Goal: Use online tool/utility: Utilize a website feature to perform a specific function

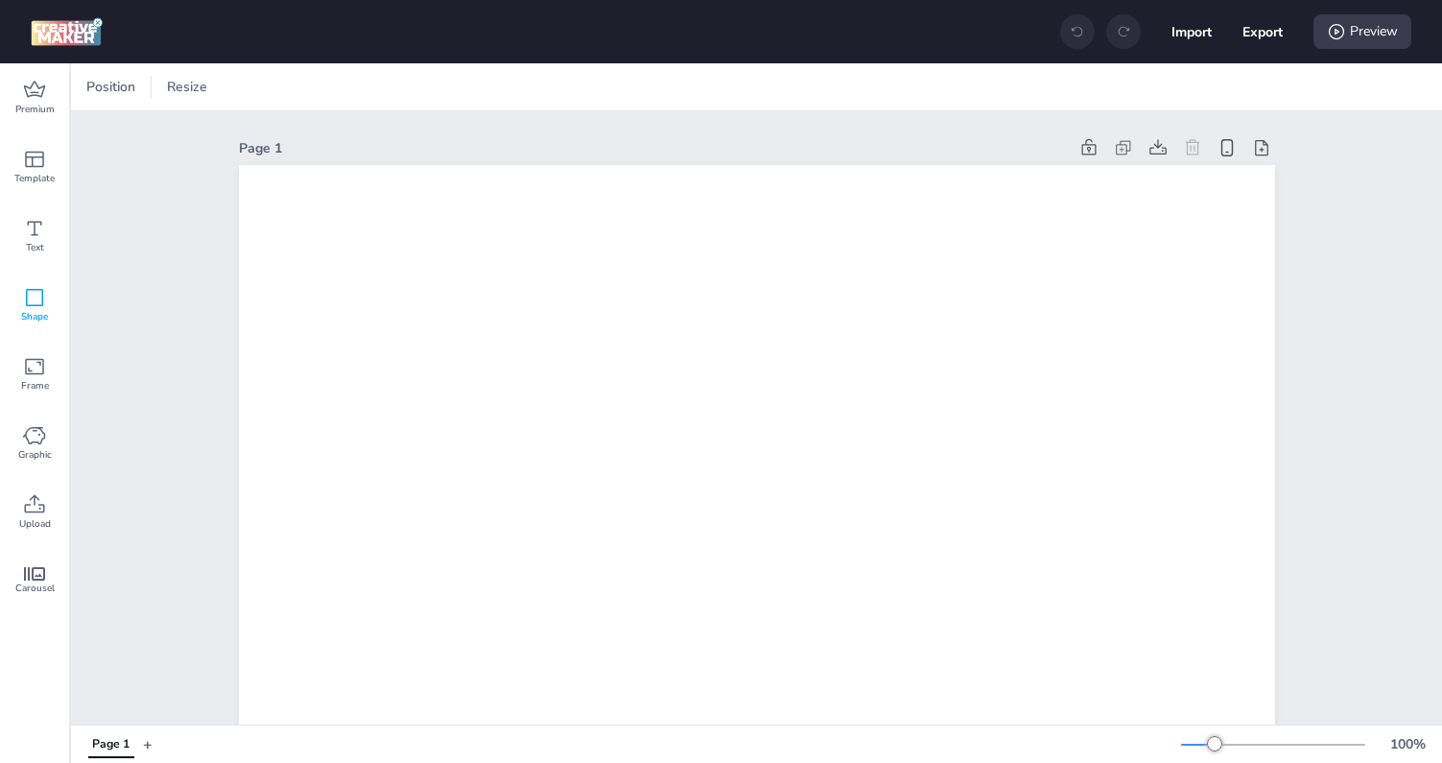
click at [43, 310] on span "Shape" at bounding box center [34, 316] width 27 height 15
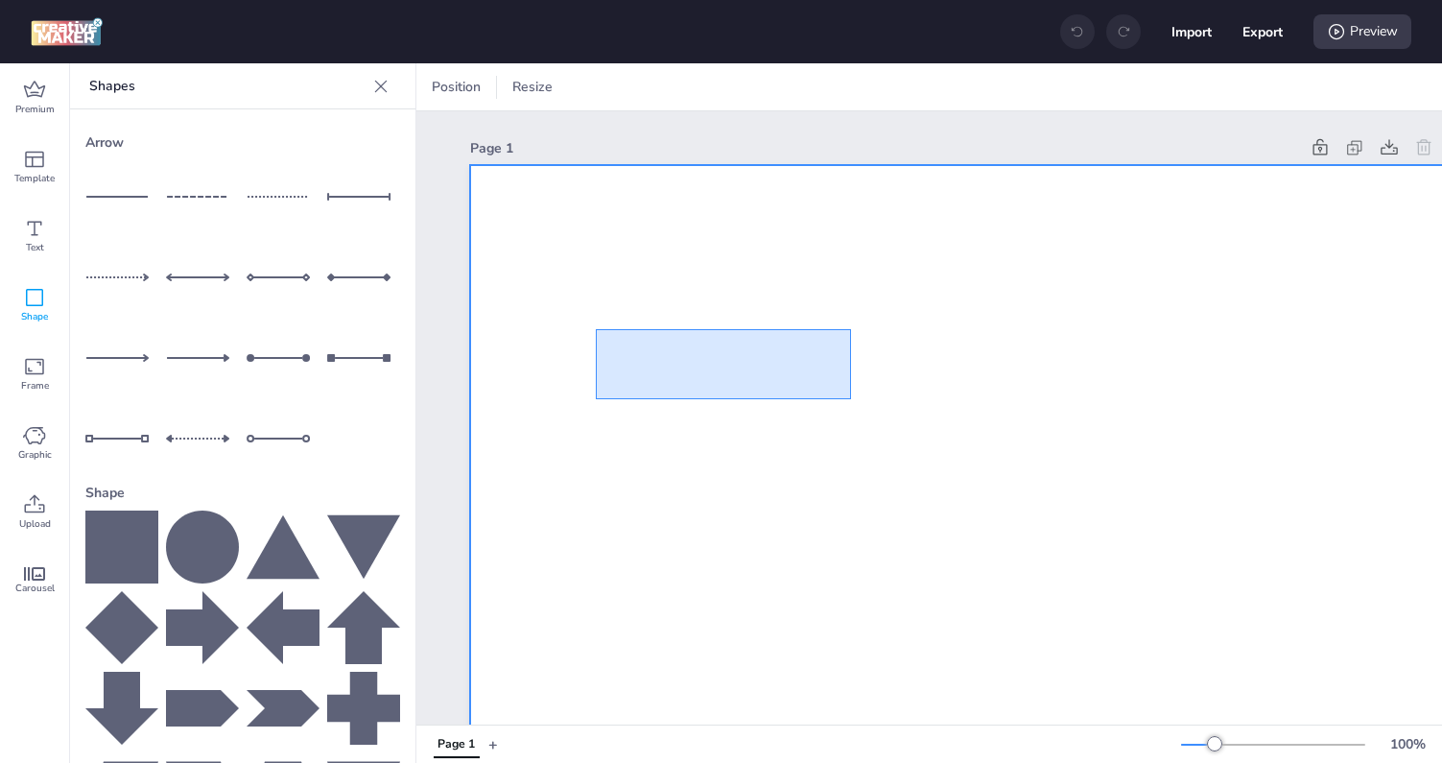
drag, startPoint x: 596, startPoint y: 329, endPoint x: 937, endPoint y: 522, distance: 392.2
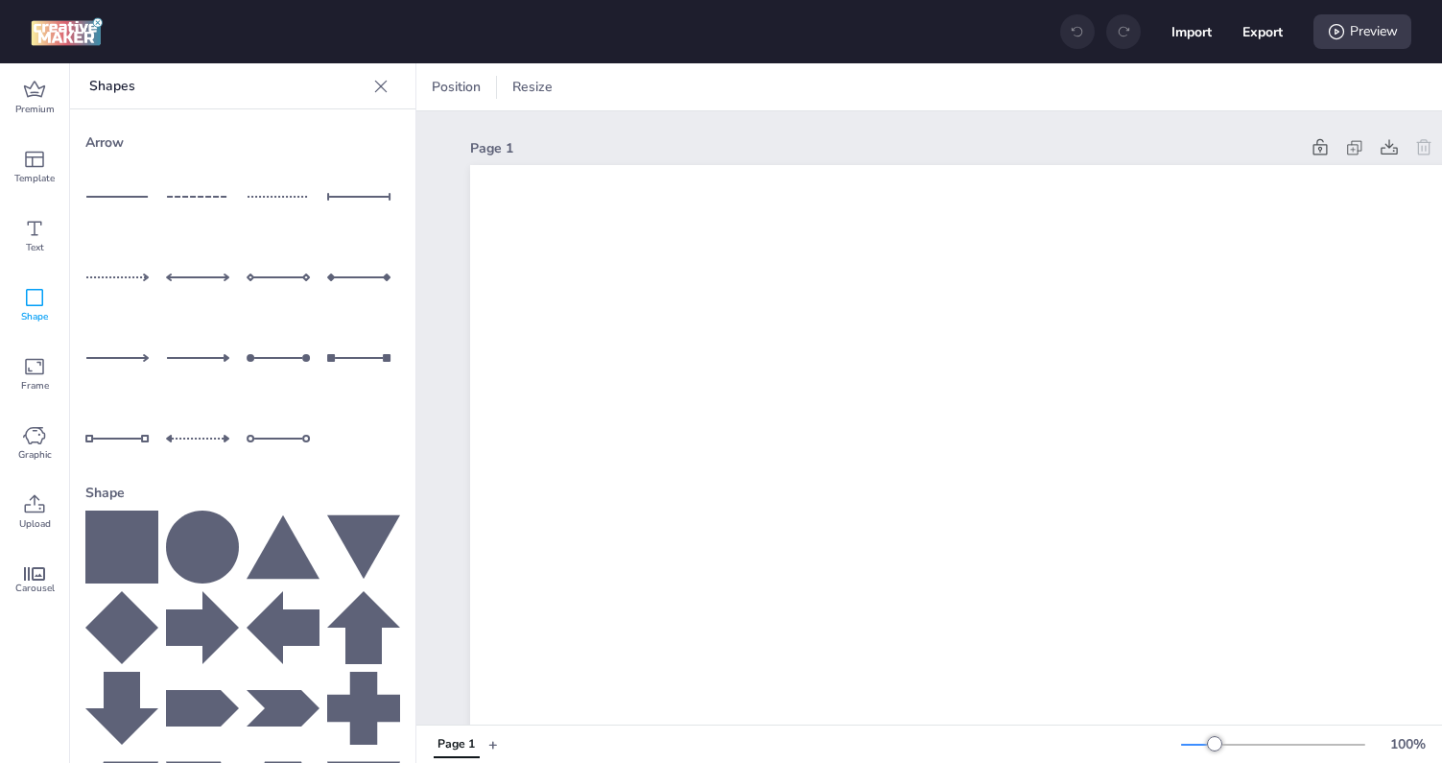
click at [98, 542] on icon at bounding box center [121, 546] width 73 height 73
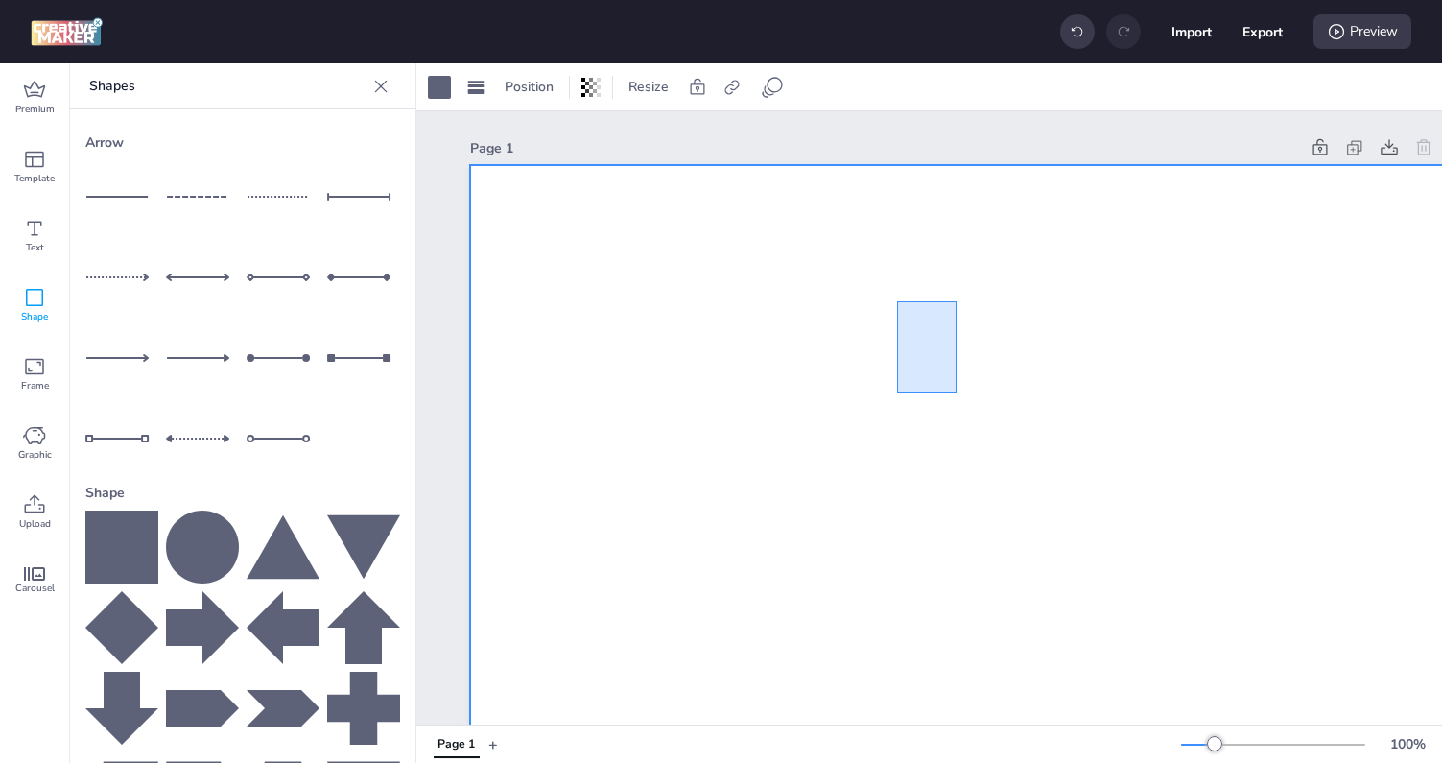
drag, startPoint x: 897, startPoint y: 301, endPoint x: 1032, endPoint y: 519, distance: 256.4
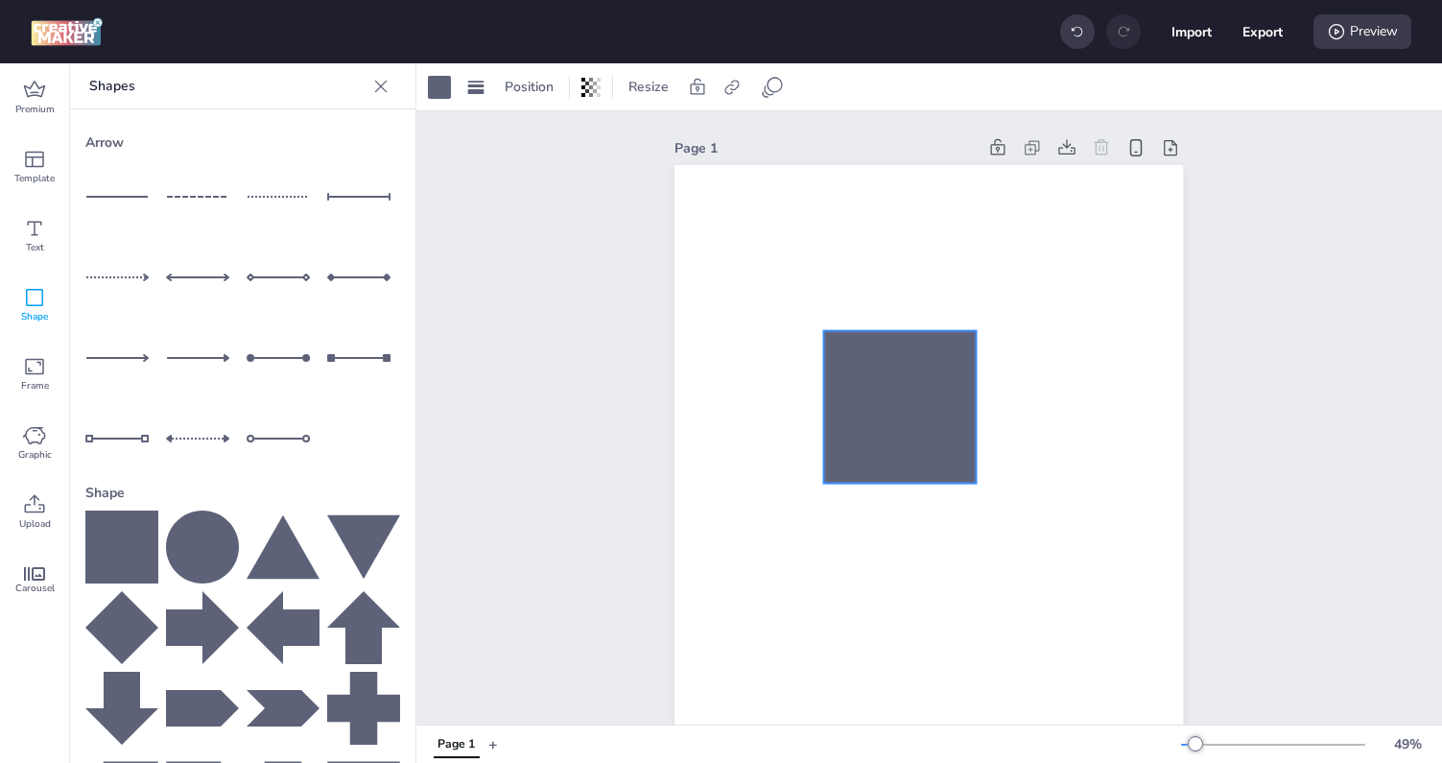
drag, startPoint x: 929, startPoint y: 602, endPoint x: 886, endPoint y: 351, distance: 253.9
click at [886, 351] on div at bounding box center [900, 407] width 153 height 153
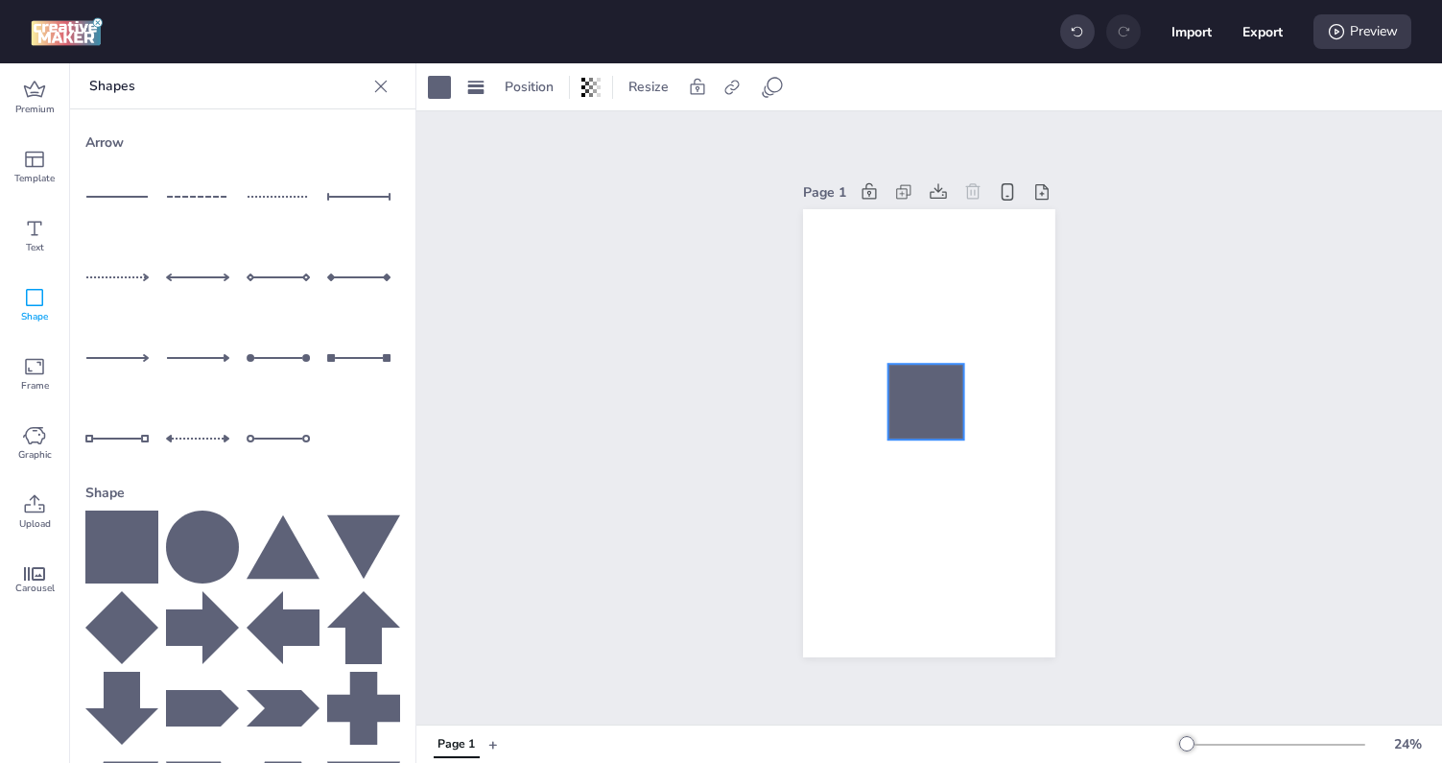
drag, startPoint x: 891, startPoint y: 313, endPoint x: 909, endPoint y: 404, distance: 92.8
click at [909, 404] on div at bounding box center [926, 402] width 76 height 76
drag, startPoint x: 1332, startPoint y: 39, endPoint x: 1257, endPoint y: 39, distance: 74.8
click at [1257, 39] on div "Import Export Preview" at bounding box center [1235, 32] width 351 height 40
click at [1251, 34] on button "Export" at bounding box center [1262, 31] width 39 height 39
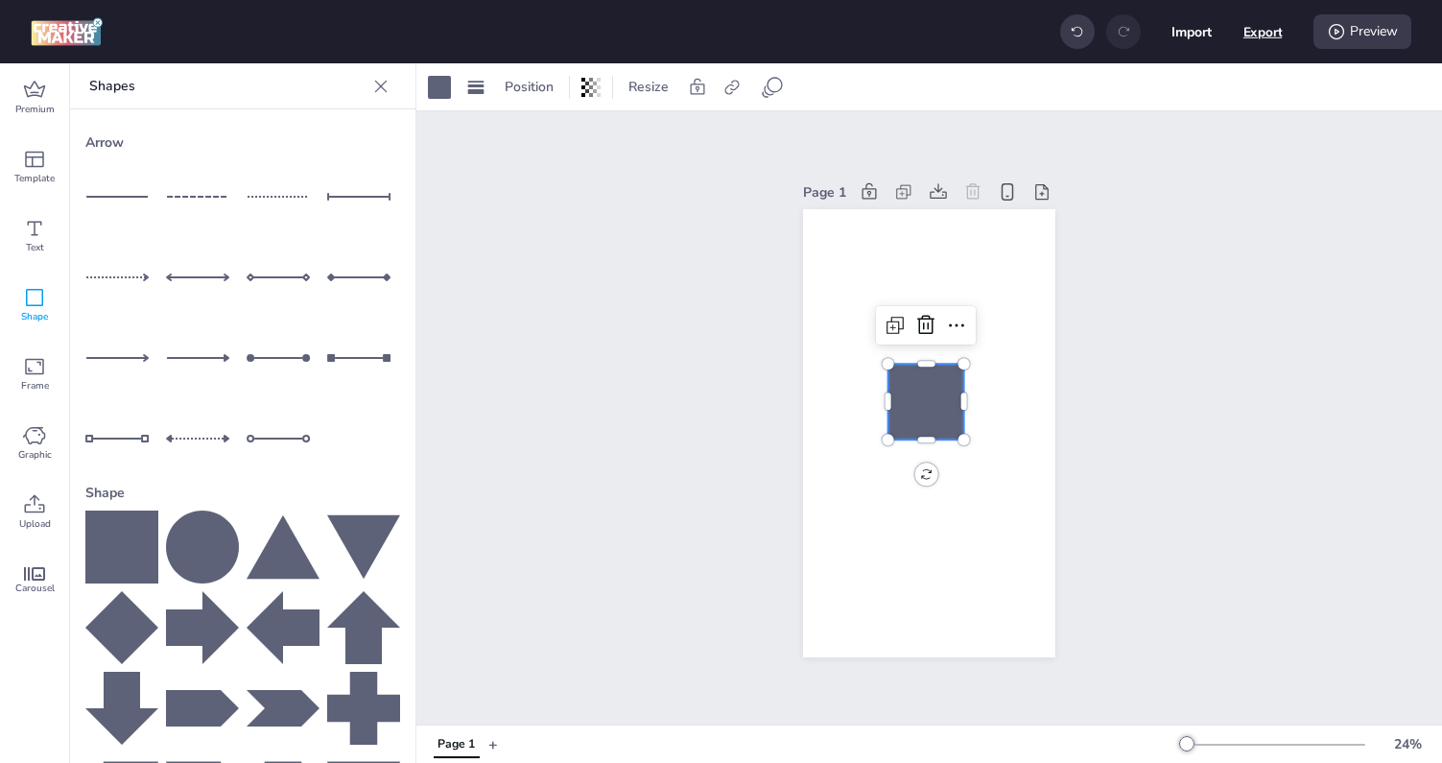
select select "html"
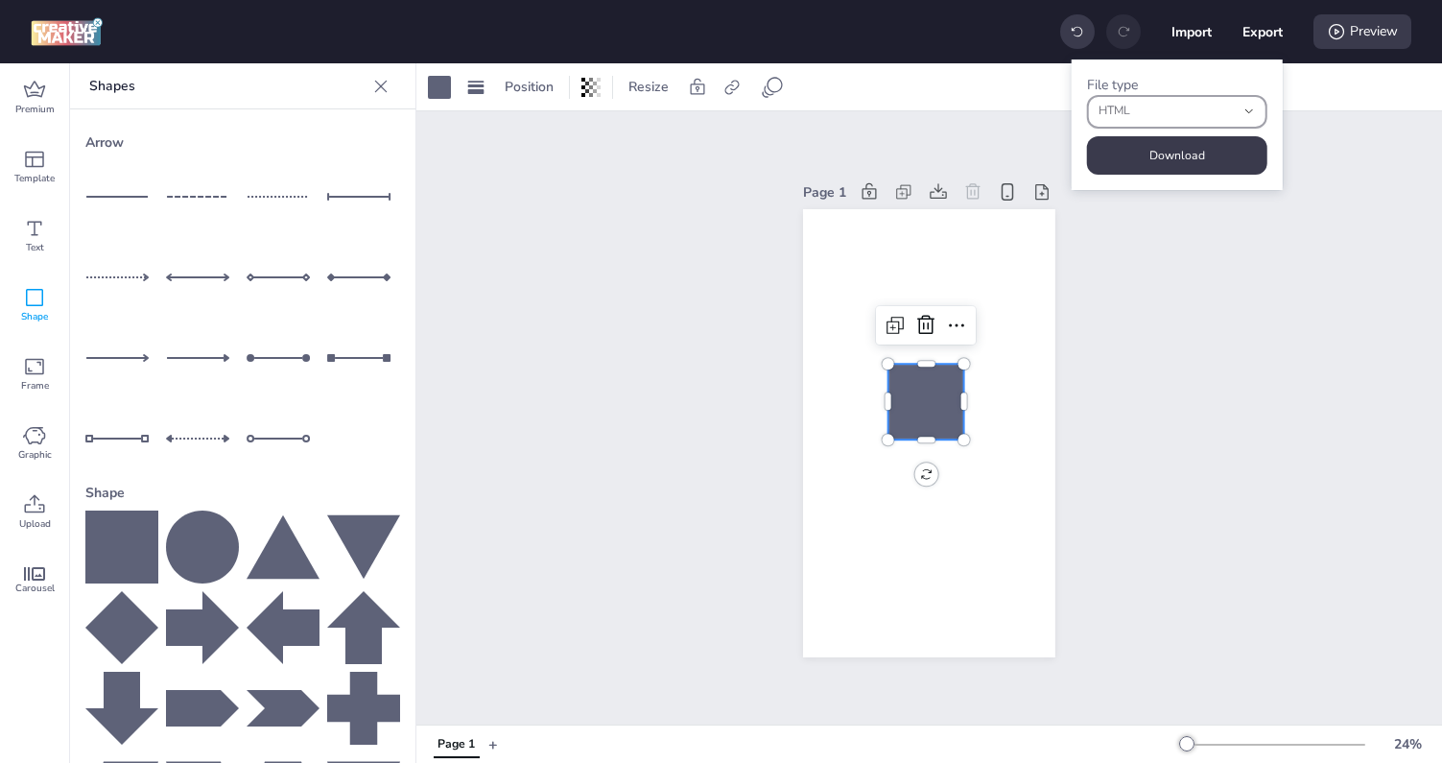
click at [1189, 110] on span "HTML" at bounding box center [1166, 111] width 136 height 17
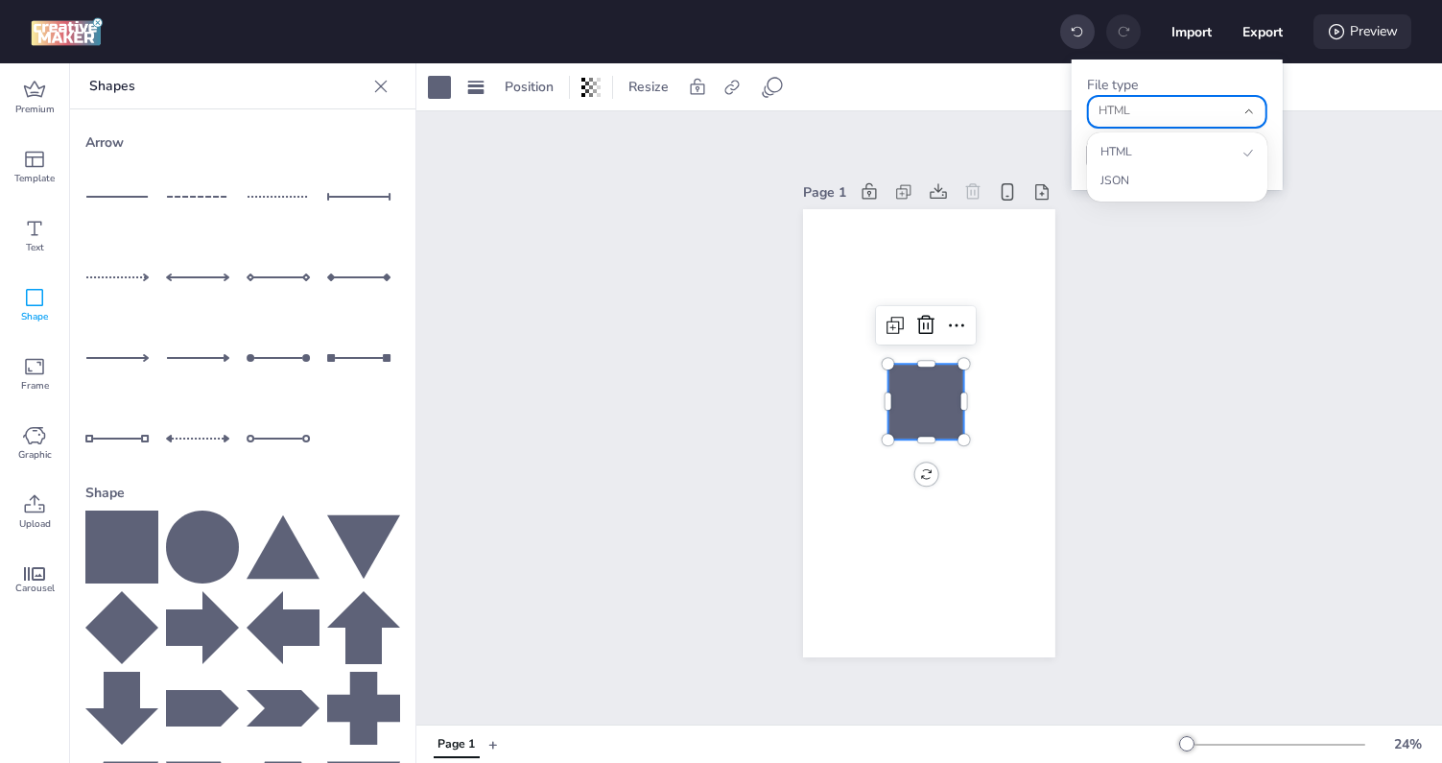
click at [1351, 31] on div "Preview" at bounding box center [1362, 31] width 98 height 35
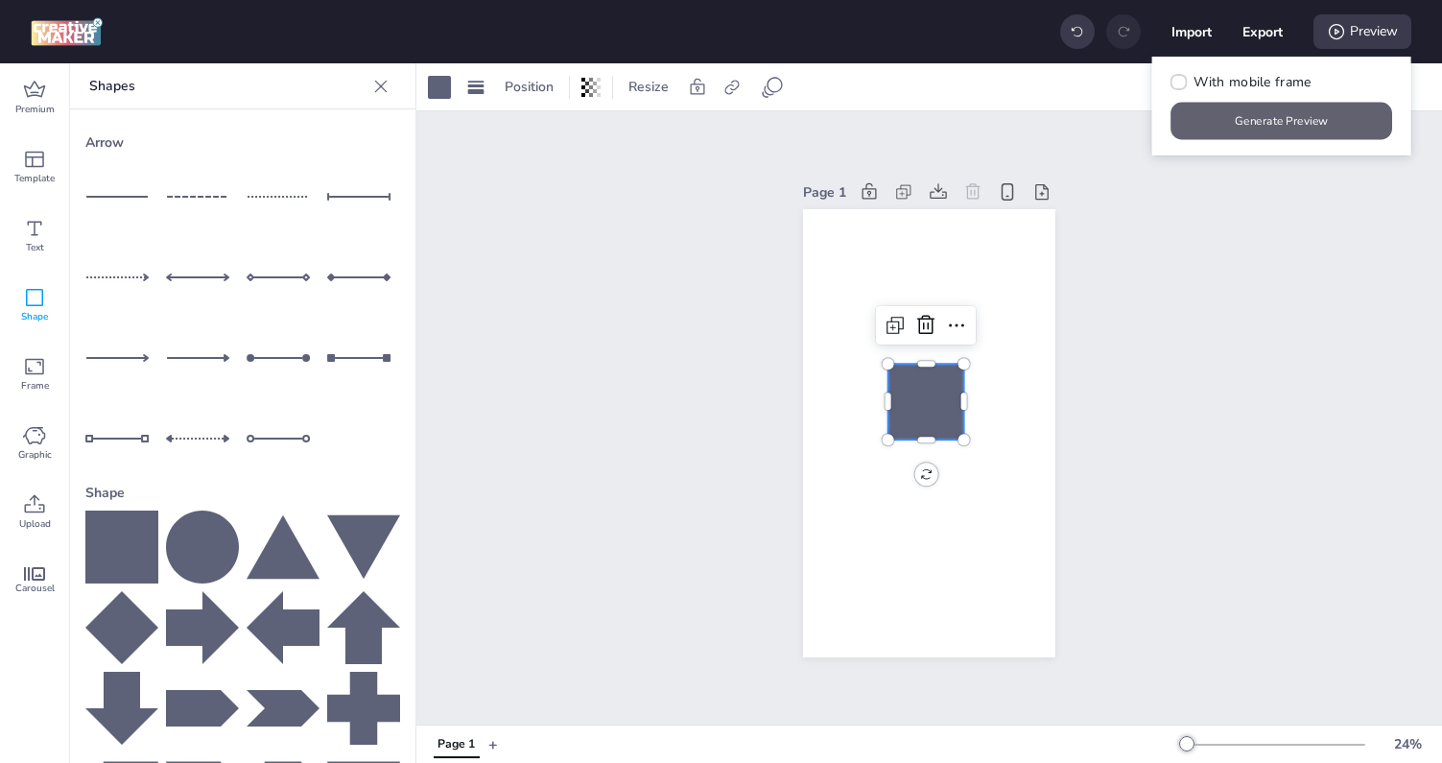
click at [1260, 124] on button "Generate Preview" at bounding box center [1282, 121] width 222 height 37
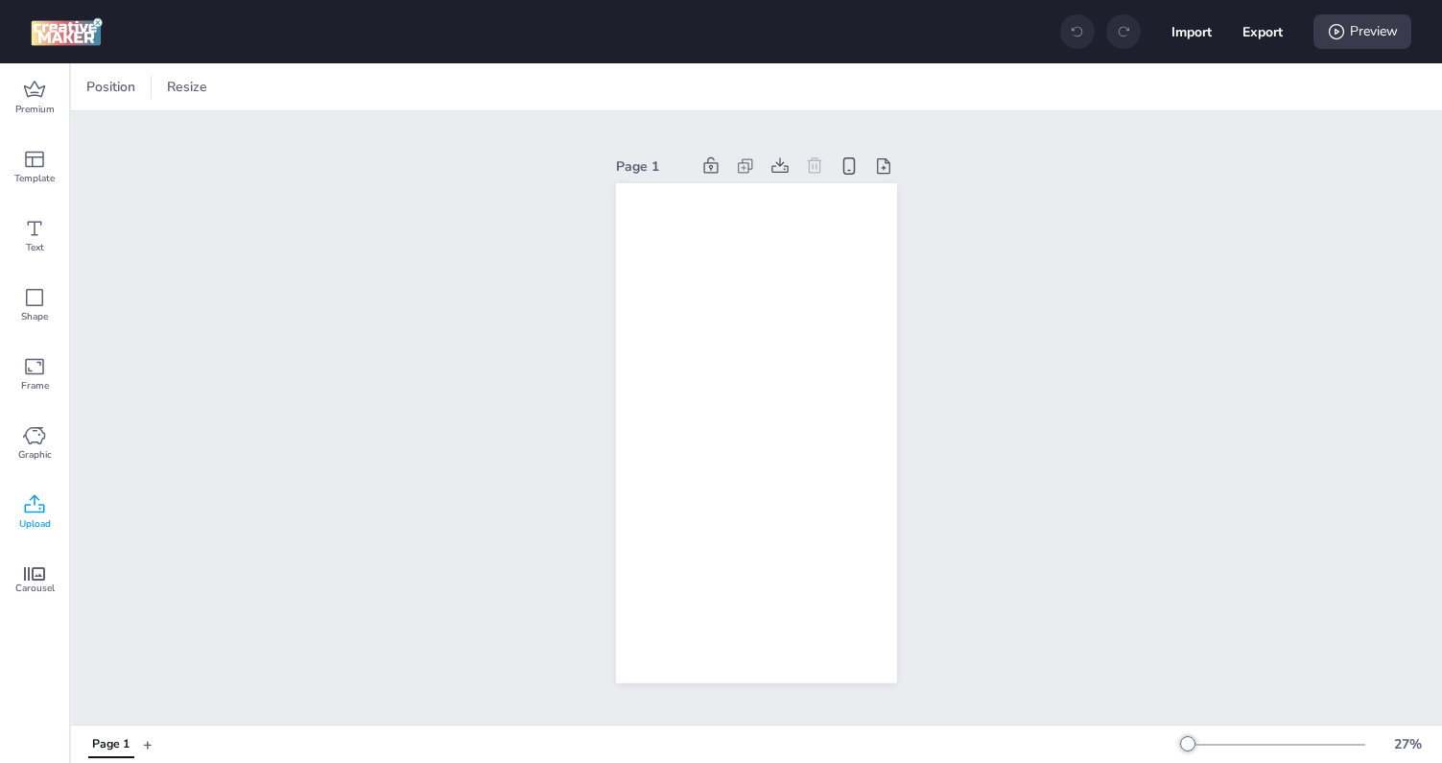
click at [29, 512] on icon at bounding box center [34, 504] width 23 height 23
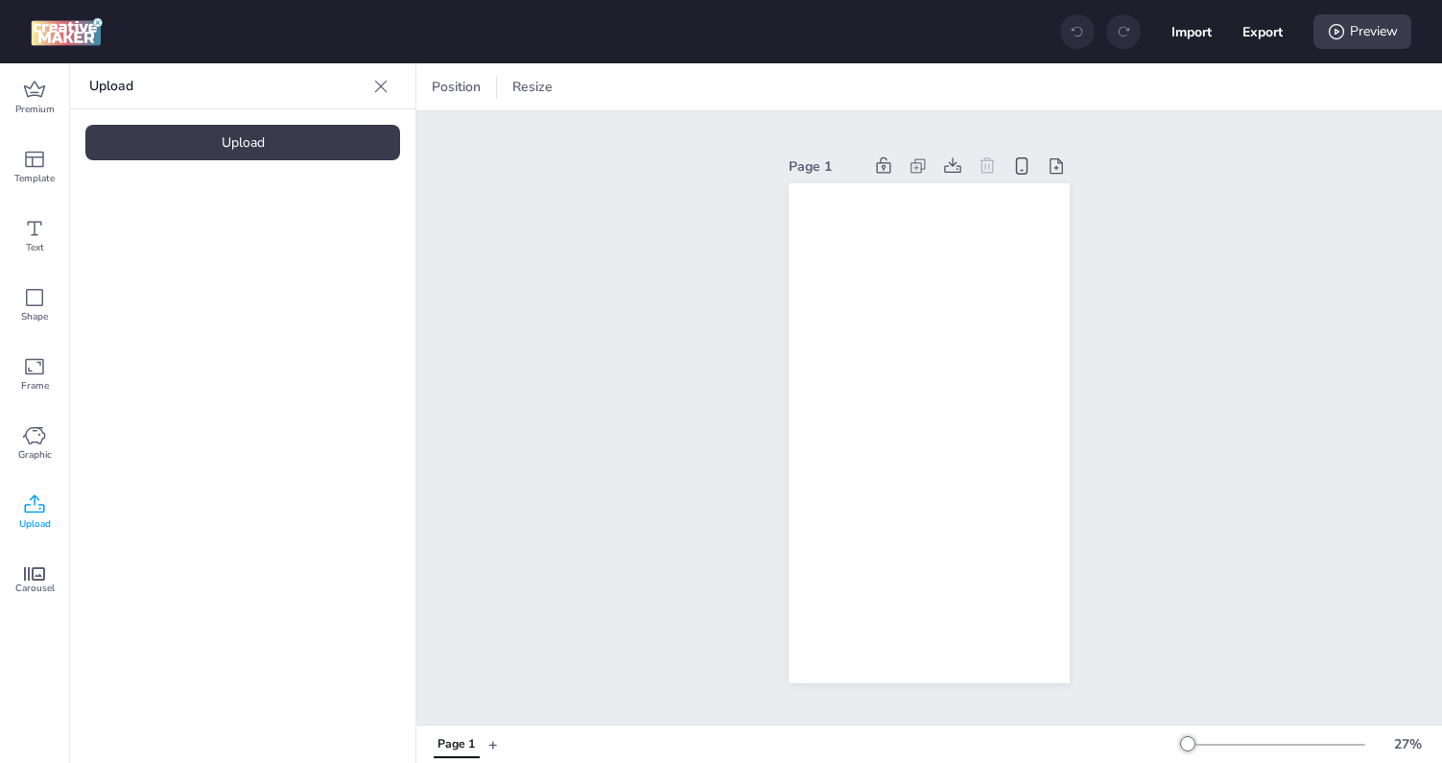
click at [245, 155] on div "Upload" at bounding box center [242, 142] width 315 height 35
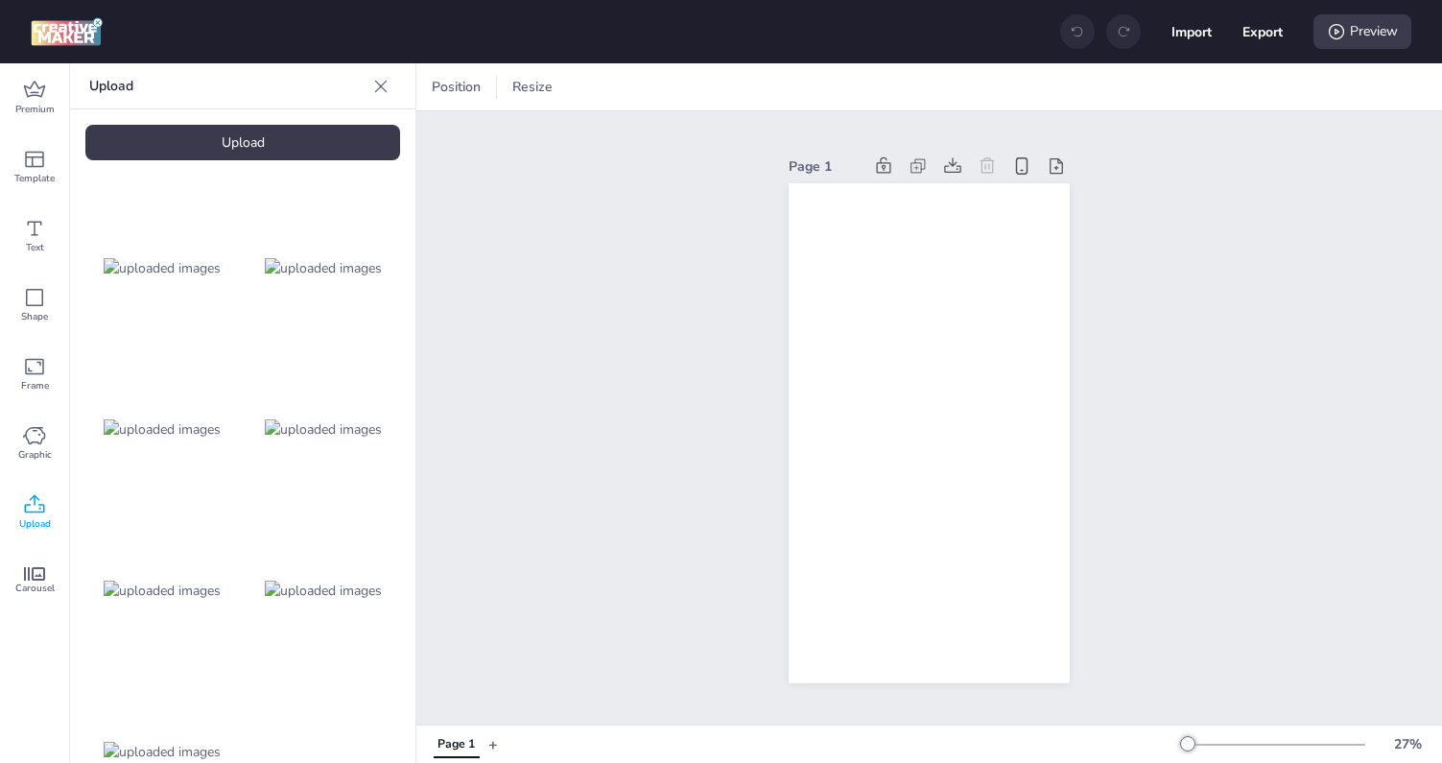
click at [335, 419] on img at bounding box center [323, 429] width 117 height 20
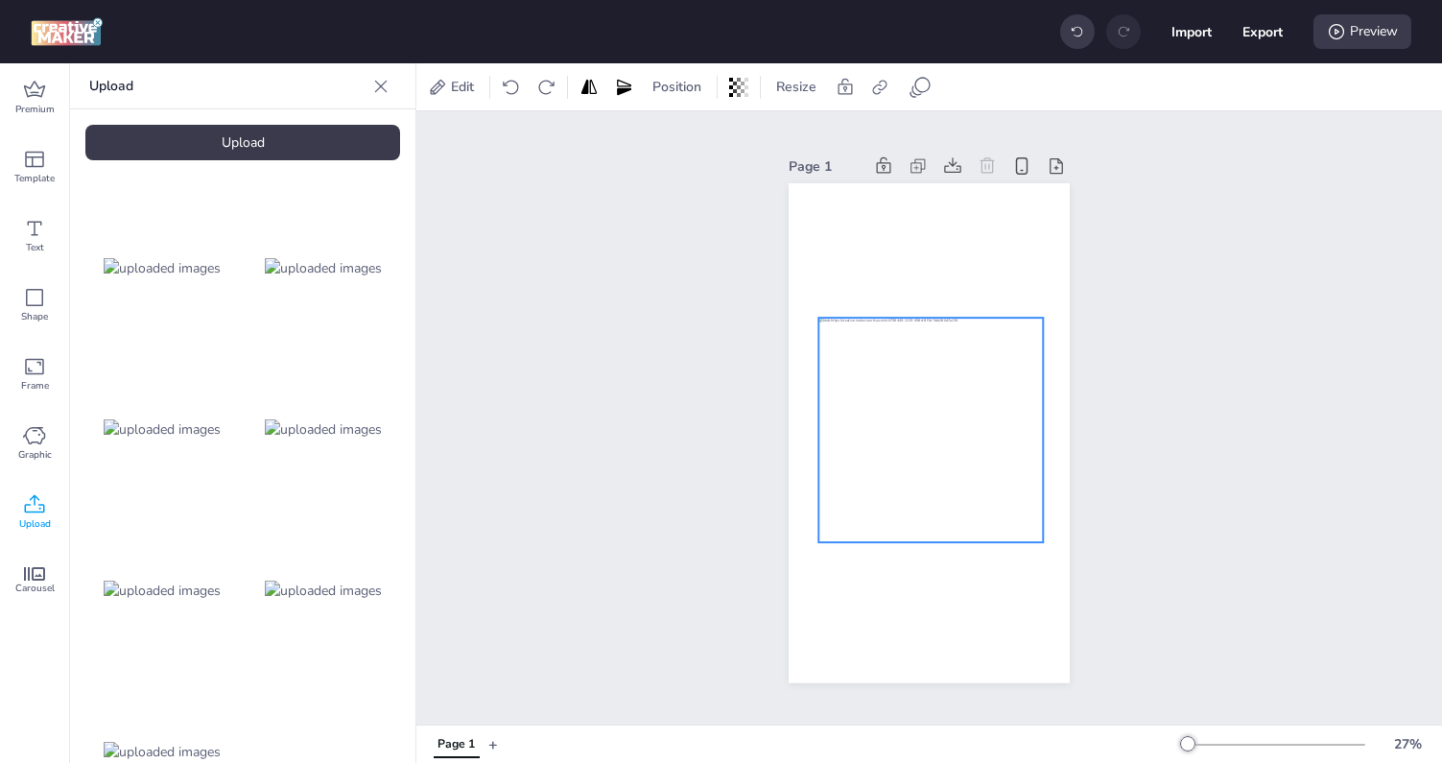
click at [922, 394] on div at bounding box center [930, 430] width 224 height 224
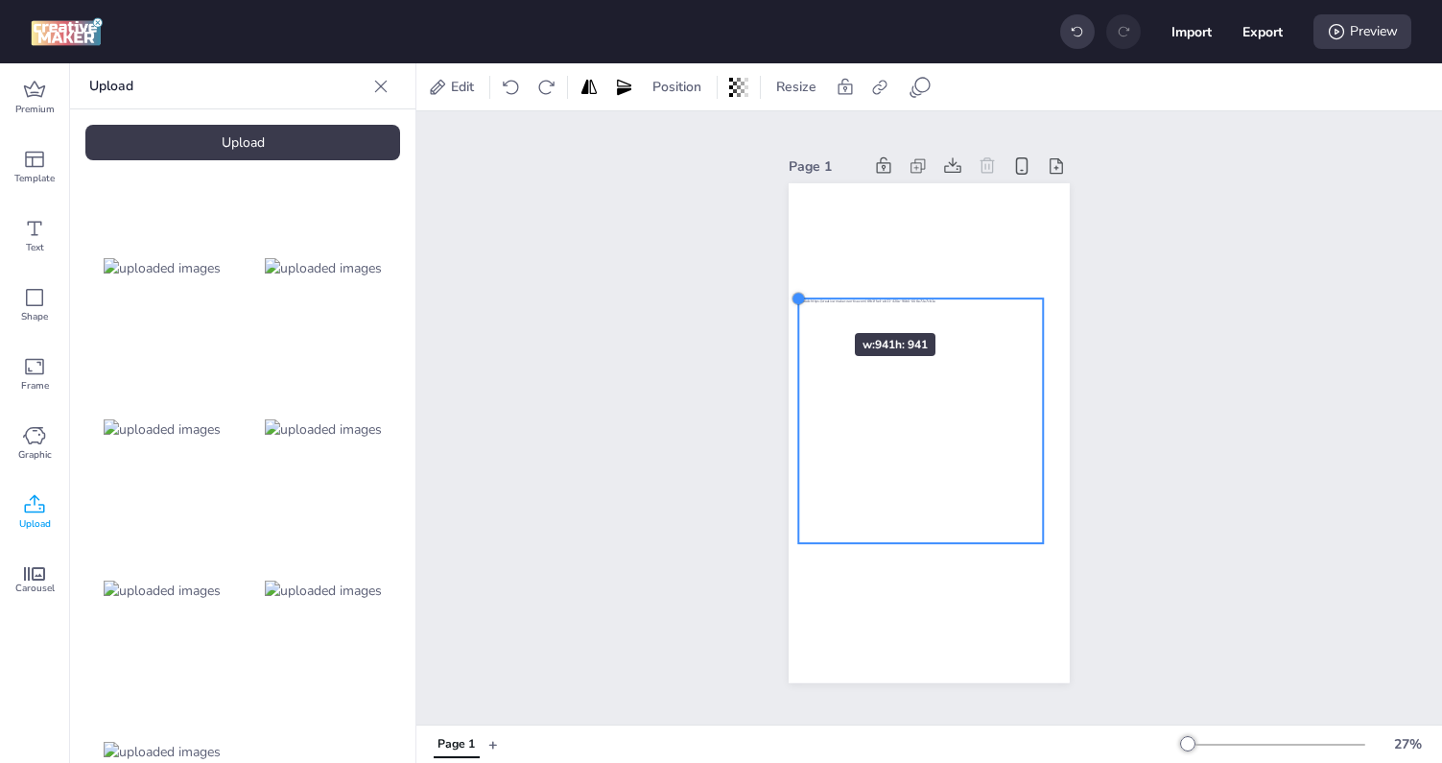
drag, startPoint x: 817, startPoint y: 313, endPoint x: 798, endPoint y: 299, distance: 23.4
click at [797, 298] on div at bounding box center [798, 298] width 15 height 15
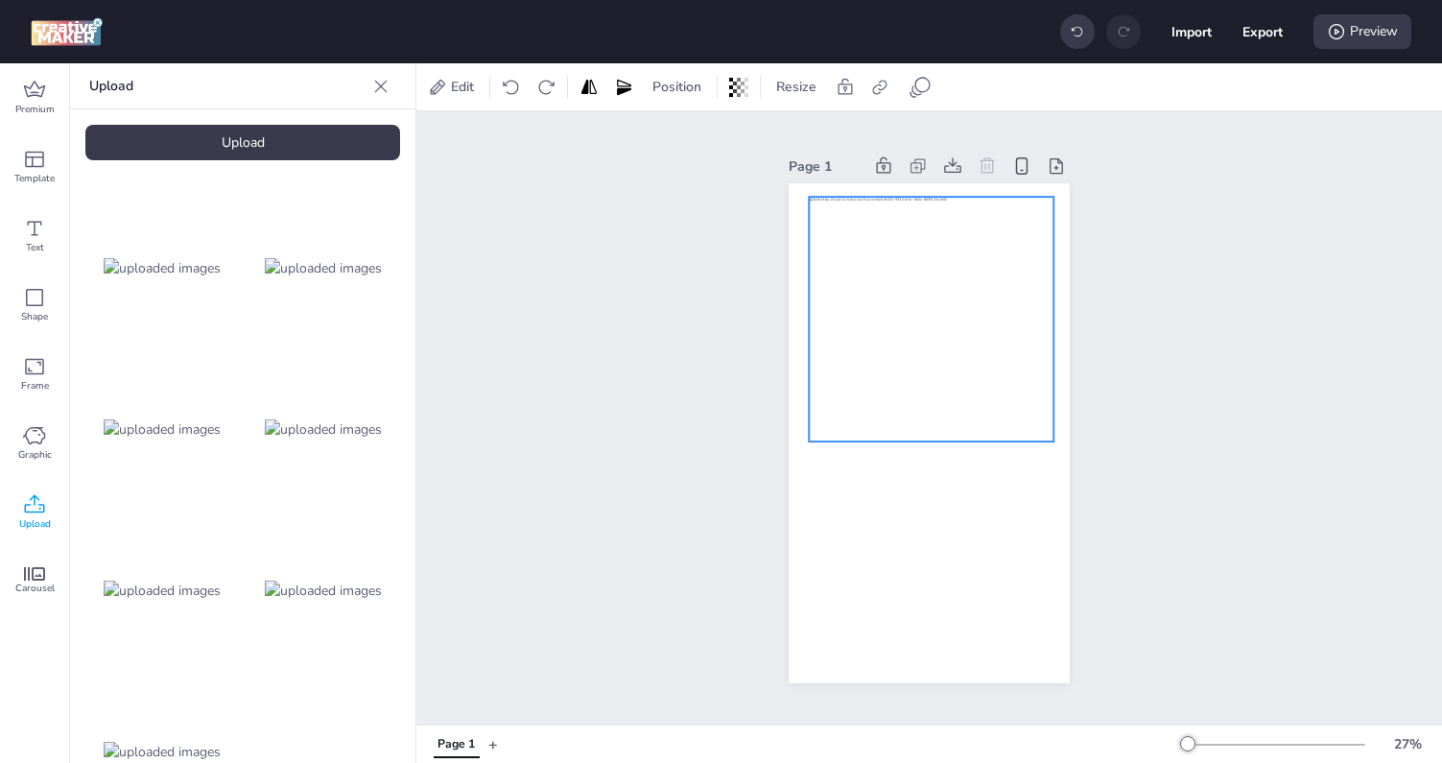
drag, startPoint x: 898, startPoint y: 331, endPoint x: 909, endPoint y: 231, distance: 100.3
click at [909, 230] on div at bounding box center [931, 319] width 245 height 245
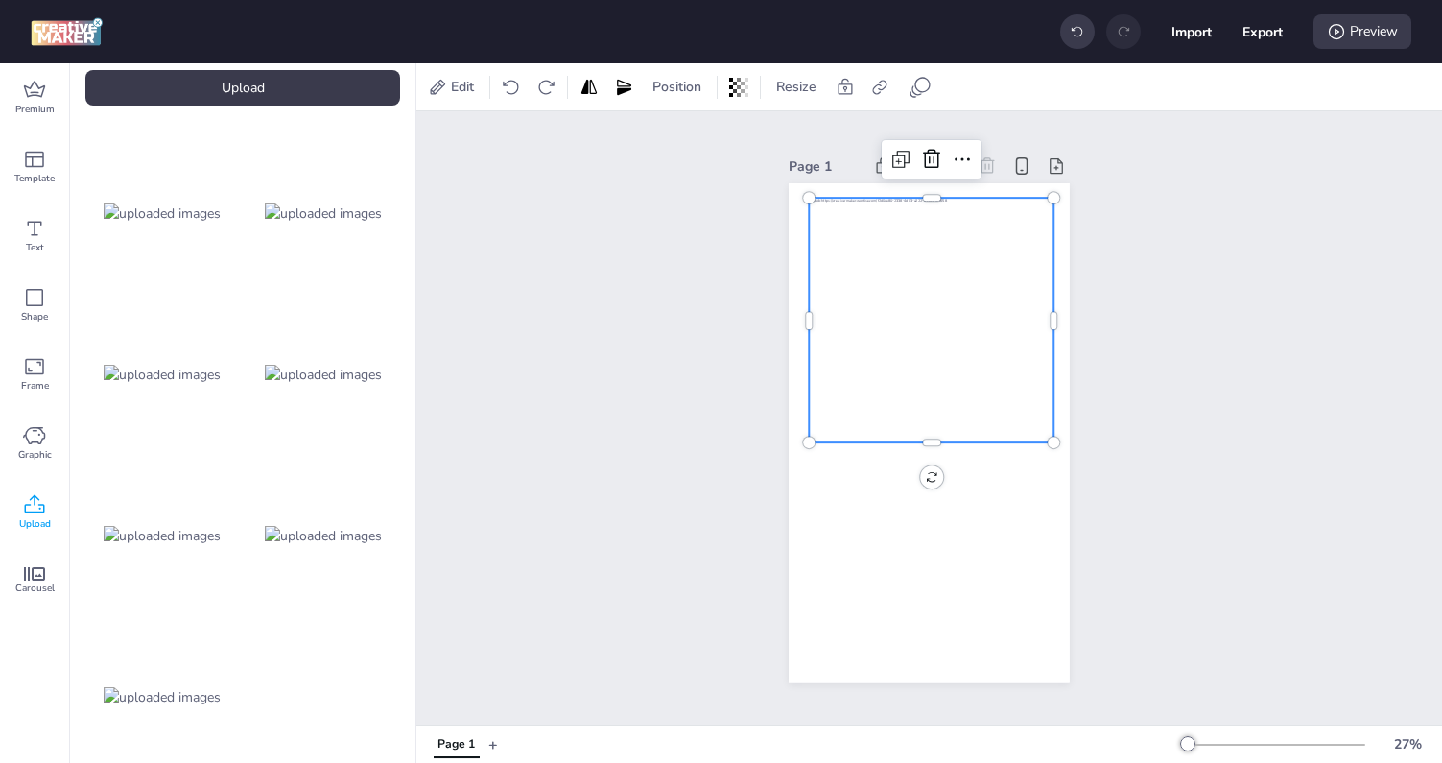
scroll to position [81, 0]
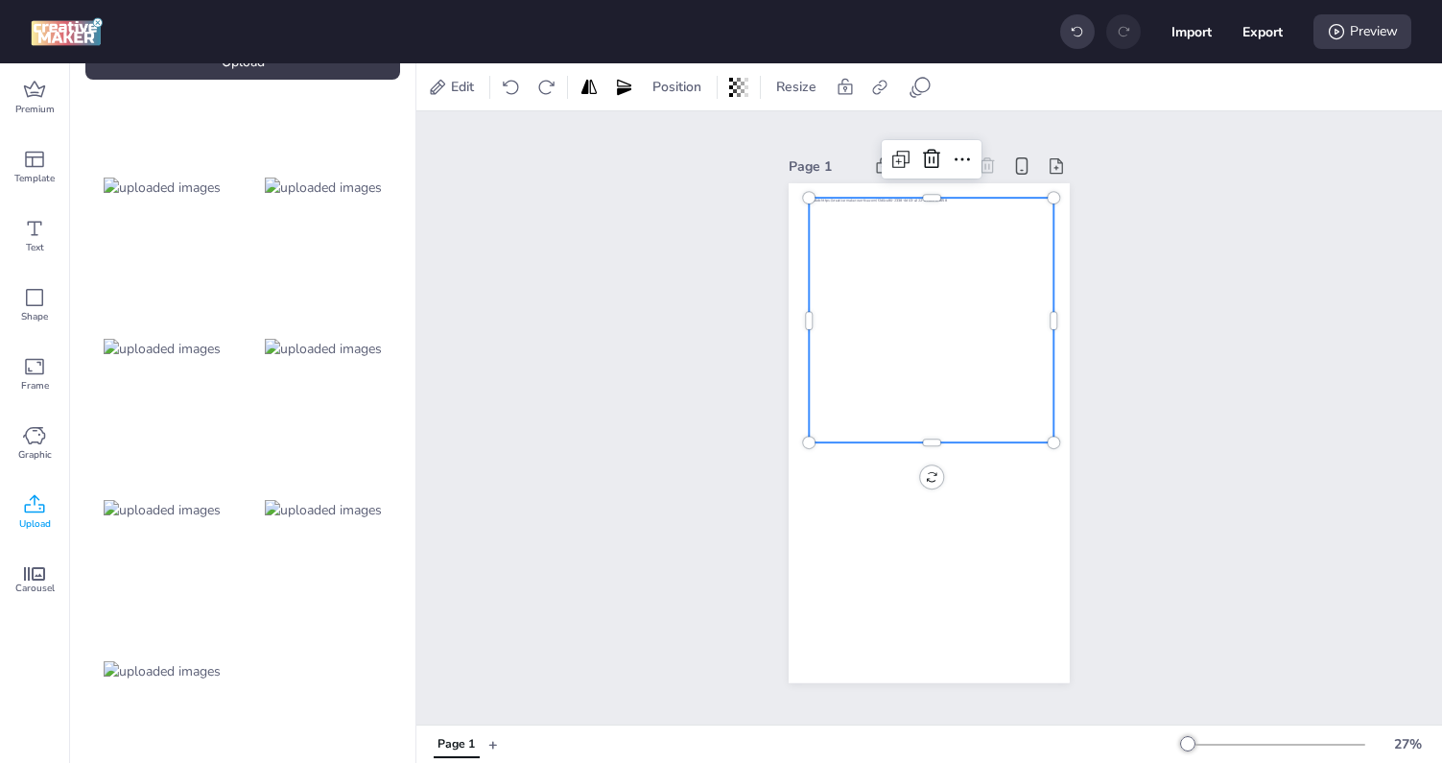
click at [183, 520] on img at bounding box center [162, 510] width 117 height 20
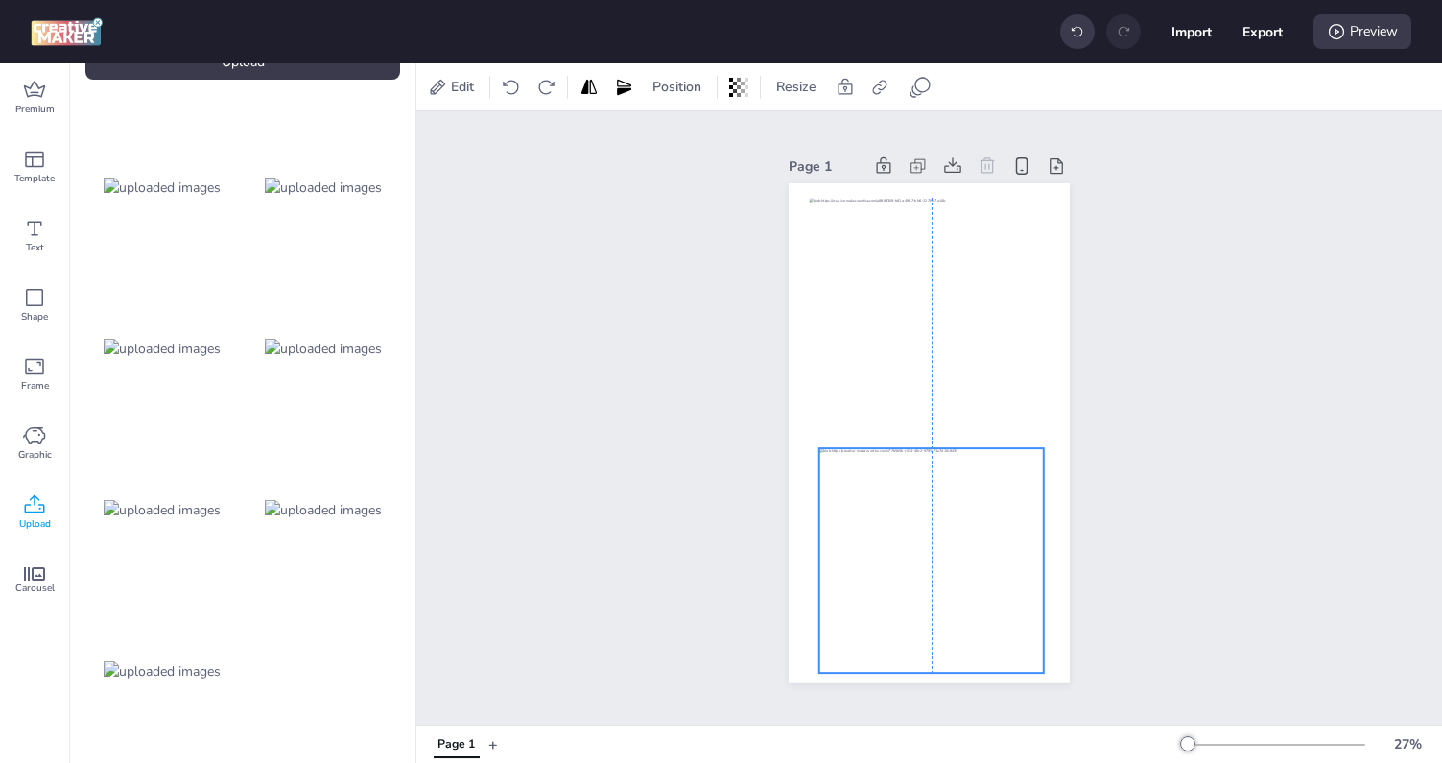
drag, startPoint x: 975, startPoint y: 379, endPoint x: 978, endPoint y: 507, distance: 127.6
click at [978, 507] on div at bounding box center [931, 560] width 224 height 224
click at [1088, 484] on div "Page 1" at bounding box center [929, 418] width 389 height 576
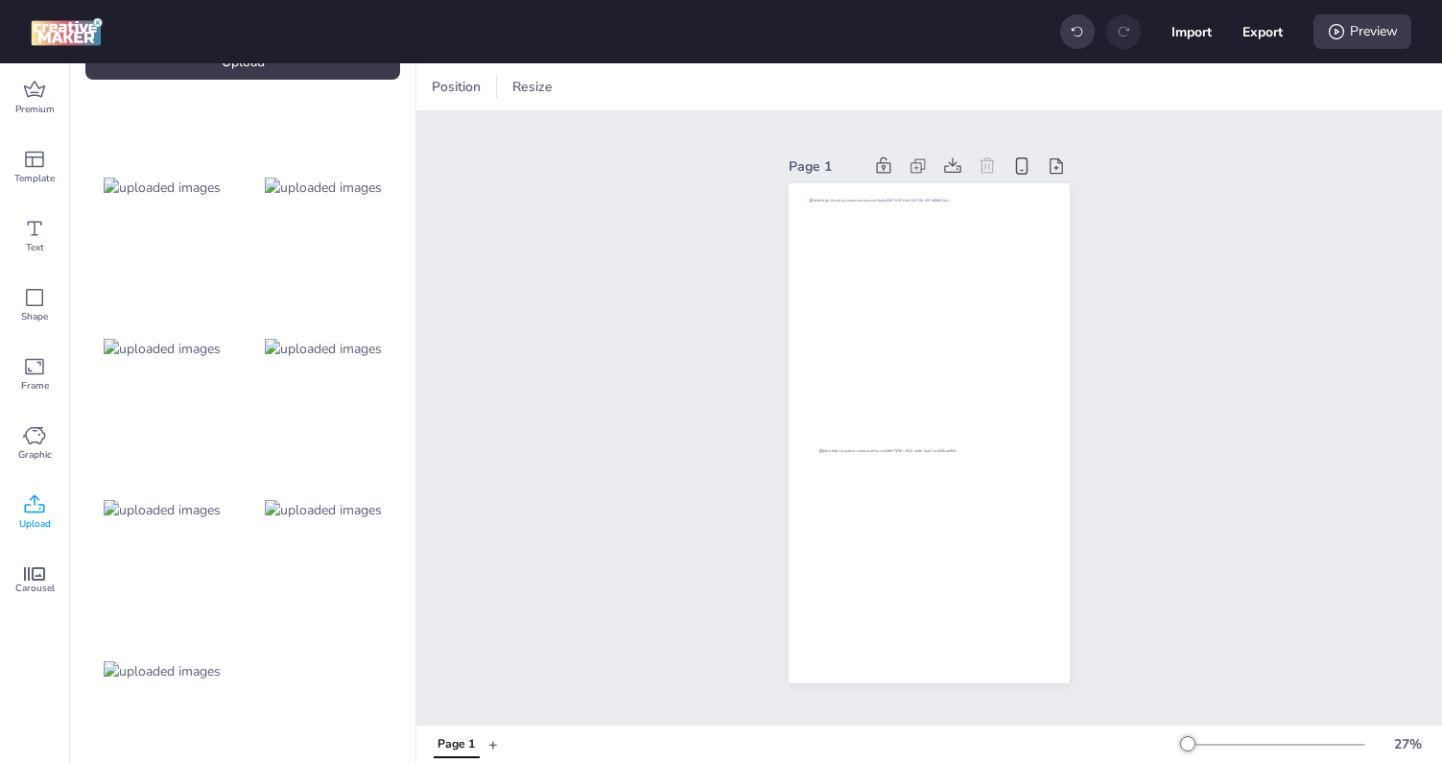
scroll to position [0, 0]
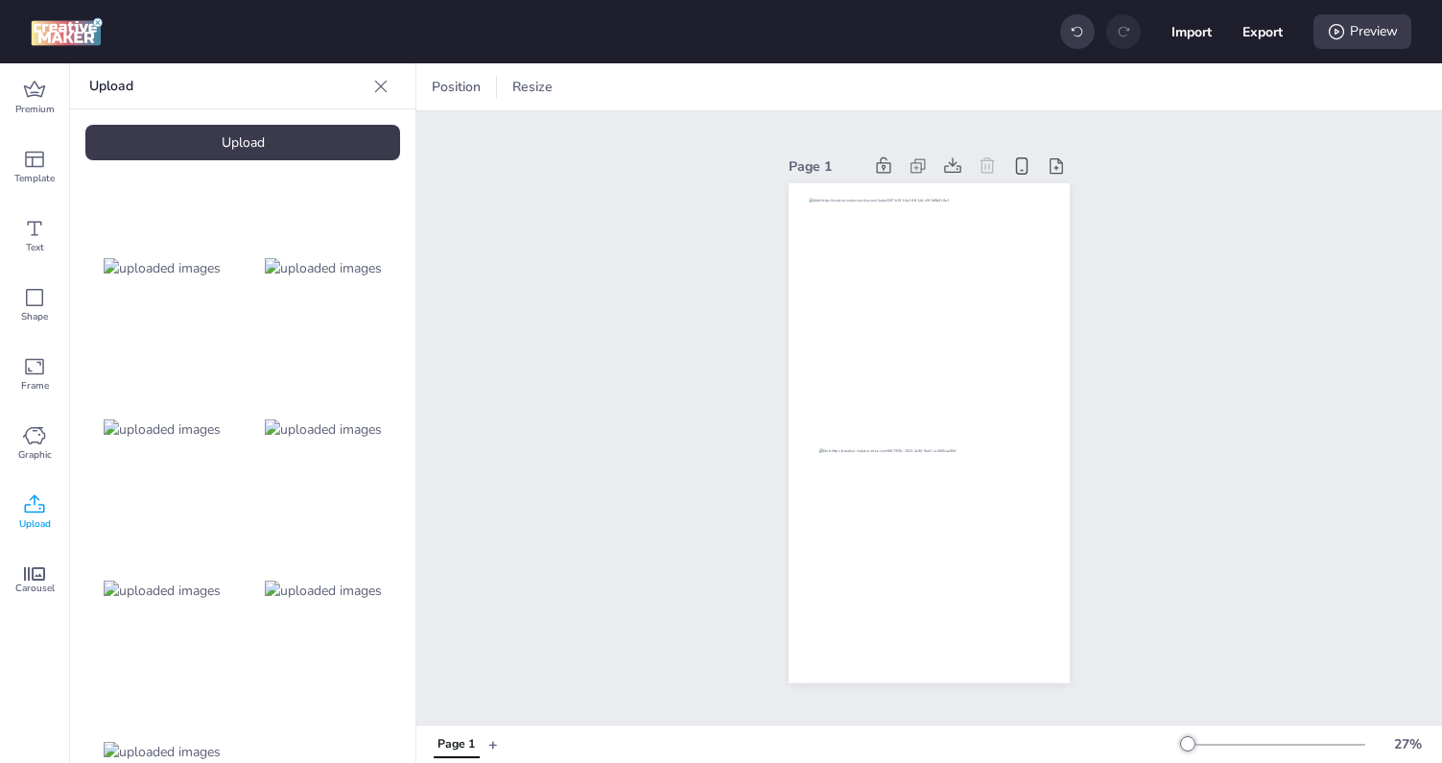
click at [385, 74] on div at bounding box center [381, 86] width 31 height 31
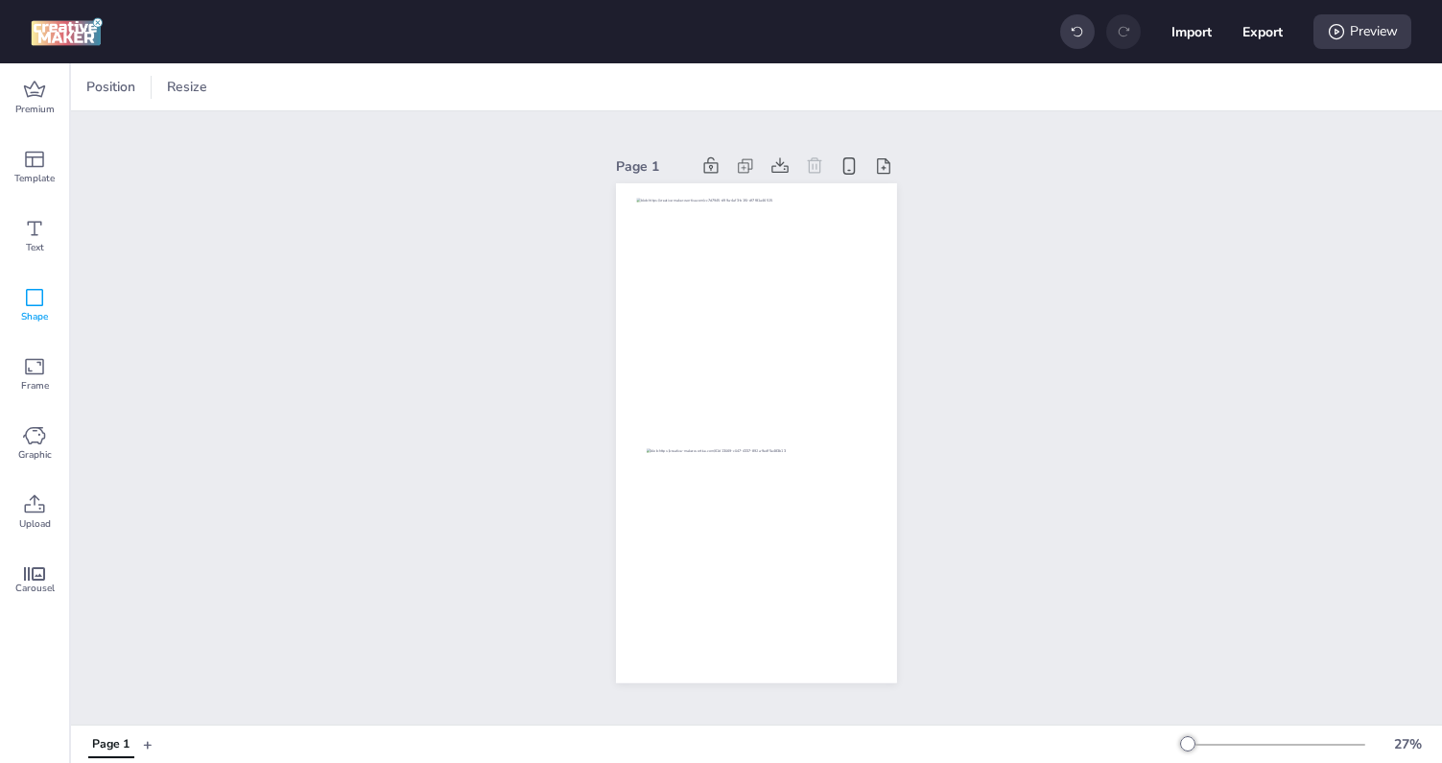
click at [35, 305] on icon at bounding box center [34, 297] width 17 height 17
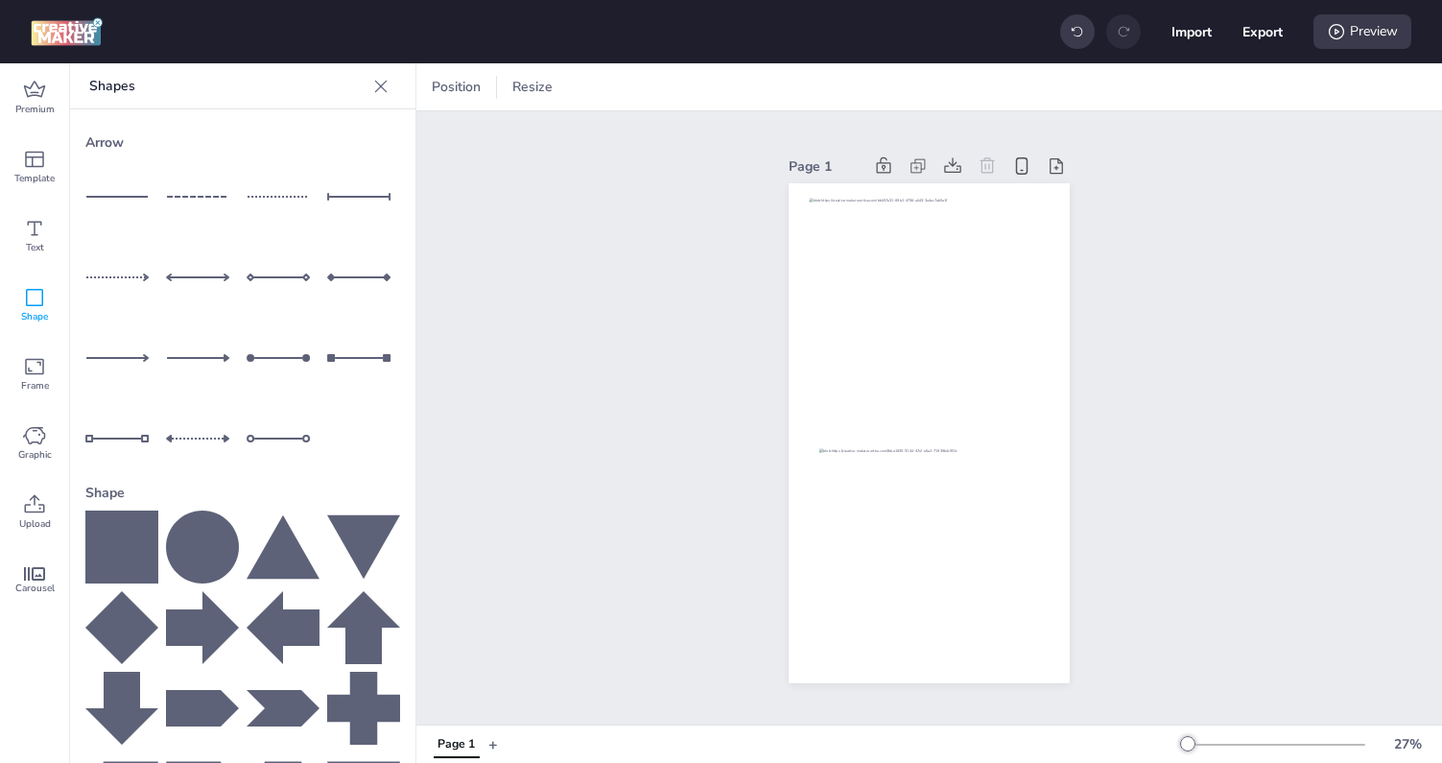
click at [102, 572] on icon at bounding box center [121, 546] width 73 height 73
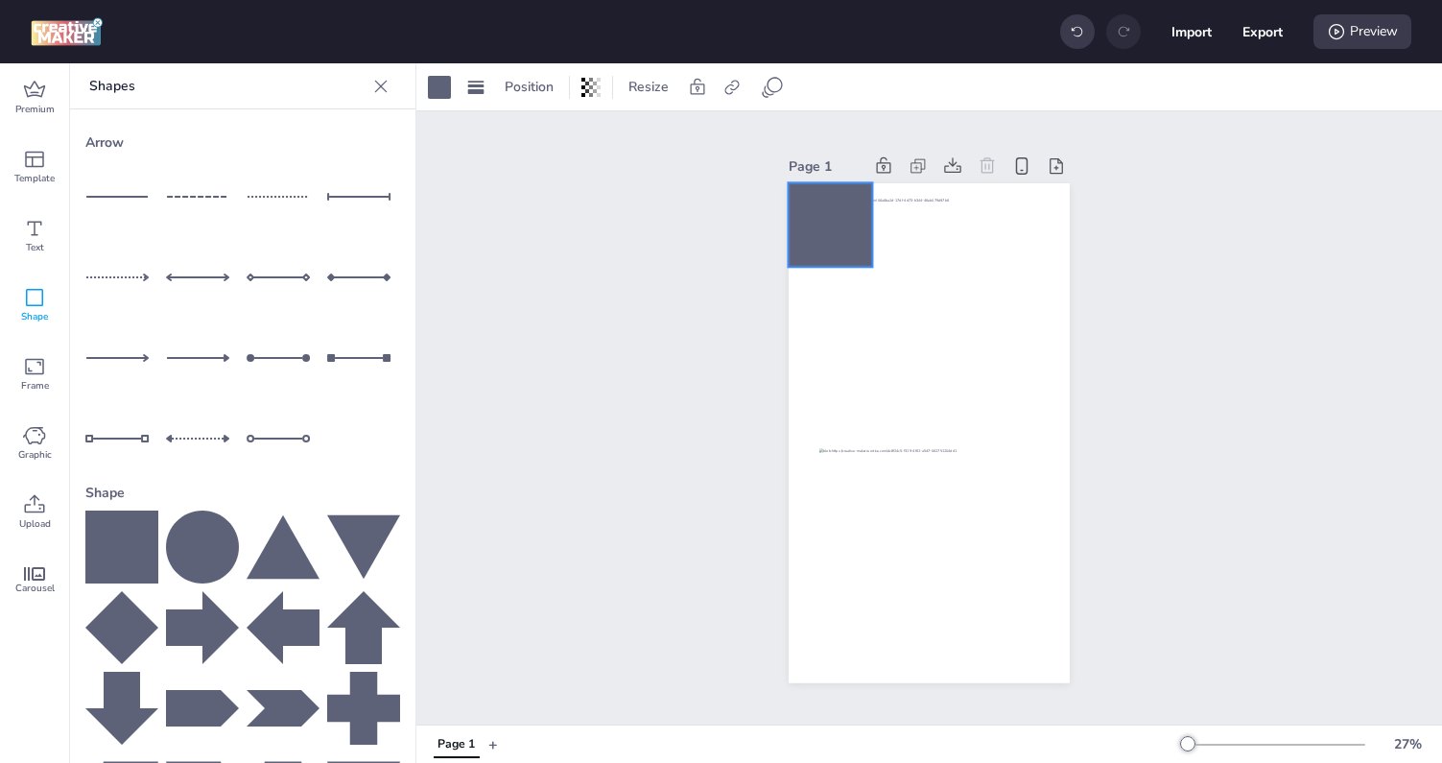
drag, startPoint x: 922, startPoint y: 438, endPoint x: 823, endPoint y: 230, distance: 230.4
click at [823, 230] on div at bounding box center [831, 225] width 84 height 84
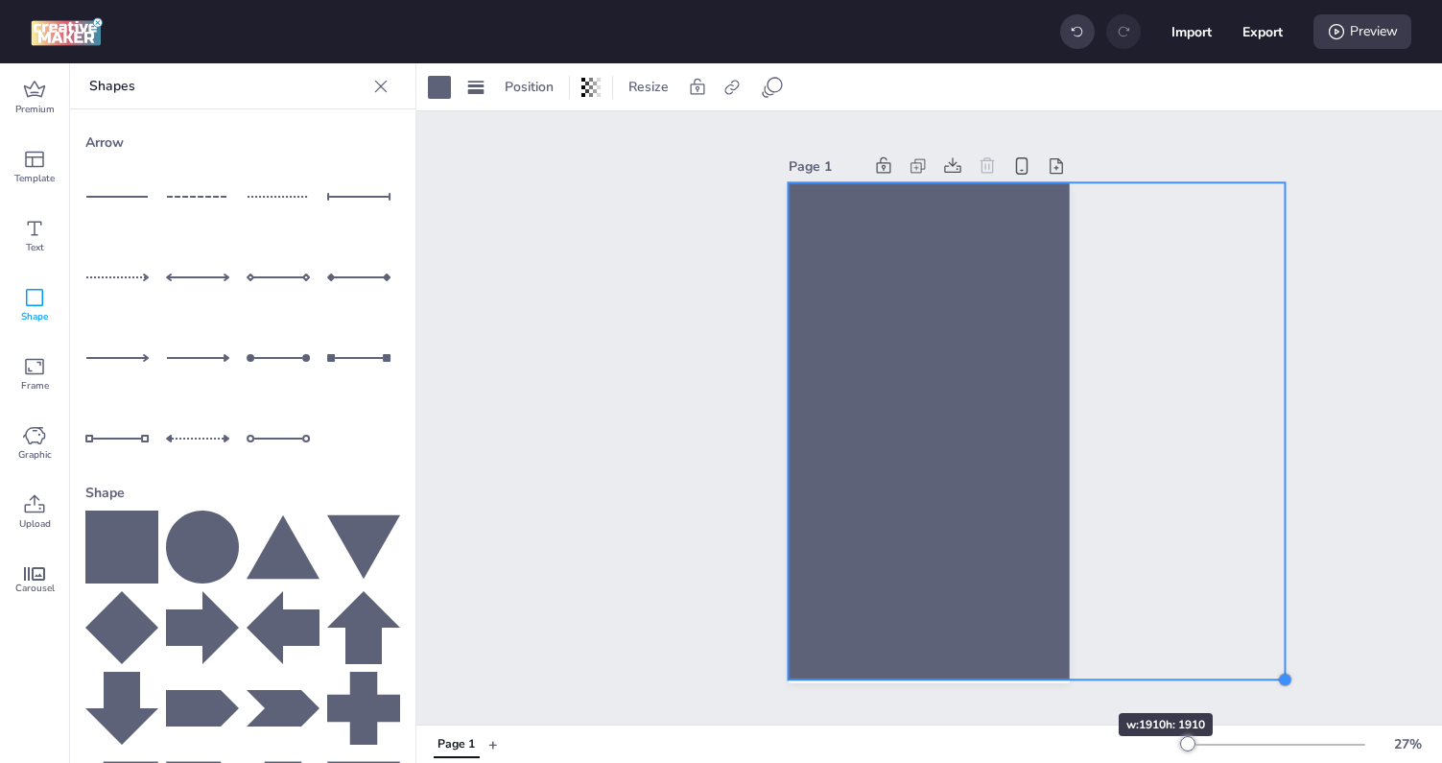
drag, startPoint x: 870, startPoint y: 266, endPoint x: 1061, endPoint y: 678, distance: 454.6
click at [1061, 678] on div at bounding box center [929, 432] width 281 height 499
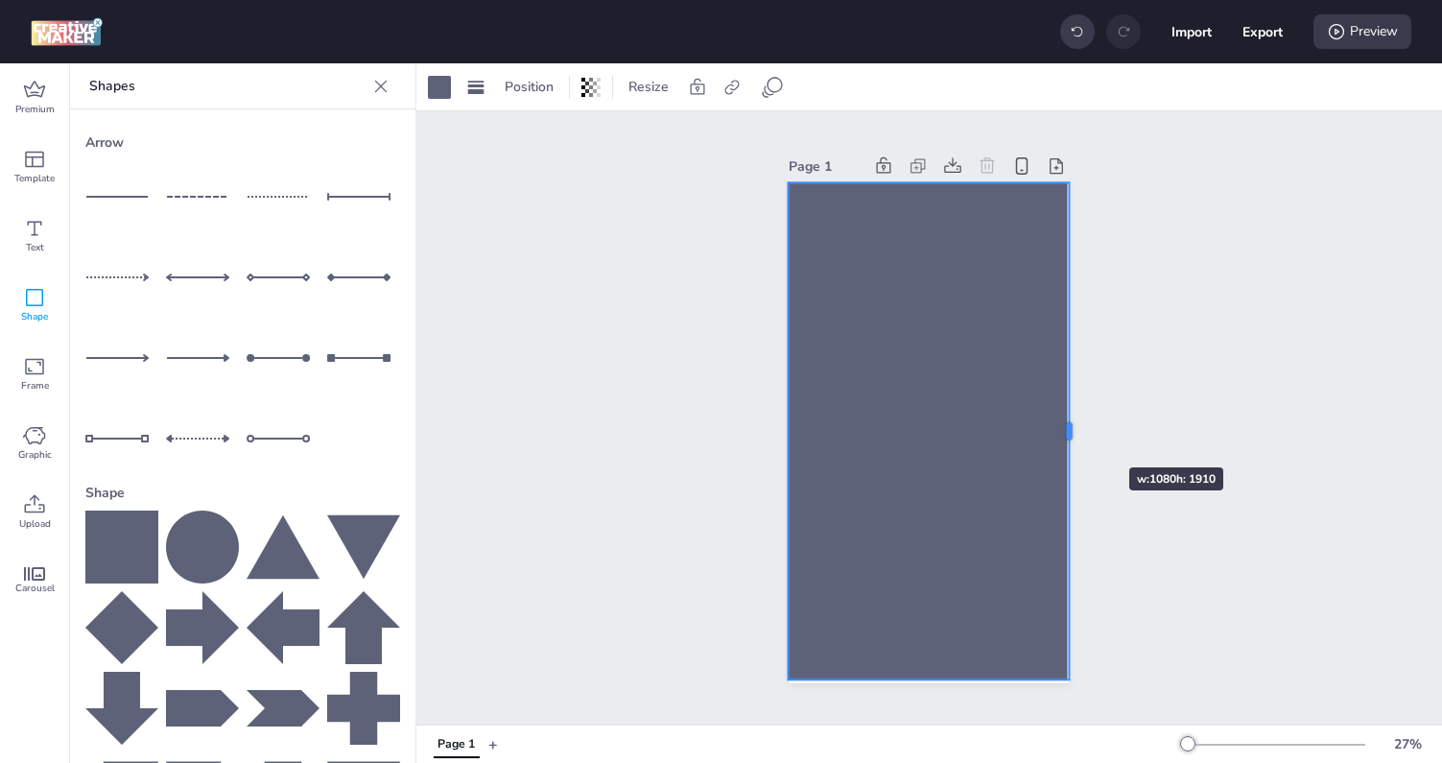
drag, startPoint x: 1287, startPoint y: 430, endPoint x: 1072, endPoint y: 433, distance: 215.9
click at [1072, 433] on div at bounding box center [1076, 431] width 15 height 497
click at [932, 684] on div at bounding box center [929, 691] width 281 height 15
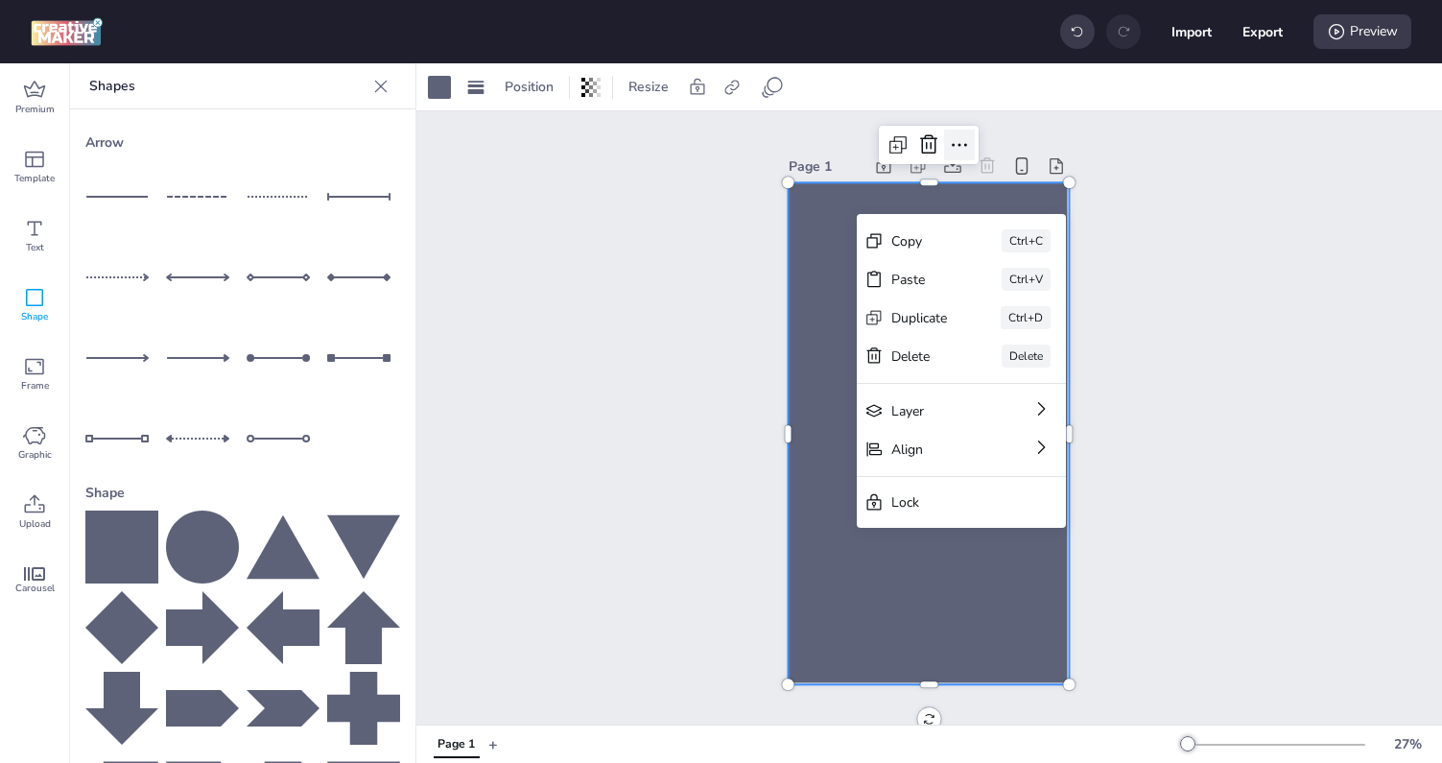
click at [955, 143] on icon at bounding box center [959, 144] width 23 height 23
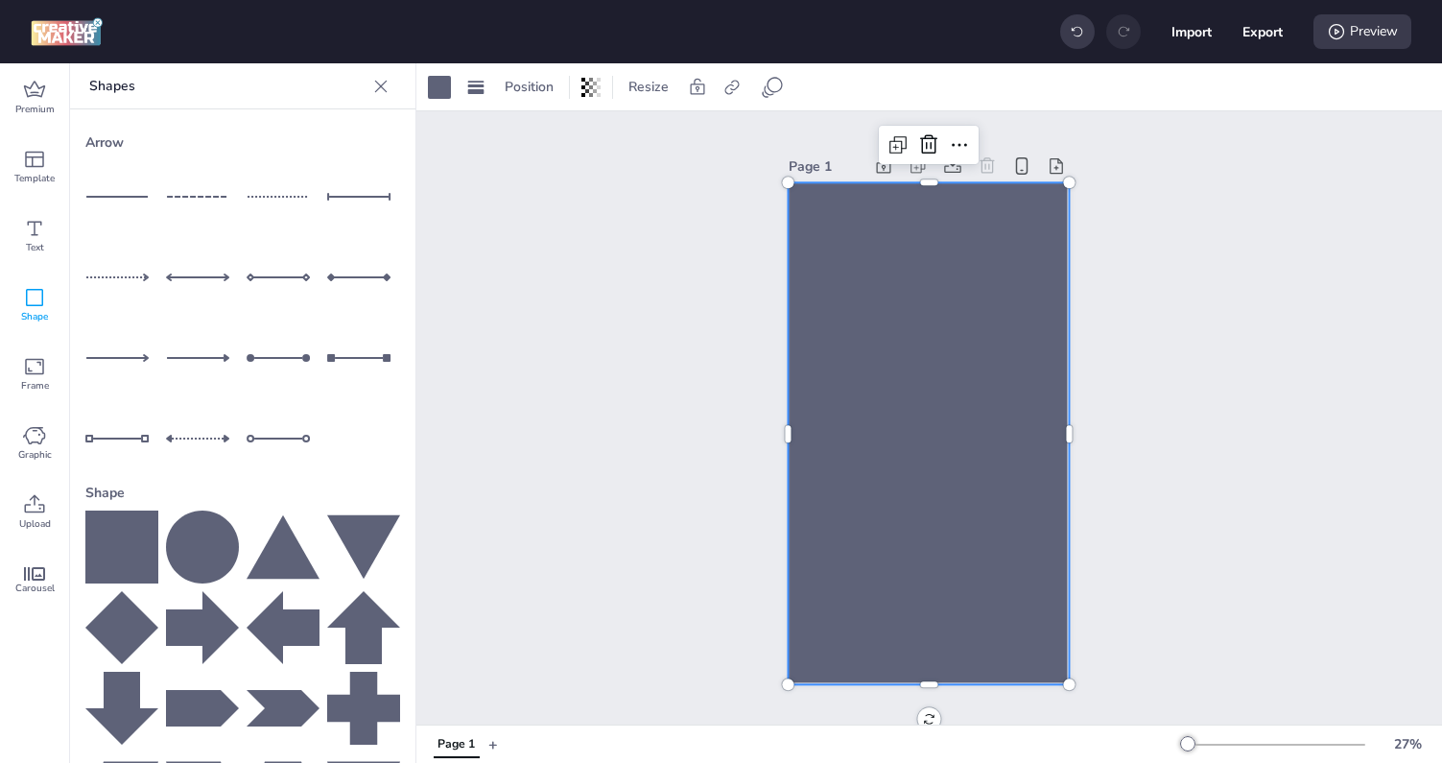
click at [886, 354] on div at bounding box center [929, 434] width 281 height 502
click at [732, 85] on icon at bounding box center [731, 87] width 19 height 19
click at [949, 280] on div at bounding box center [929, 434] width 281 height 502
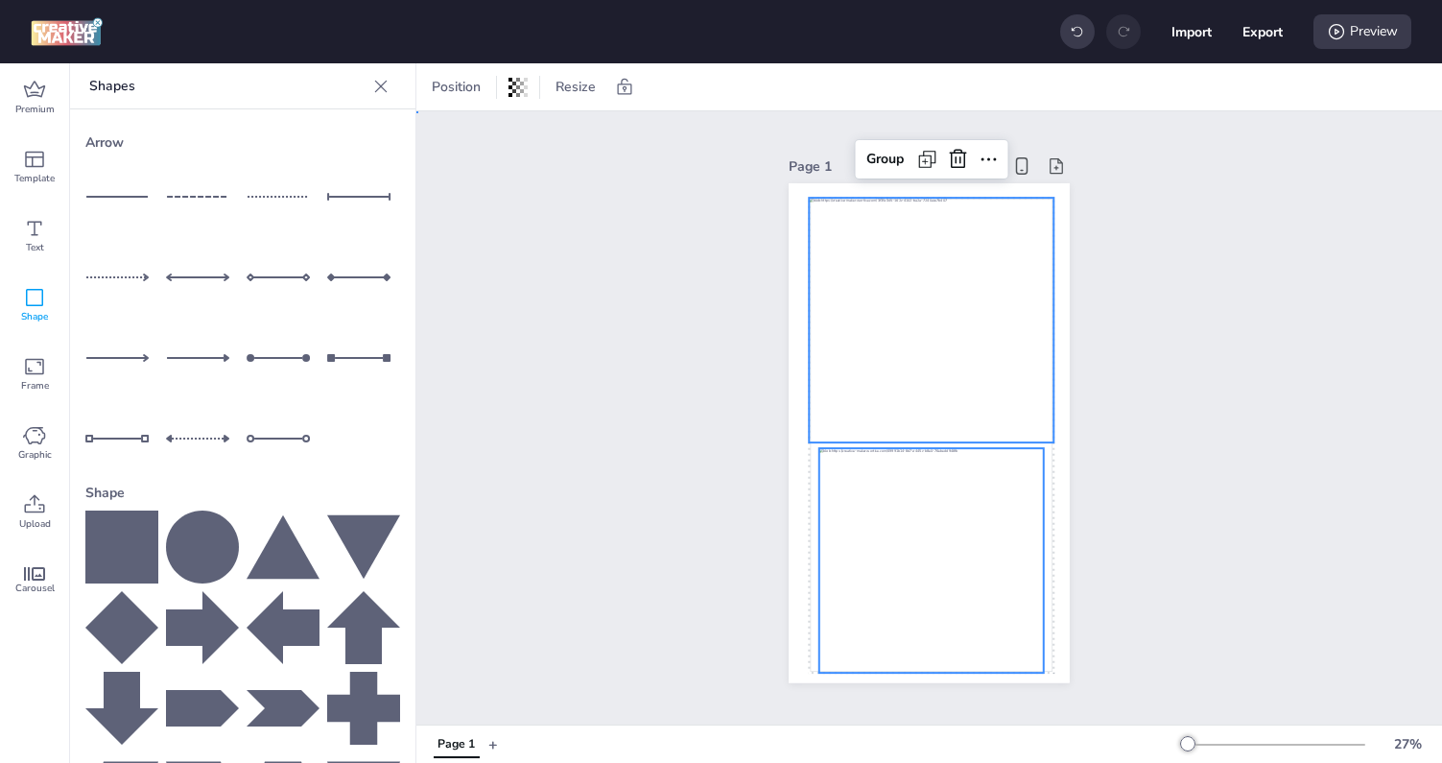
click at [1104, 338] on div "Page 1 Group" at bounding box center [929, 418] width 389 height 576
click at [1120, 295] on div "Page 1 Group" at bounding box center [929, 418] width 389 height 576
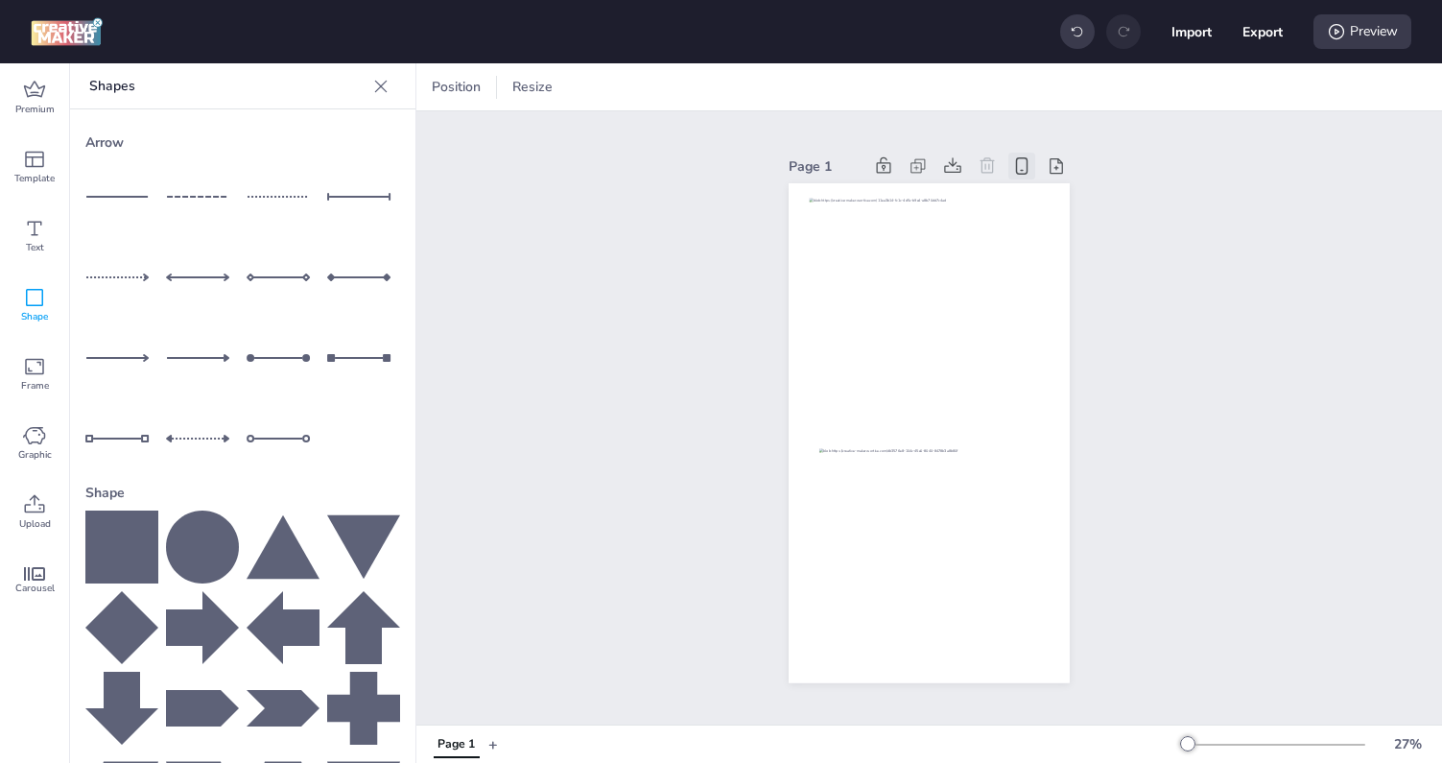
click at [1020, 169] on icon at bounding box center [1021, 165] width 21 height 21
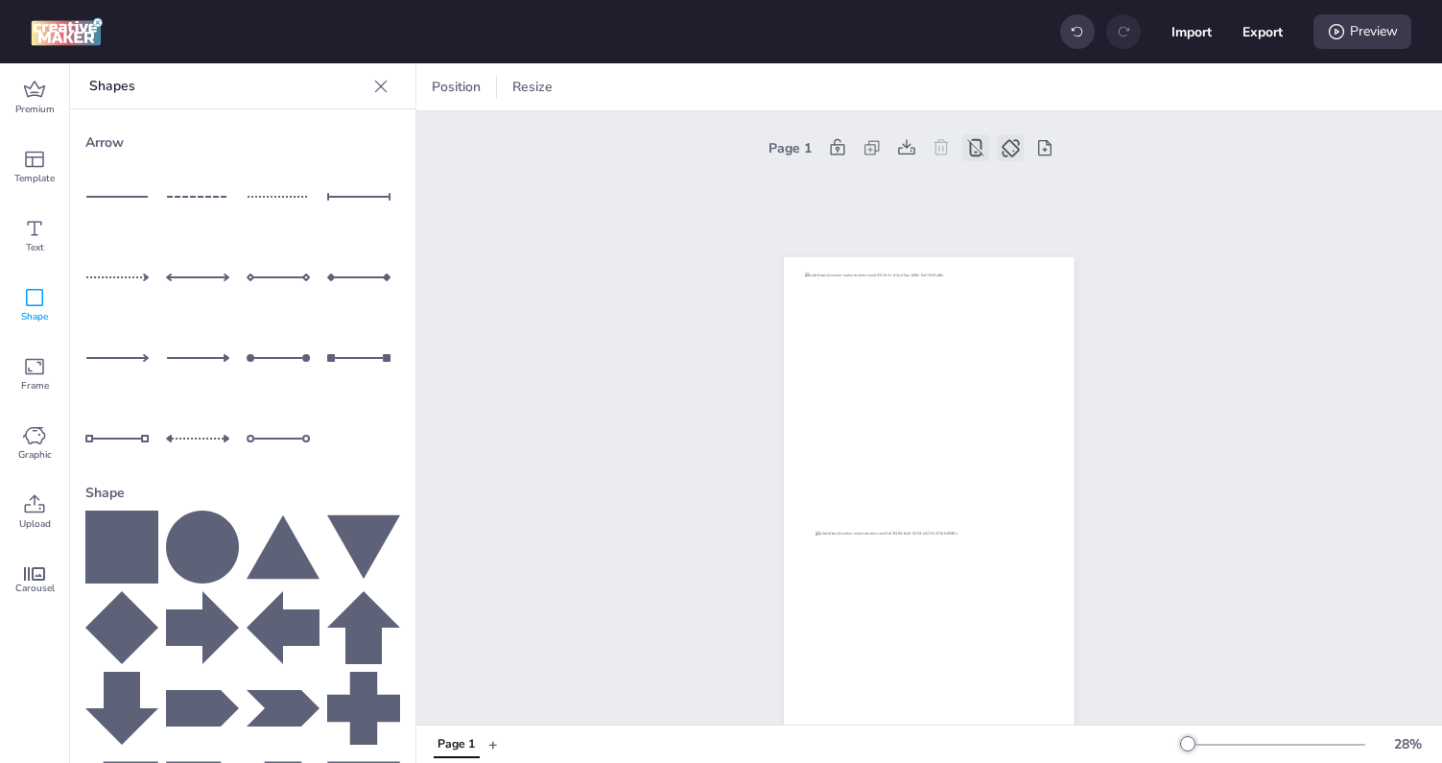
click at [982, 143] on icon at bounding box center [976, 147] width 12 height 17
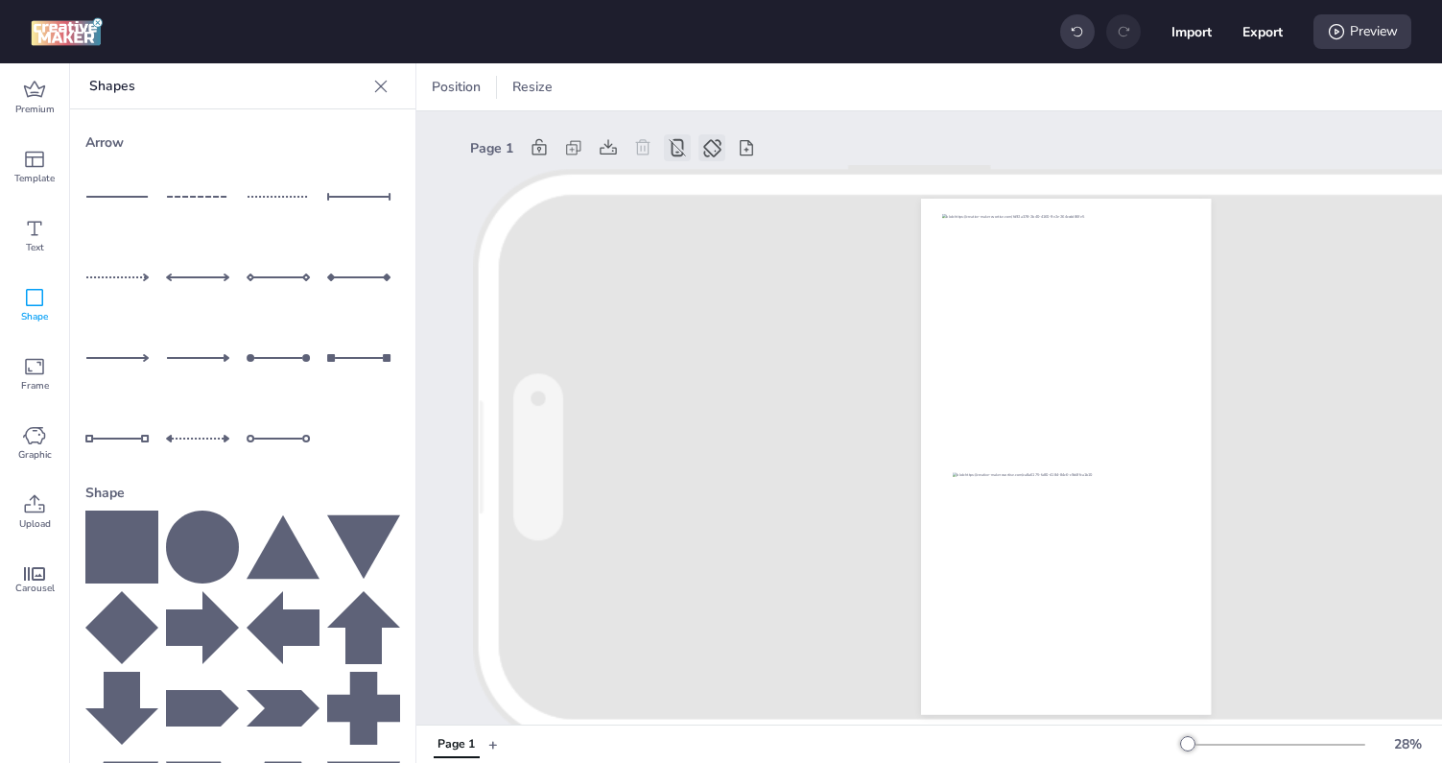
click at [714, 153] on icon at bounding box center [712, 148] width 20 height 20
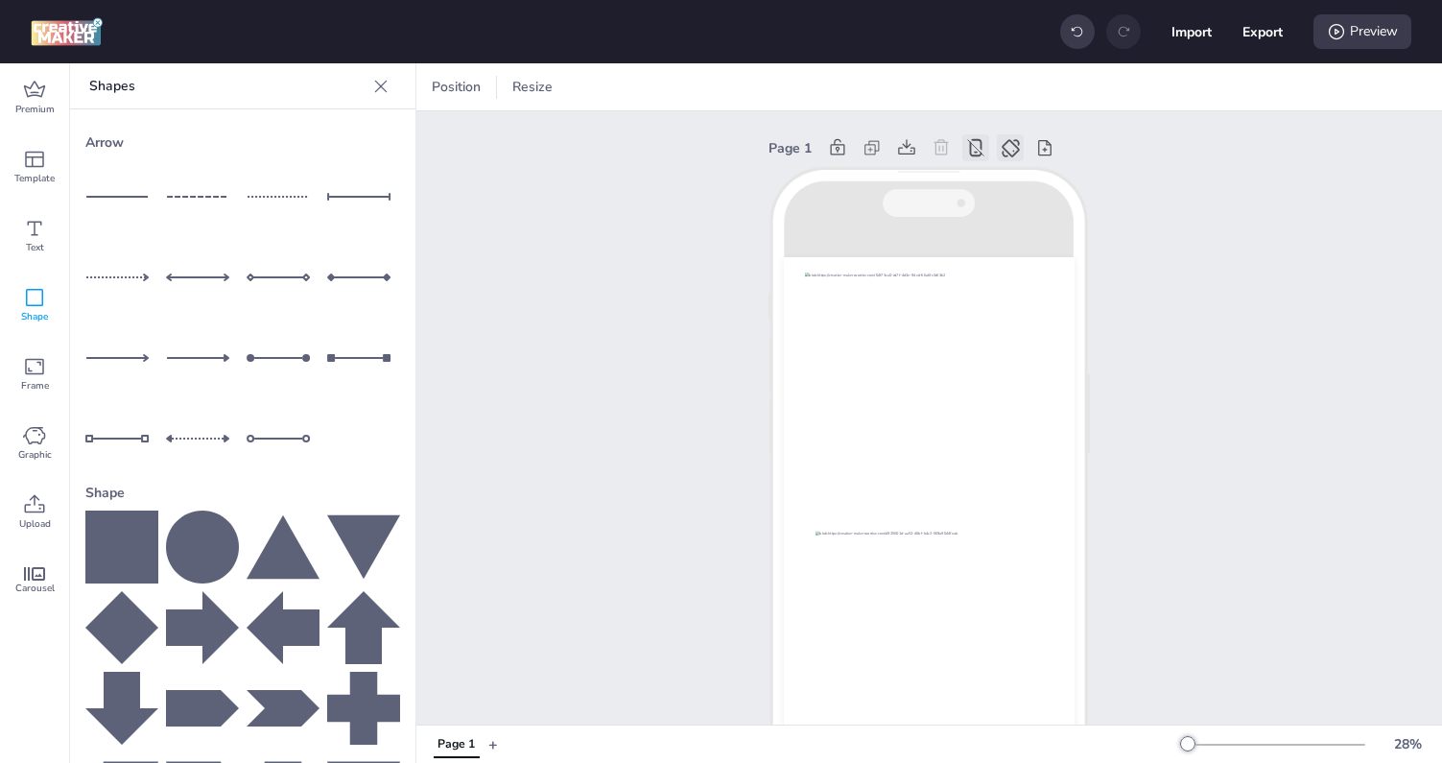
click at [982, 153] on icon at bounding box center [976, 147] width 12 height 17
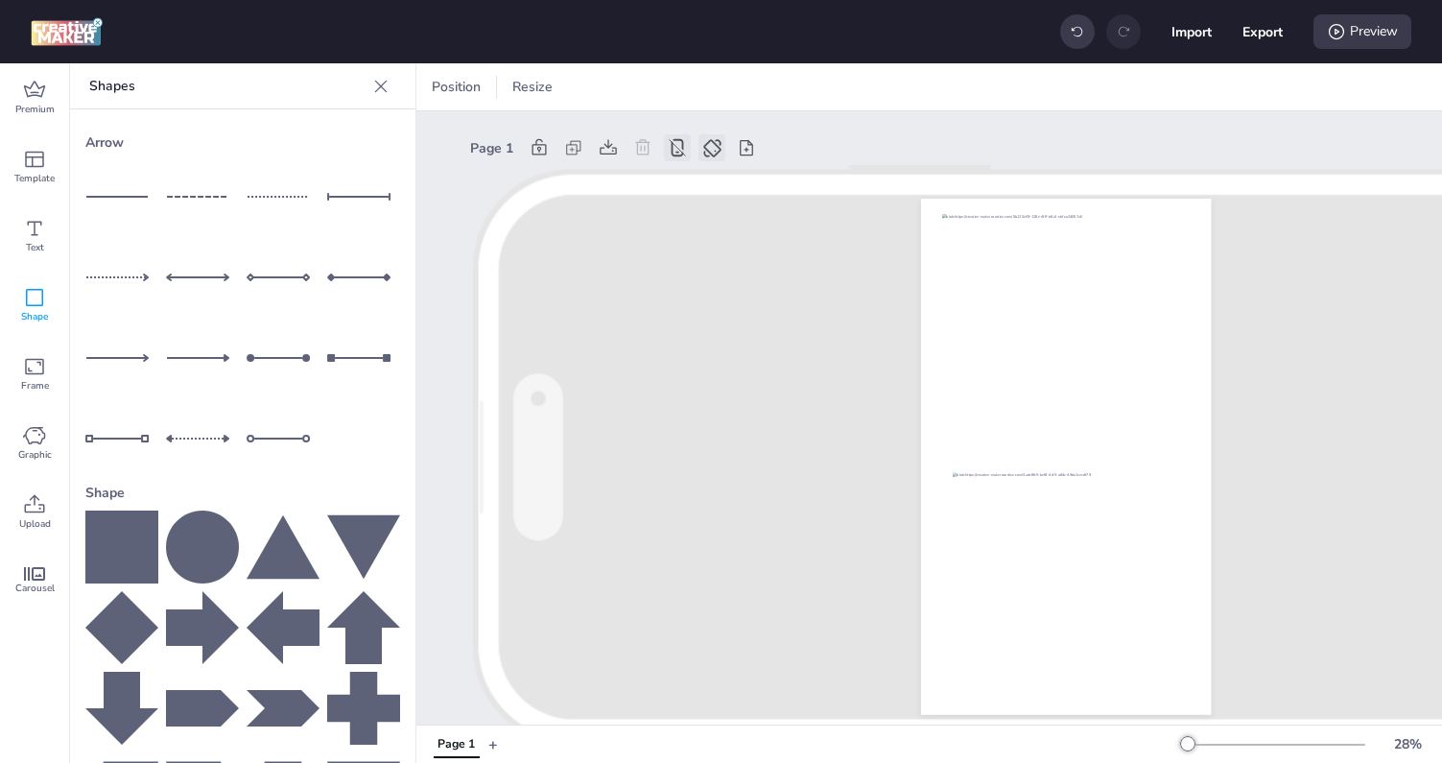
click at [710, 134] on div at bounding box center [711, 147] width 27 height 27
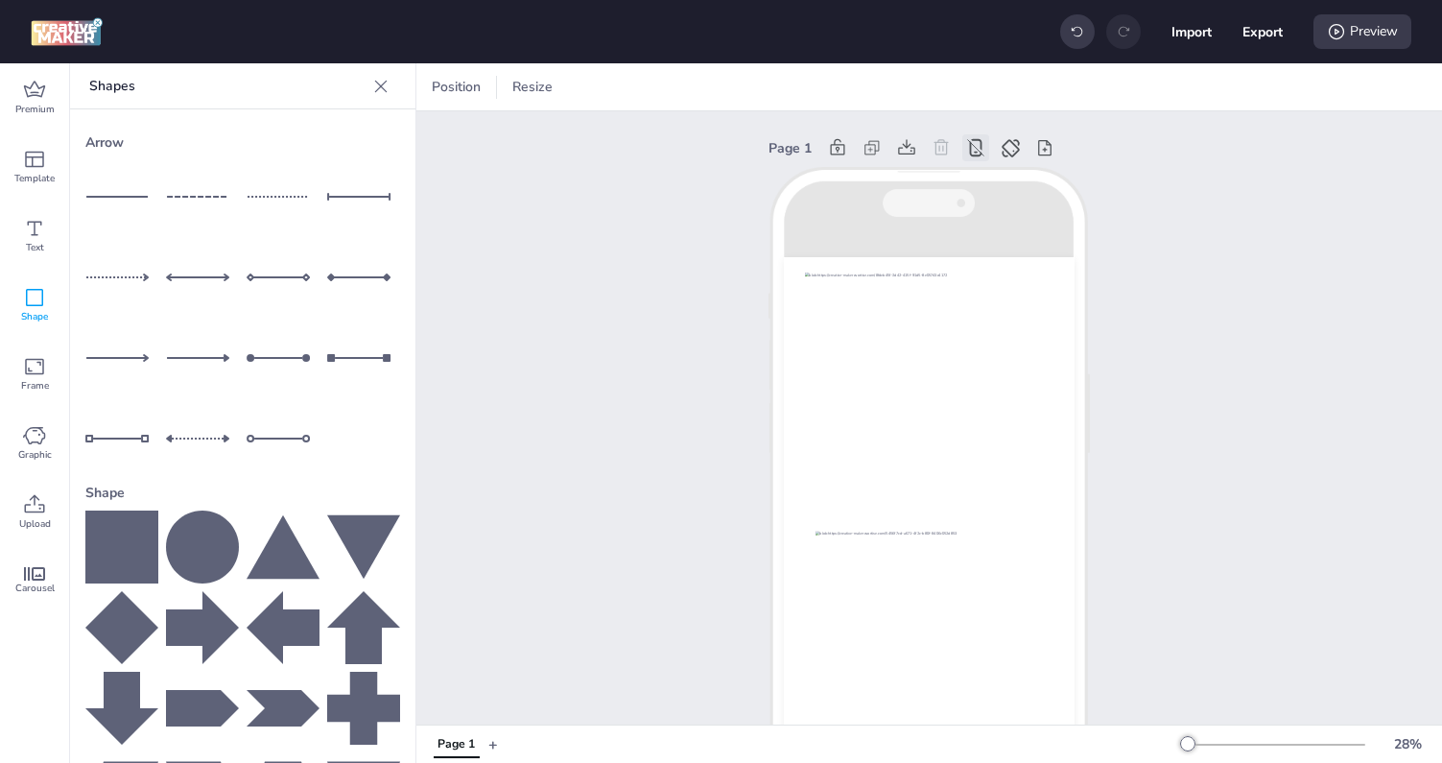
click at [975, 147] on icon at bounding box center [975, 147] width 21 height 21
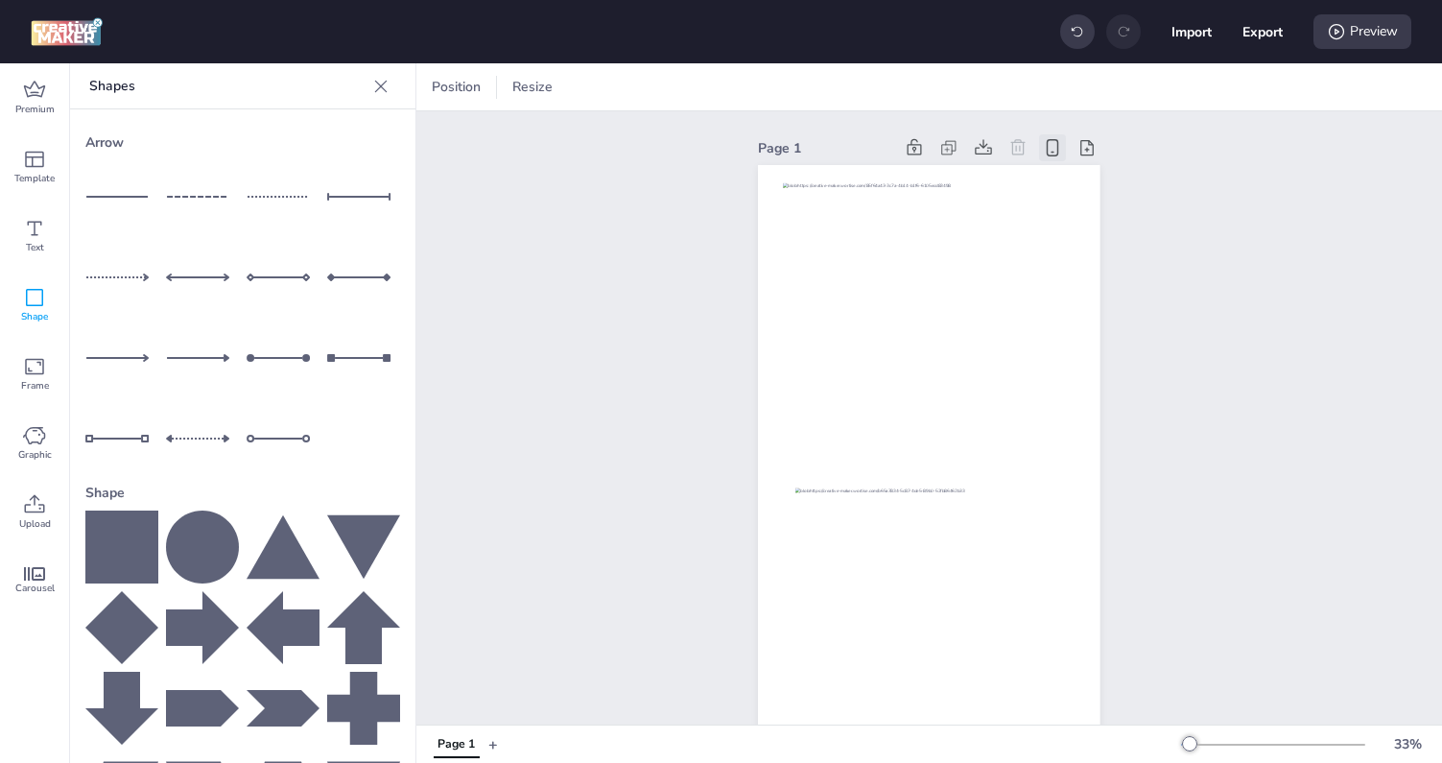
click at [130, 558] on icon at bounding box center [121, 546] width 73 height 73
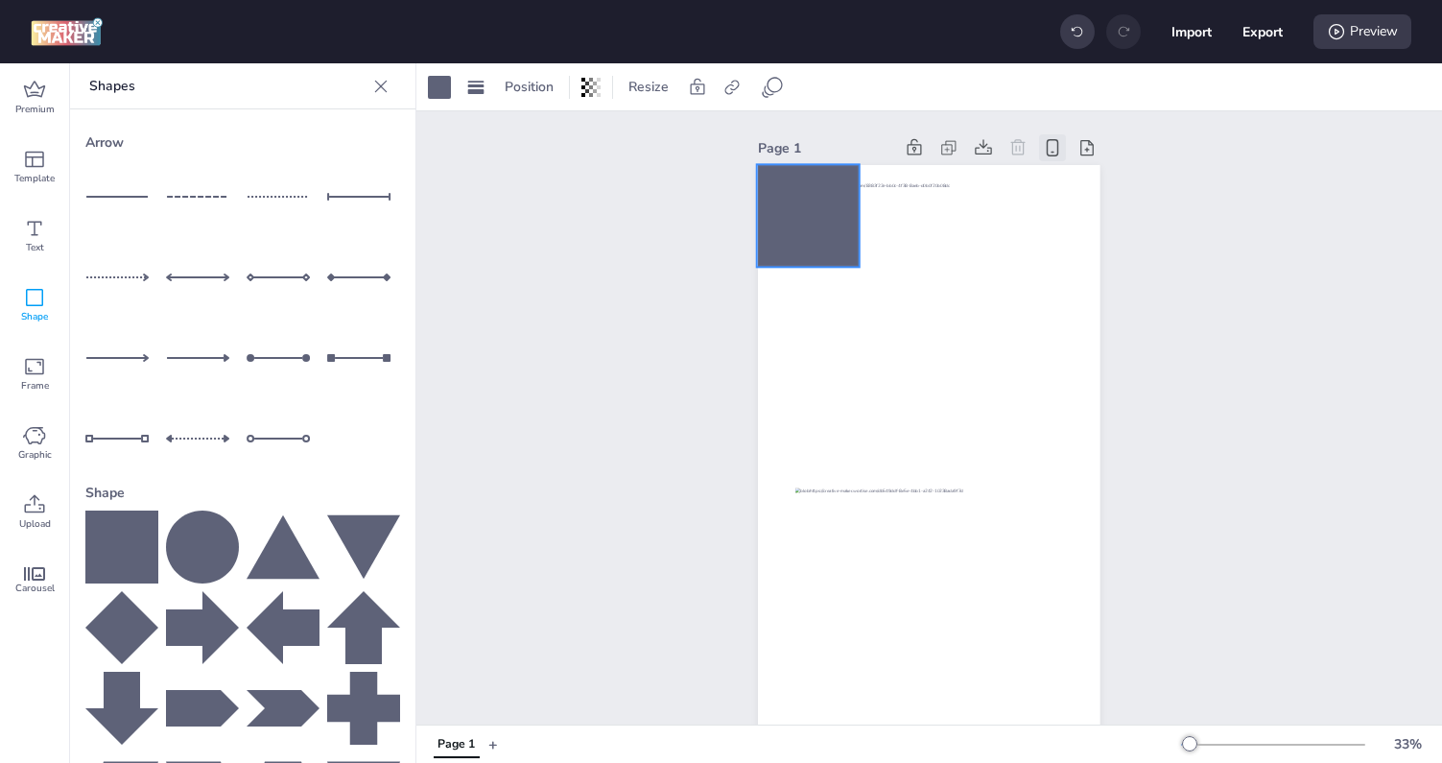
drag, startPoint x: 930, startPoint y: 493, endPoint x: 809, endPoint y: 240, distance: 280.6
click at [809, 240] on div at bounding box center [808, 215] width 103 height 103
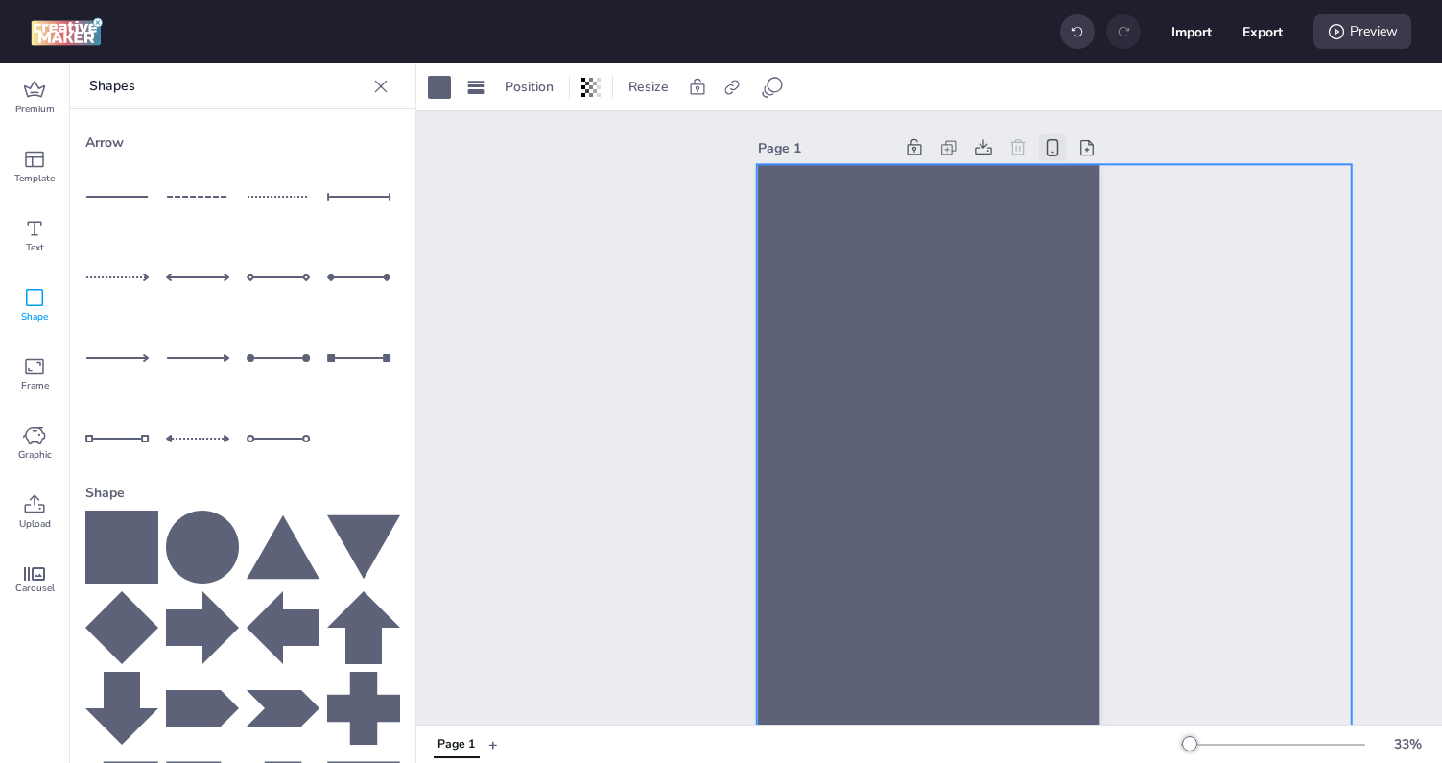
drag, startPoint x: 855, startPoint y: 264, endPoint x: 1186, endPoint y: 758, distance: 594.7
click at [1186, 758] on div "Position Resize Page 1 w: 1879 h: 1879 Page 1 + 33 %" at bounding box center [929, 412] width 1026 height 699
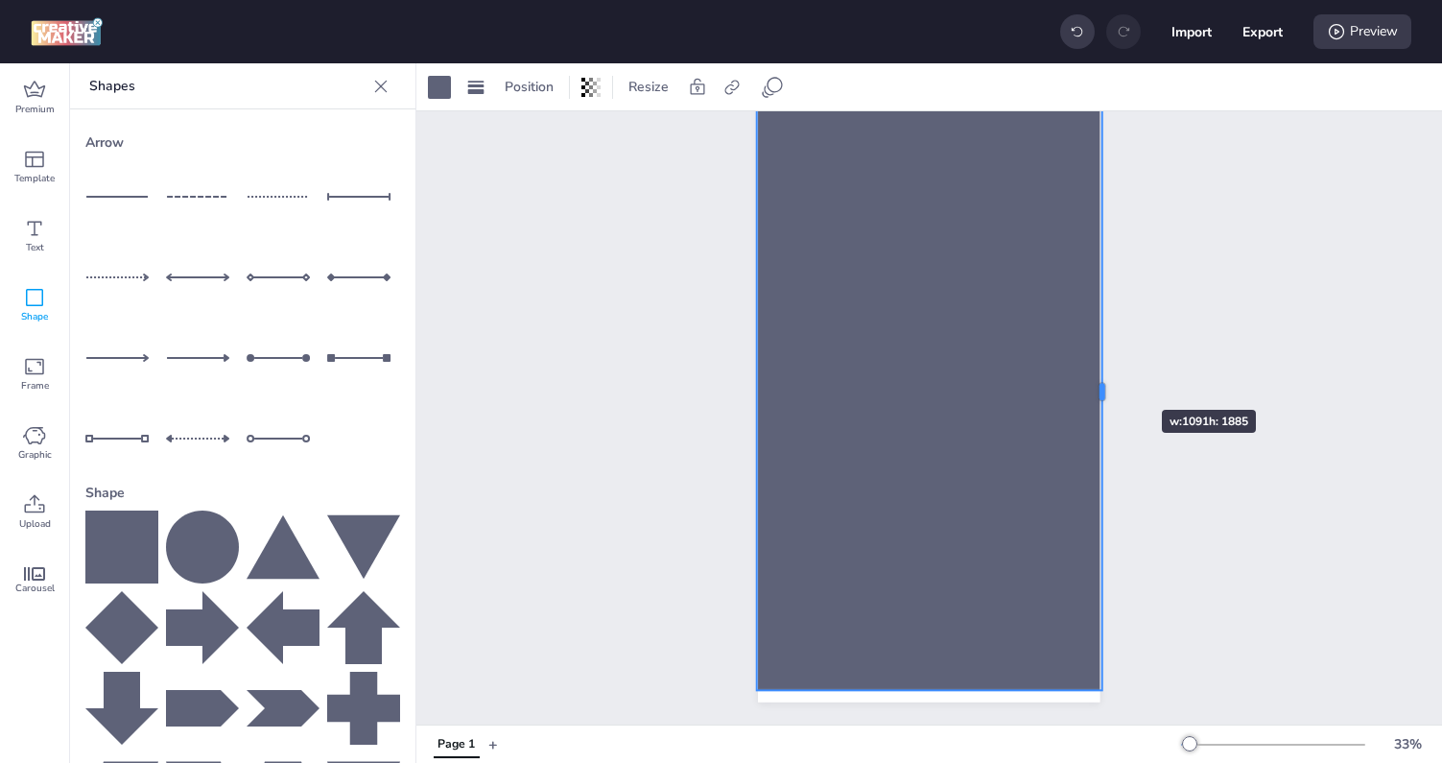
drag, startPoint x: 1356, startPoint y: 377, endPoint x: 1104, endPoint y: 375, distance: 251.4
click at [1104, 375] on div at bounding box center [1109, 391] width 15 height 597
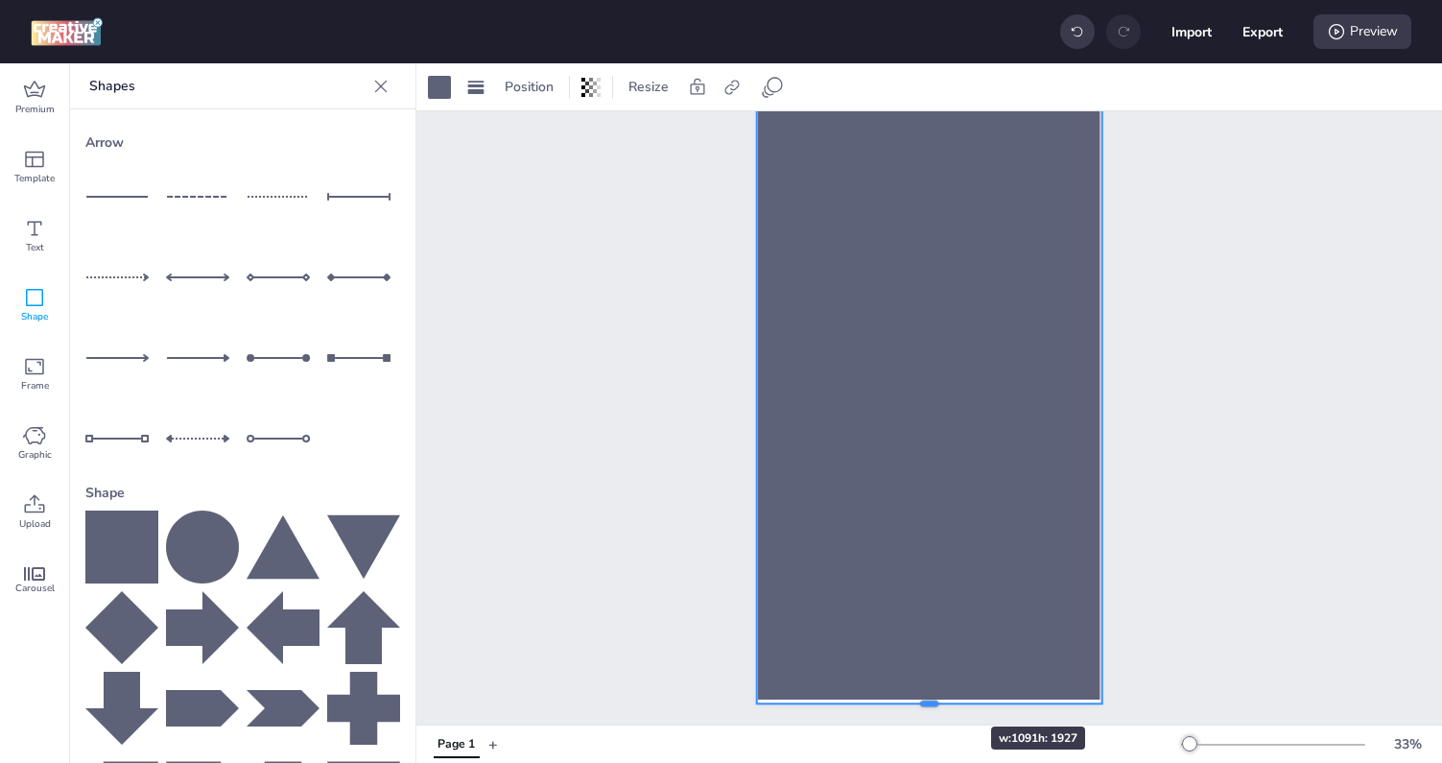
drag, startPoint x: 933, startPoint y: 678, endPoint x: 933, endPoint y: 692, distance: 13.4
click at [933, 692] on div at bounding box center [929, 398] width 342 height 608
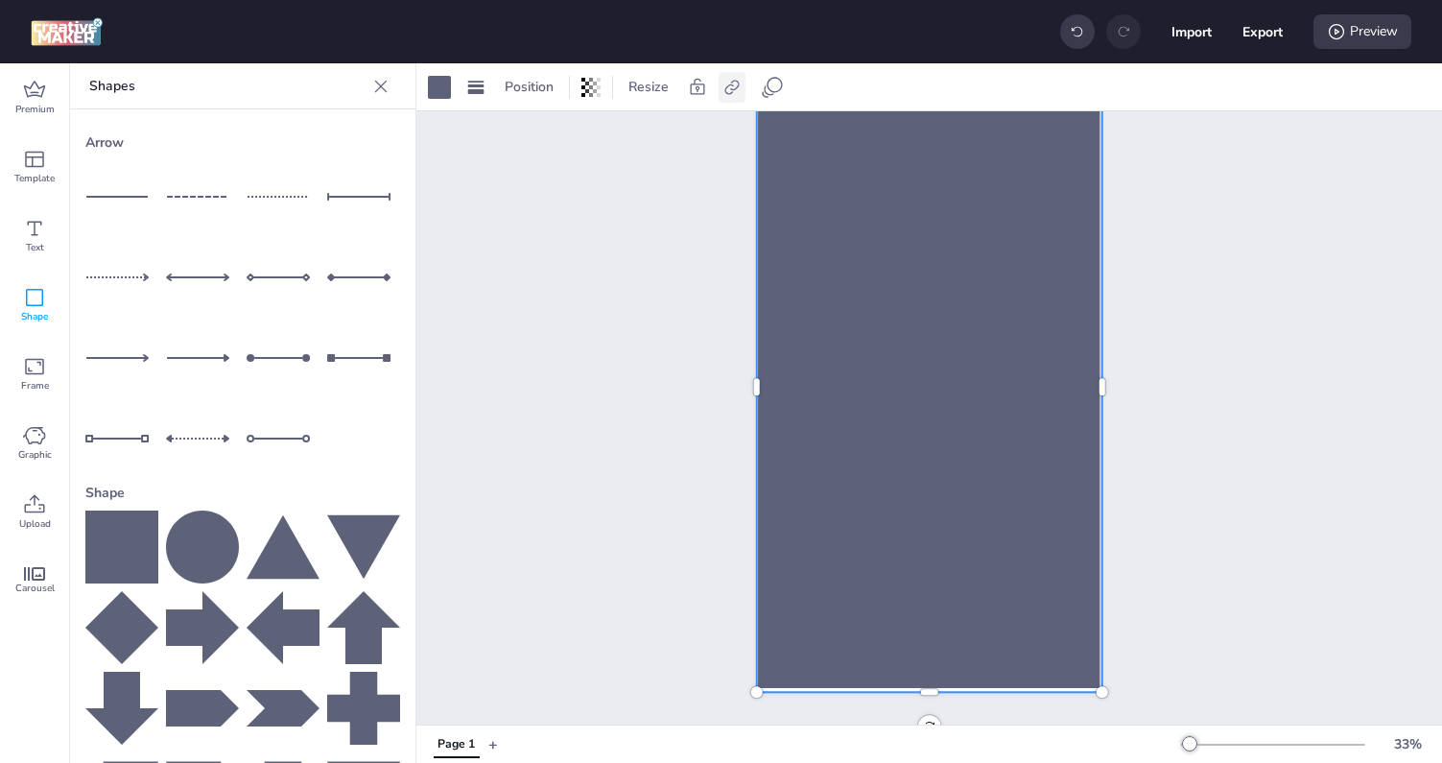
click at [726, 90] on icon at bounding box center [731, 87] width 19 height 19
click at [651, 130] on span "Activate hyperlink" at bounding box center [607, 136] width 106 height 20
click at [541, 137] on input "Activate hyperlink" at bounding box center [535, 143] width 12 height 12
checkbox input "true"
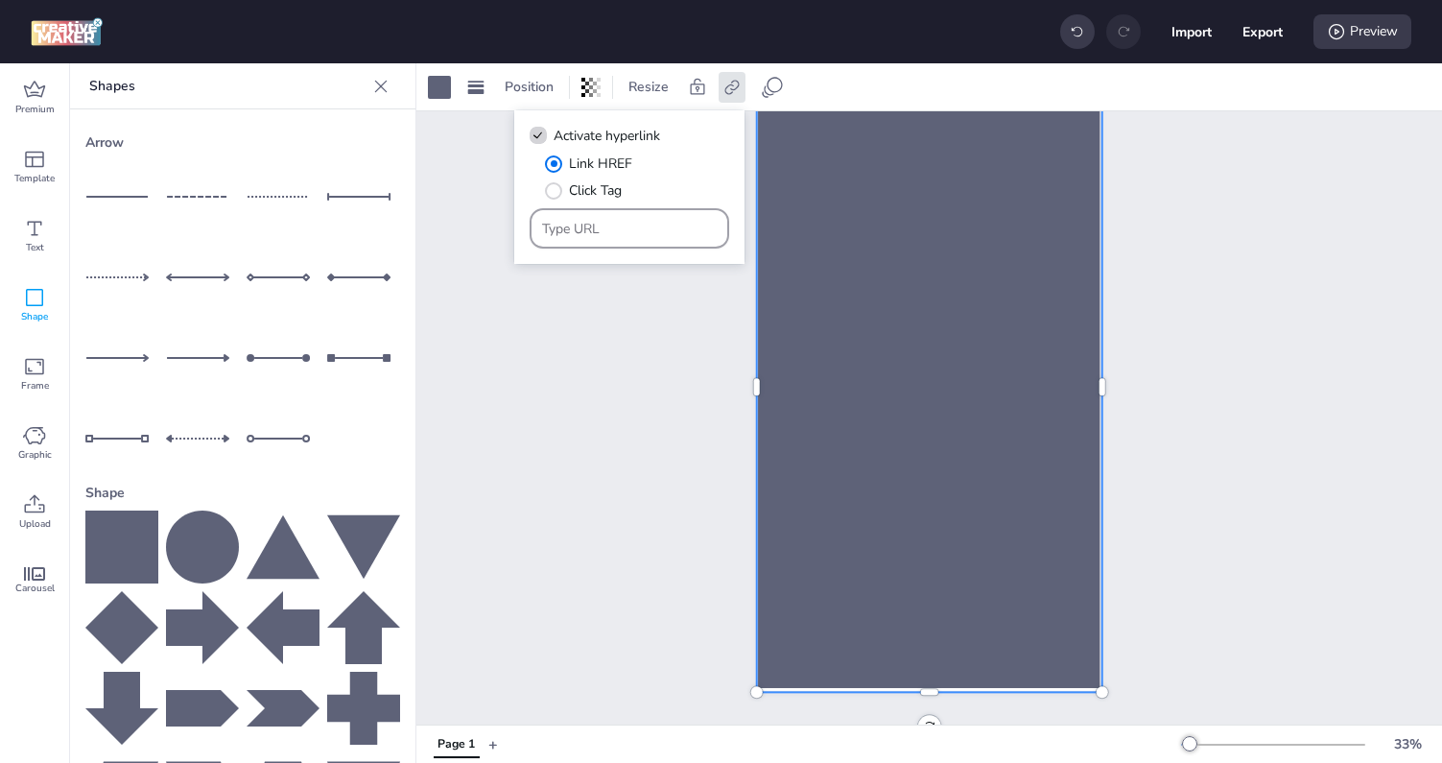
click at [631, 230] on input "Type URL" at bounding box center [630, 229] width 176 height 20
click at [617, 197] on span "Click Tag" at bounding box center [595, 190] width 53 height 20
click at [556, 197] on input "Click Tag" at bounding box center [550, 198] width 12 height 12
radio input "true"
click at [610, 222] on input "Type URL" at bounding box center [630, 229] width 176 height 20
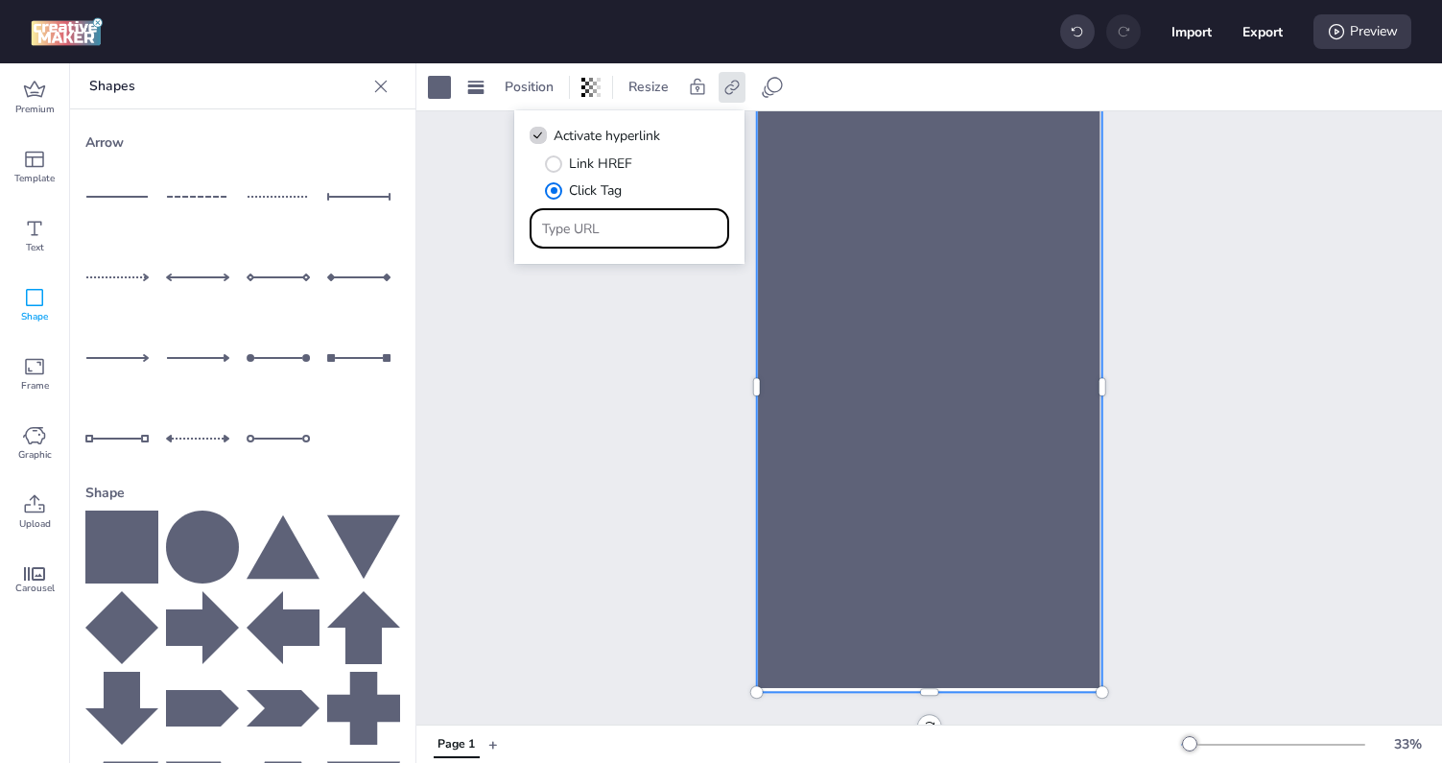
paste input "https://lootsito.com/freefire"
type input "https://lootsito.com/freefire"
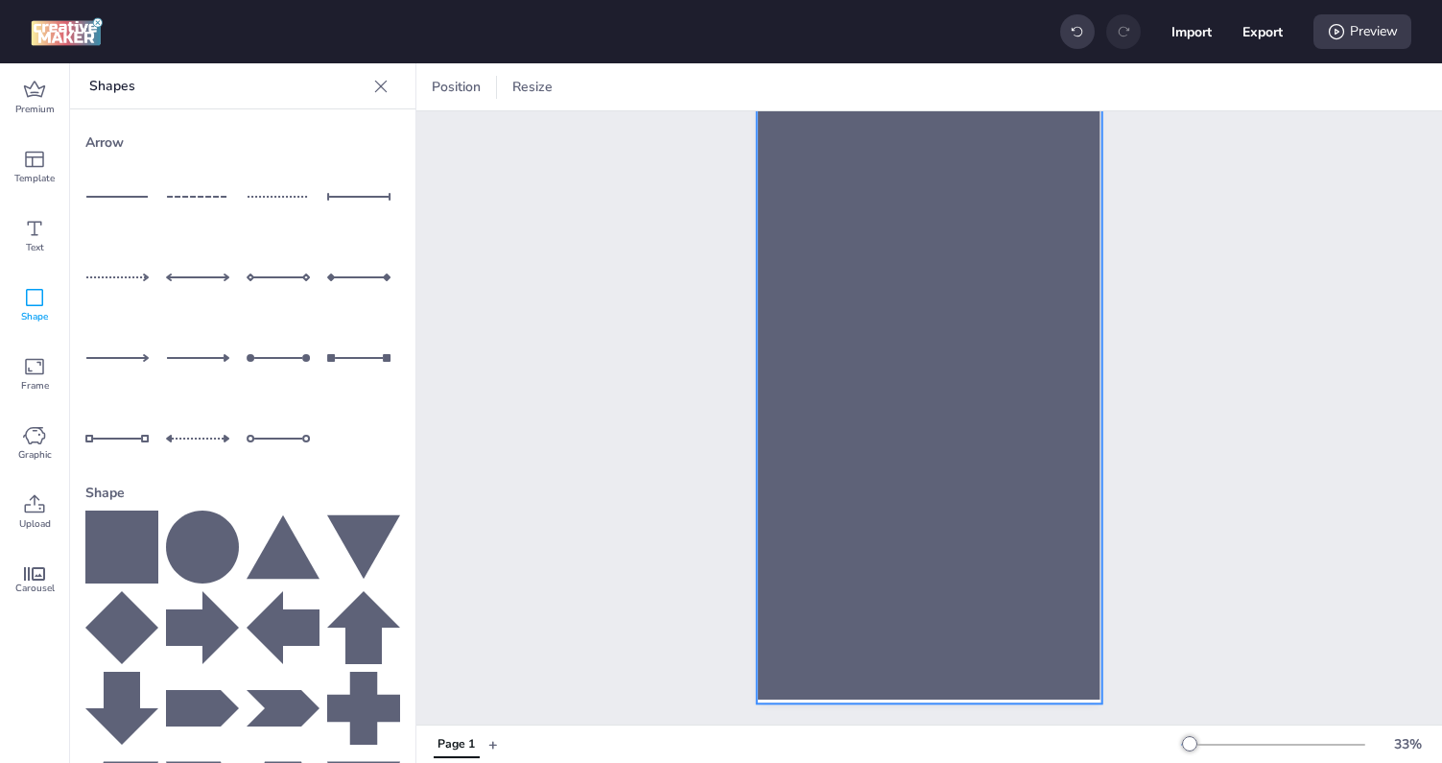
click at [849, 347] on div at bounding box center [929, 398] width 345 height 610
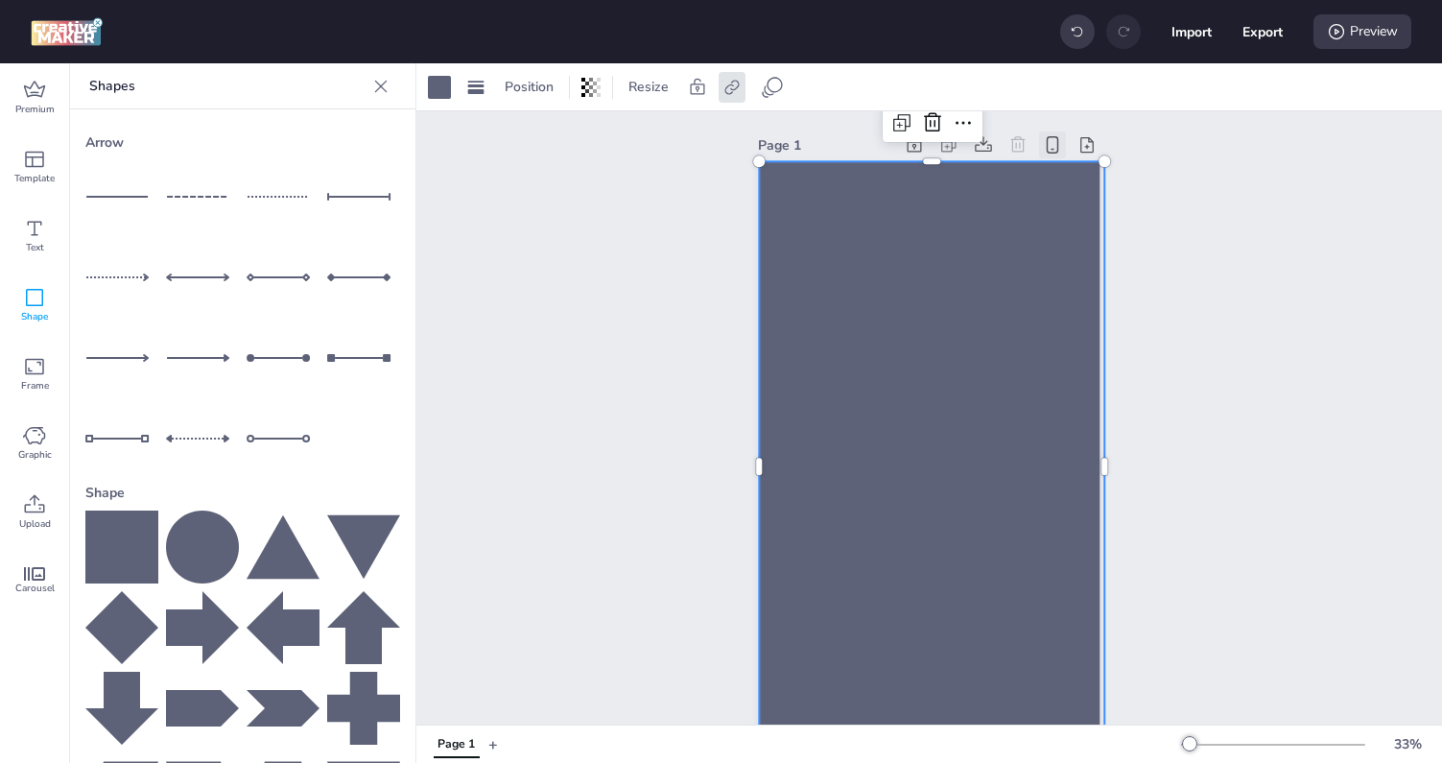
scroll to position [0, 0]
click at [435, 82] on div at bounding box center [439, 87] width 23 height 23
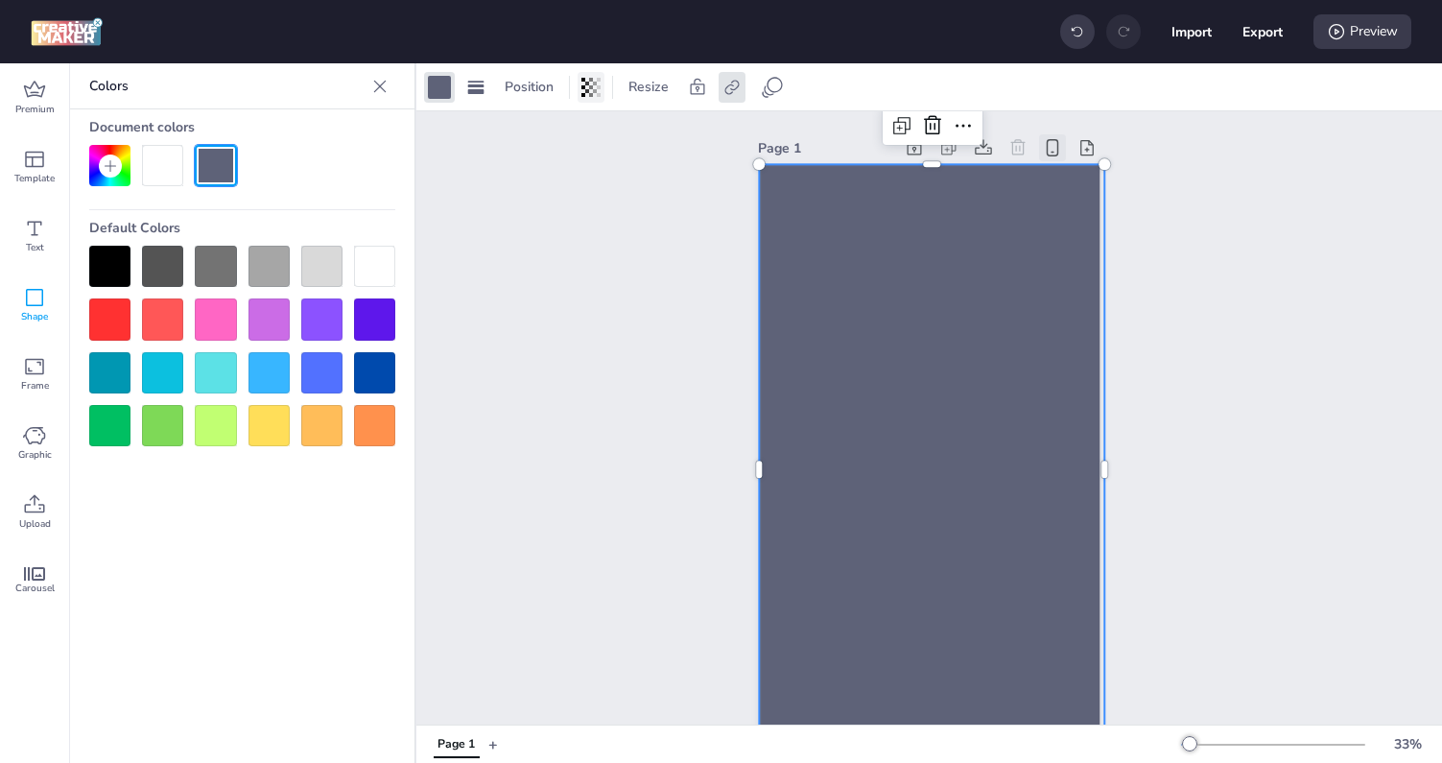
click at [580, 95] on div at bounding box center [591, 87] width 27 height 31
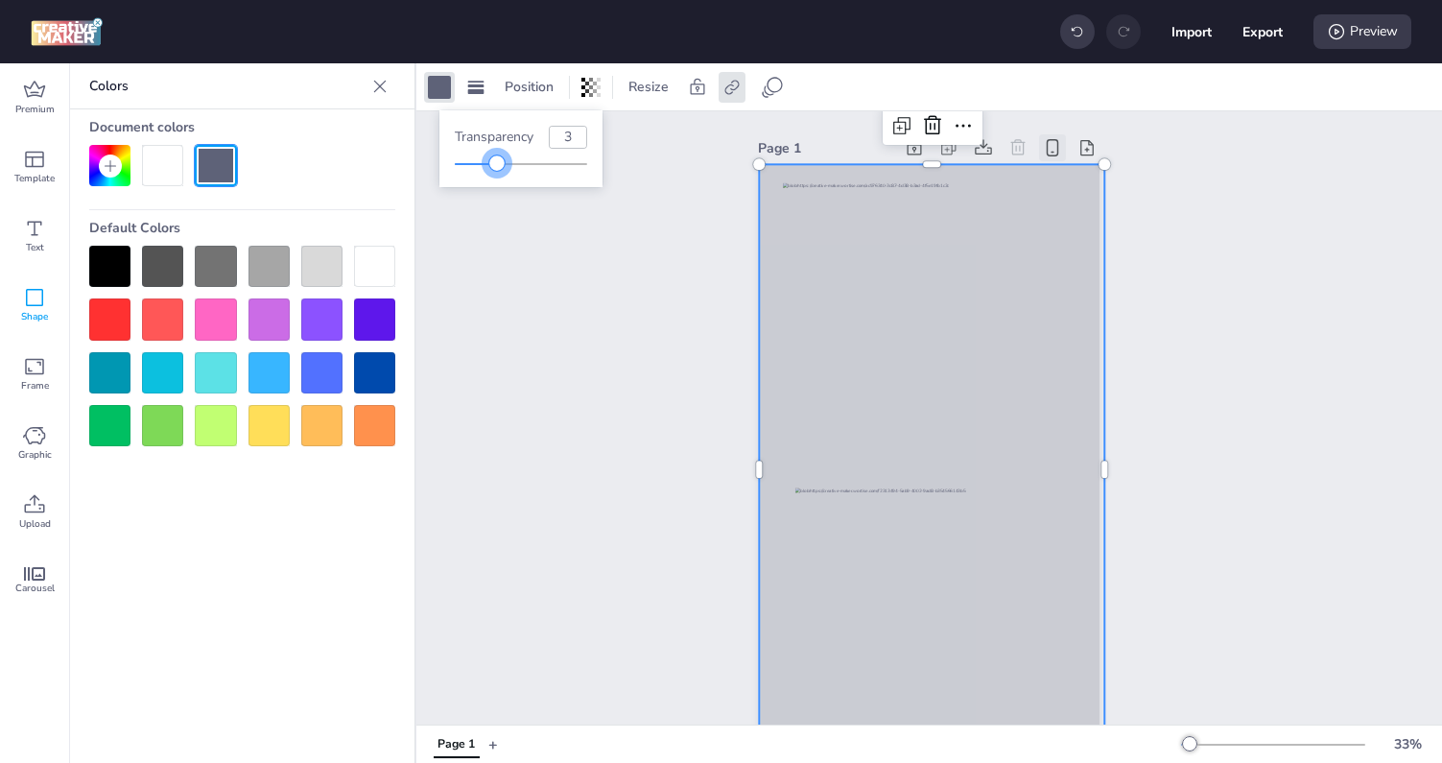
type input "0"
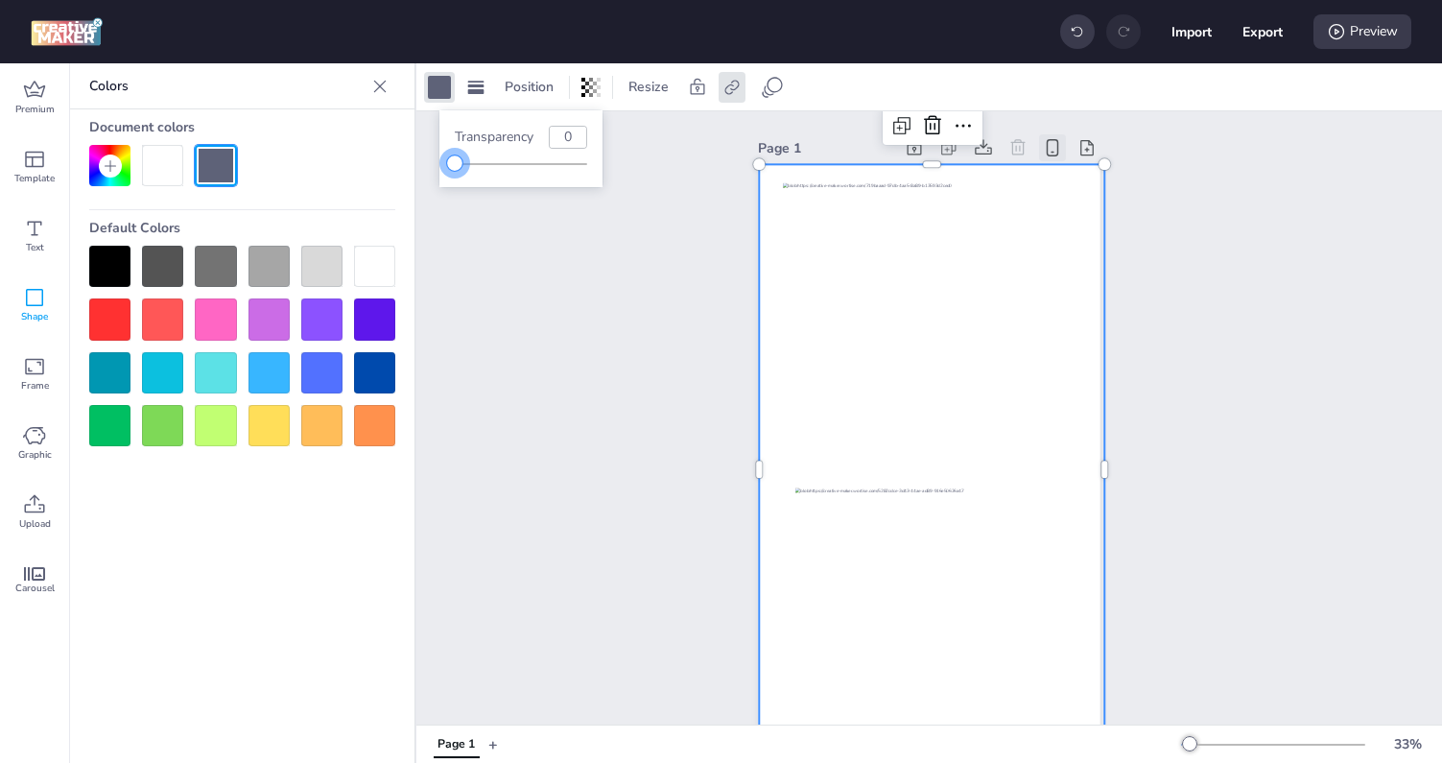
drag, startPoint x: 555, startPoint y: 161, endPoint x: 400, endPoint y: 162, distance: 154.5
click at [400, 162] on body "Import Export Preview Premium Template Text Shape Frame Graphic Upload Carousel…" at bounding box center [721, 381] width 1442 height 763
click at [545, 275] on div "Page 1" at bounding box center [929, 453] width 1026 height 685
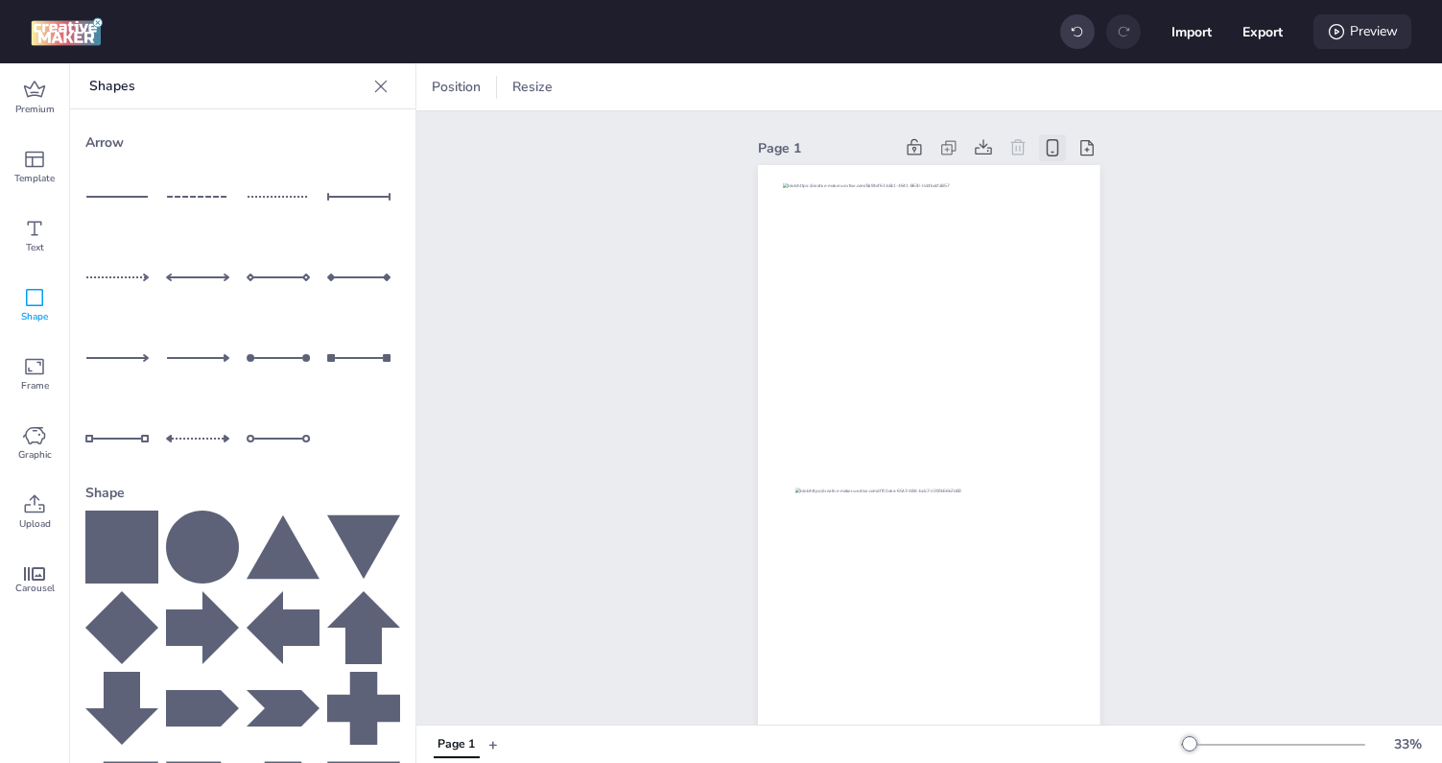
click at [1329, 31] on icon at bounding box center [1336, 31] width 19 height 19
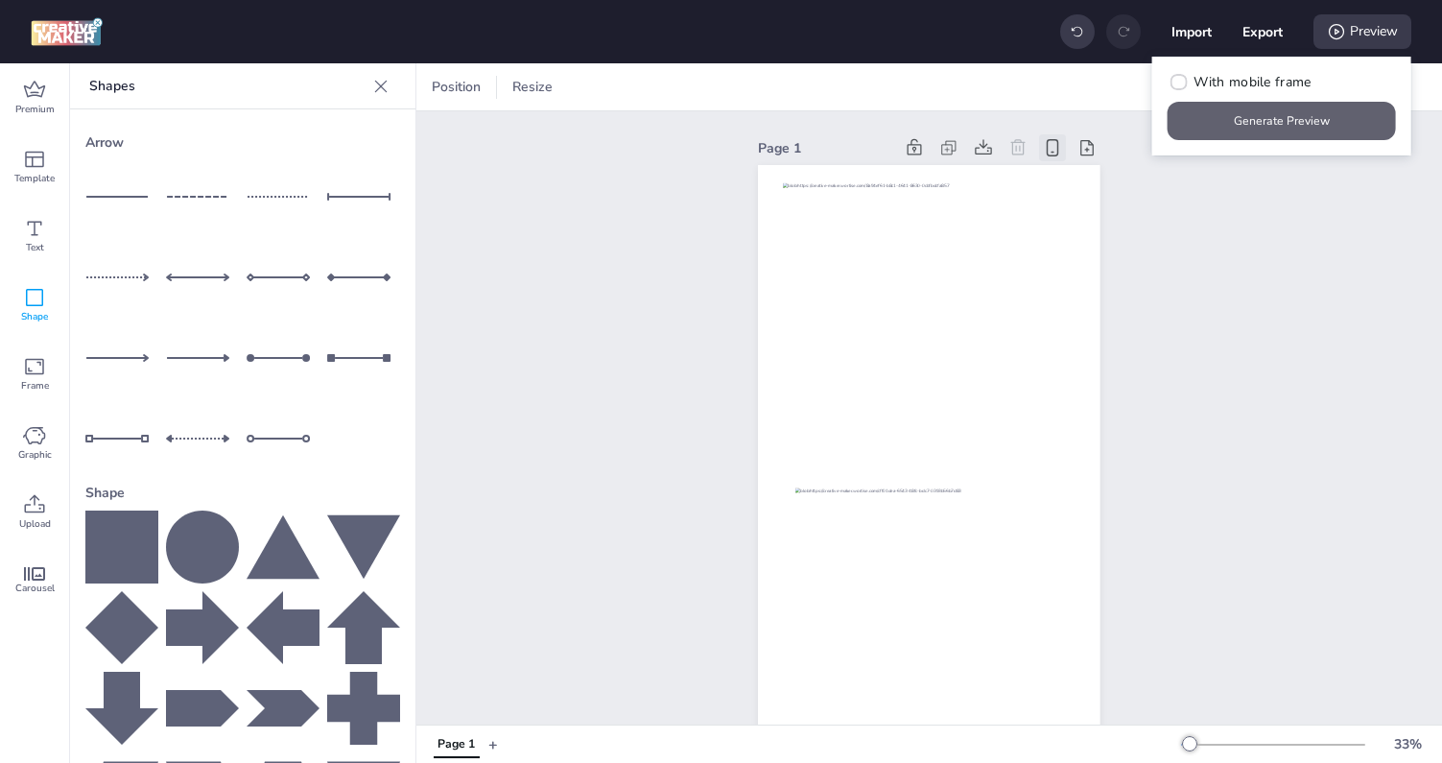
click at [1277, 118] on button "Generate Preview" at bounding box center [1282, 121] width 228 height 38
click at [643, 240] on div "Page 1" at bounding box center [929, 453] width 1026 height 685
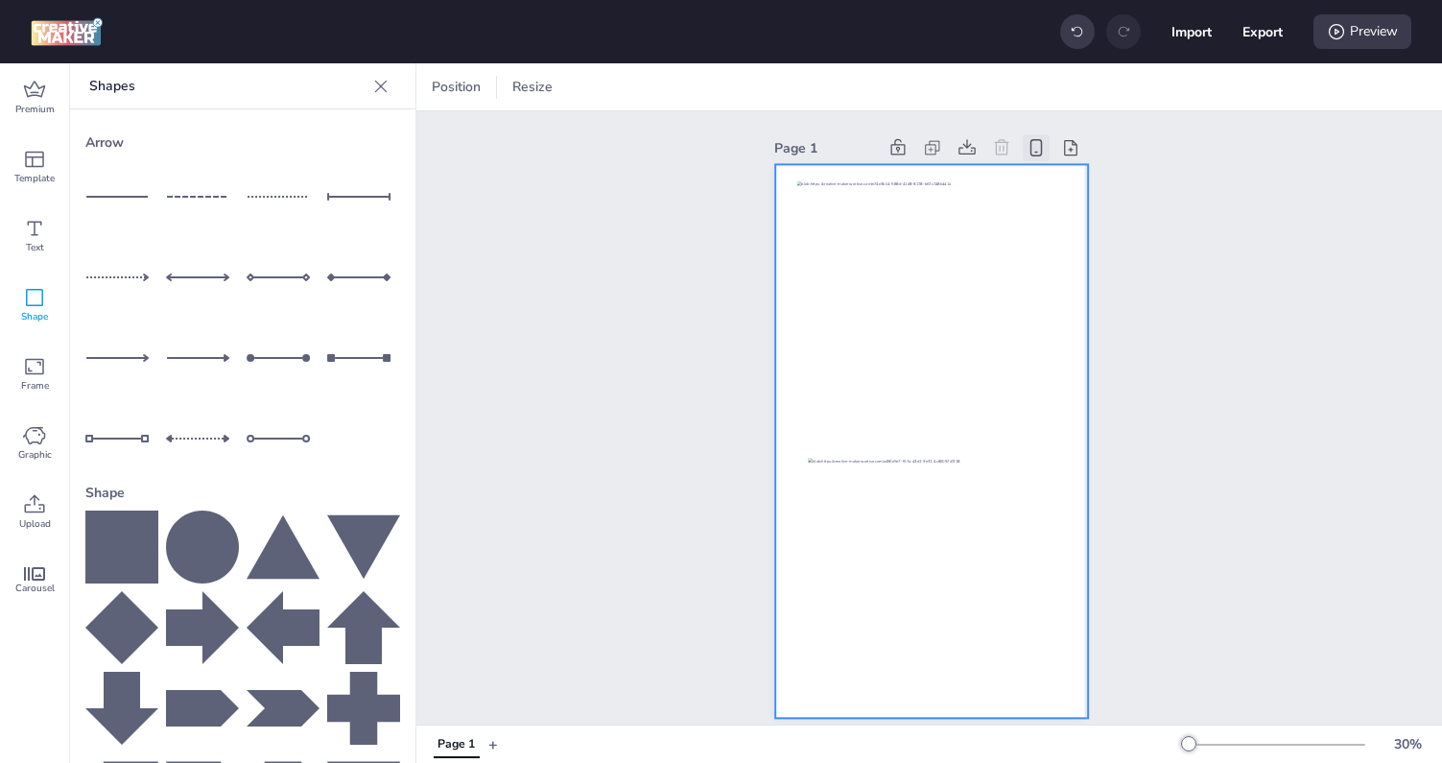
click at [786, 301] on div at bounding box center [932, 441] width 314 height 554
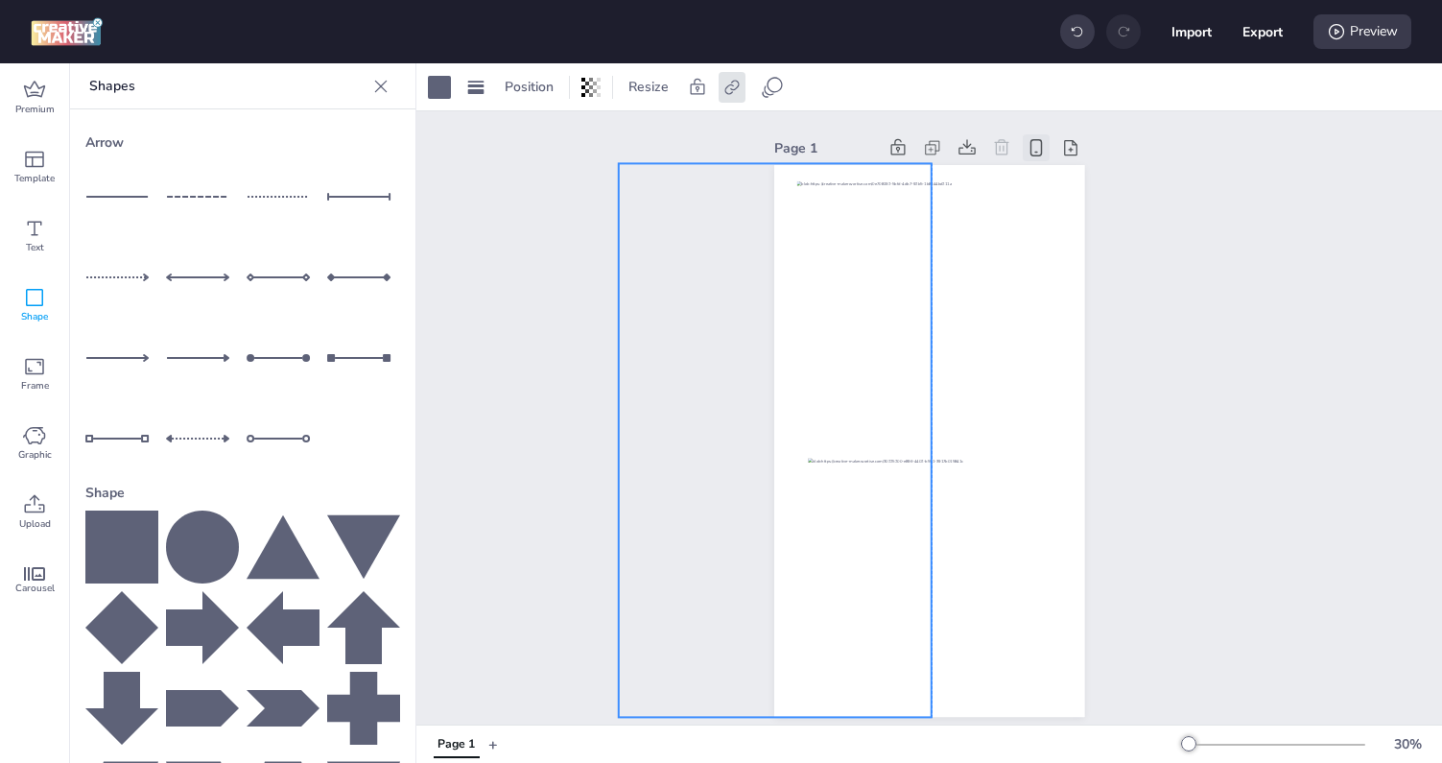
drag, startPoint x: 786, startPoint y: 301, endPoint x: 598, endPoint y: 294, distance: 188.2
click at [598, 294] on div "Page 1" at bounding box center [929, 425] width 1026 height 628
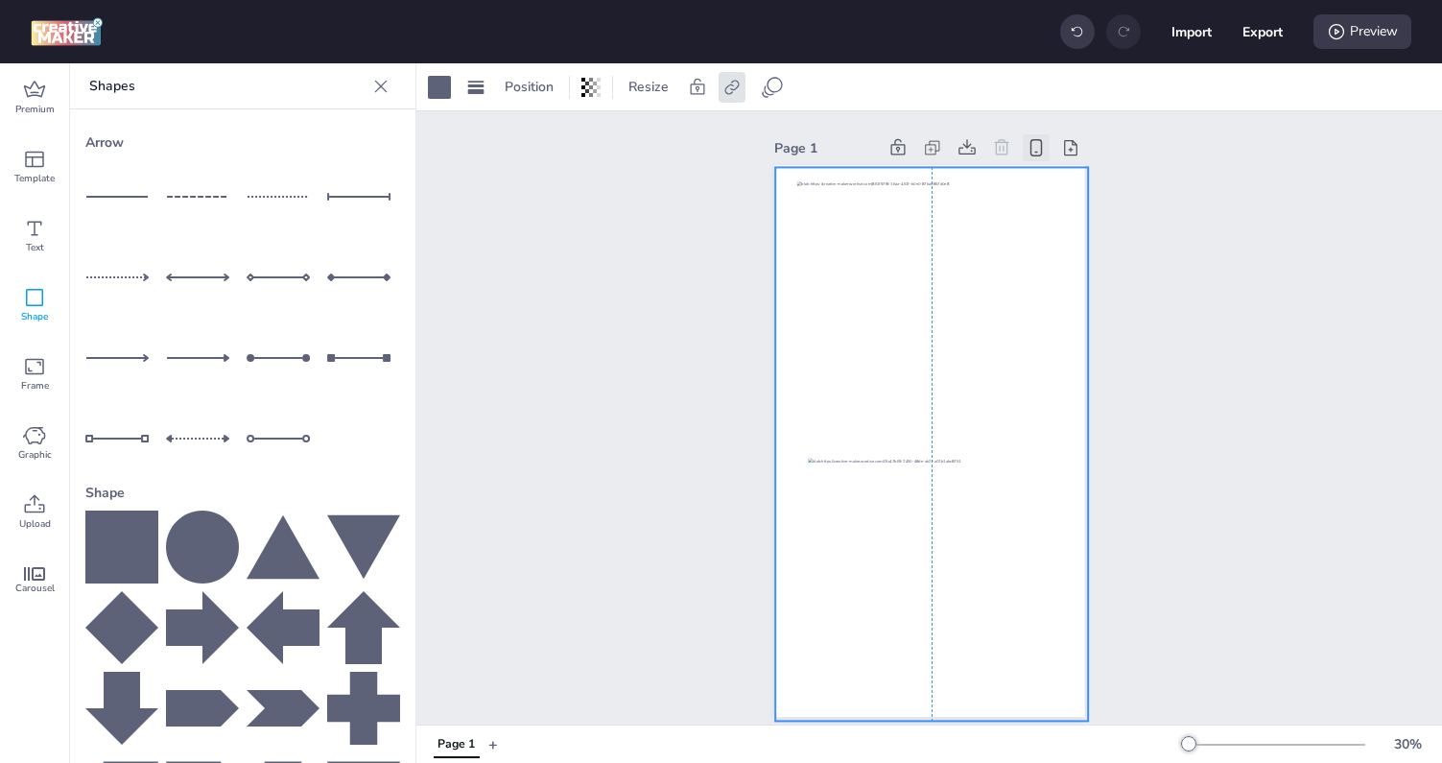
drag, startPoint x: 626, startPoint y: 282, endPoint x: 811, endPoint y: 292, distance: 184.4
click at [811, 292] on div "Page 1" at bounding box center [929, 425] width 1026 height 628
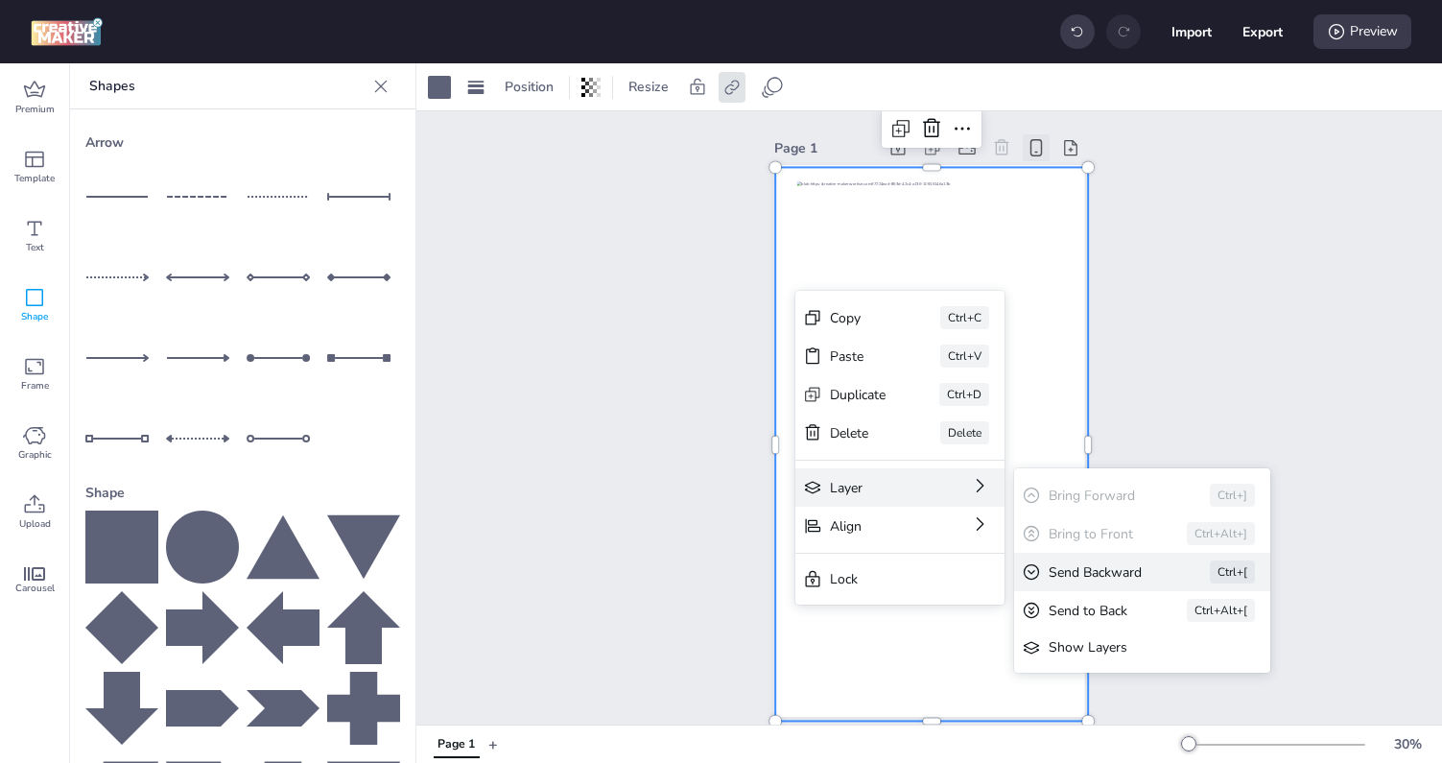
click at [1066, 578] on div "Send Backward" at bounding box center [1102, 572] width 107 height 20
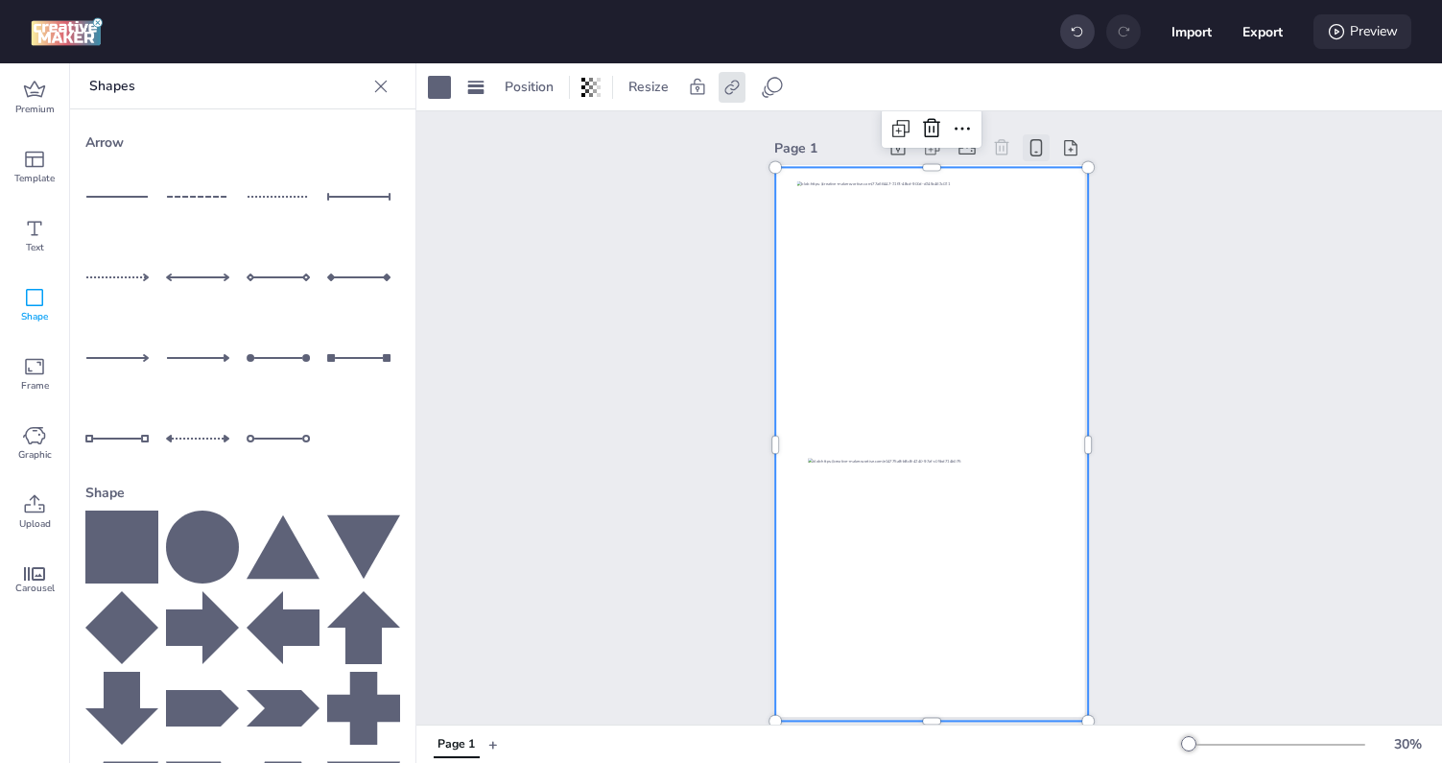
click at [1328, 27] on icon at bounding box center [1336, 31] width 19 height 19
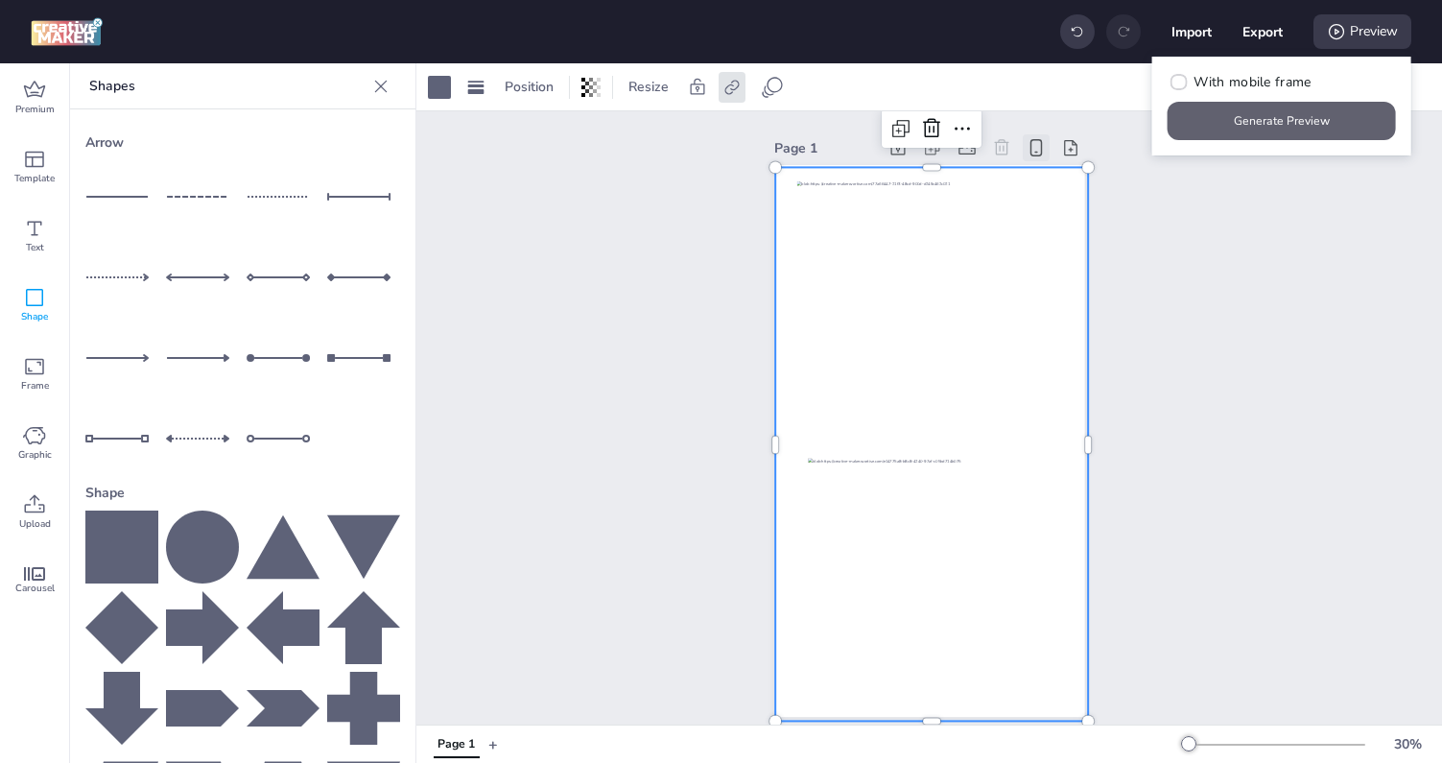
click at [1284, 129] on button "Generate Preview" at bounding box center [1282, 121] width 228 height 38
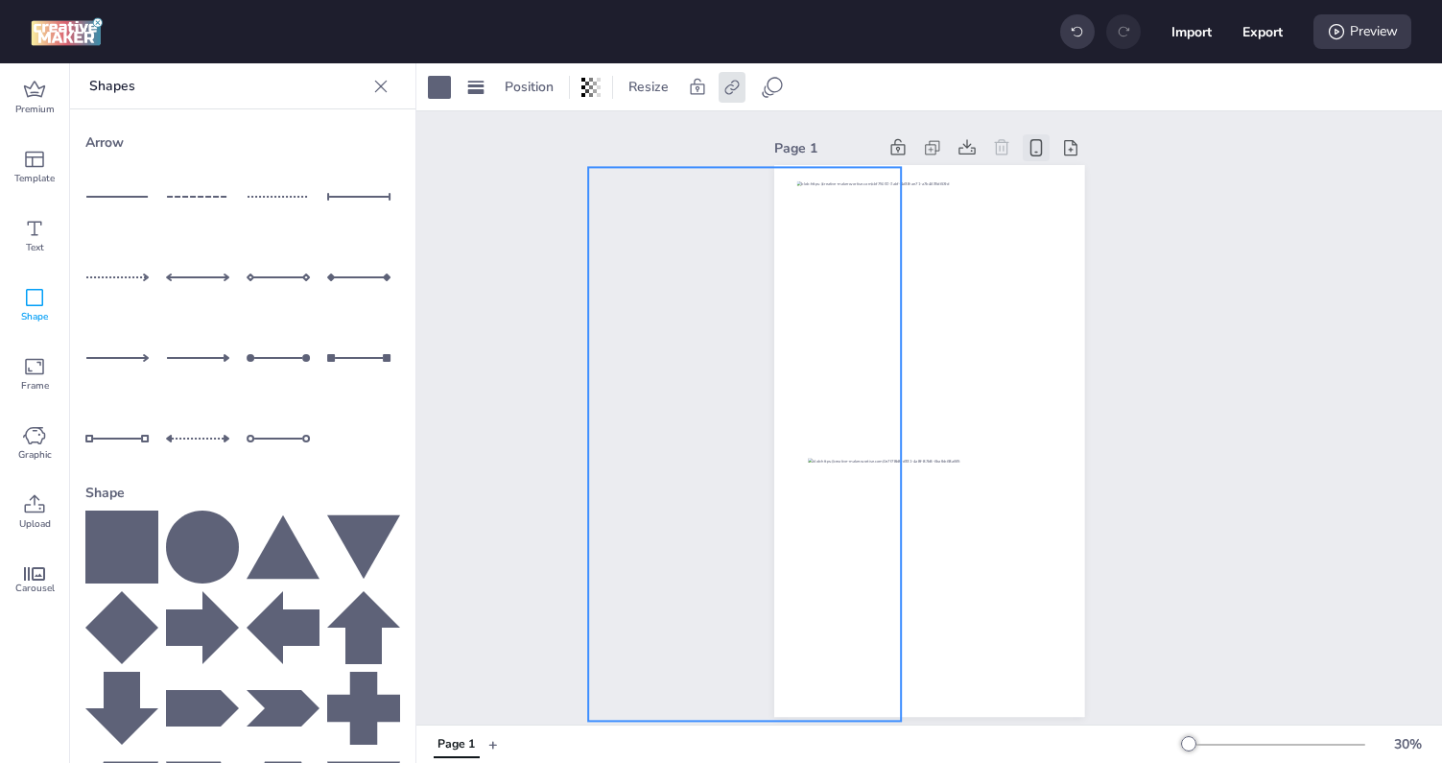
drag, startPoint x: 780, startPoint y: 250, endPoint x: 593, endPoint y: 250, distance: 187.1
click at [593, 250] on div "Page 1" at bounding box center [929, 425] width 1026 height 628
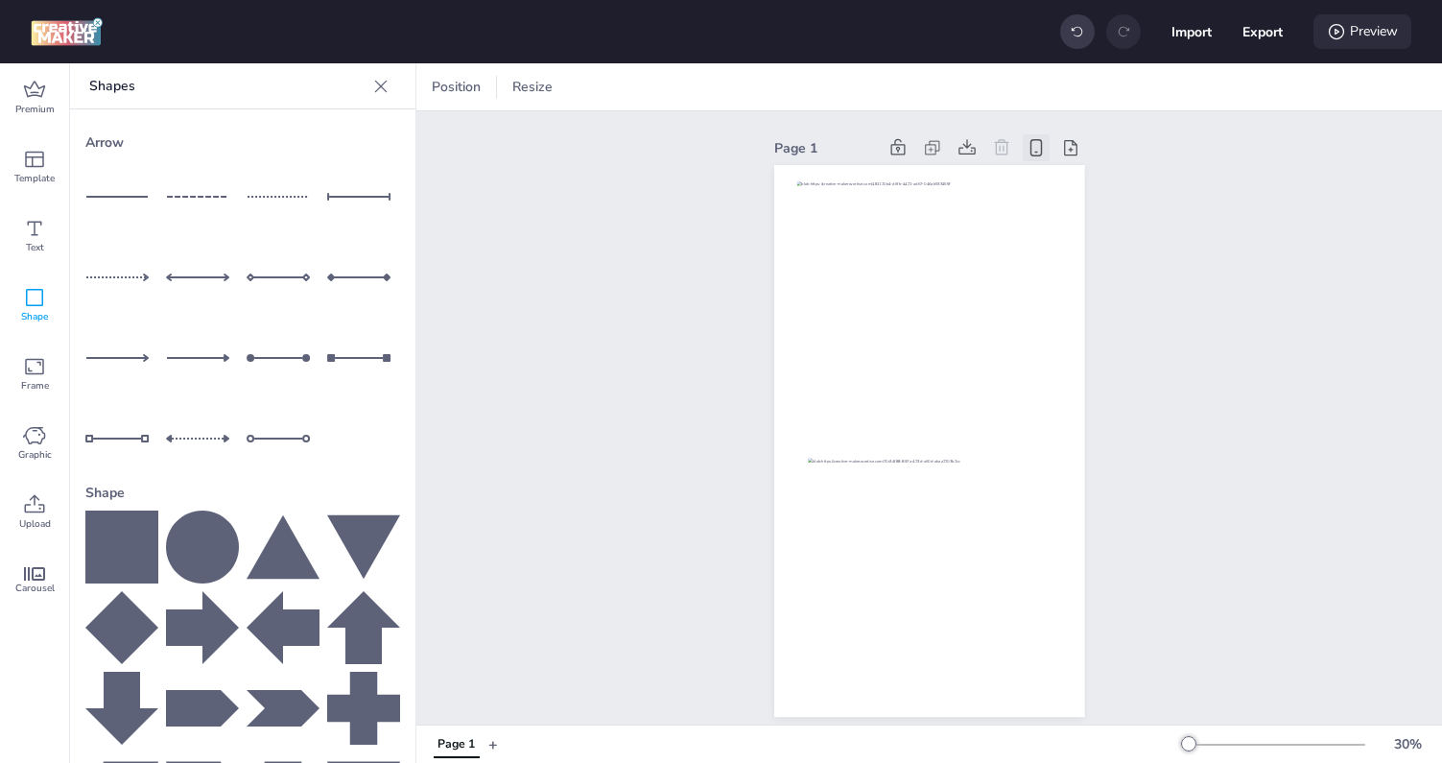
click at [1335, 22] on icon at bounding box center [1336, 31] width 19 height 19
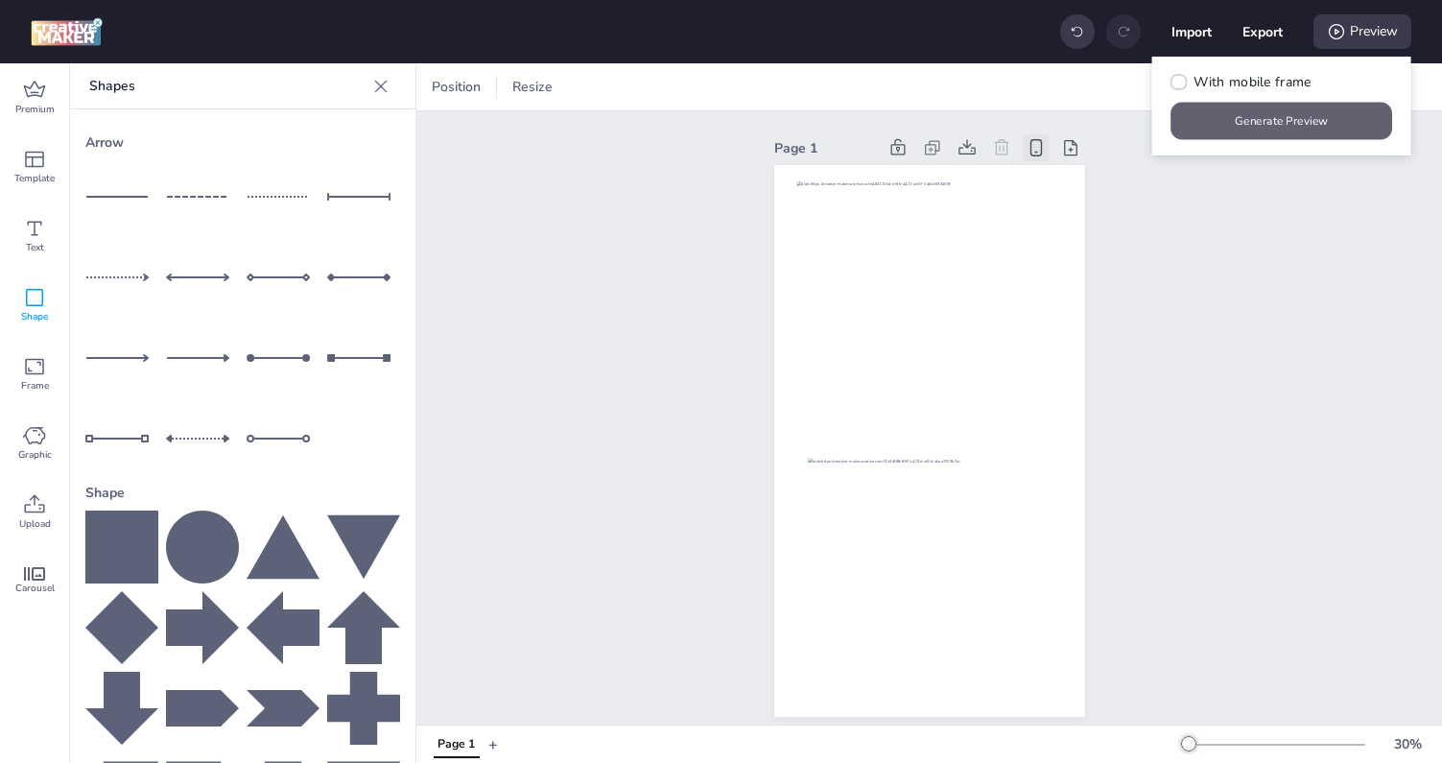
click at [1245, 114] on button "Generate Preview" at bounding box center [1282, 121] width 222 height 37
click at [124, 558] on icon at bounding box center [121, 546] width 73 height 73
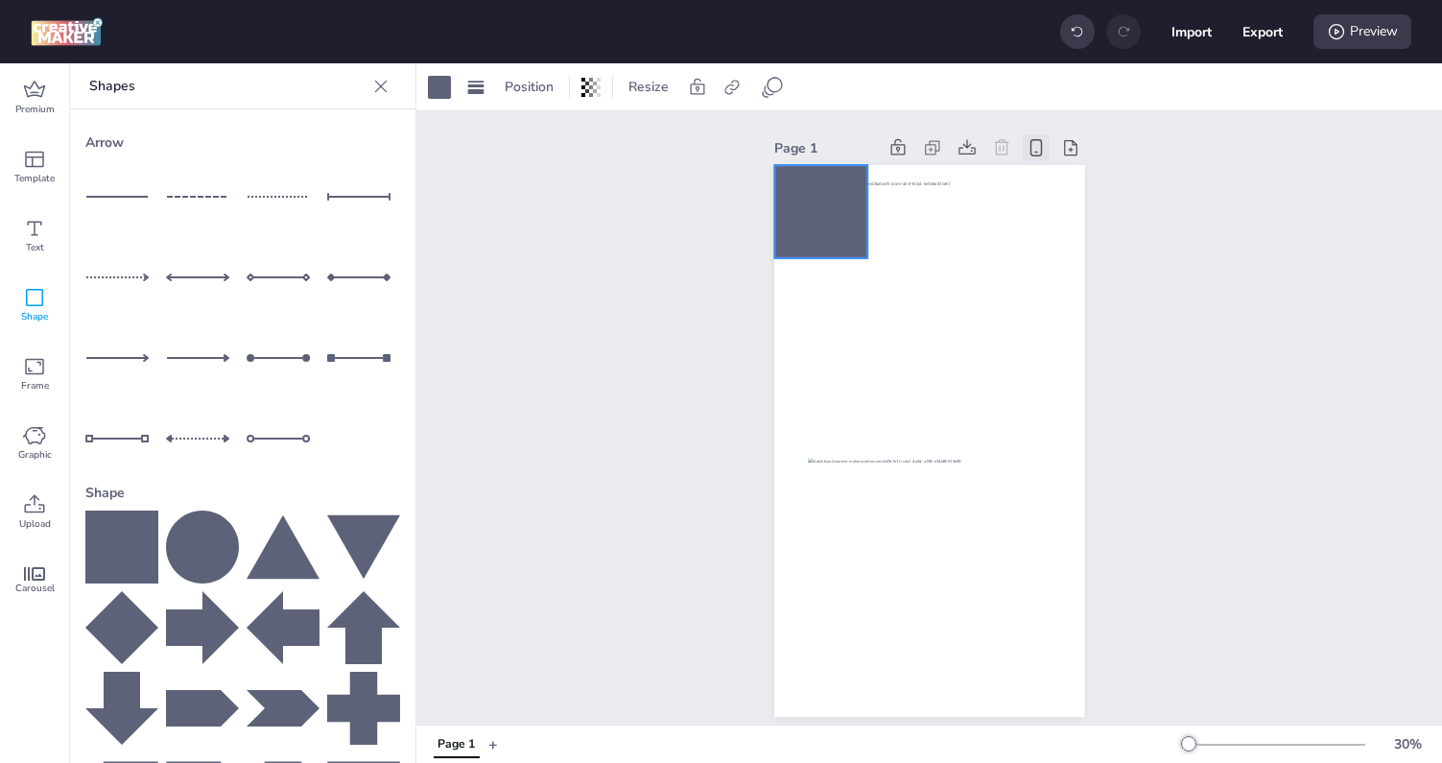
drag, startPoint x: 954, startPoint y: 437, endPoint x: 845, endPoint y: 207, distance: 253.6
click at [845, 207] on div at bounding box center [820, 211] width 93 height 93
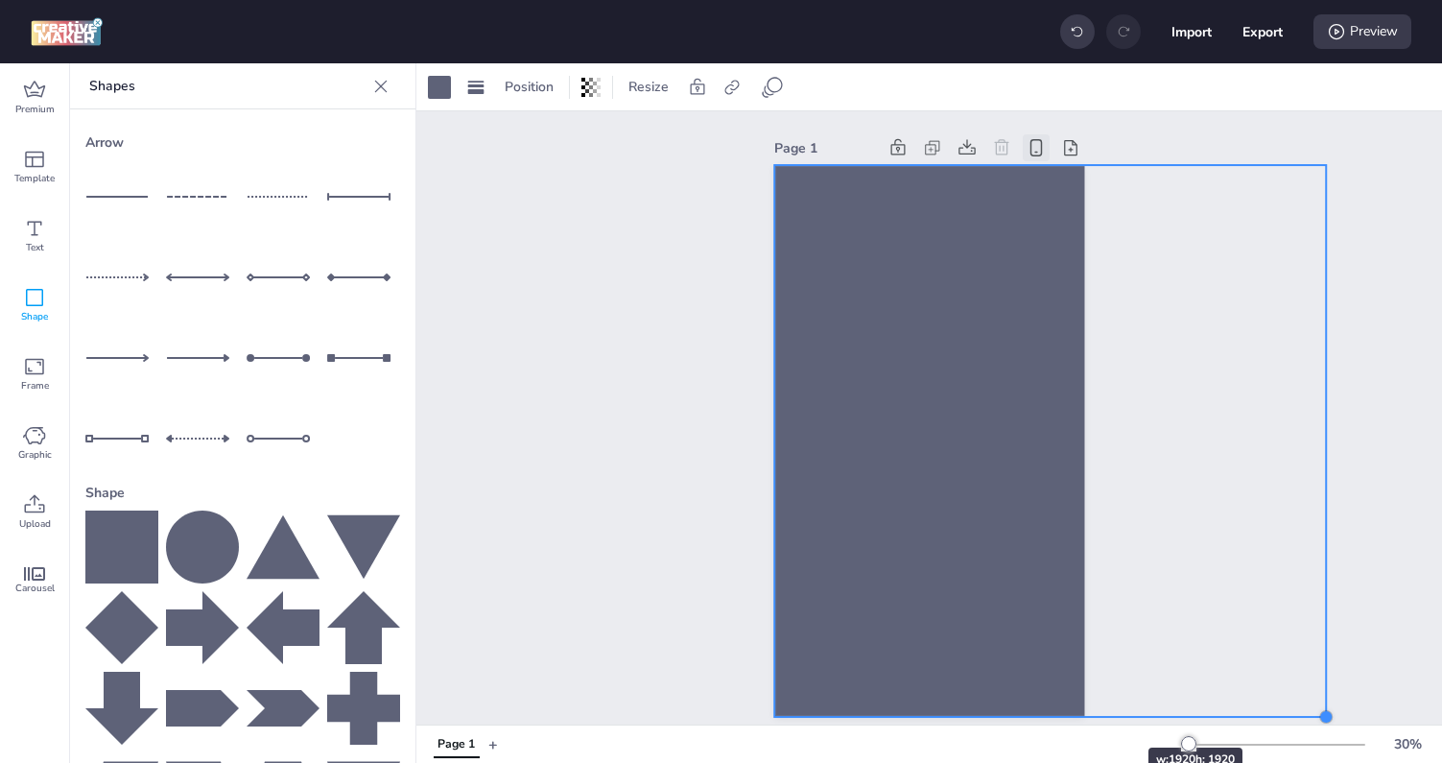
drag, startPoint x: 860, startPoint y: 254, endPoint x: 1091, endPoint y: 713, distance: 513.6
click at [1091, 713] on div "Page 1" at bounding box center [929, 425] width 418 height 628
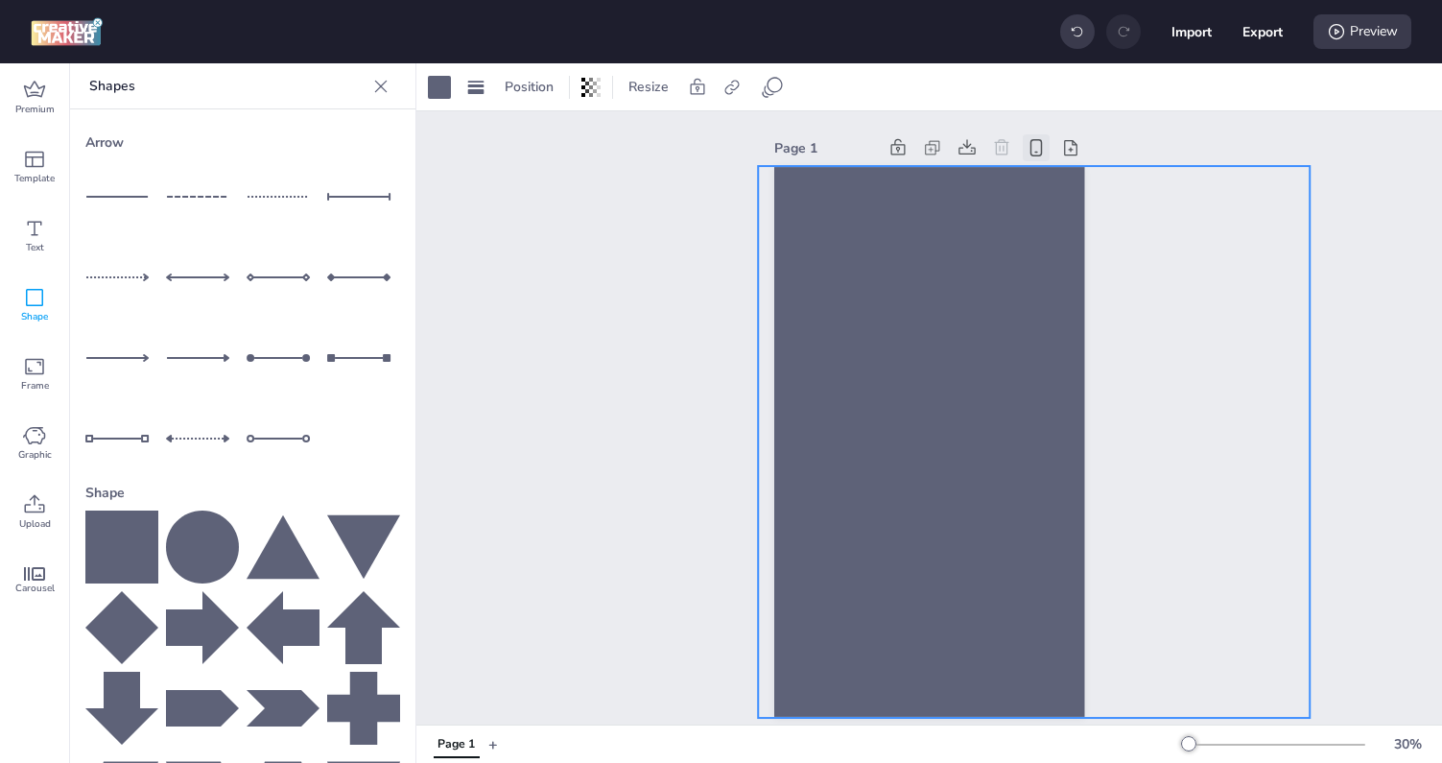
drag, startPoint x: 1324, startPoint y: 434, endPoint x: 1308, endPoint y: 435, distance: 16.3
click at [1308, 435] on div "Page 1" at bounding box center [929, 425] width 1026 height 628
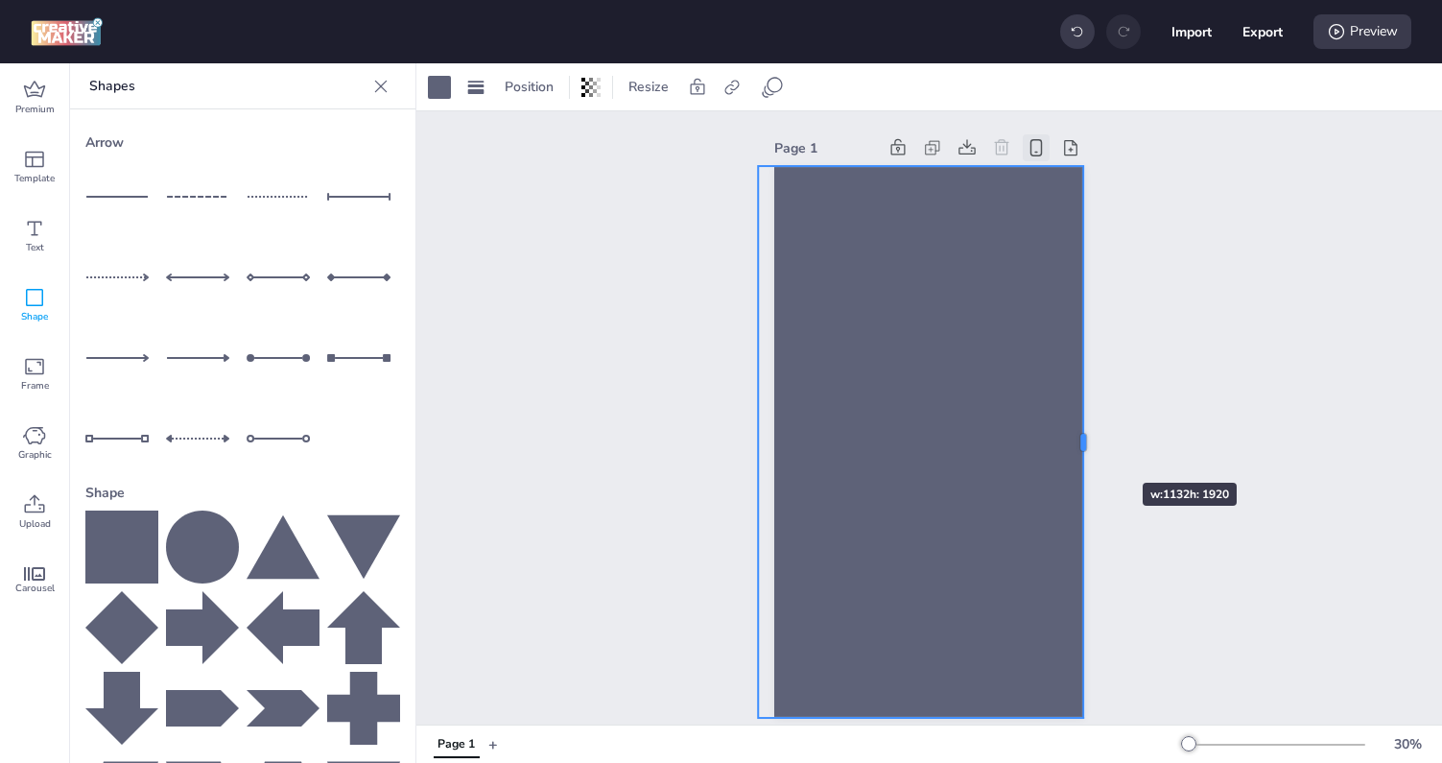
drag, startPoint x: 1311, startPoint y: 443, endPoint x: 1087, endPoint y: 448, distance: 224.5
click at [1086, 448] on div at bounding box center [1090, 442] width 15 height 552
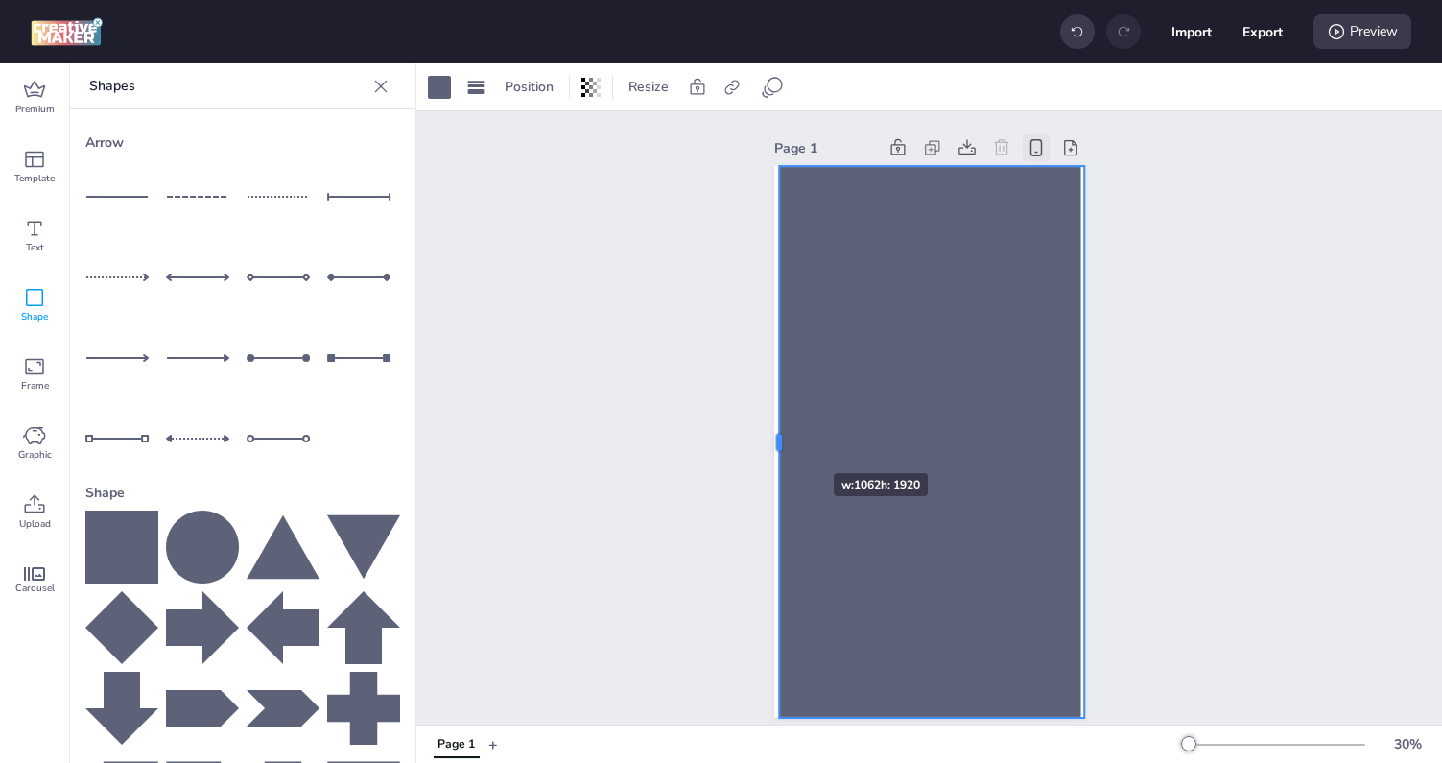
drag, startPoint x: 755, startPoint y: 438, endPoint x: 776, endPoint y: 438, distance: 21.1
click at [776, 438] on div at bounding box center [771, 442] width 15 height 552
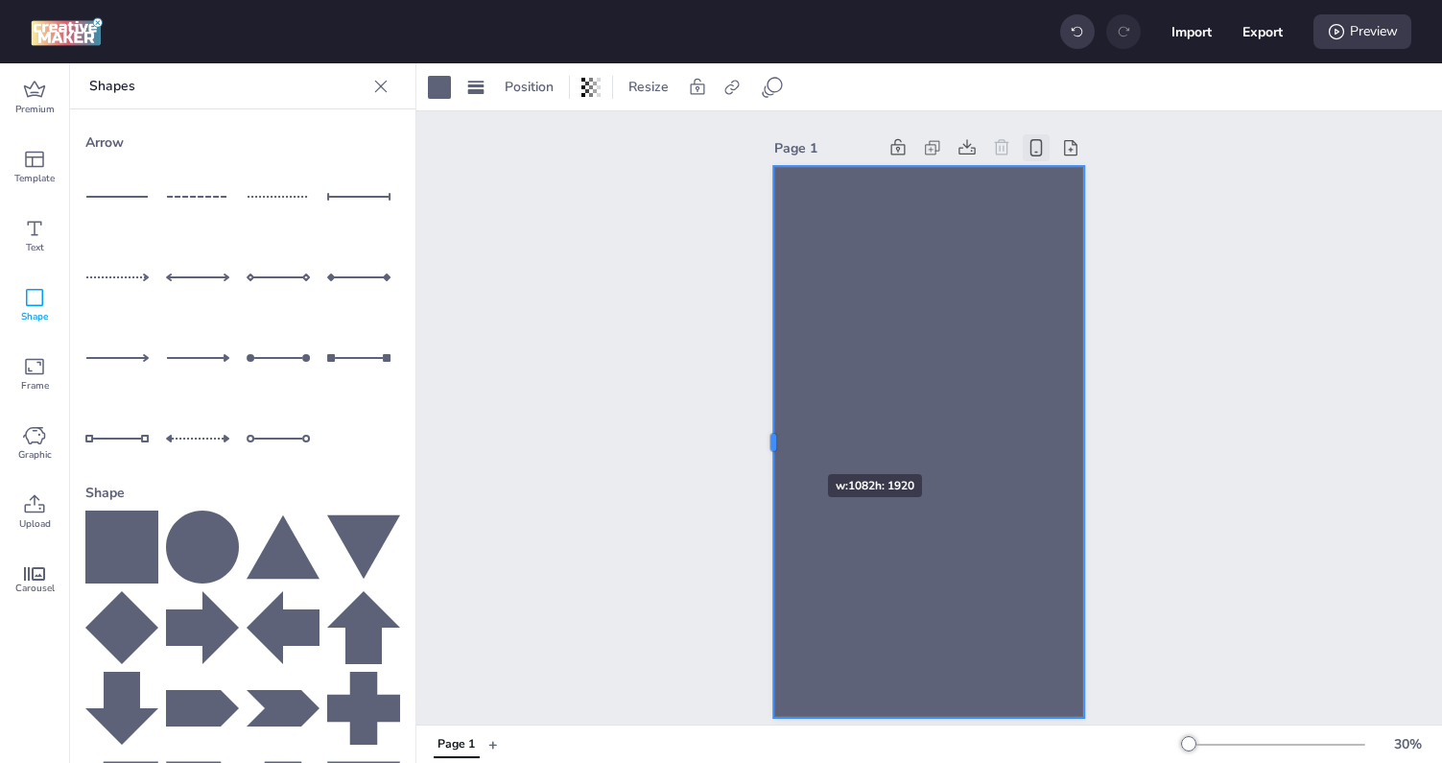
click at [770, 439] on div at bounding box center [765, 442] width 15 height 552
click at [594, 82] on icon at bounding box center [595, 88] width 4 height 12
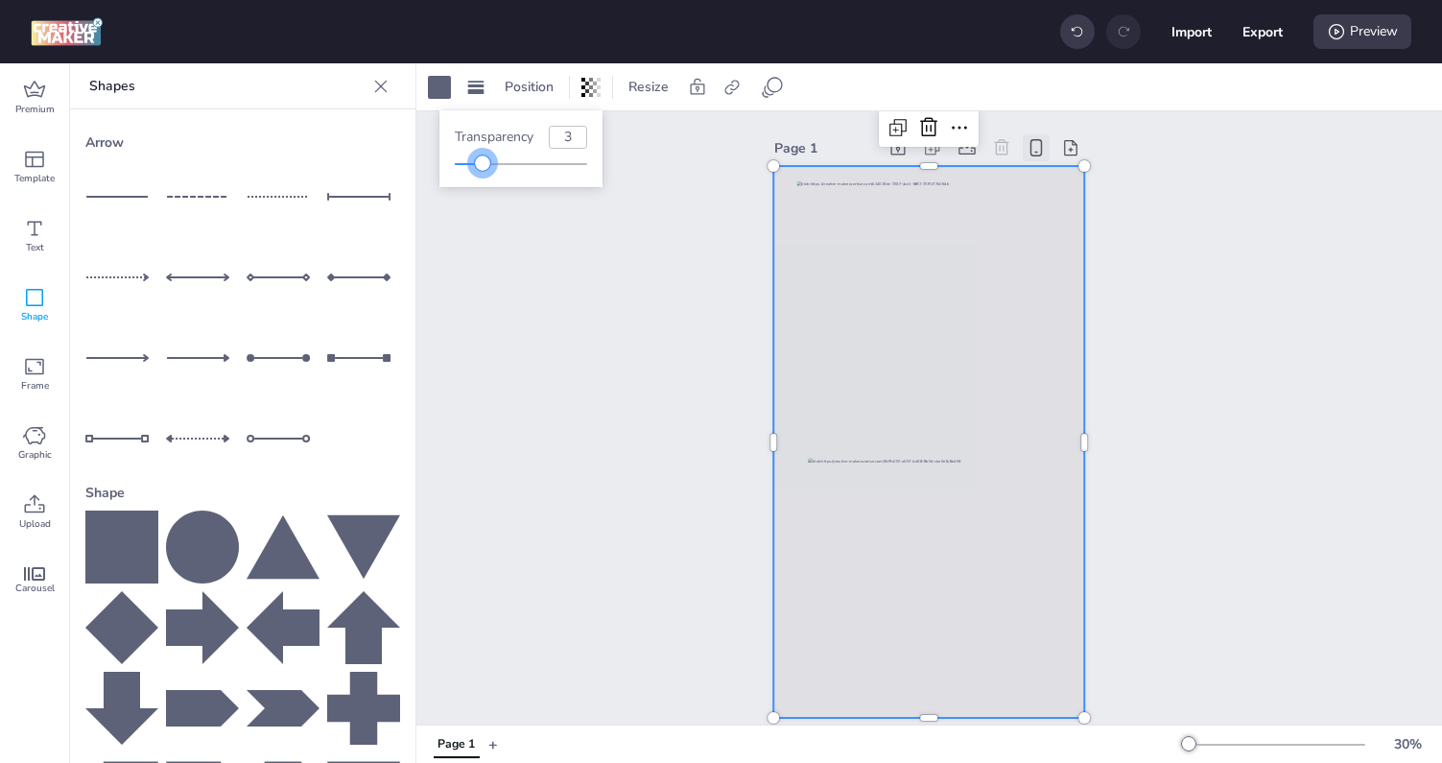
type input "0"
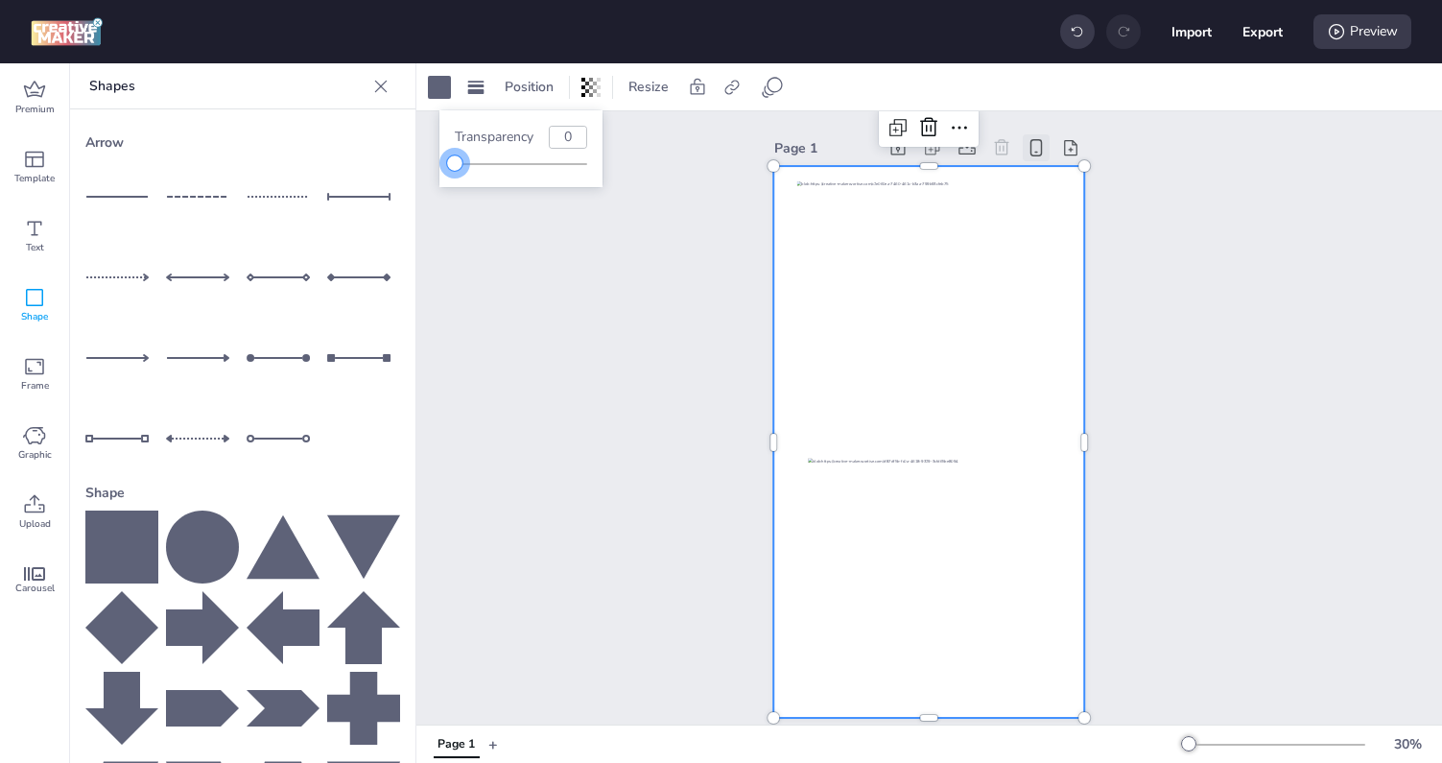
drag, startPoint x: 543, startPoint y: 162, endPoint x: 410, endPoint y: 166, distance: 133.4
click at [410, 166] on body "Import Export Preview Premium Template Text Shape Frame Graphic Upload Carousel…" at bounding box center [721, 381] width 1442 height 763
click at [730, 95] on icon at bounding box center [731, 87] width 19 height 19
click at [638, 131] on span "Activate hyperlink" at bounding box center [607, 136] width 106 height 20
click at [541, 137] on input "Activate hyperlink" at bounding box center [535, 143] width 12 height 12
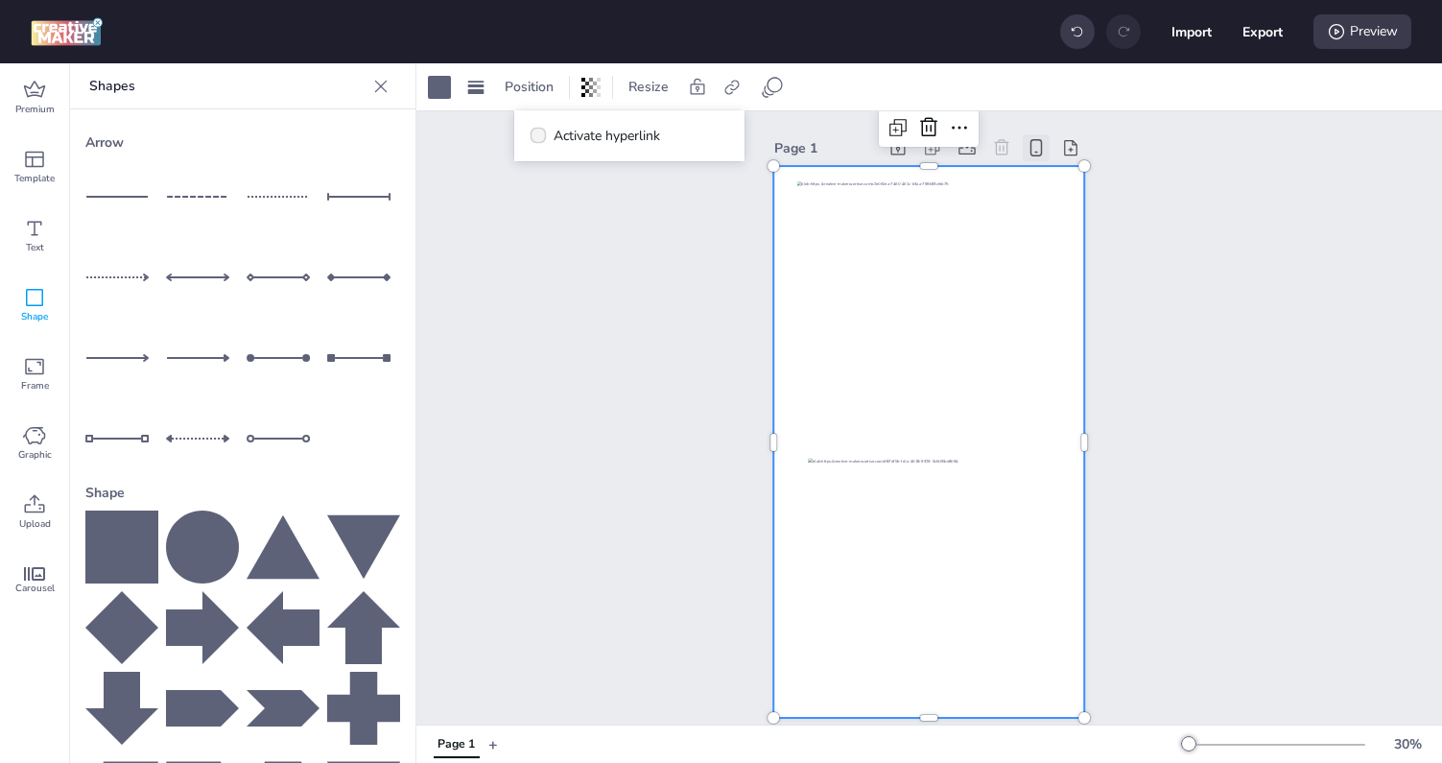
checkbox input "true"
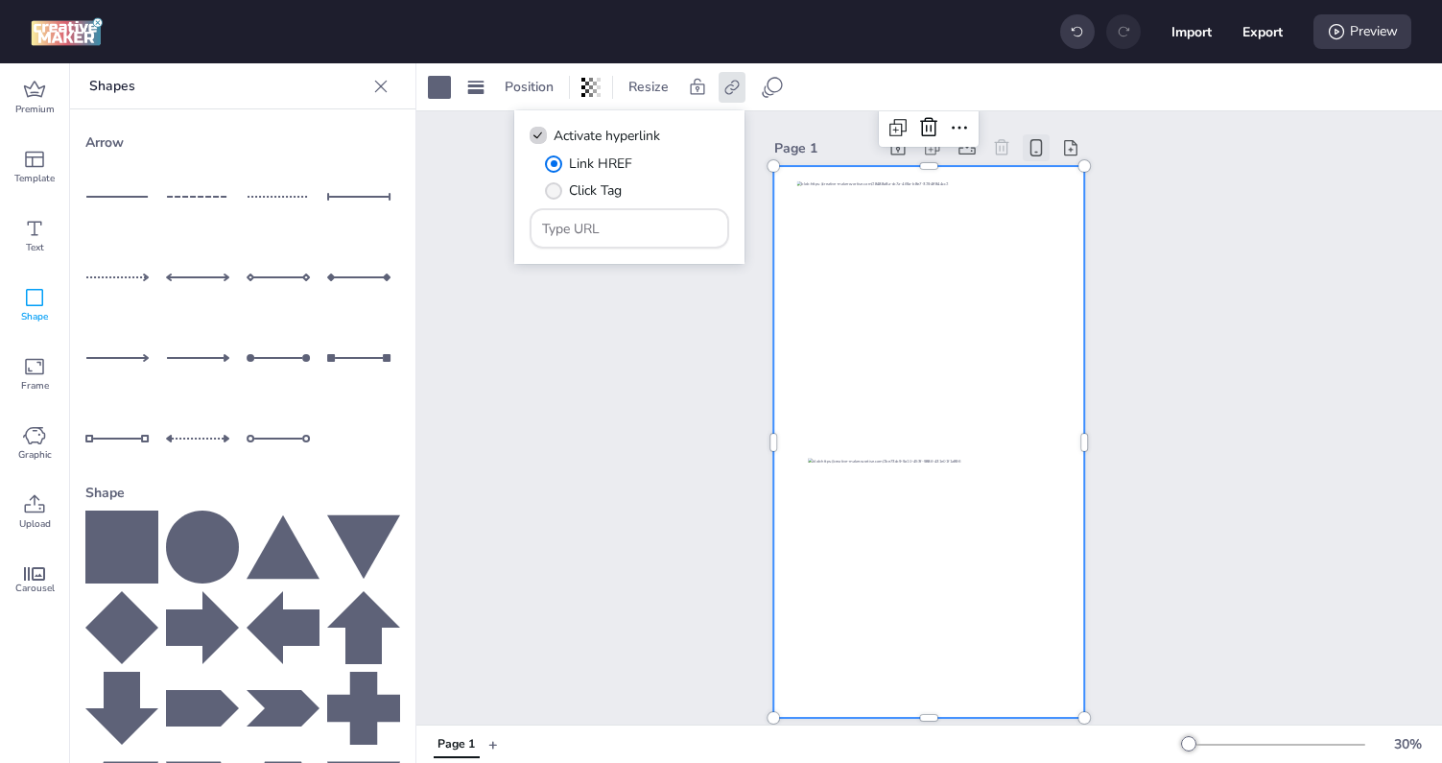
click at [576, 197] on span "Click Tag" at bounding box center [595, 190] width 53 height 20
click at [556, 197] on input "Click Tag" at bounding box center [550, 198] width 12 height 12
radio input "true"
click at [576, 204] on label "Click Tag" at bounding box center [583, 191] width 90 height 34
click at [556, 204] on input "Click Tag" at bounding box center [550, 198] width 12 height 12
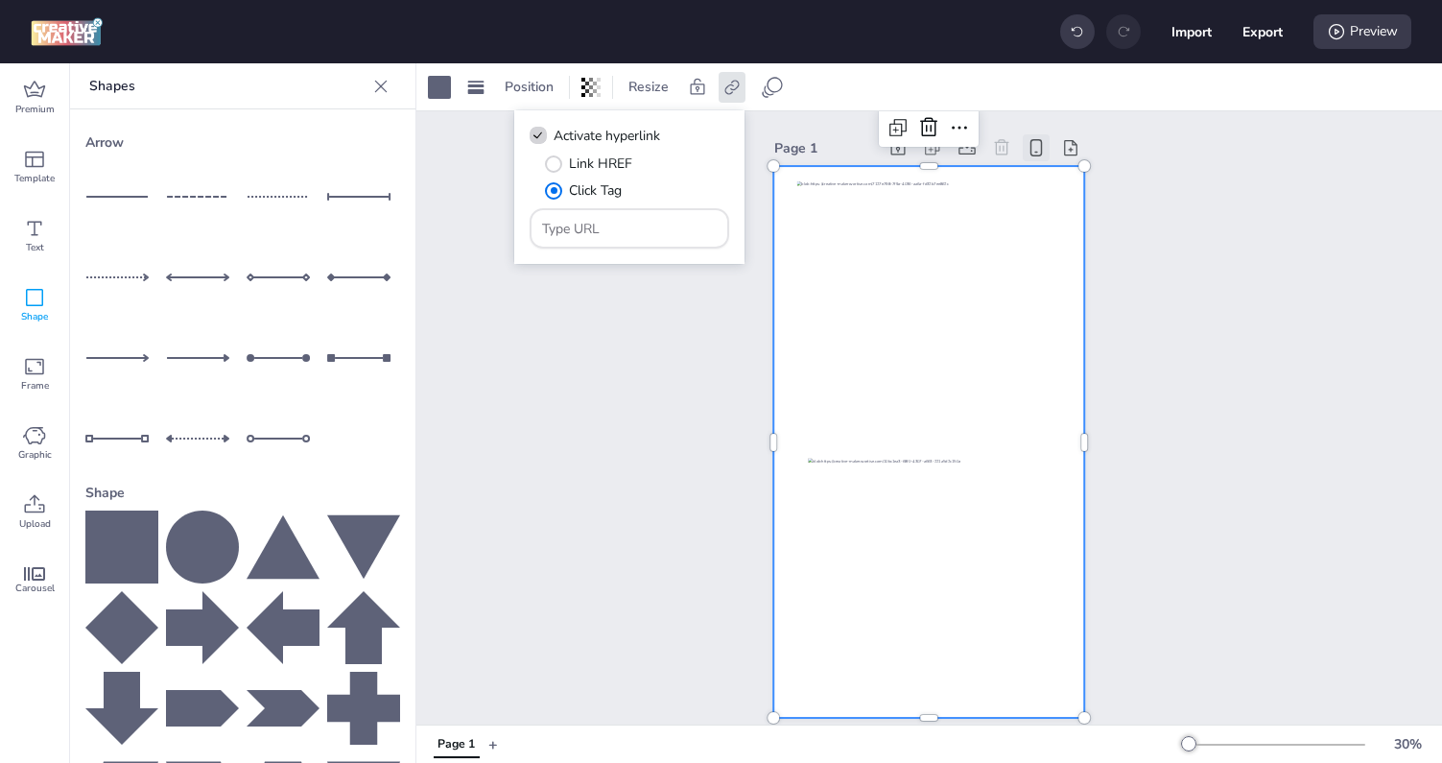
click at [576, 224] on input "Type URL" at bounding box center [630, 229] width 176 height 20
paste input "https://lootsito.com/freefire"
type input "https://lootsito.com/freefire"
click at [601, 167] on span "Link HREF" at bounding box center [600, 163] width 63 height 20
click at [556, 167] on input "Link HREF" at bounding box center [550, 171] width 12 height 12
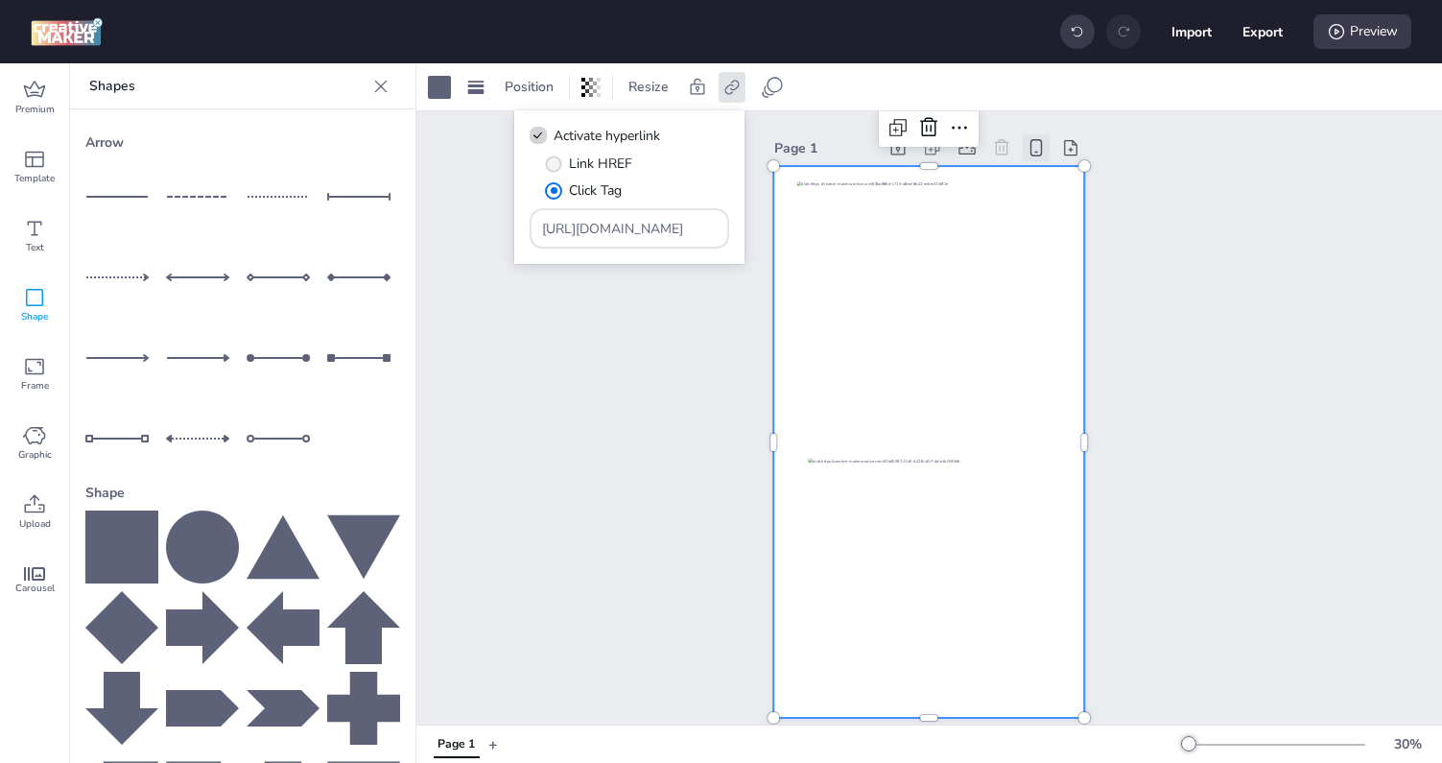
radio input "true"
click at [601, 220] on input "https://lootsito.com/freefire" at bounding box center [630, 229] width 176 height 20
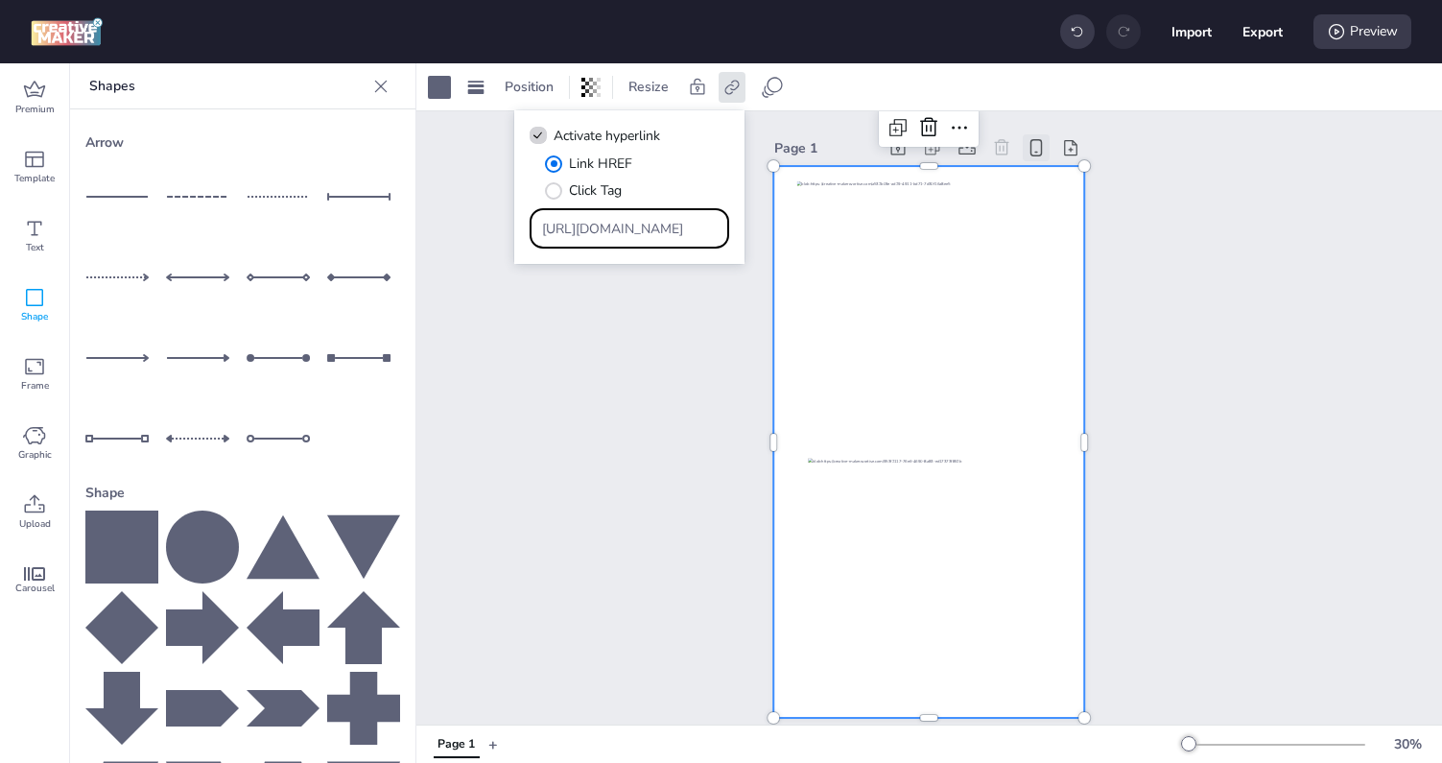
paste input "https://lootsito.com/freefire"
click at [601, 220] on input "https://https://lootsito.com/freefire.com/freefire" at bounding box center [630, 229] width 176 height 20
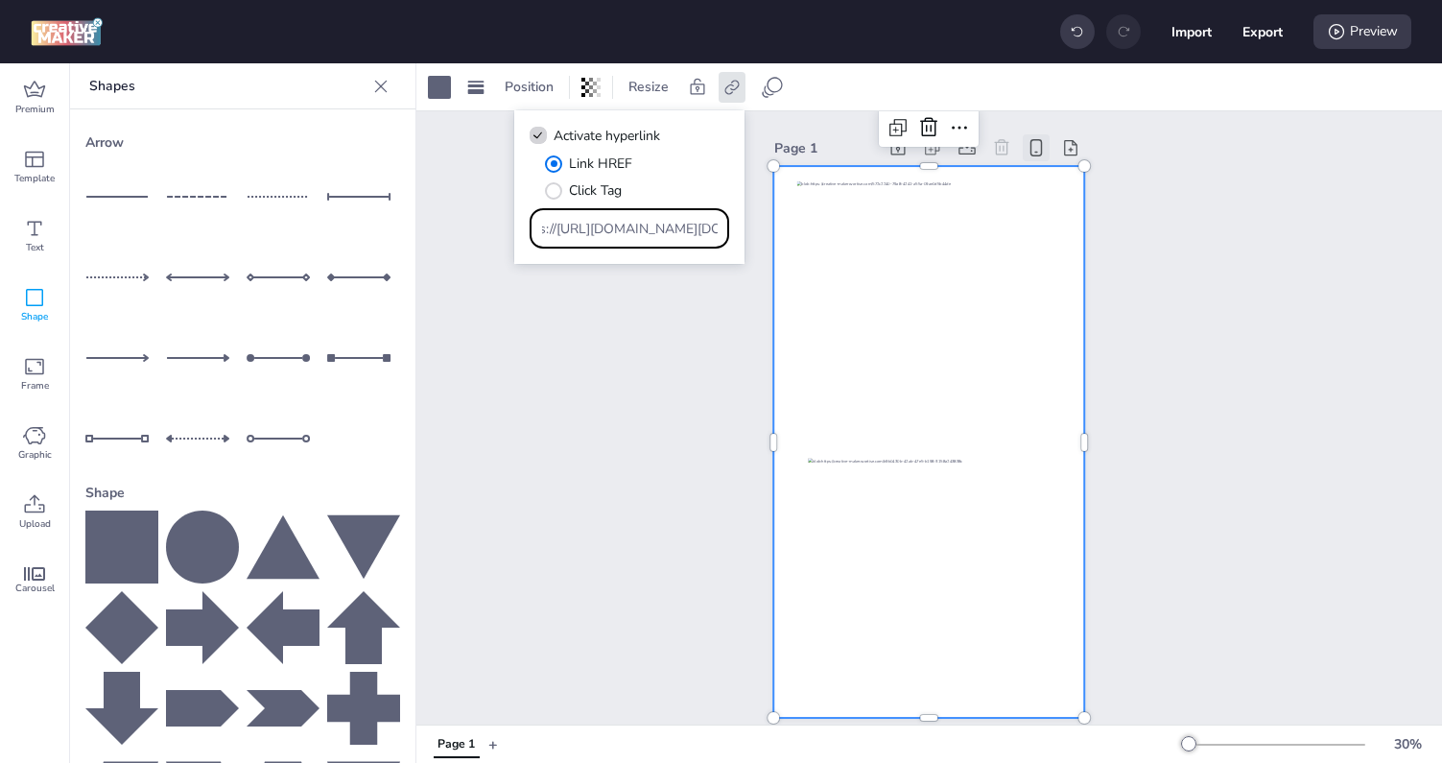
paste input "lootsito"
type input "https://lootsito.com/freefire"
click at [620, 254] on div "Activate hyperlink Link HREF Click Tag https://lootsito.com/freefire" at bounding box center [629, 187] width 230 height 154
click at [1361, 30] on div "Preview" at bounding box center [1362, 31] width 98 height 35
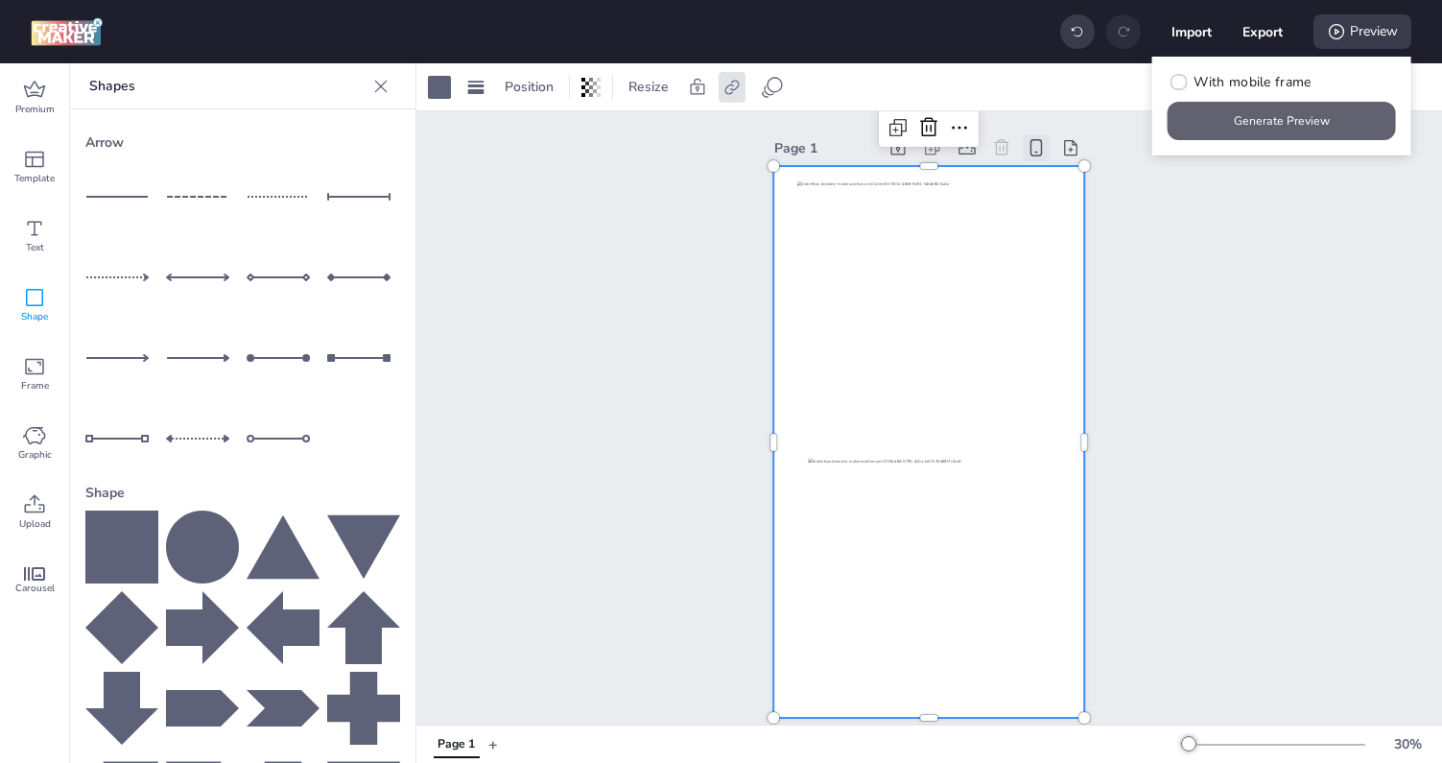
click at [1272, 113] on button "Generate Preview" at bounding box center [1282, 121] width 228 height 38
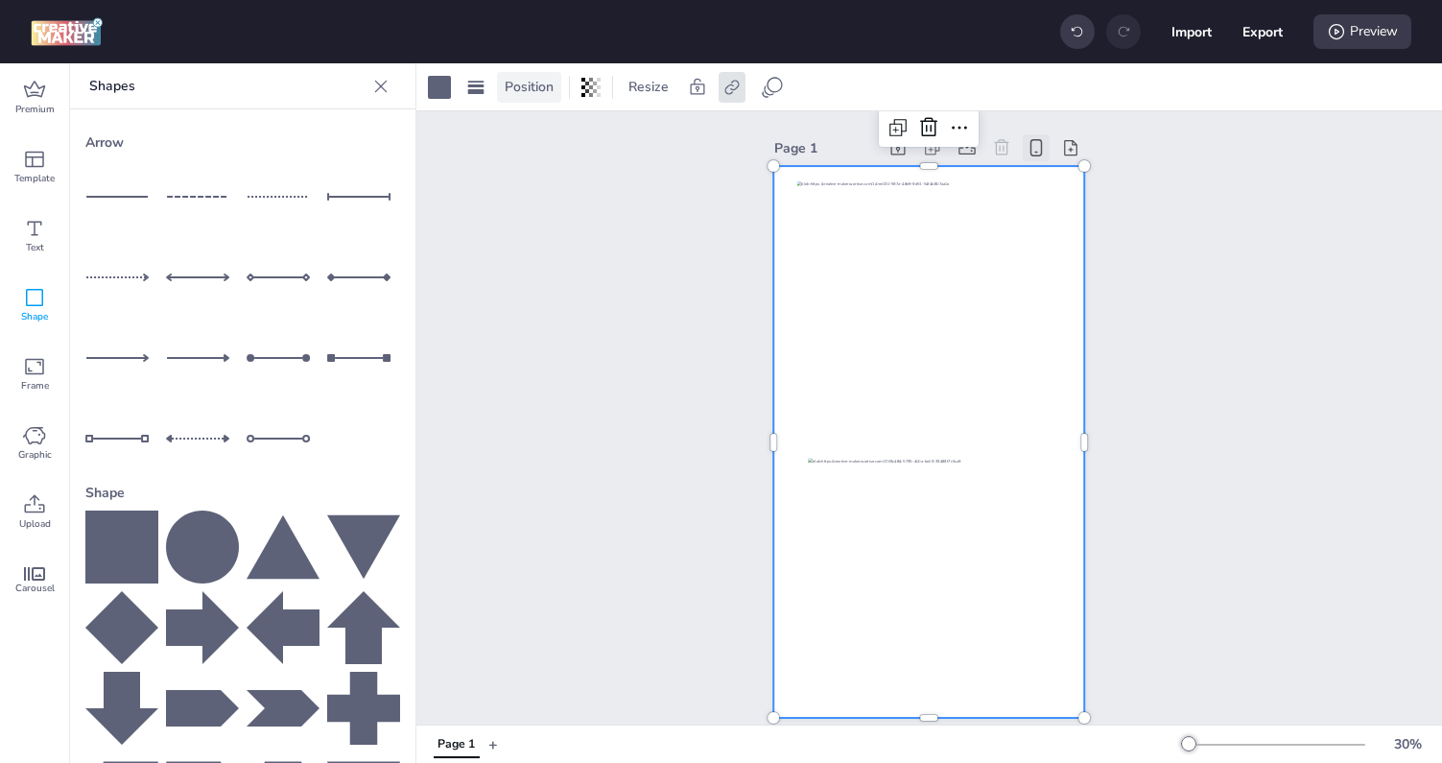
click at [509, 83] on span "Position" at bounding box center [529, 87] width 57 height 20
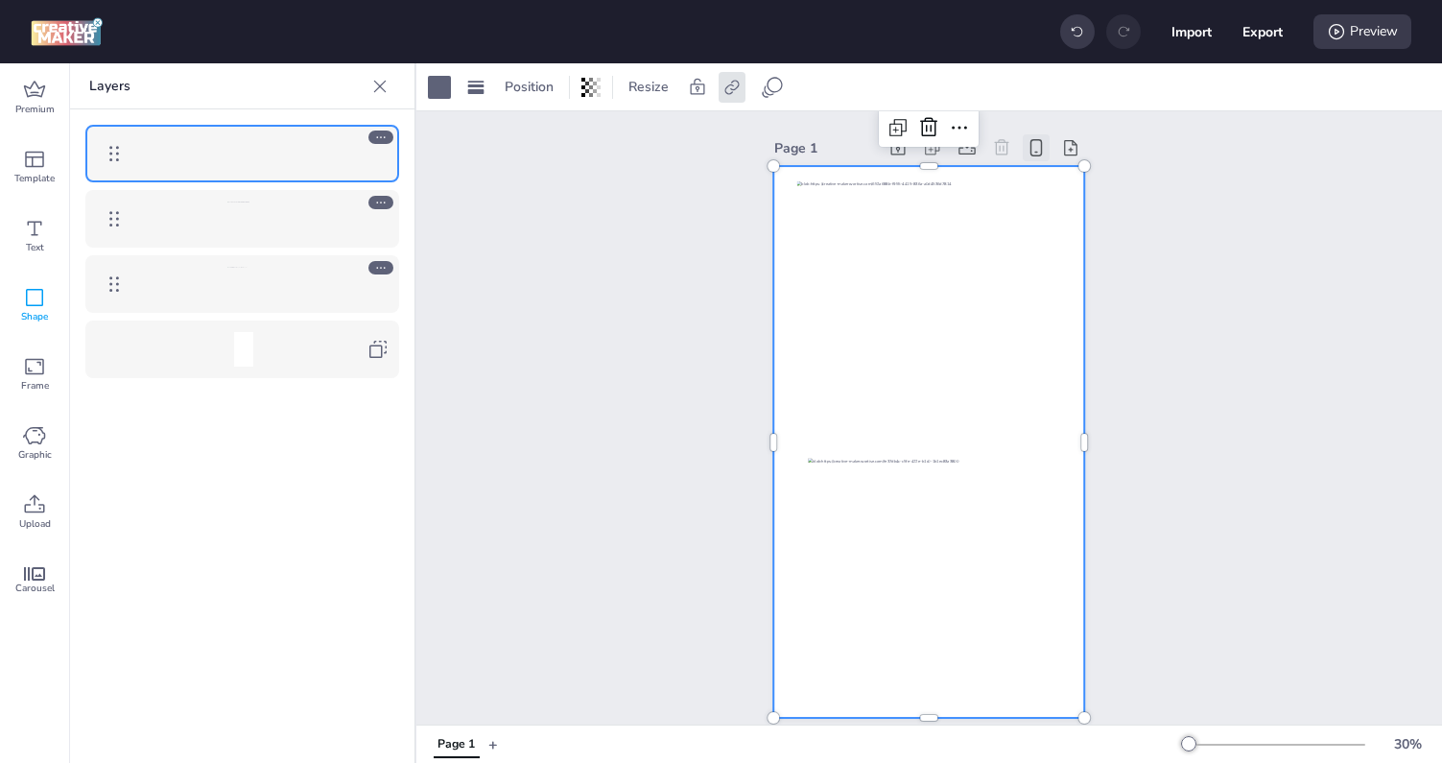
click at [282, 344] on div at bounding box center [244, 349] width 222 height 35
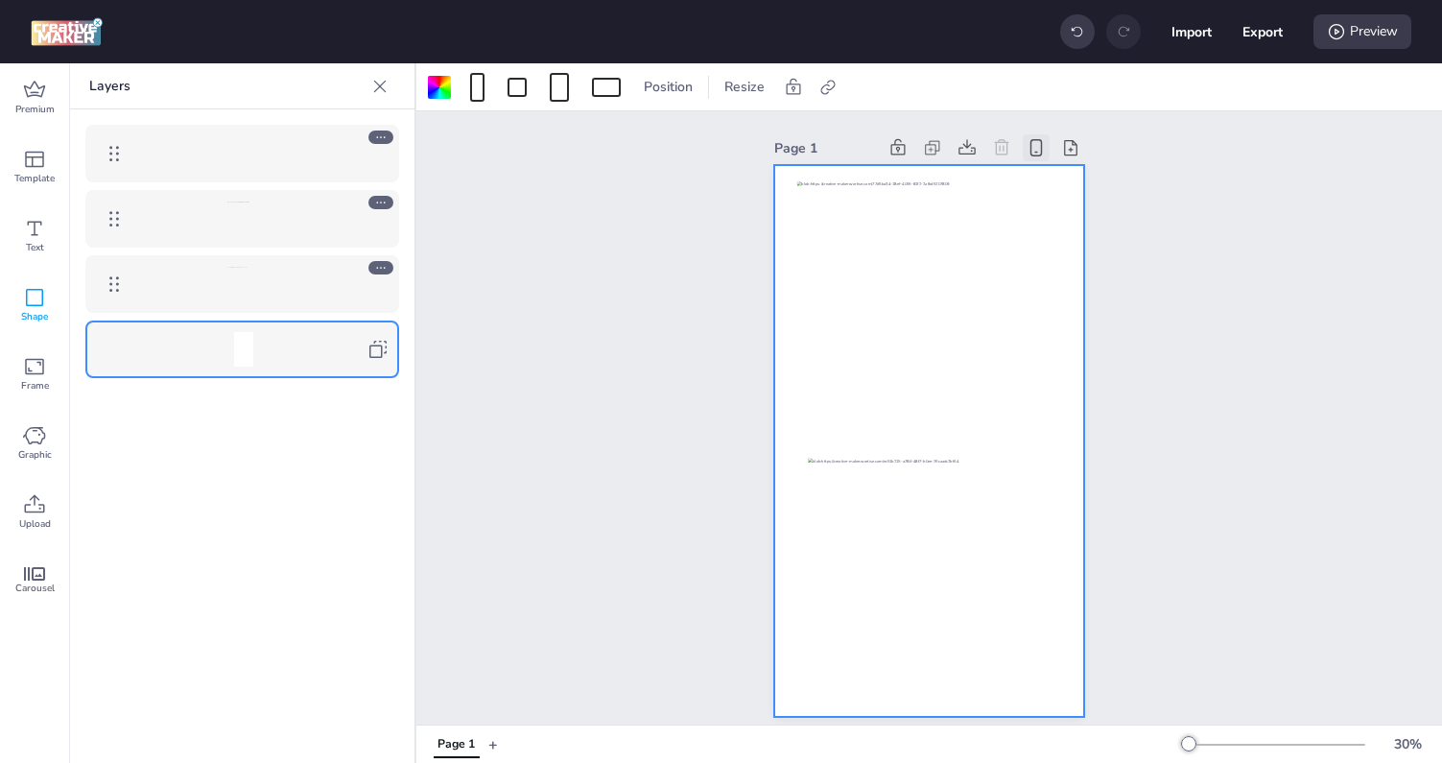
click at [298, 146] on div at bounding box center [244, 153] width 222 height 35
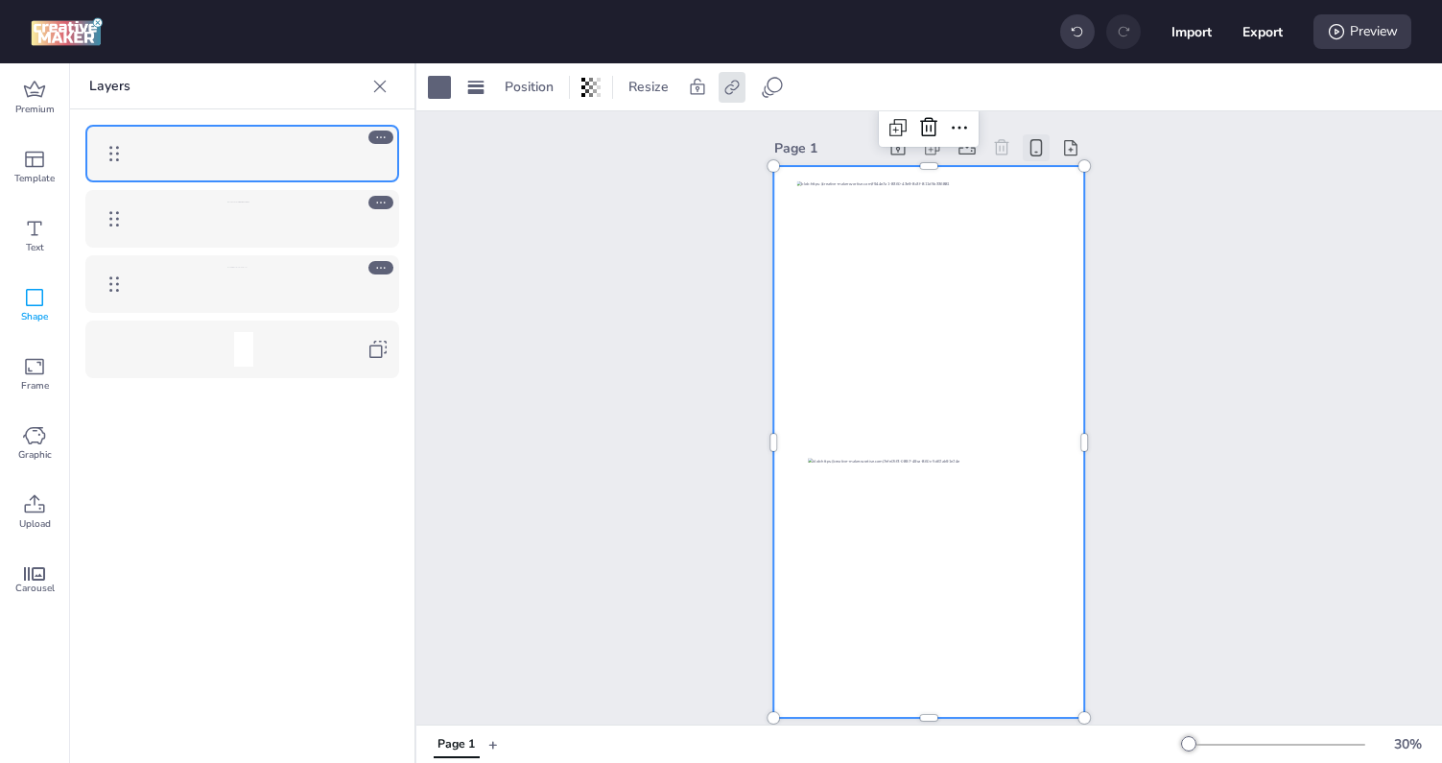
click at [298, 146] on div at bounding box center [244, 153] width 222 height 35
click at [296, 352] on div at bounding box center [244, 349] width 222 height 35
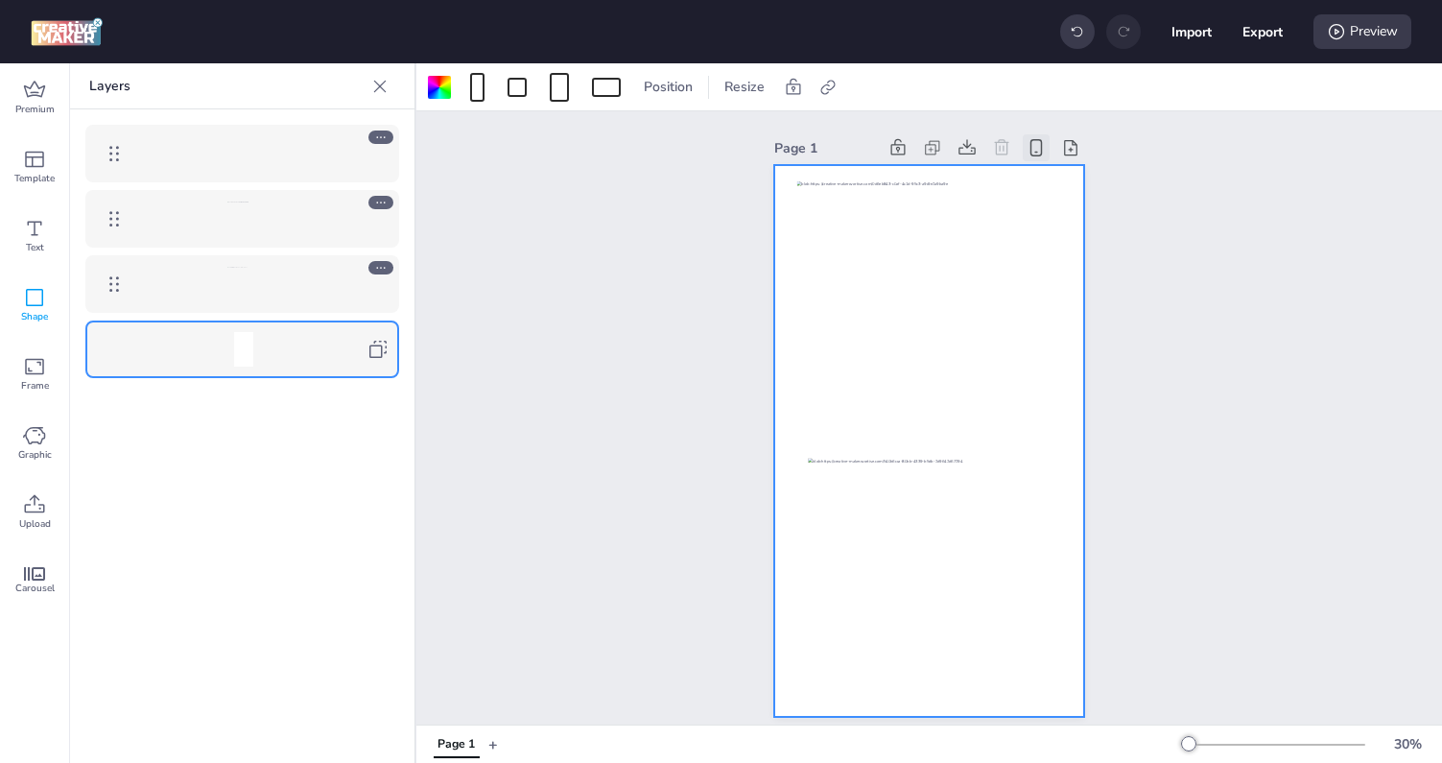
click at [295, 351] on div at bounding box center [244, 349] width 222 height 35
click at [301, 344] on div at bounding box center [244, 349] width 222 height 35
click at [377, 350] on icon at bounding box center [377, 349] width 23 height 23
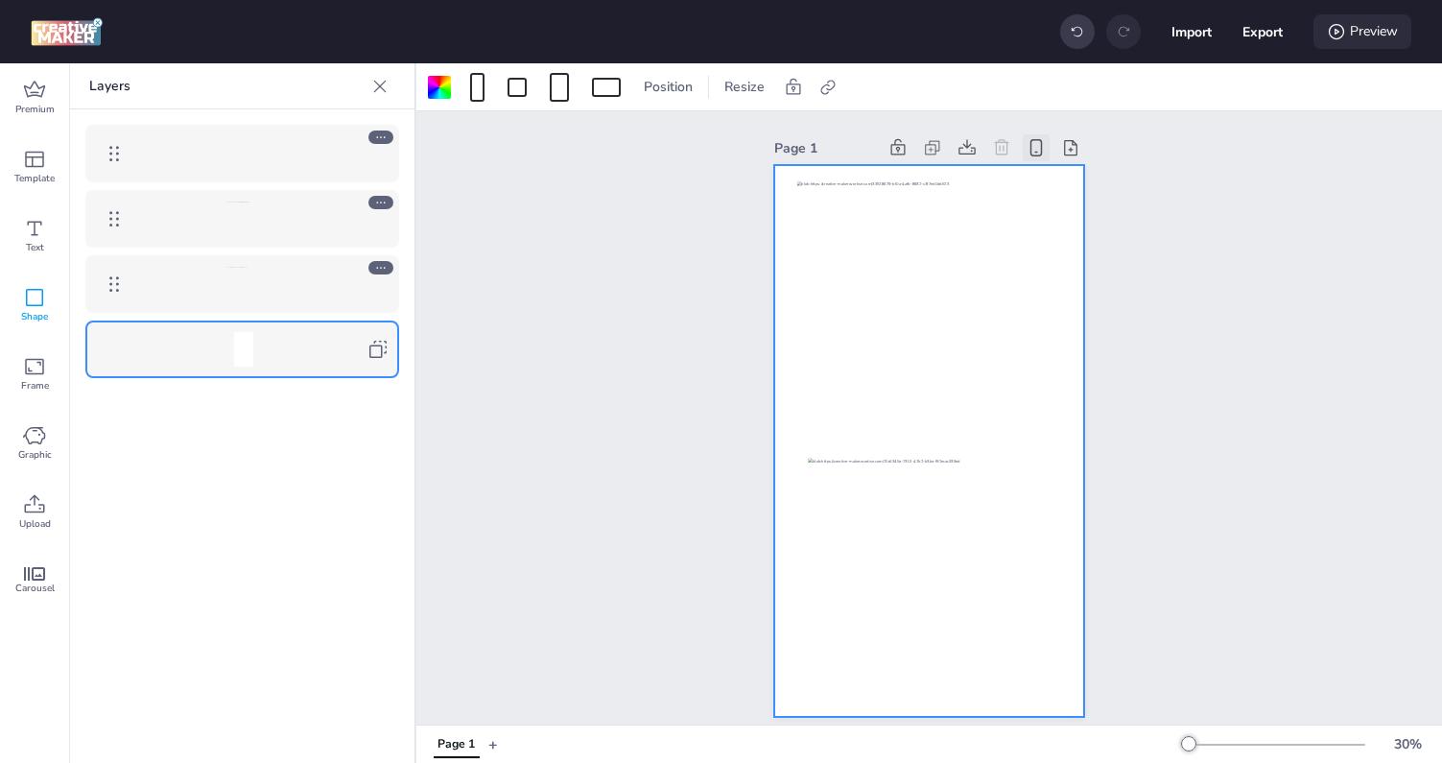
click at [1359, 27] on div "Preview" at bounding box center [1362, 31] width 98 height 35
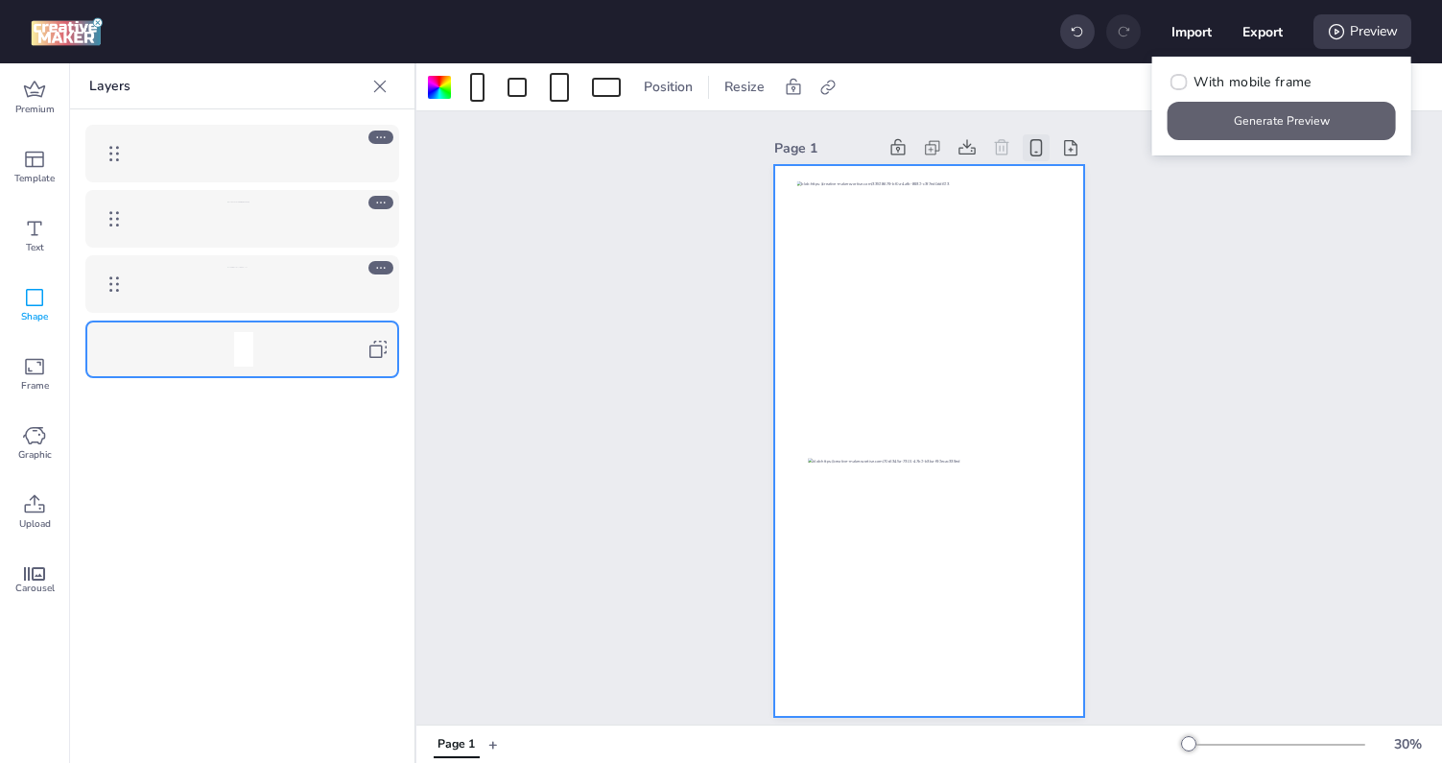
click at [1286, 112] on button "Generate Preview" at bounding box center [1282, 121] width 228 height 38
click at [1262, 121] on button "Generate Preview" at bounding box center [1282, 121] width 222 height 37
click at [1076, 399] on div at bounding box center [928, 442] width 311 height 552
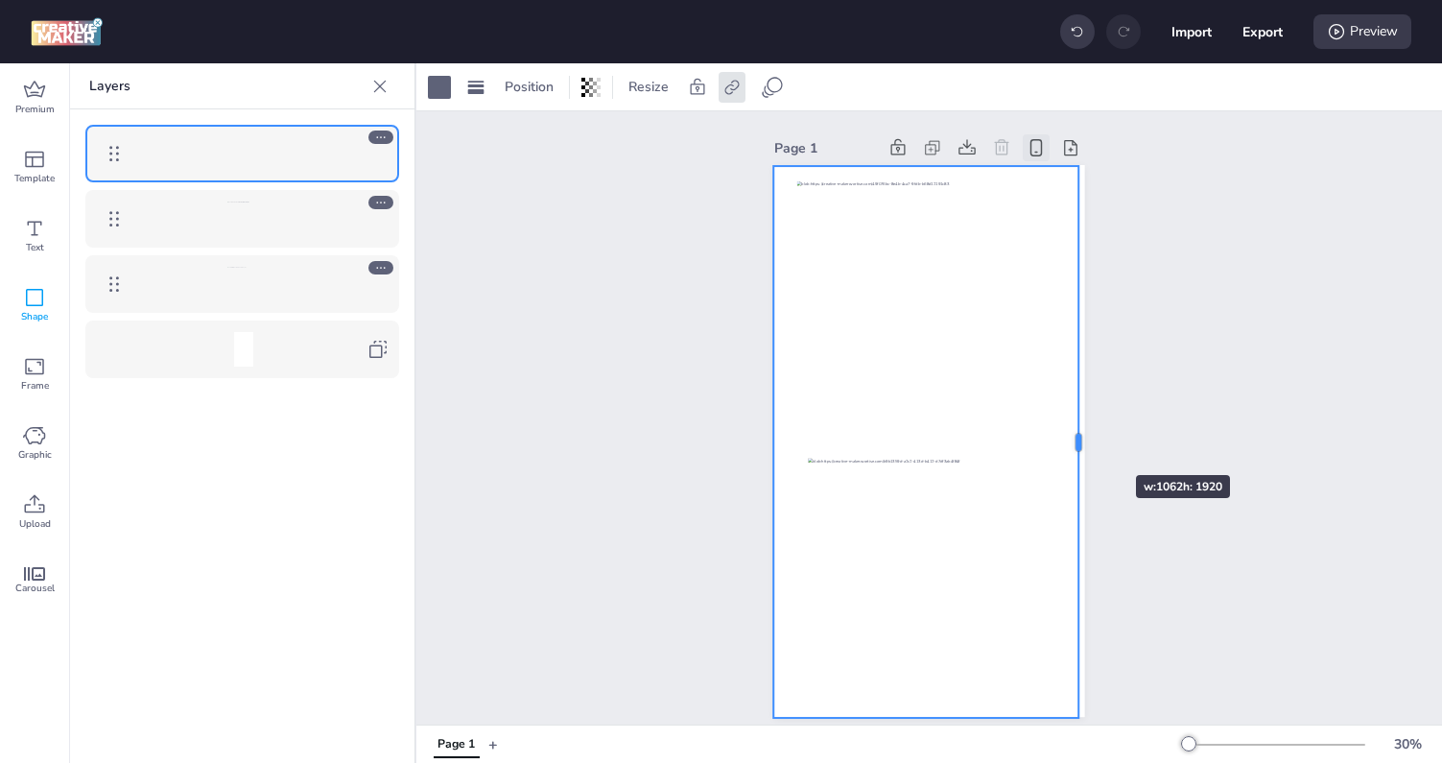
click at [1078, 440] on div at bounding box center [1085, 442] width 15 height 552
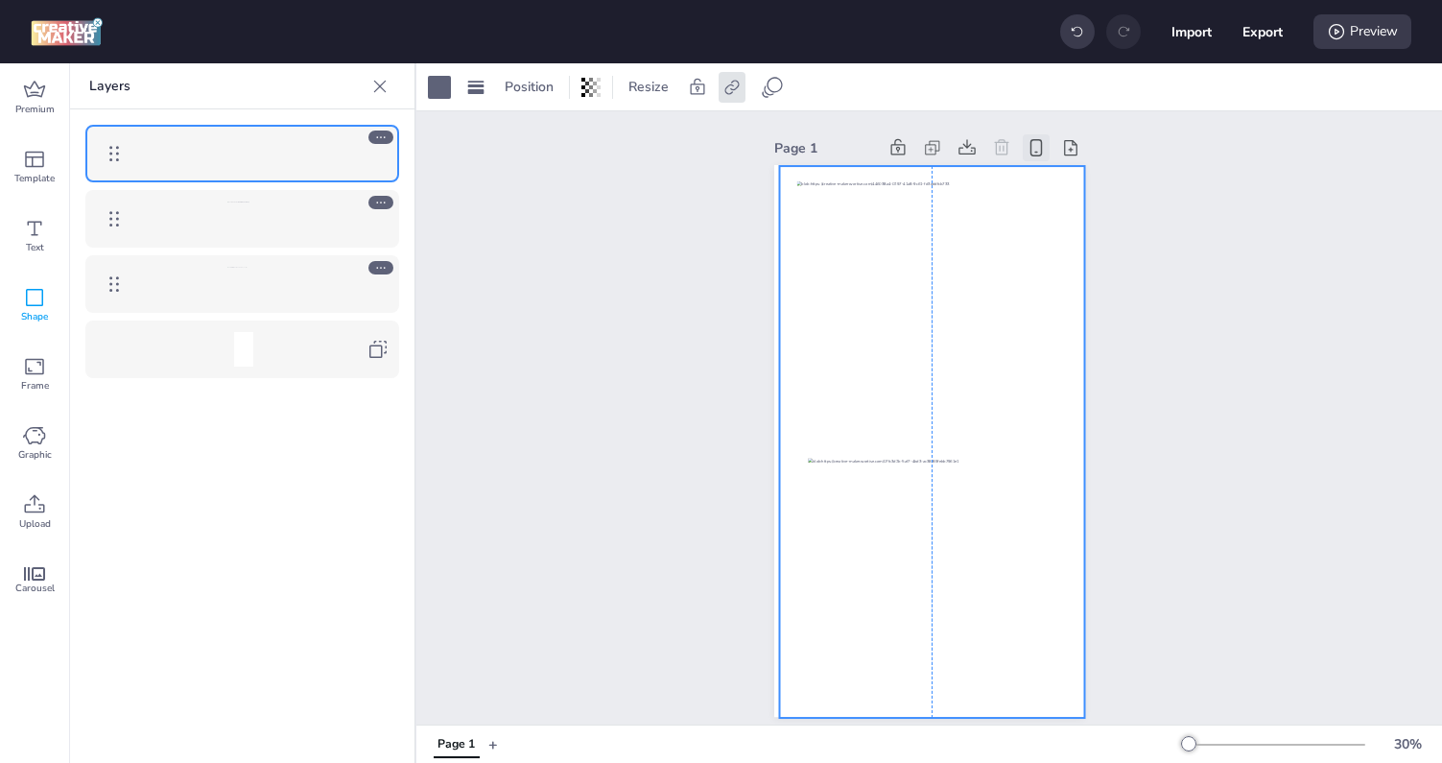
click at [779, 438] on div at bounding box center [931, 442] width 305 height 552
click at [471, 351] on div "Page 1" at bounding box center [929, 425] width 1026 height 628
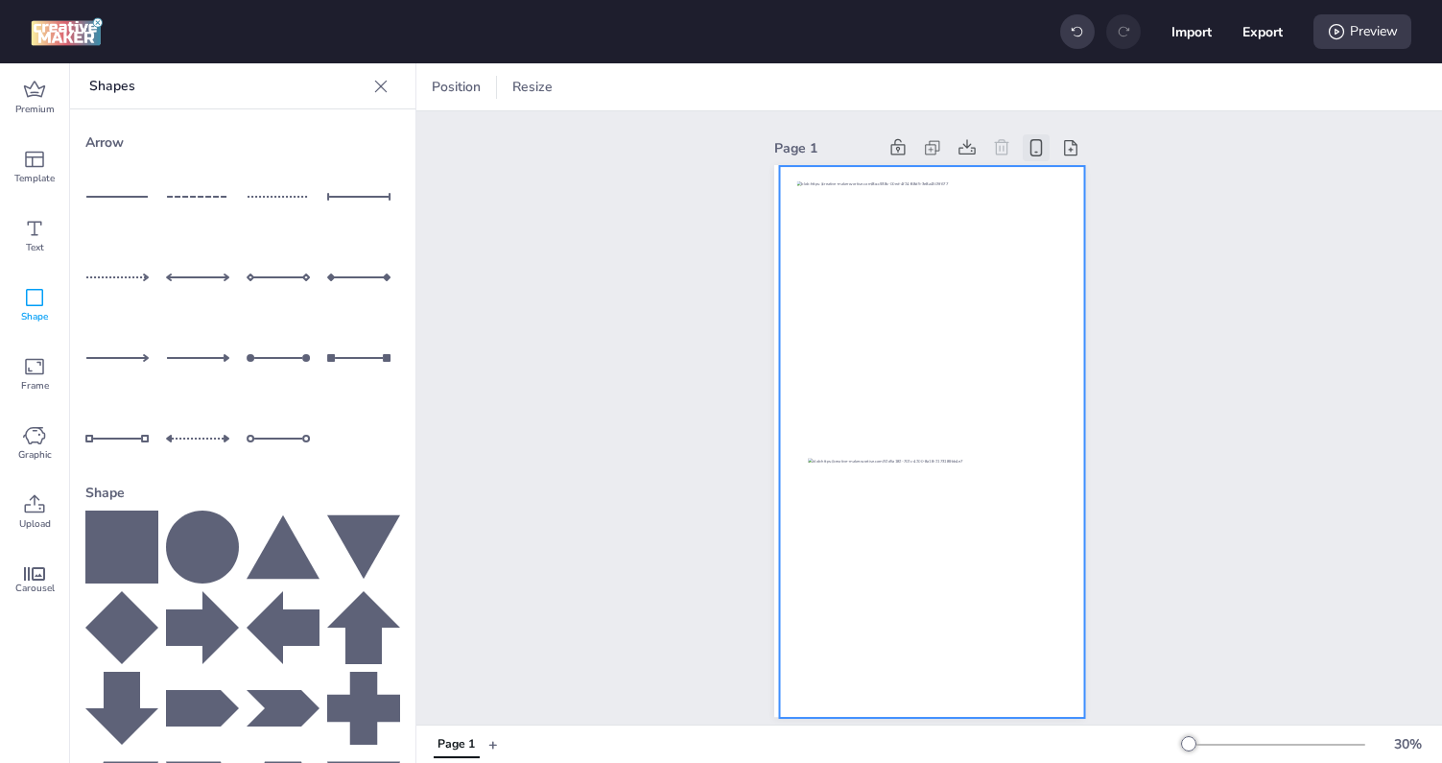
click at [803, 306] on div at bounding box center [931, 442] width 305 height 552
click at [785, 307] on div at bounding box center [931, 442] width 305 height 552
click at [439, 85] on div at bounding box center [439, 87] width 23 height 23
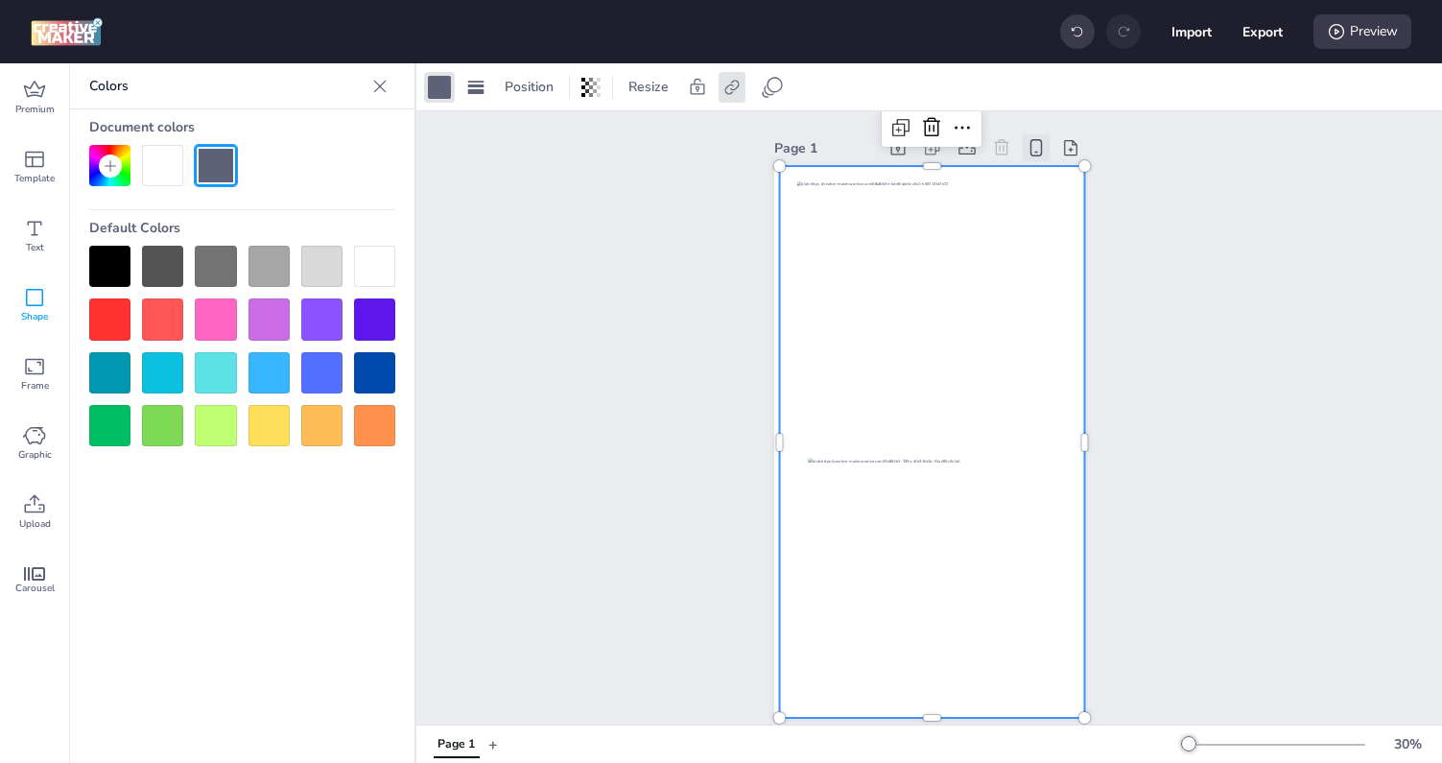
click at [168, 162] on div at bounding box center [162, 165] width 41 height 41
click at [167, 163] on div at bounding box center [162, 165] width 41 height 41
click at [536, 76] on div "Position" at bounding box center [529, 87] width 64 height 31
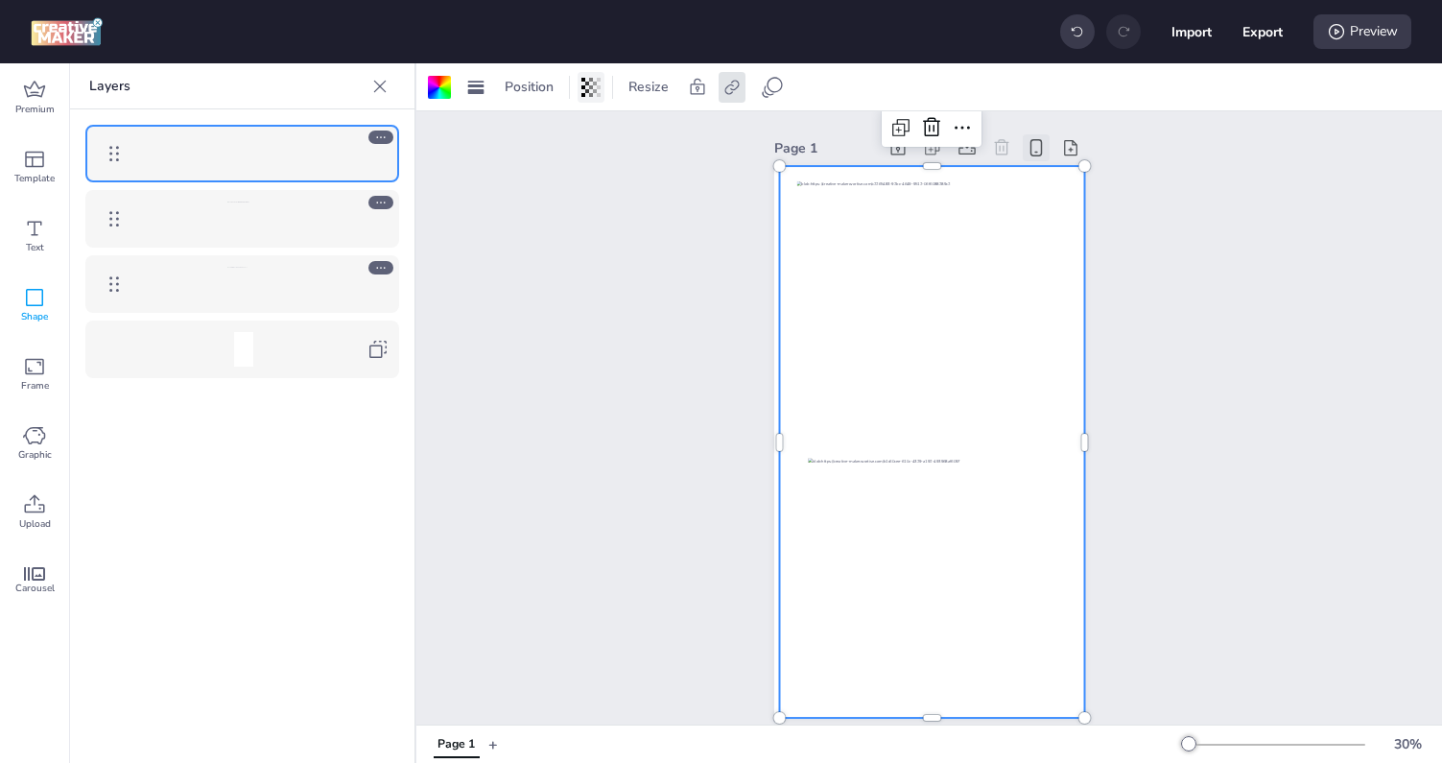
click at [586, 82] on icon at bounding box center [587, 88] width 4 height 12
click at [693, 86] on icon at bounding box center [697, 87] width 19 height 19
click at [280, 154] on div at bounding box center [244, 153] width 222 height 35
click at [278, 361] on div at bounding box center [244, 349] width 222 height 35
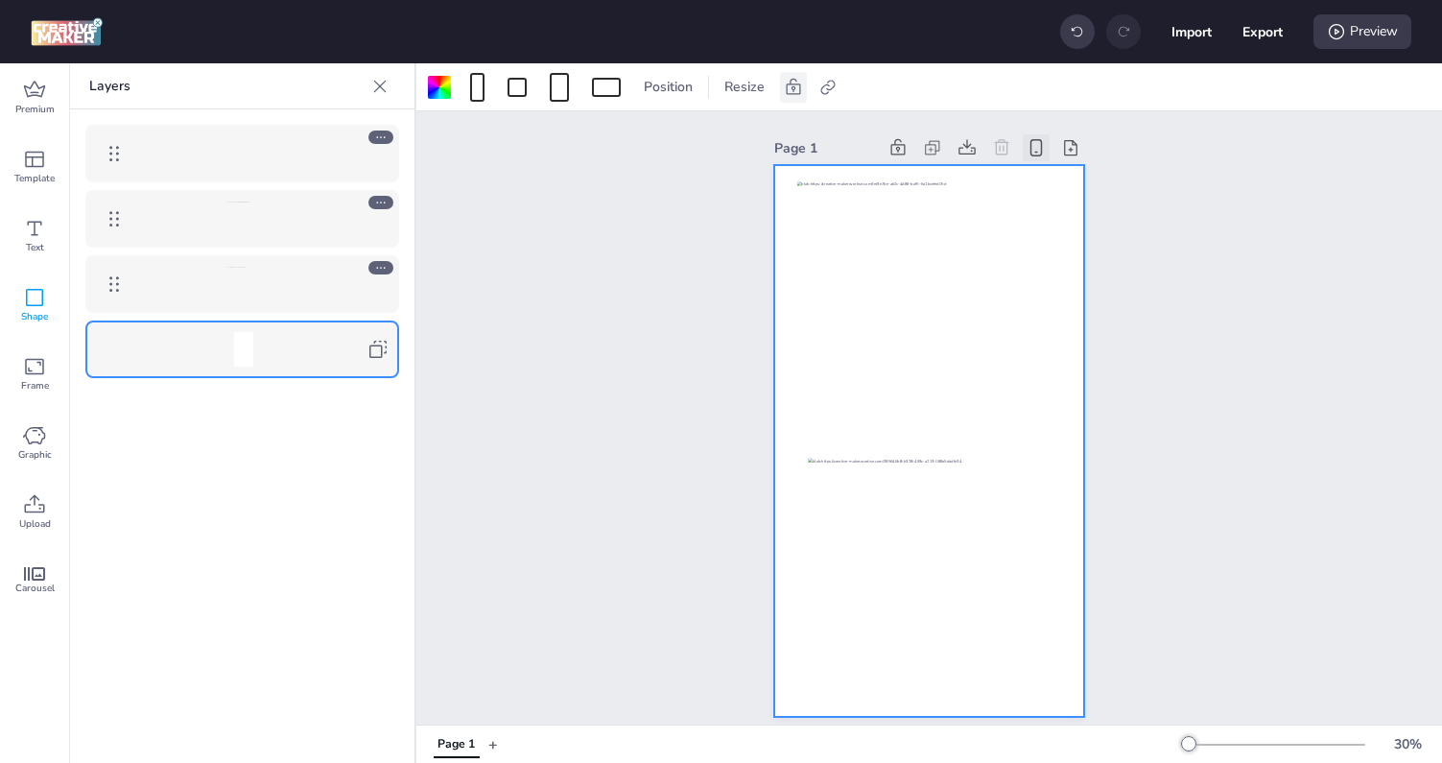
click at [262, 359] on div at bounding box center [244, 349] width 222 height 35
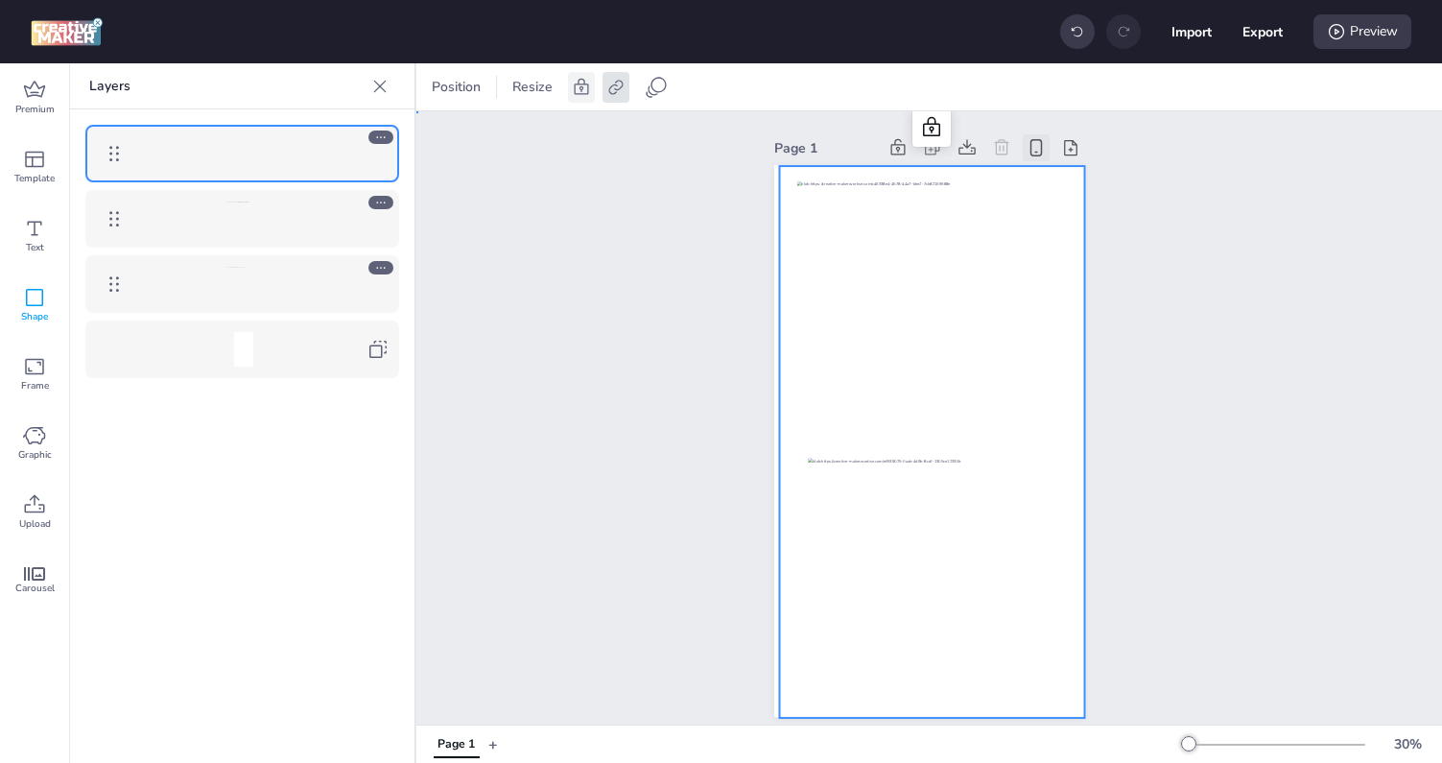
click at [792, 311] on div at bounding box center [931, 442] width 305 height 552
drag, startPoint x: 791, startPoint y: 199, endPoint x: 777, endPoint y: 200, distance: 14.4
click at [776, 165] on div at bounding box center [929, 165] width 311 height 0
click at [1365, 43] on div "Preview" at bounding box center [1362, 31] width 98 height 35
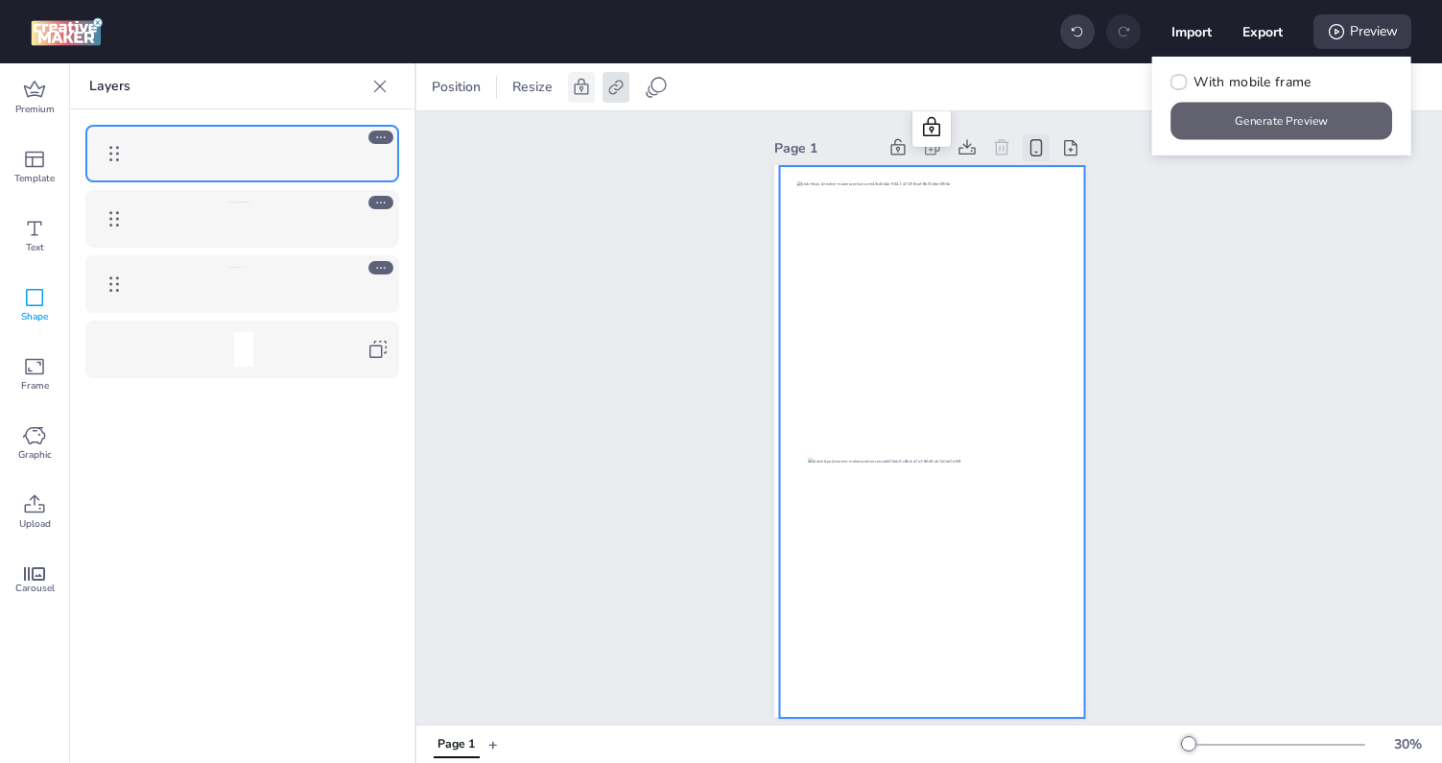
click at [1312, 120] on button "Generate Preview" at bounding box center [1282, 121] width 222 height 37
click at [784, 232] on div at bounding box center [931, 442] width 305 height 552
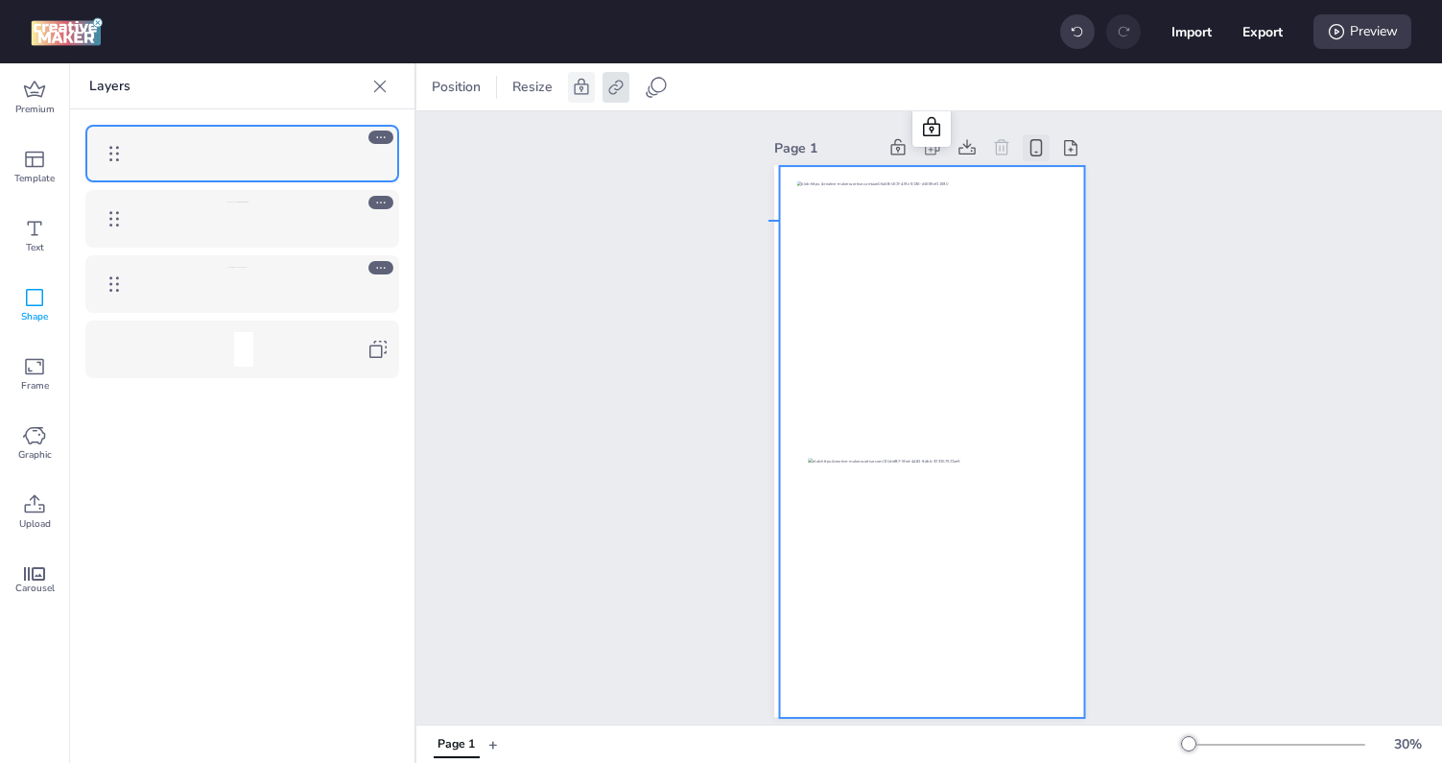
drag, startPoint x: 779, startPoint y: 220, endPoint x: 749, endPoint y: 220, distance: 29.7
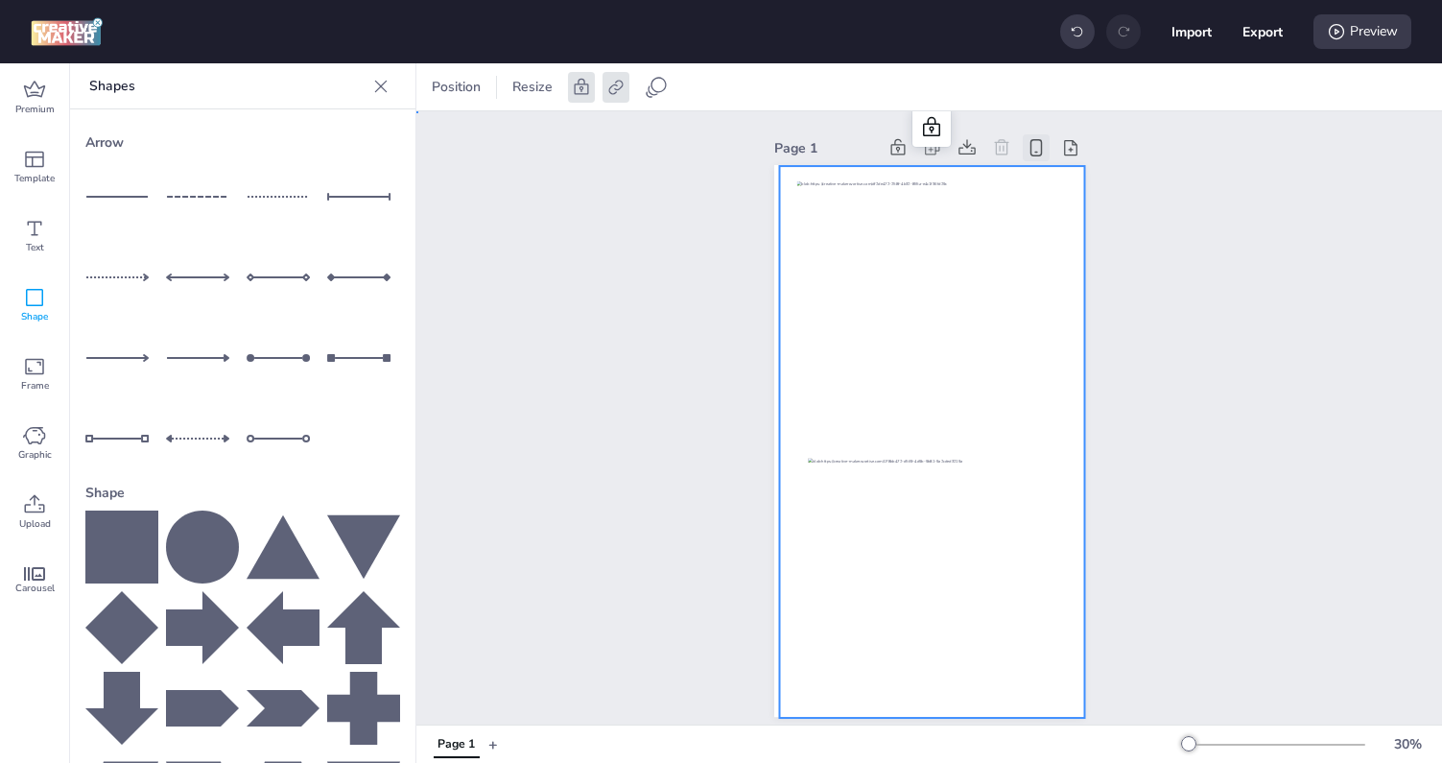
click at [789, 219] on div at bounding box center [931, 442] width 305 height 552
click at [937, 119] on icon at bounding box center [931, 127] width 23 height 23
click at [961, 131] on icon at bounding box center [962, 127] width 23 height 23
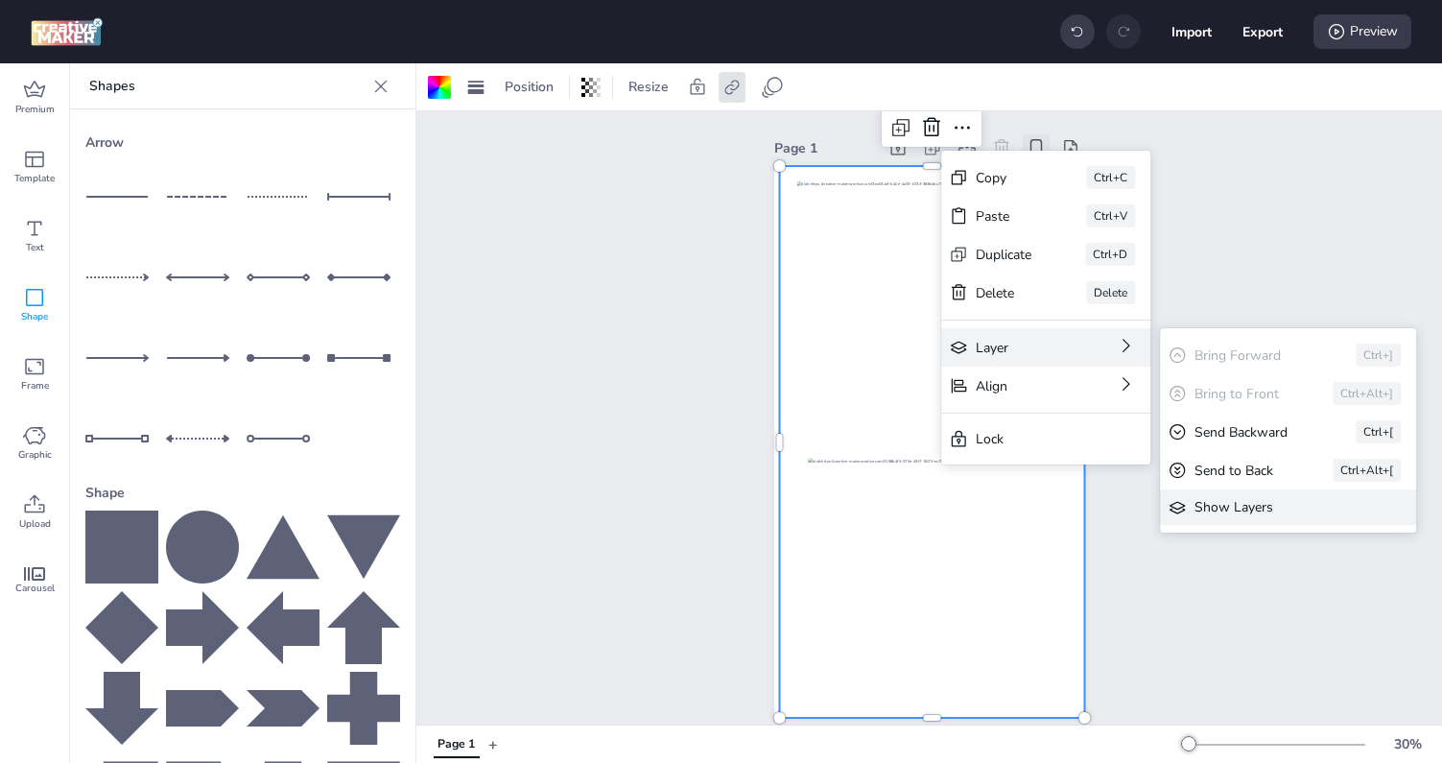
click at [1240, 514] on div "Show Layers" at bounding box center [1274, 507] width 160 height 20
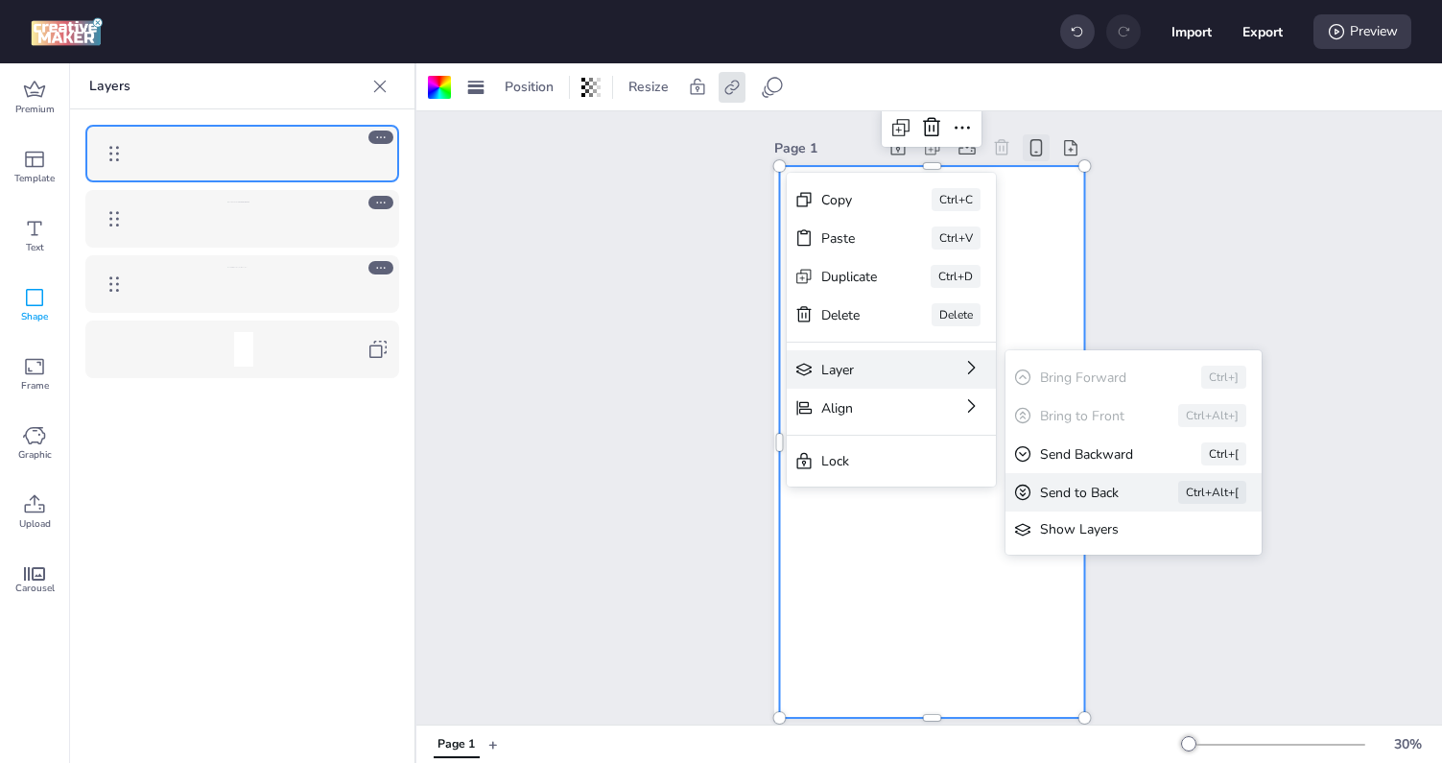
click at [1141, 497] on div "Send to Back Ctrl+Alt+[" at bounding box center [1133, 492] width 256 height 38
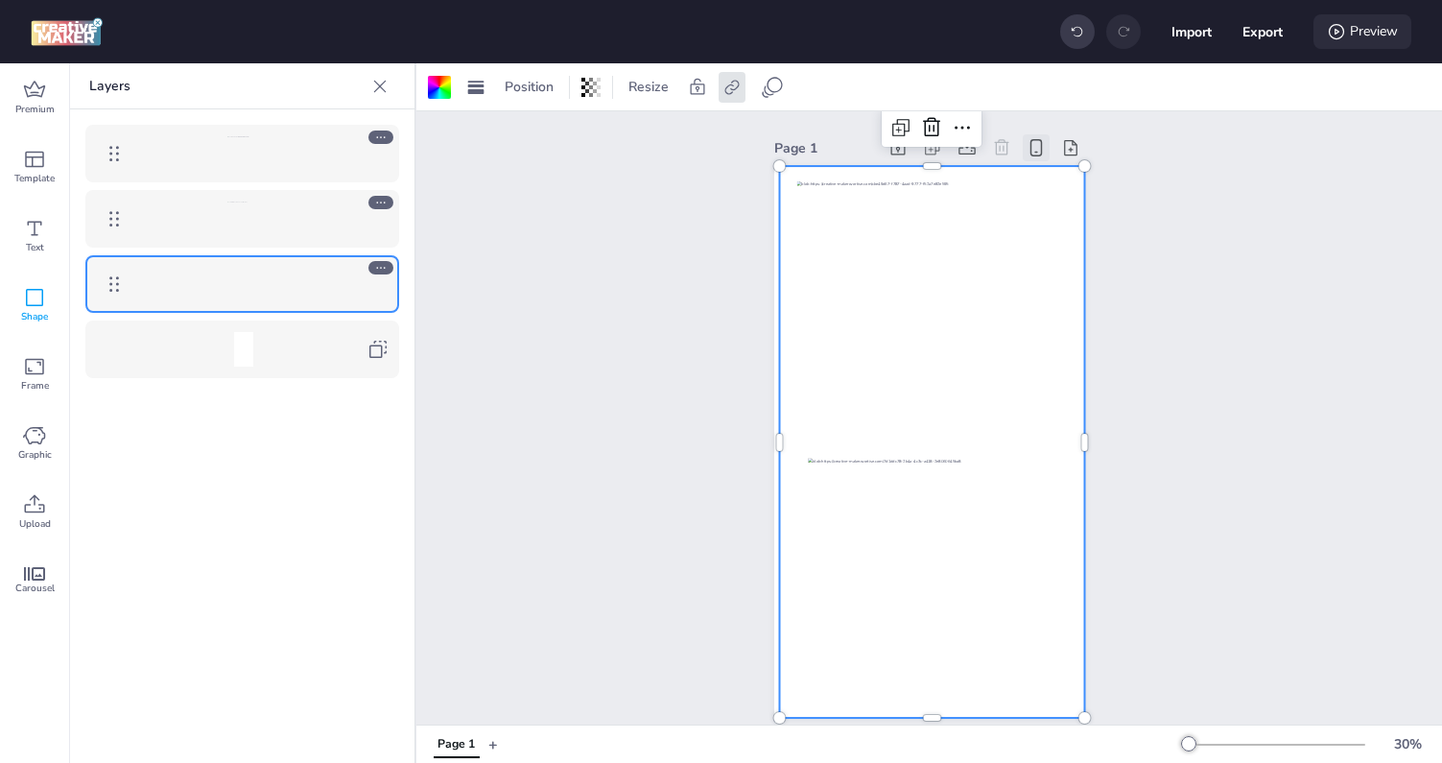
click at [1335, 35] on icon at bounding box center [1336, 31] width 19 height 19
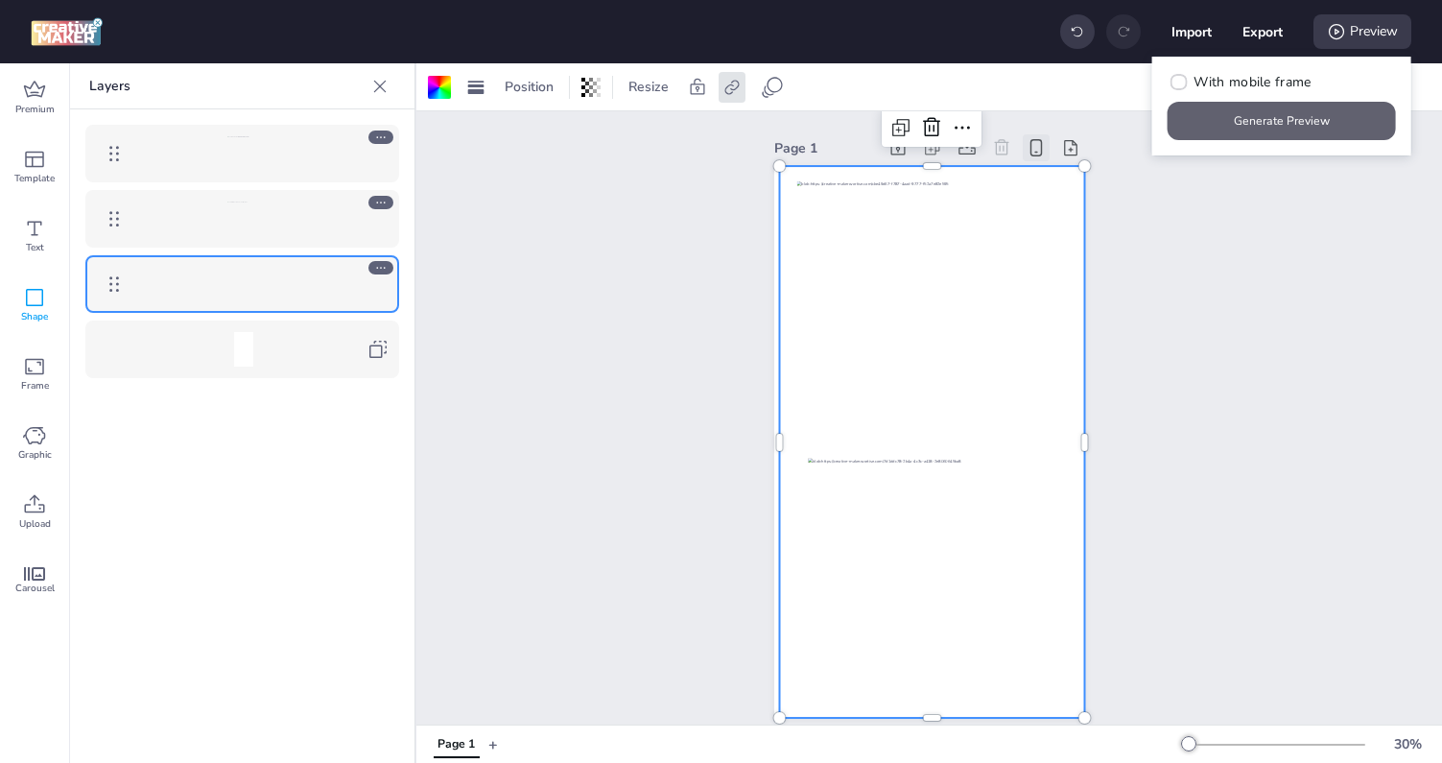
click at [1266, 128] on button "Generate Preview" at bounding box center [1282, 121] width 228 height 38
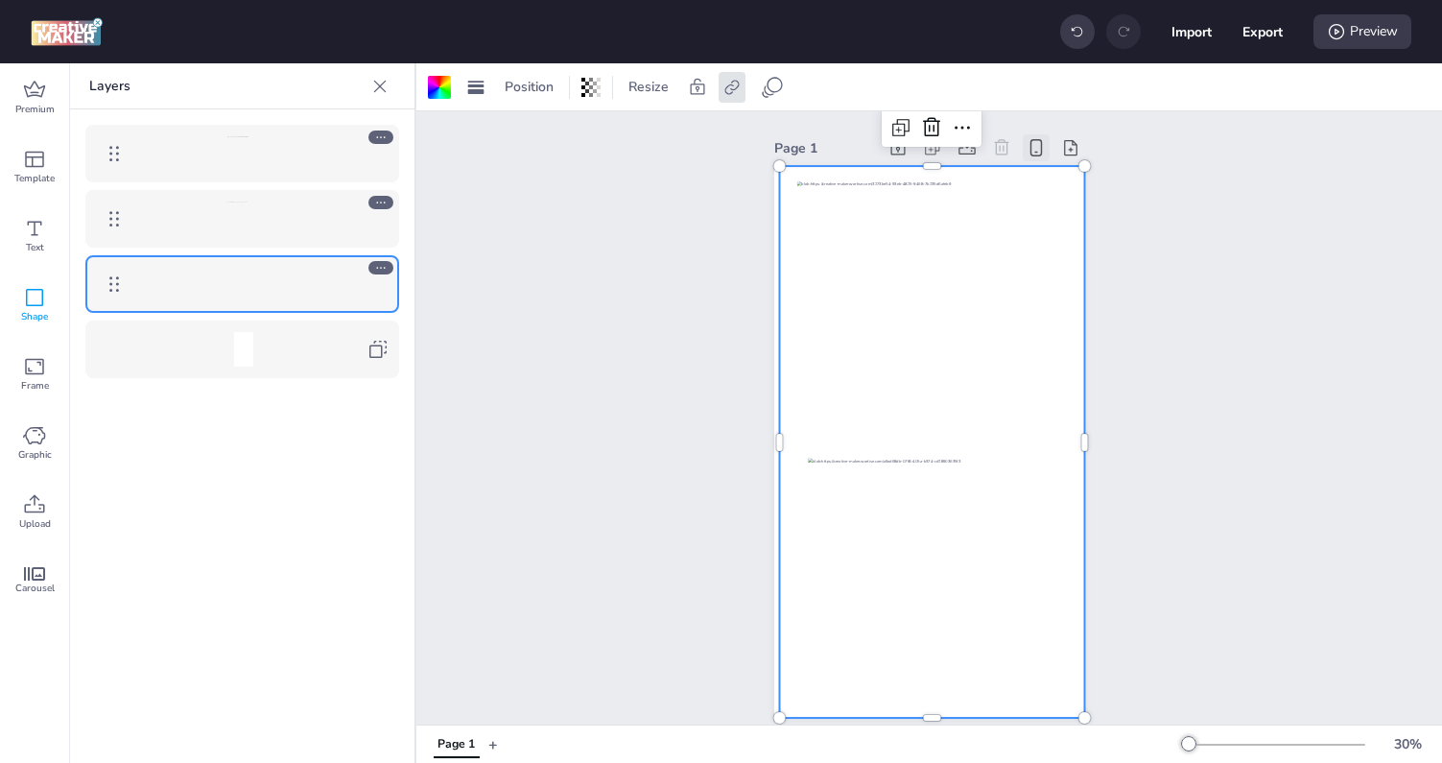
click at [262, 239] on div at bounding box center [242, 219] width 314 height 58
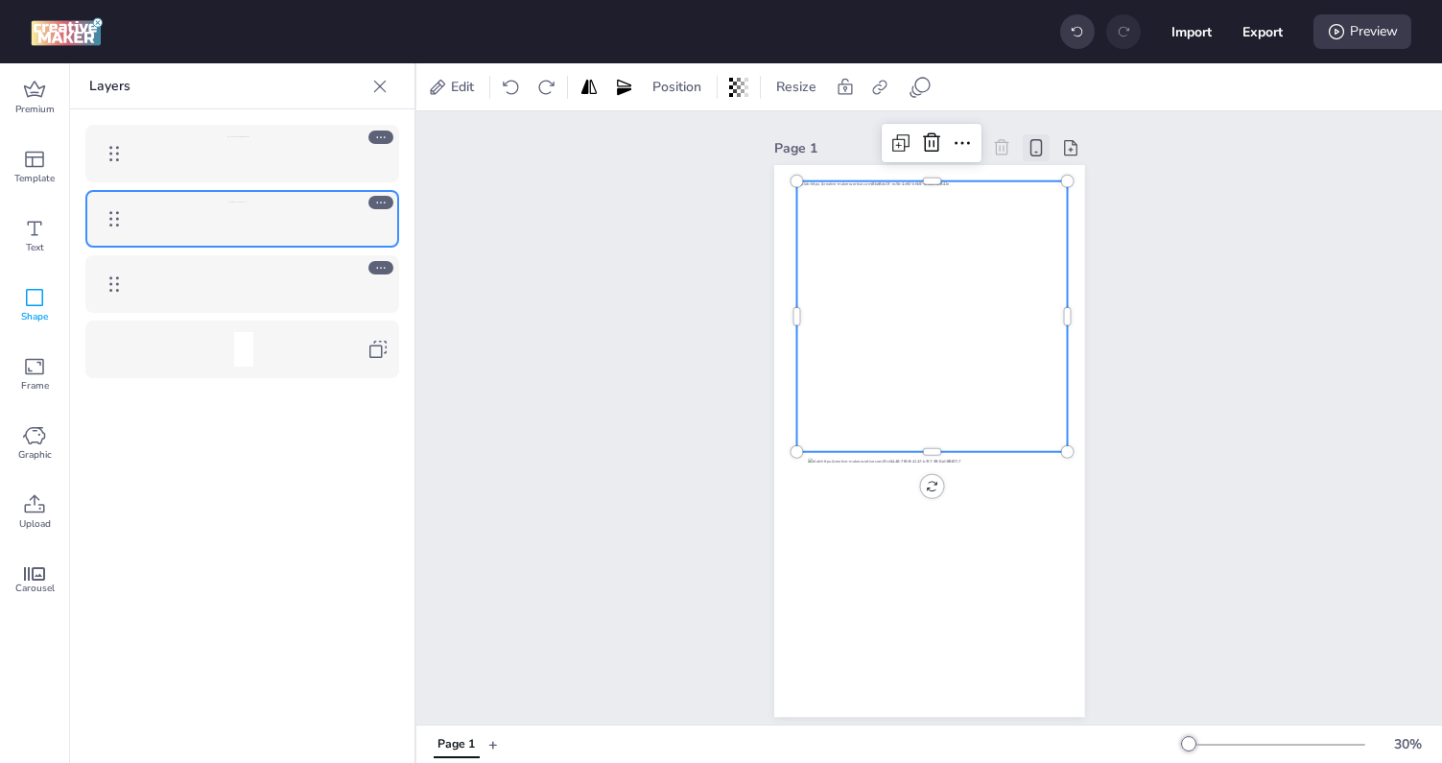
click at [263, 283] on div at bounding box center [244, 284] width 222 height 35
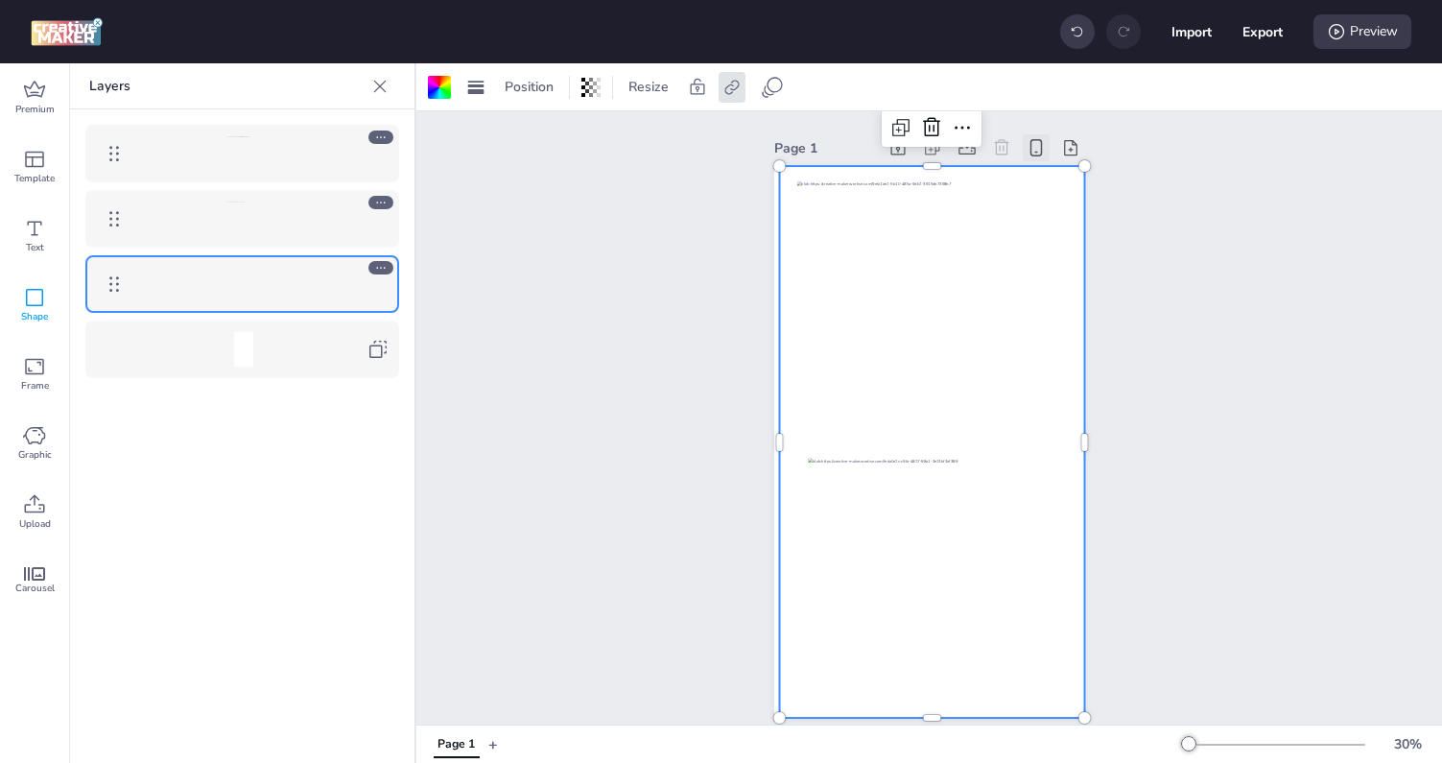
click at [274, 201] on div at bounding box center [242, 219] width 295 height 38
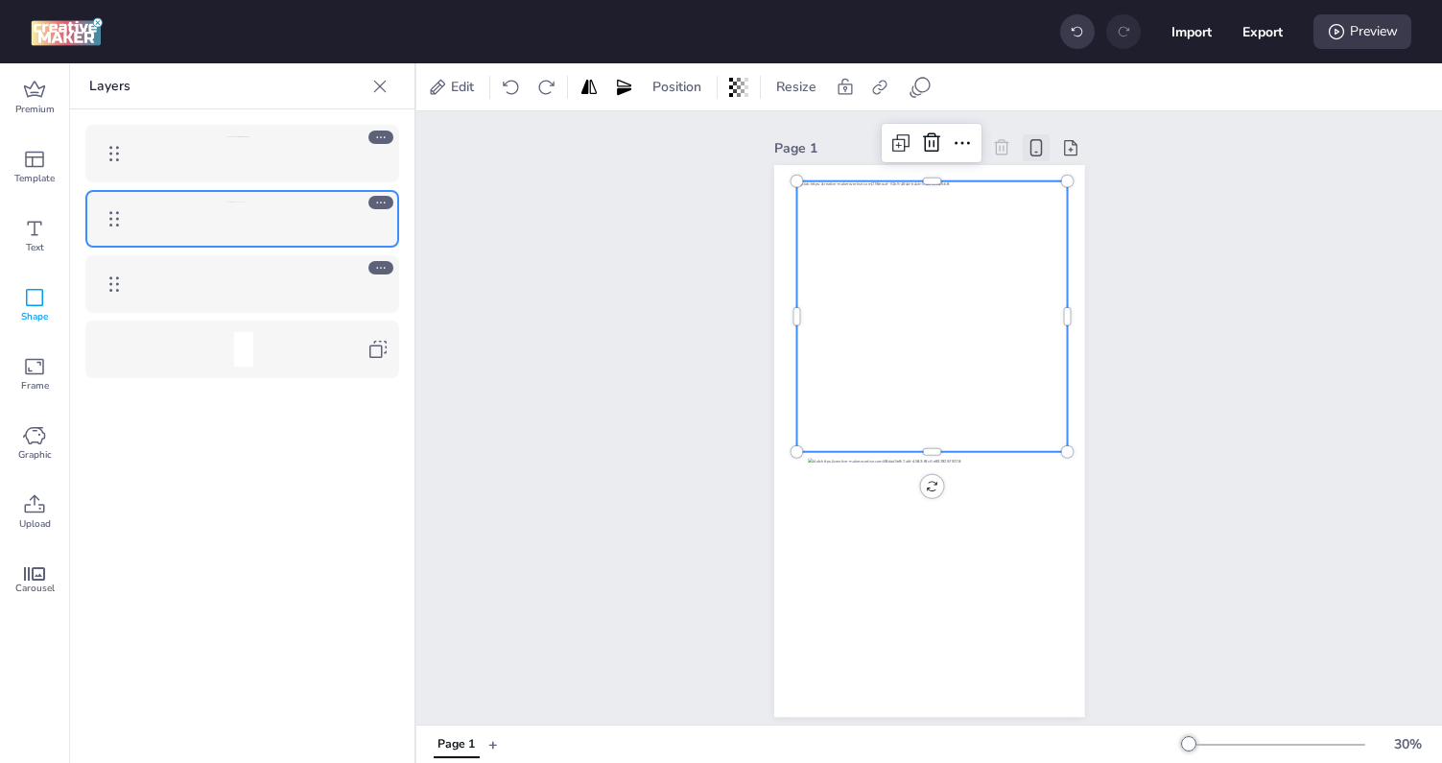
click at [273, 236] on div at bounding box center [242, 219] width 295 height 38
click at [273, 252] on div at bounding box center [242, 251] width 344 height 284
click at [272, 262] on div at bounding box center [242, 284] width 314 height 58
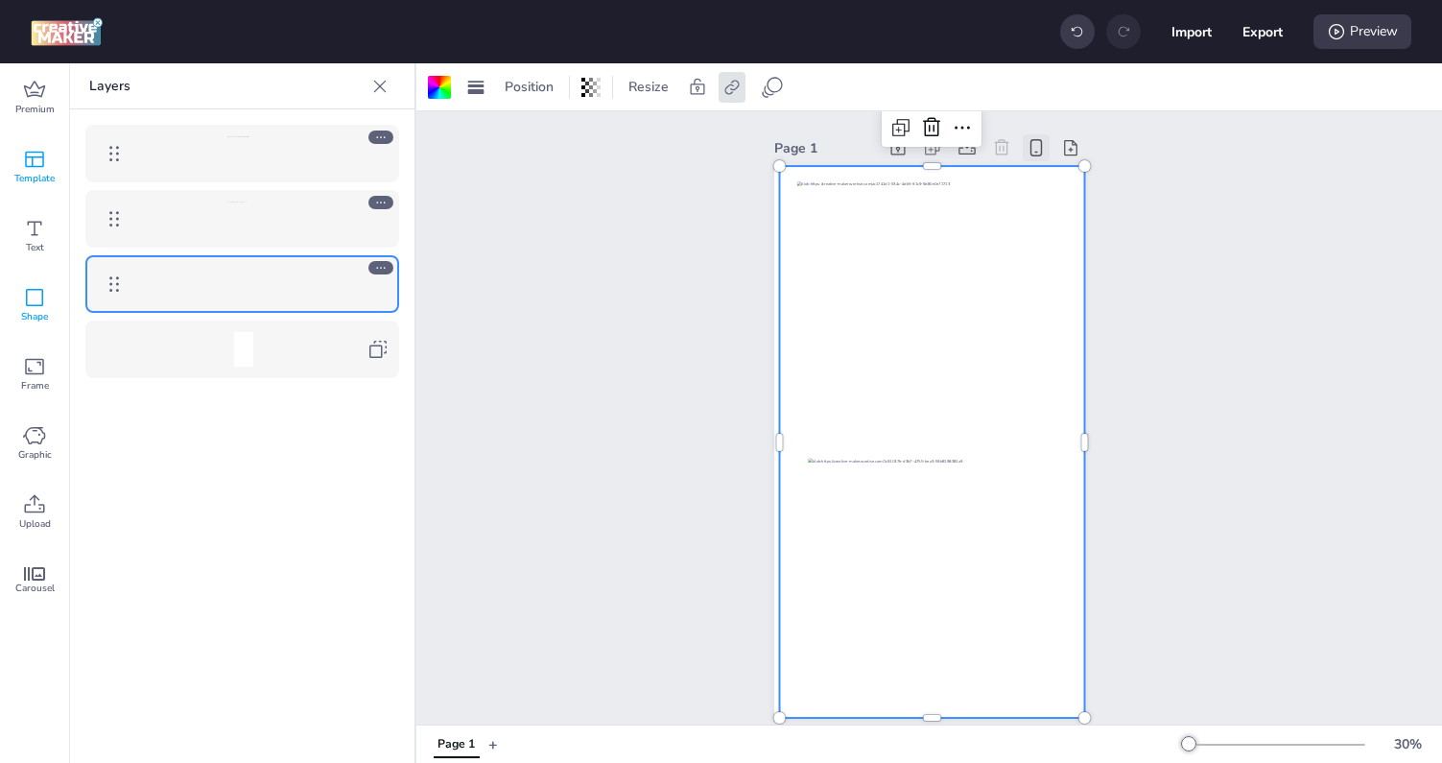
click at [46, 180] on span "Template" at bounding box center [34, 178] width 40 height 15
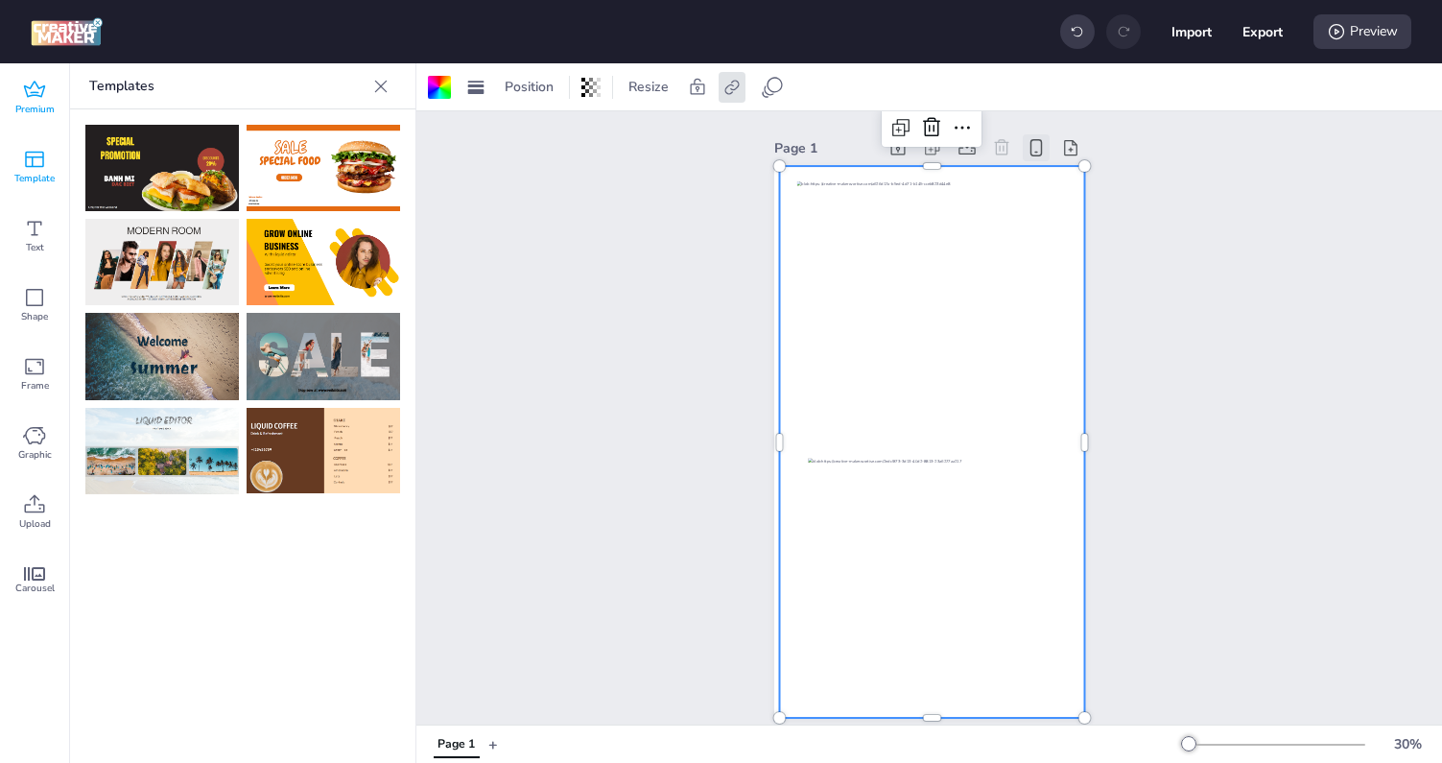
click at [37, 104] on span "Premium" at bounding box center [34, 109] width 39 height 15
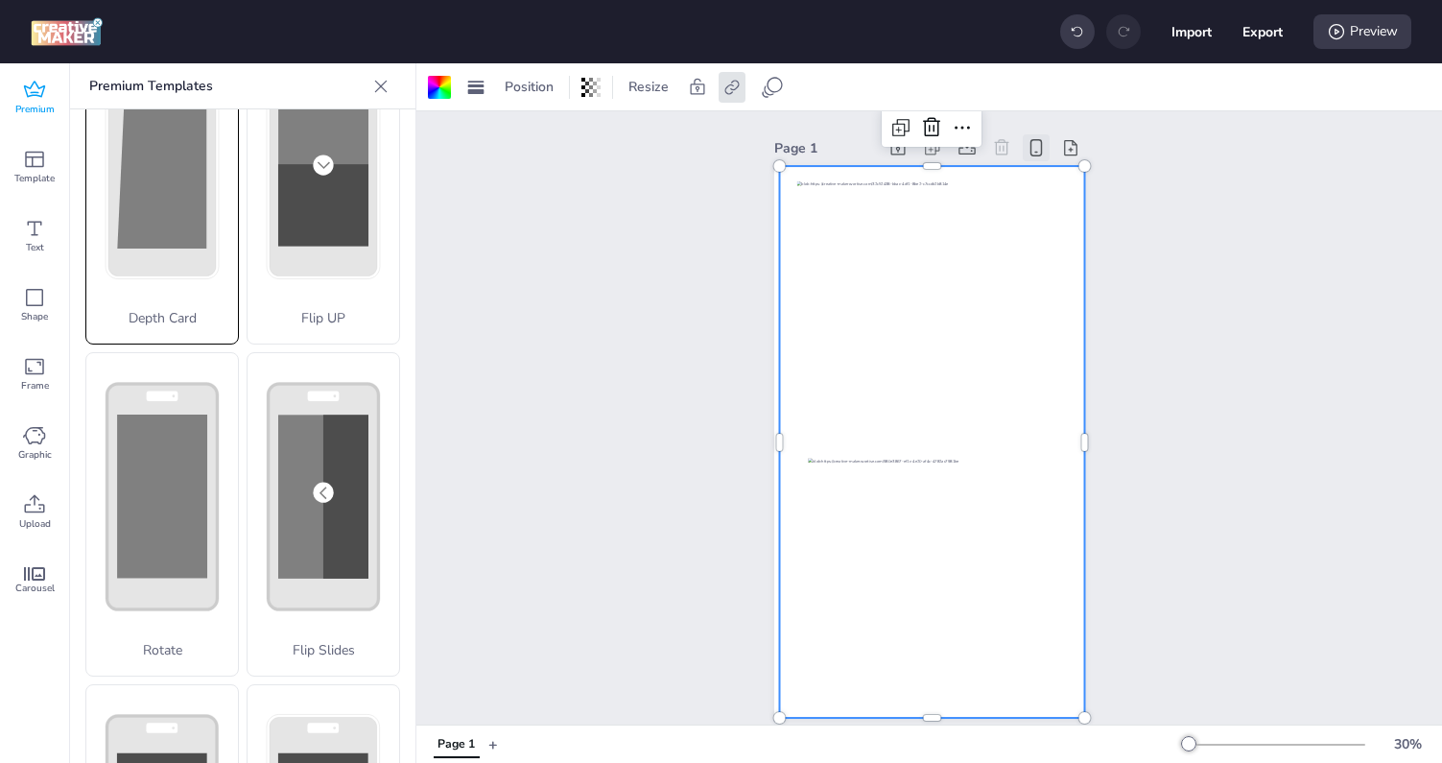
scroll to position [85, 0]
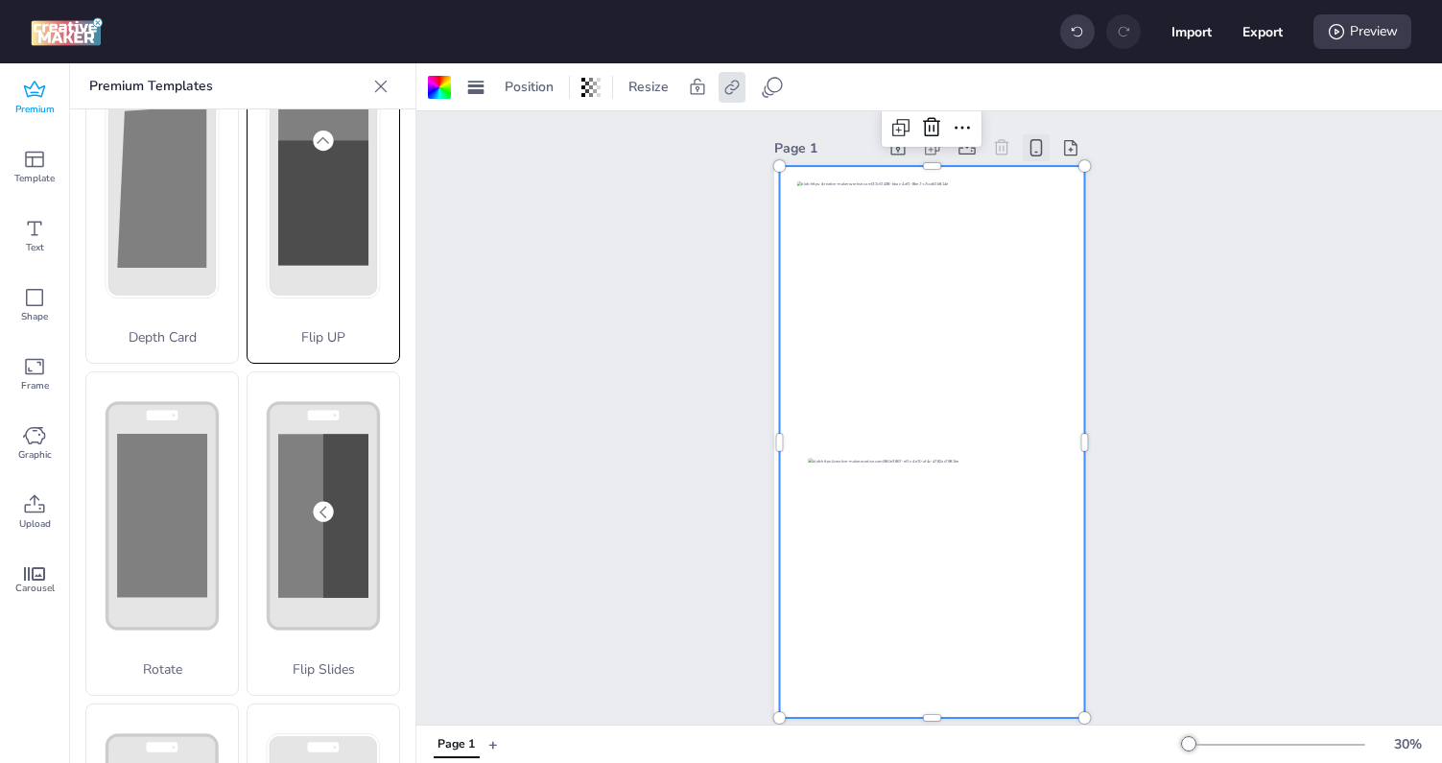
click at [281, 217] on rect at bounding box center [323, 202] width 90 height 125
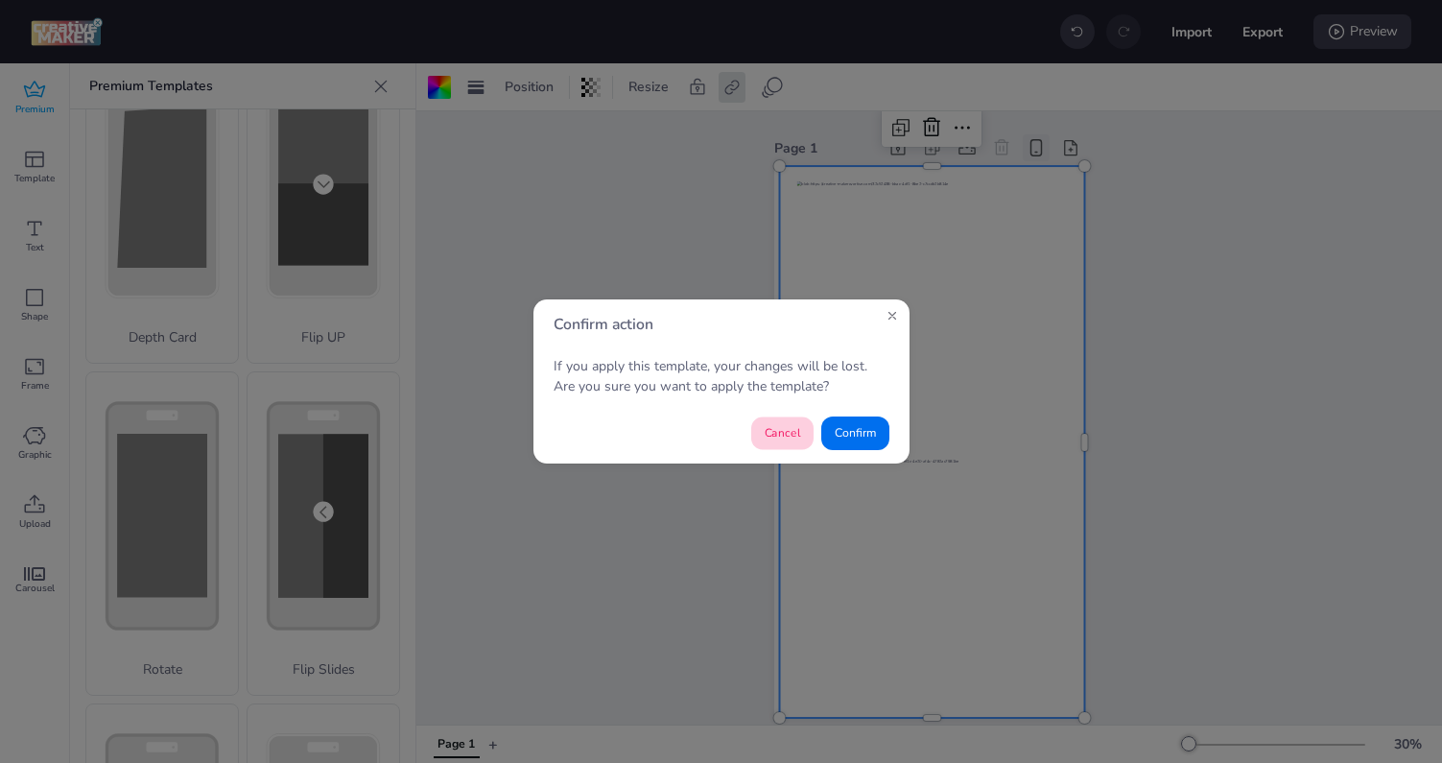
click at [763, 437] on button "Cancel" at bounding box center [782, 433] width 62 height 33
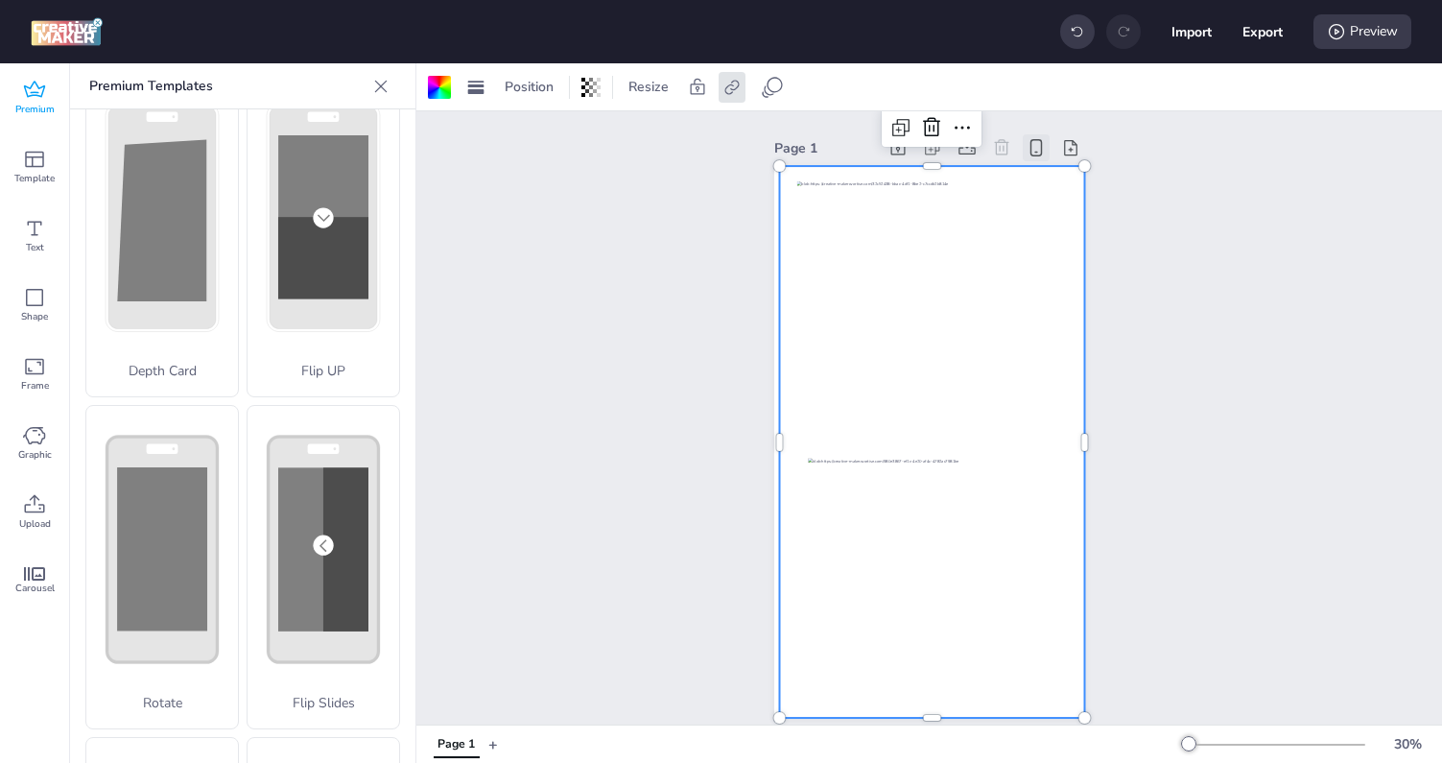
scroll to position [0, 0]
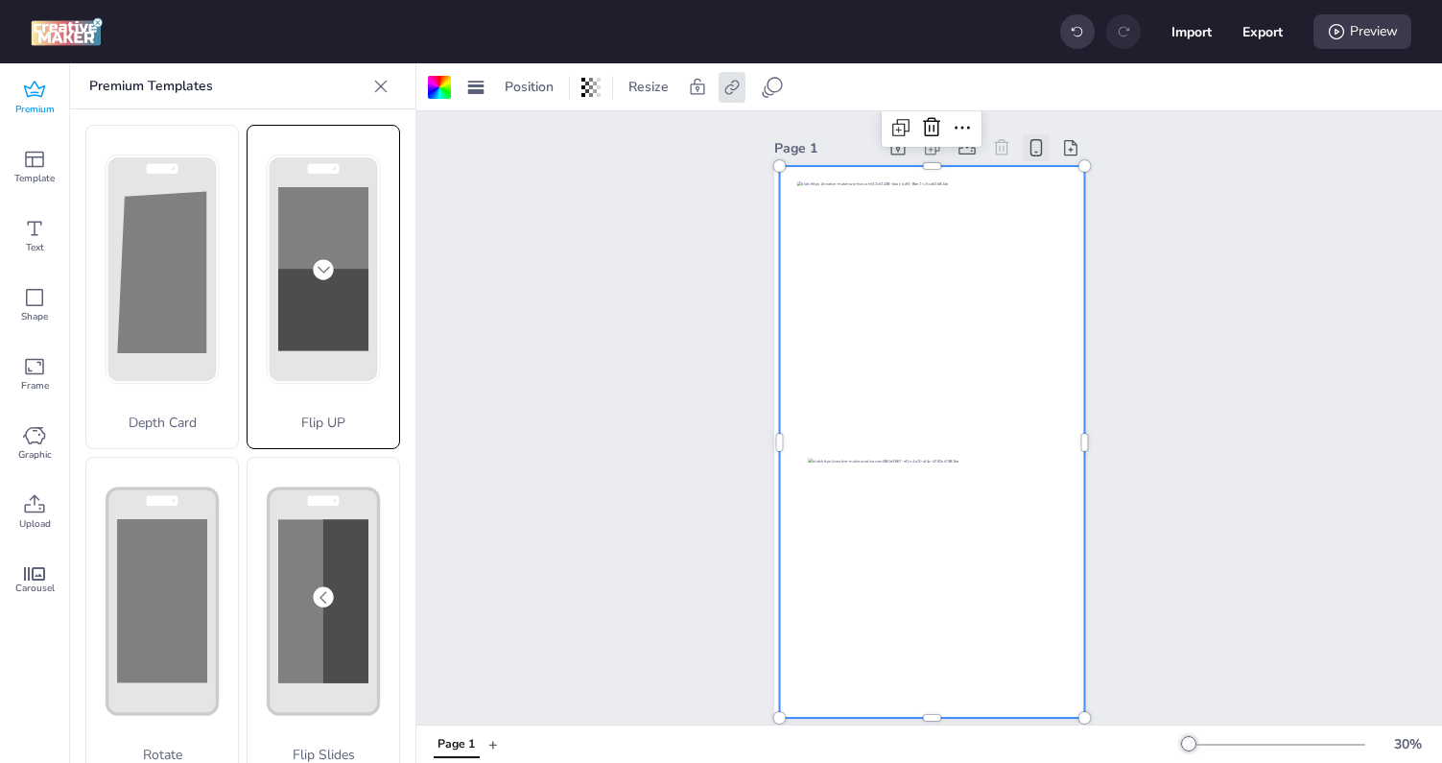
click at [293, 319] on rect at bounding box center [323, 310] width 90 height 82
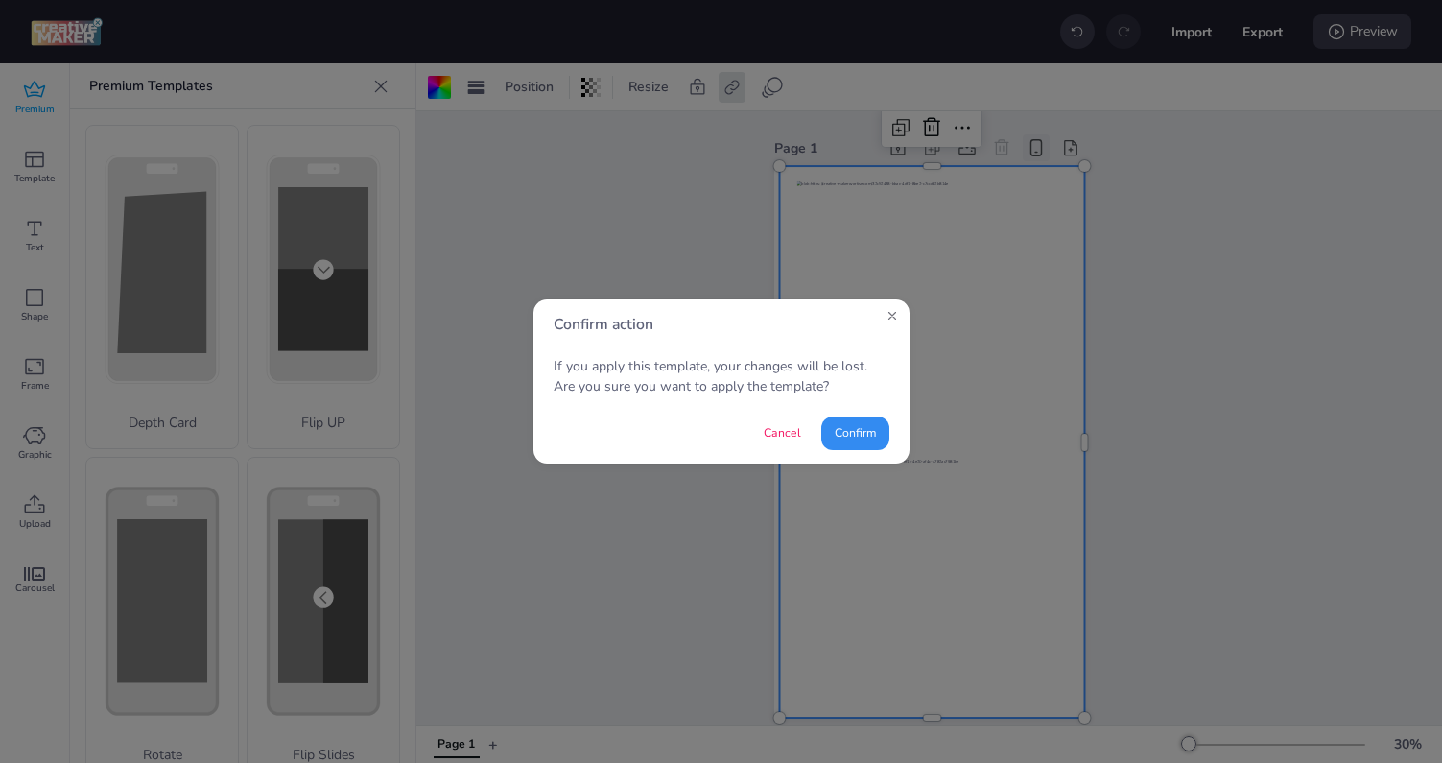
click at [870, 435] on button "Confirm" at bounding box center [855, 433] width 68 height 34
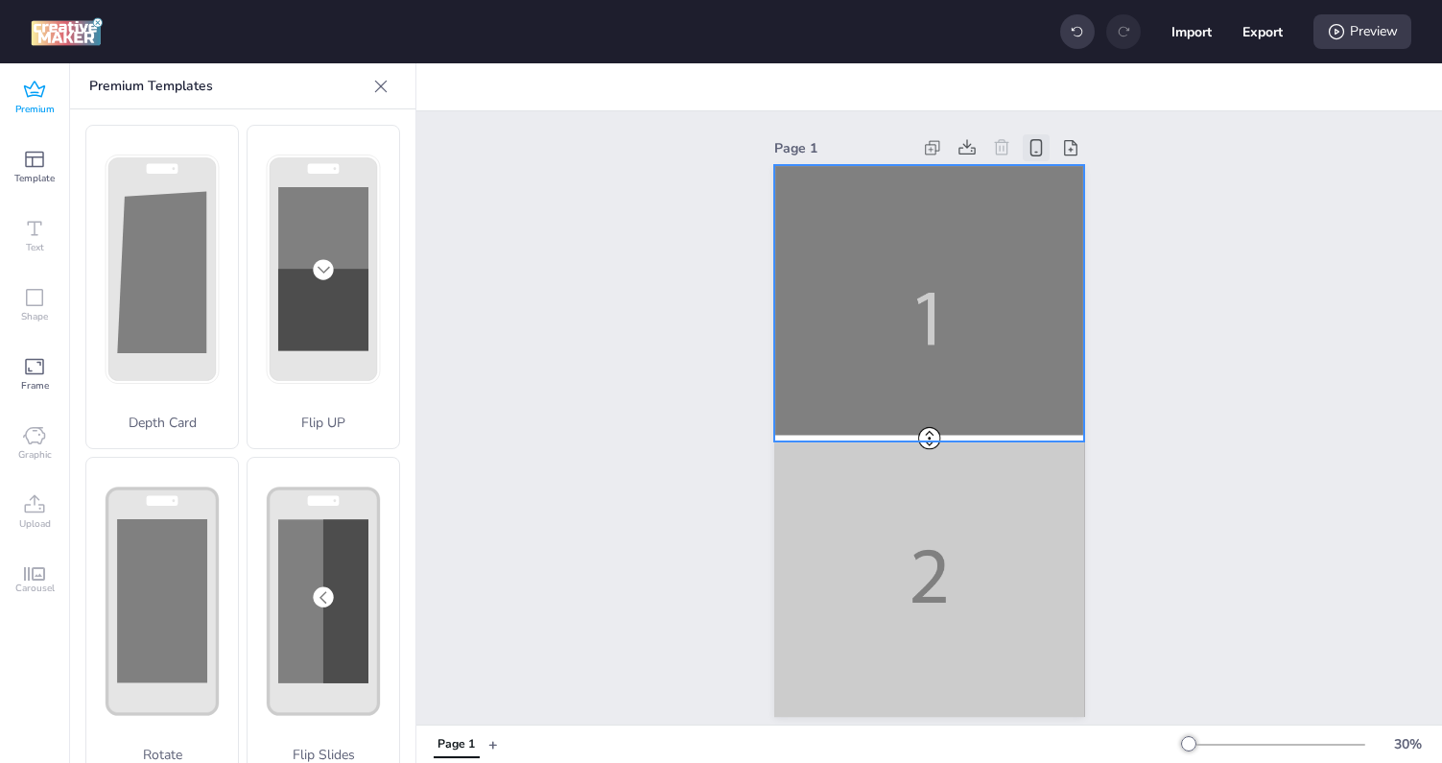
click at [892, 329] on div at bounding box center [929, 441] width 311 height 552
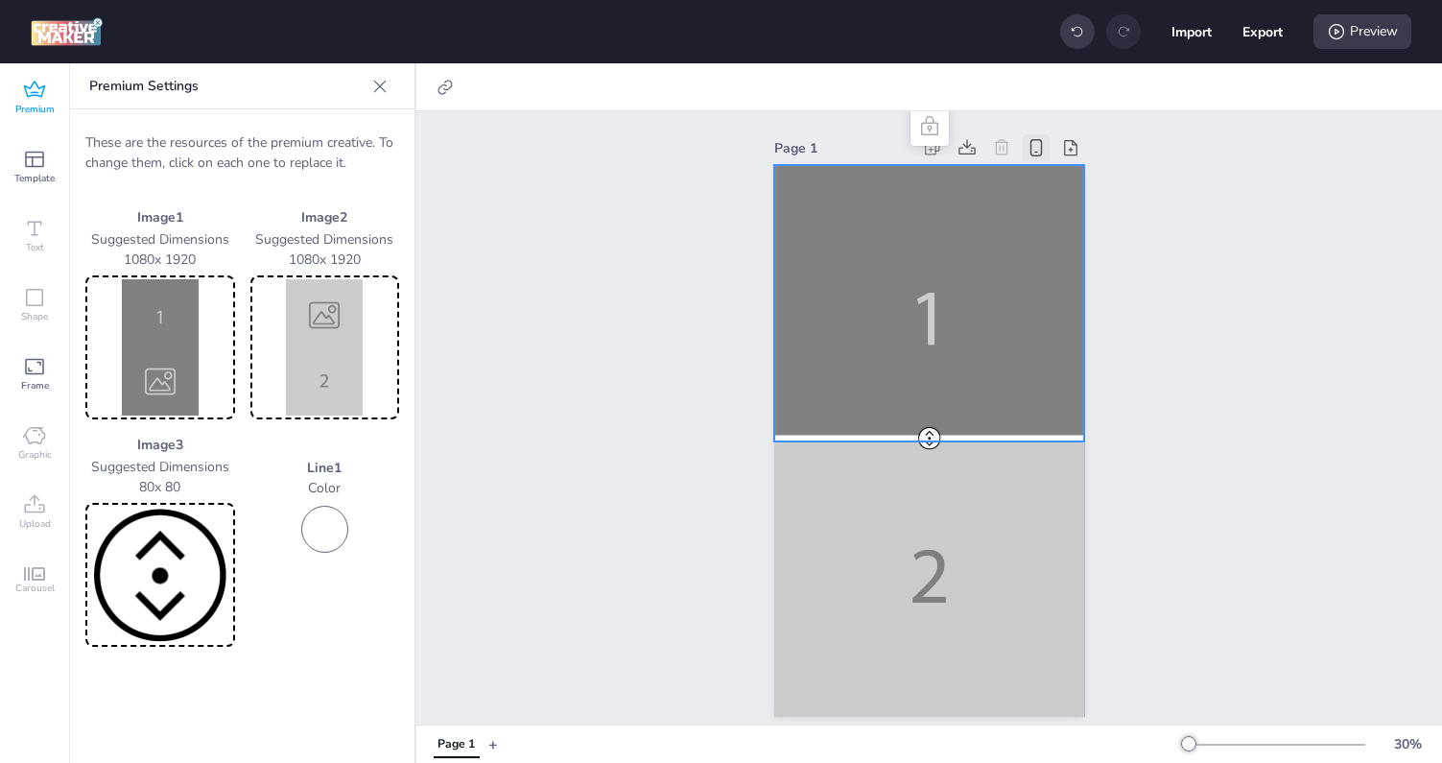
click at [189, 339] on img at bounding box center [160, 347] width 142 height 136
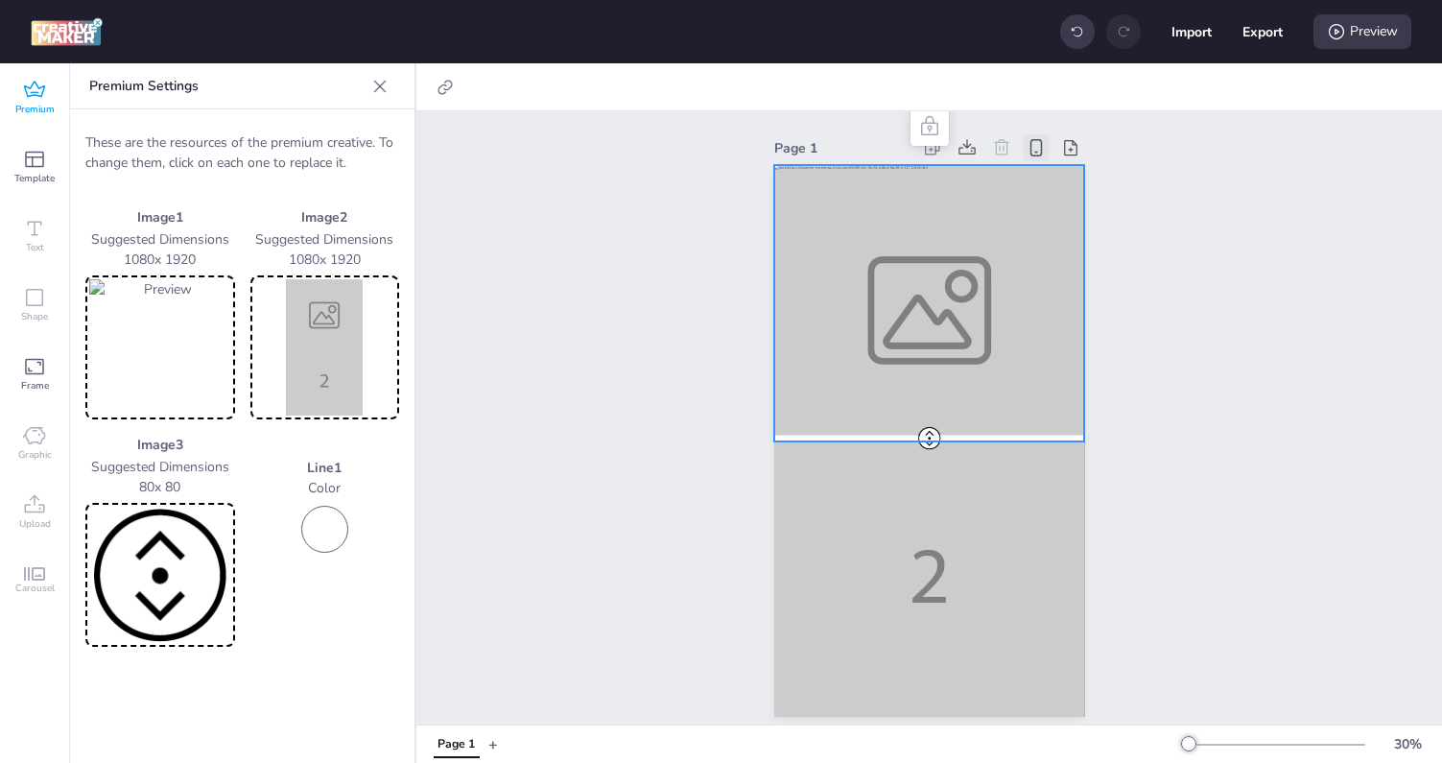
drag, startPoint x: 929, startPoint y: 433, endPoint x: 928, endPoint y: 386, distance: 47.0
click at [928, 165] on div at bounding box center [929, 165] width 311 height 0
click at [918, 632] on div at bounding box center [929, 441] width 311 height 552
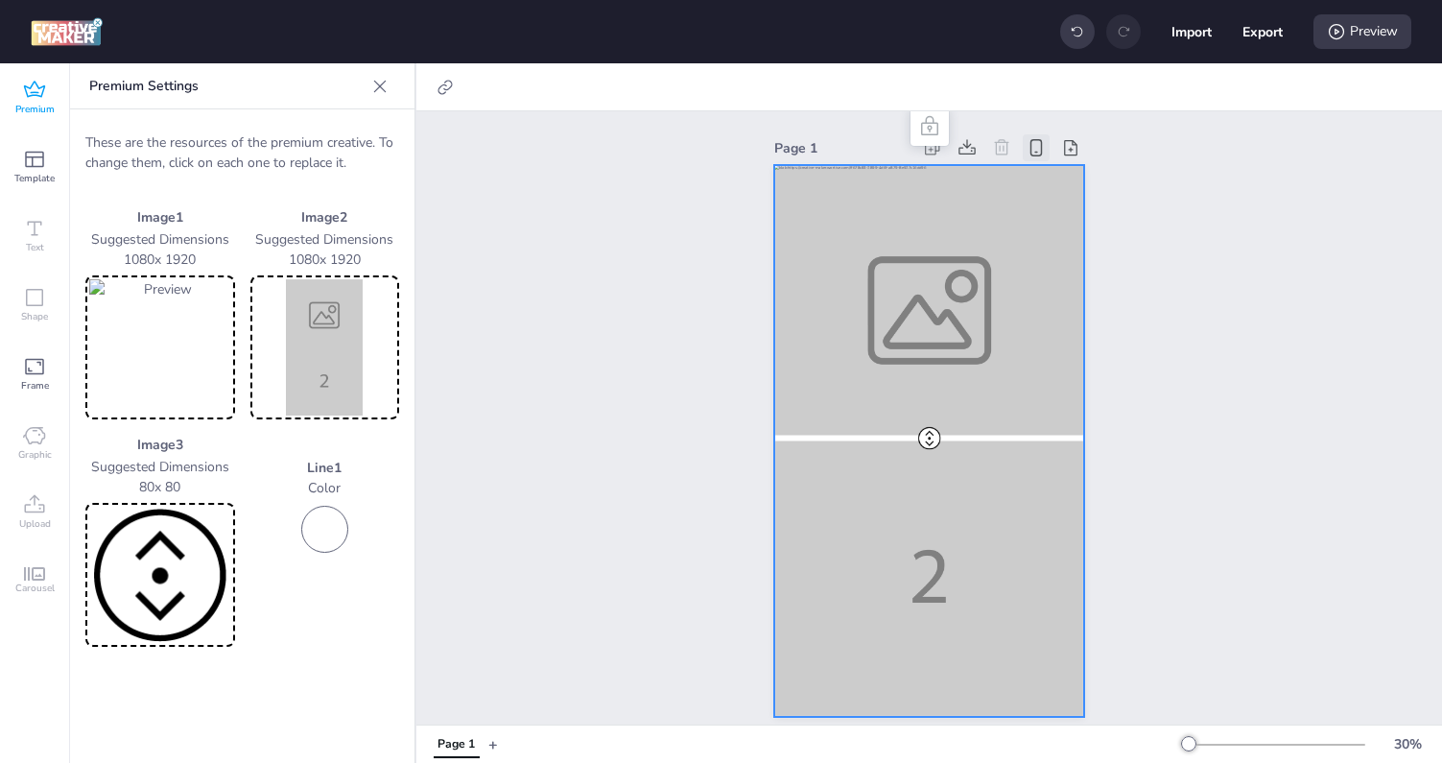
click at [918, 625] on div at bounding box center [929, 441] width 311 height 552
click at [268, 352] on img at bounding box center [325, 347] width 142 height 136
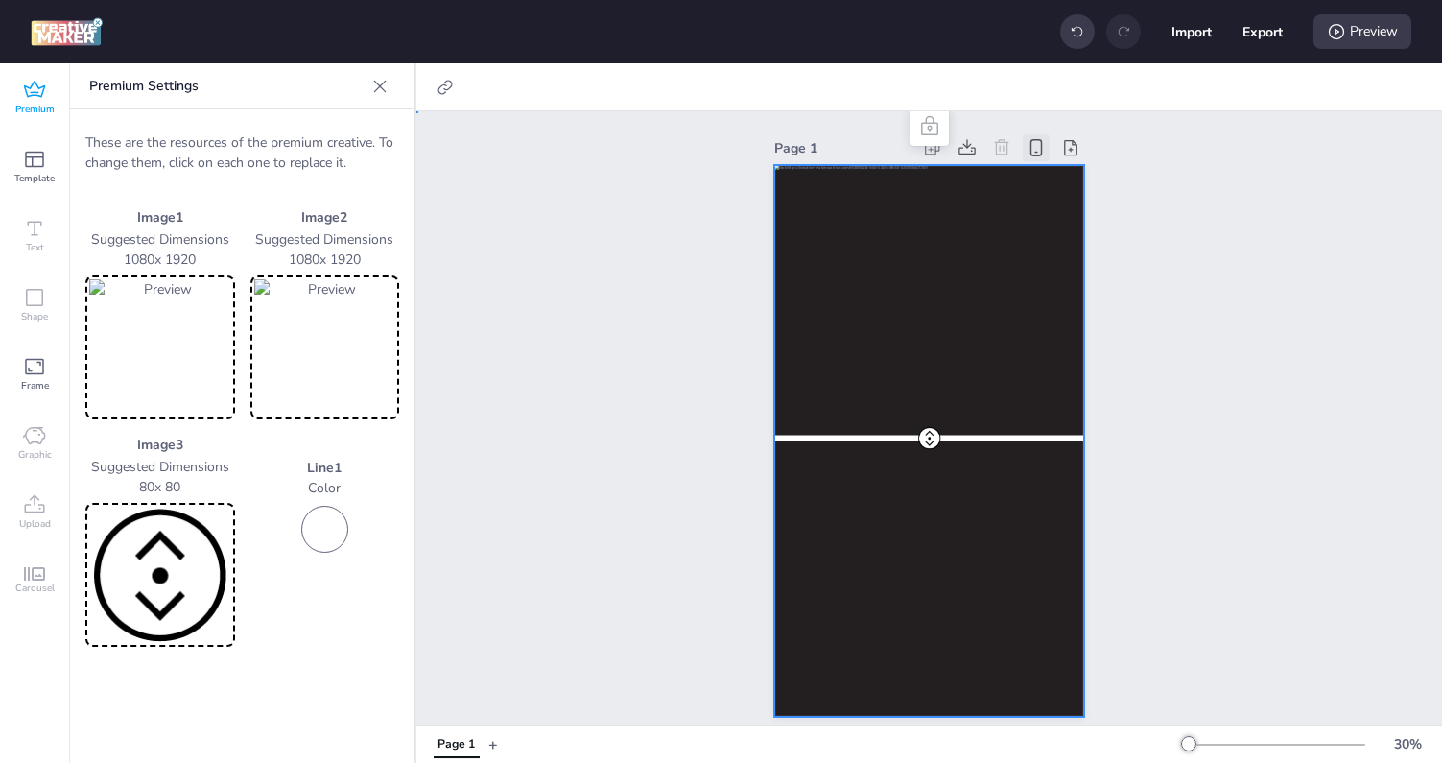
click at [617, 347] on div "Page 1" at bounding box center [929, 425] width 1026 height 628
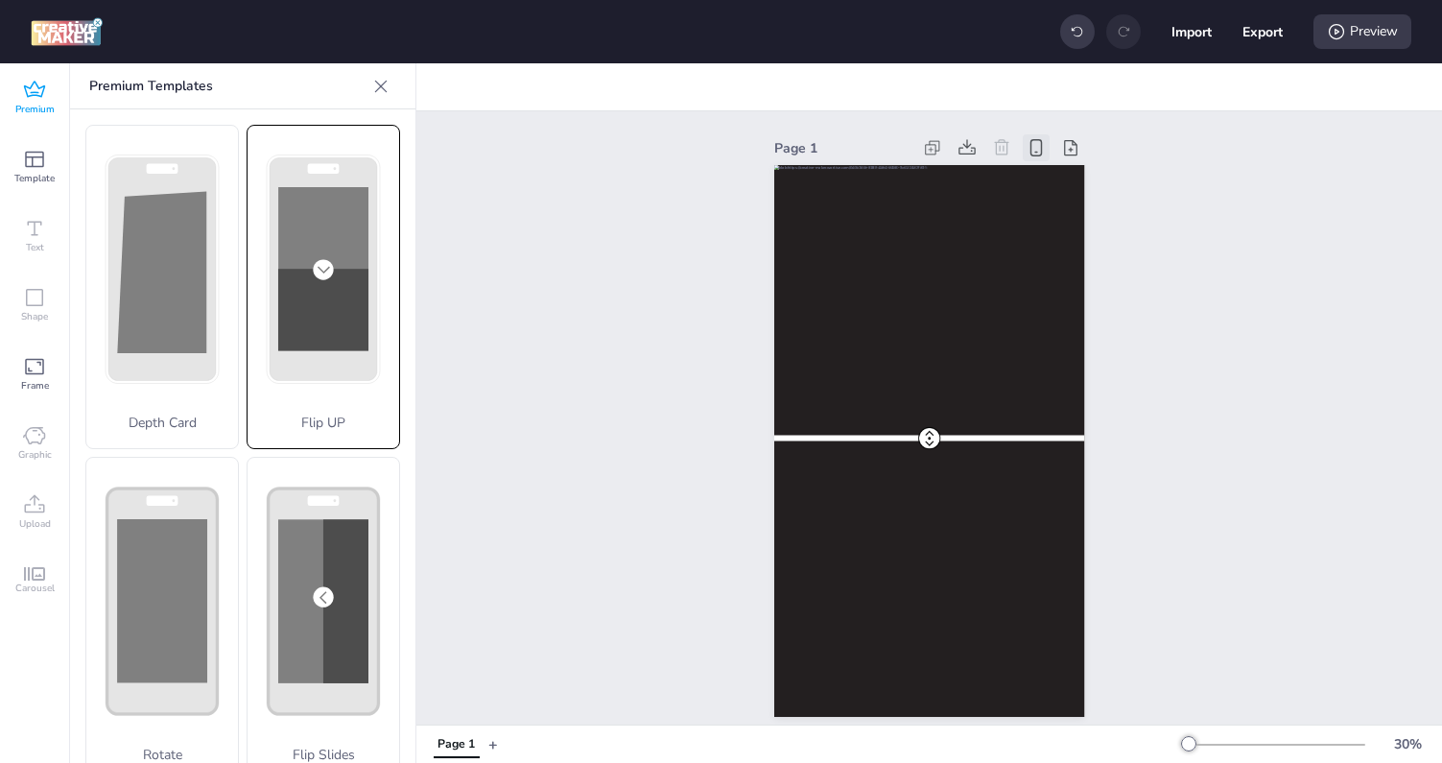
click at [328, 244] on div "Flip UP" at bounding box center [323, 287] width 153 height 324
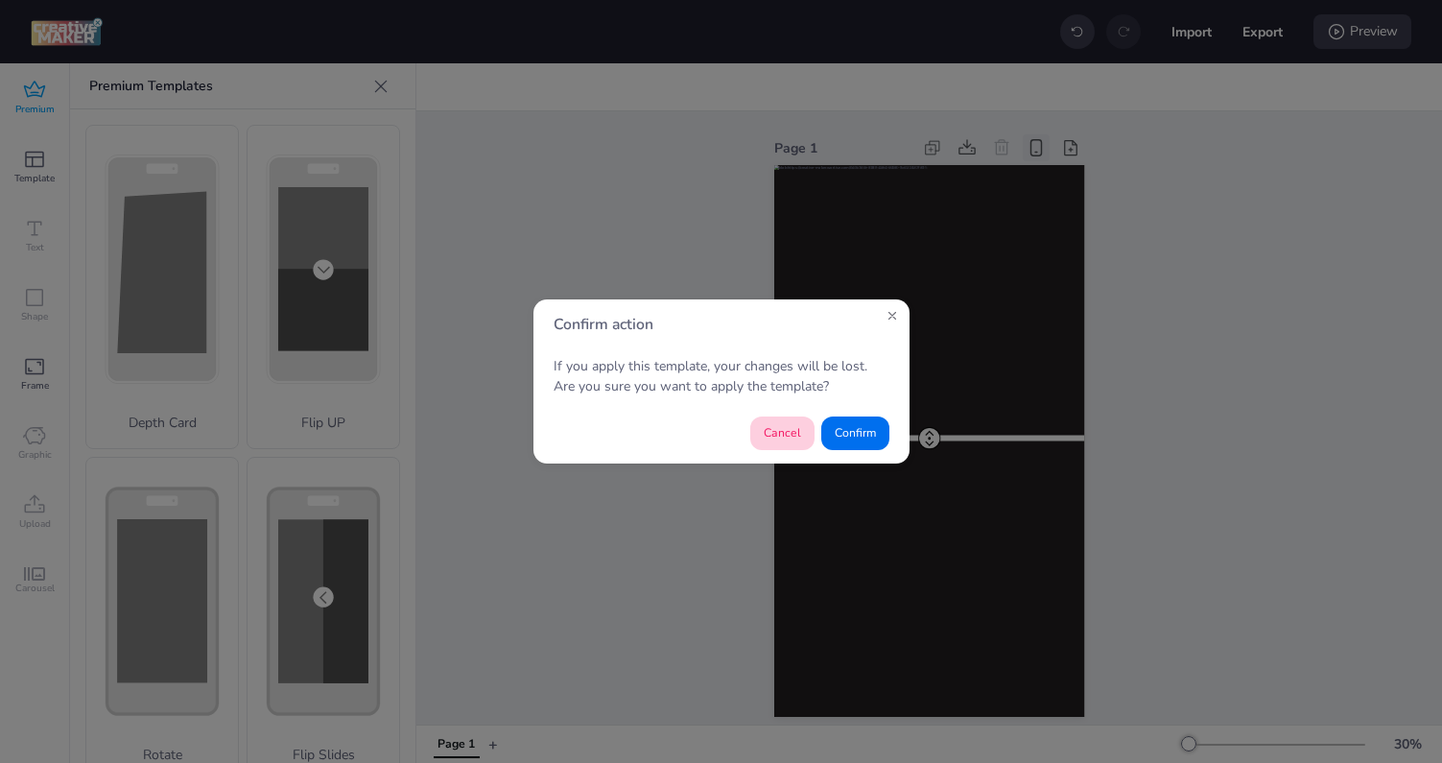
click at [774, 433] on button "Cancel" at bounding box center [782, 433] width 64 height 34
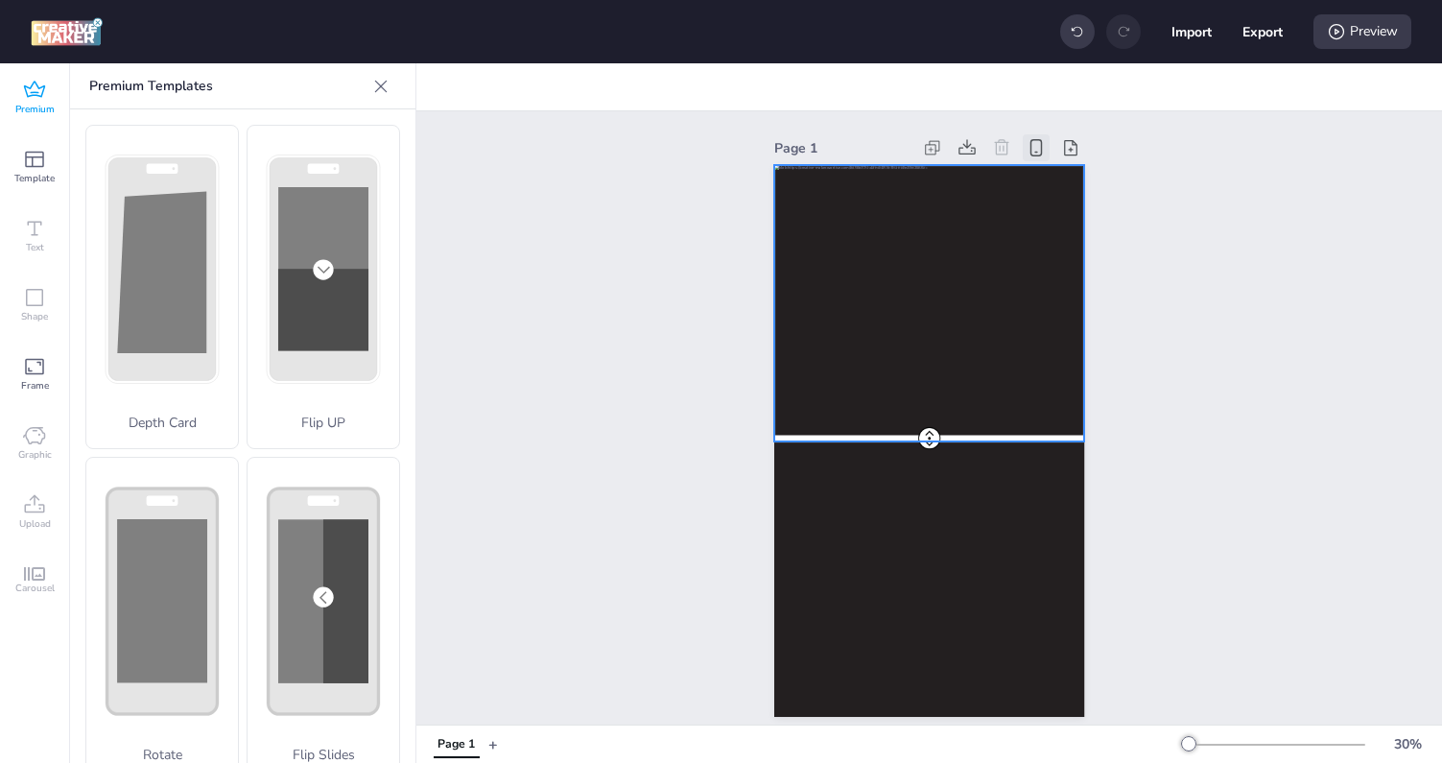
click at [895, 275] on div at bounding box center [929, 441] width 311 height 552
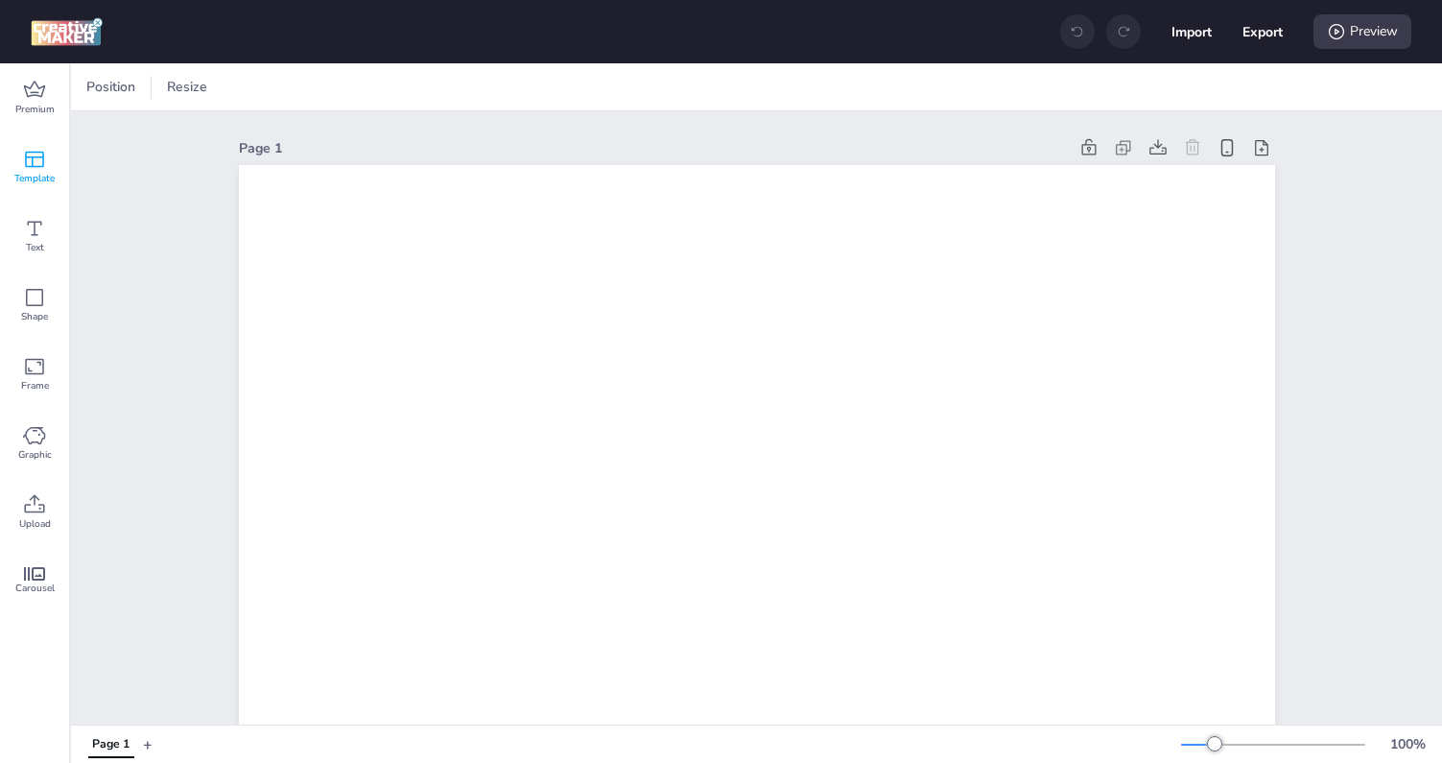
click at [35, 165] on icon at bounding box center [34, 159] width 23 height 23
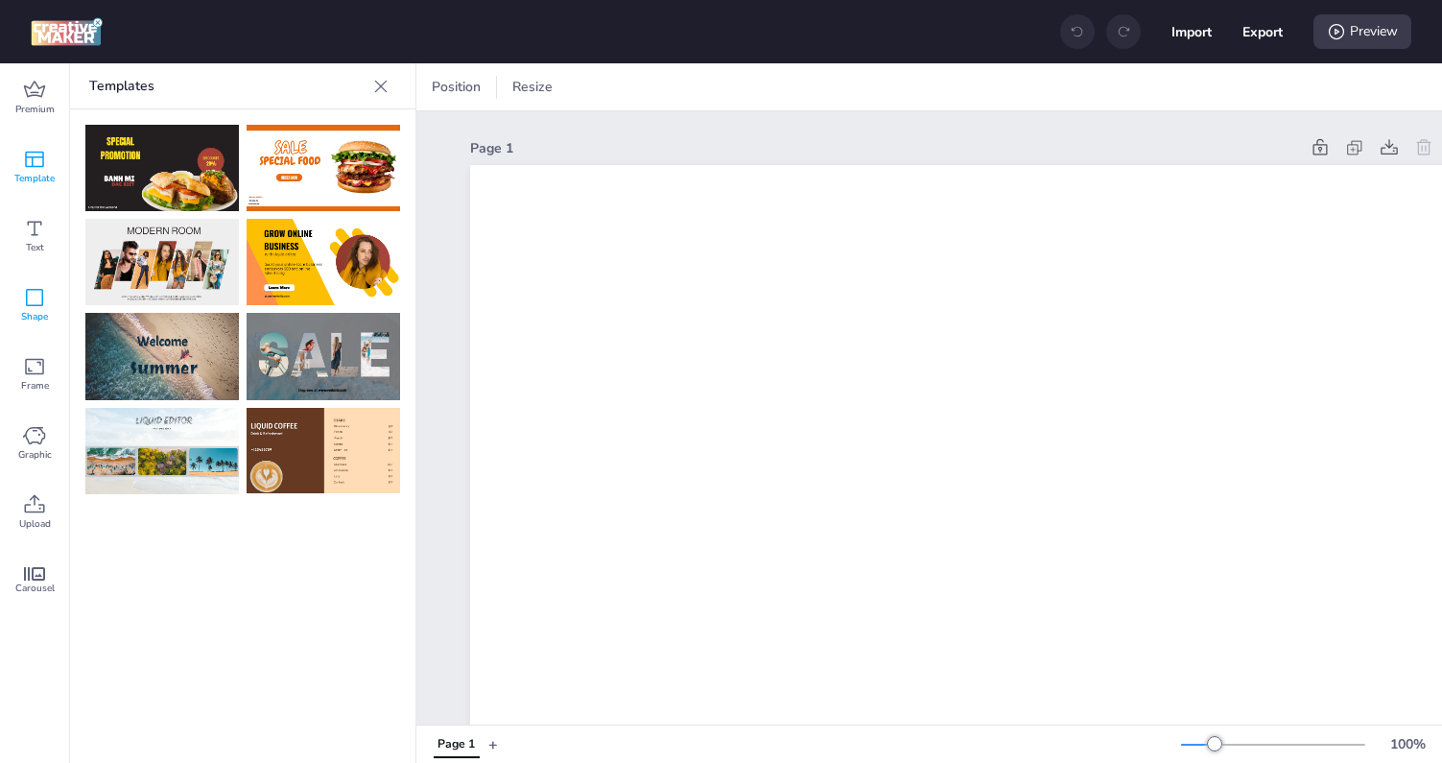
click at [29, 319] on span "Shape" at bounding box center [34, 316] width 27 height 15
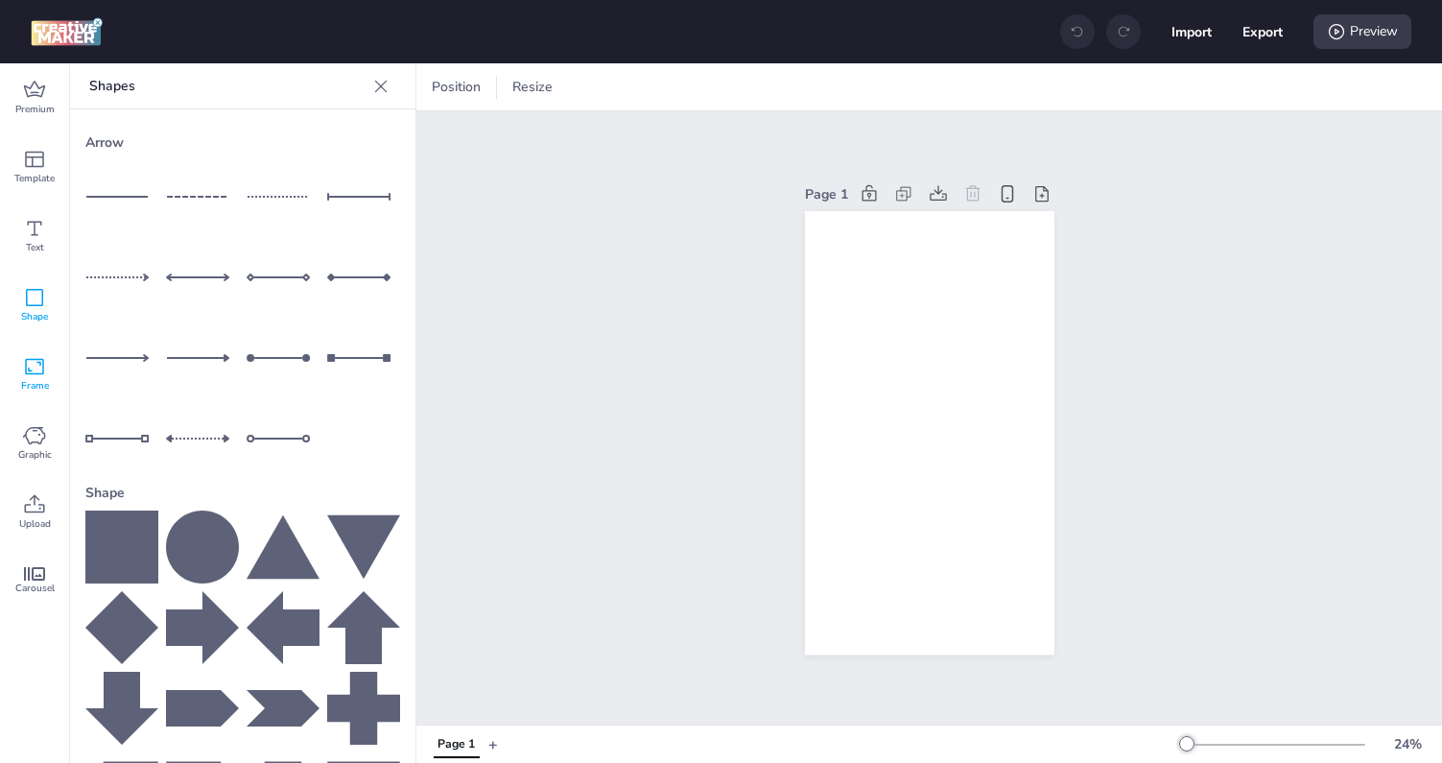
click at [45, 364] on icon at bounding box center [34, 366] width 23 height 23
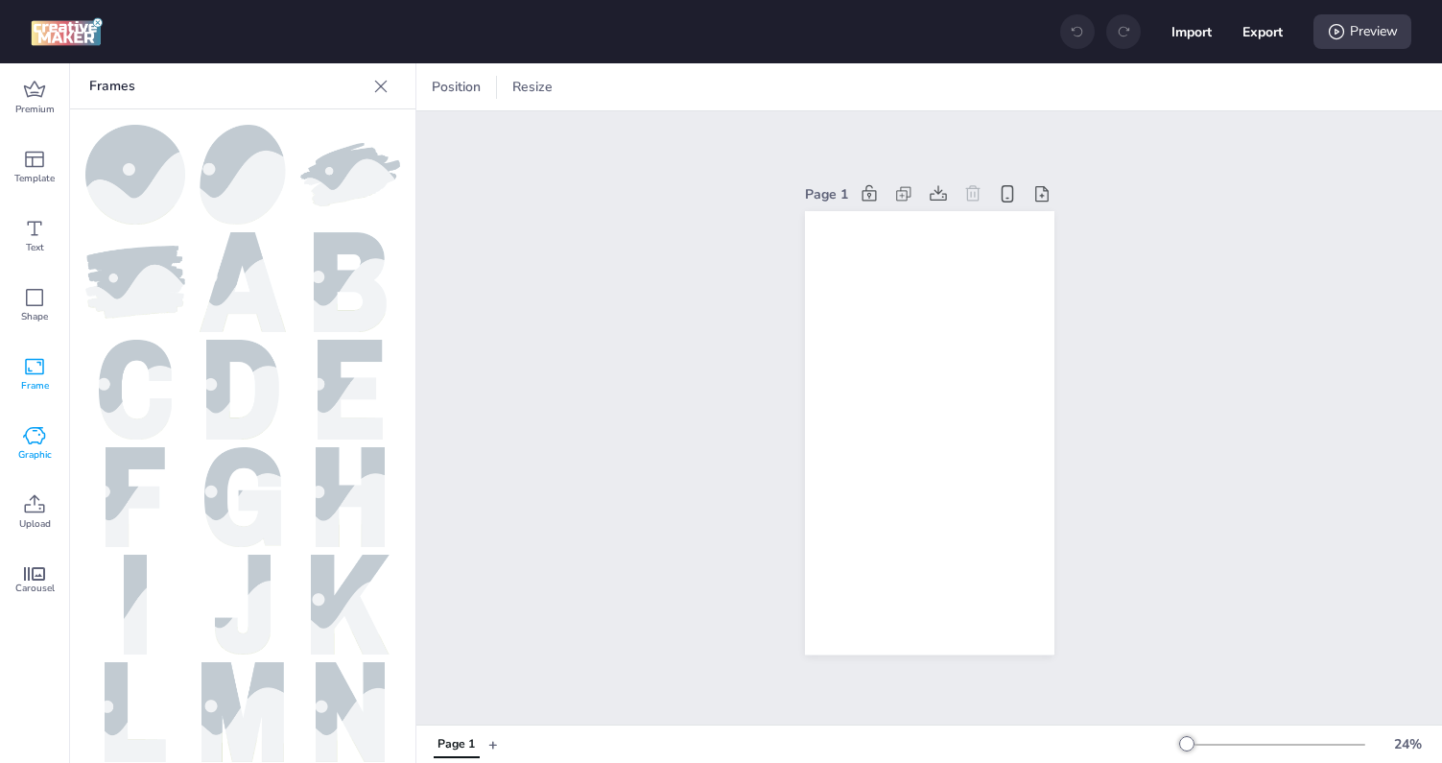
click at [28, 444] on icon at bounding box center [34, 435] width 23 height 23
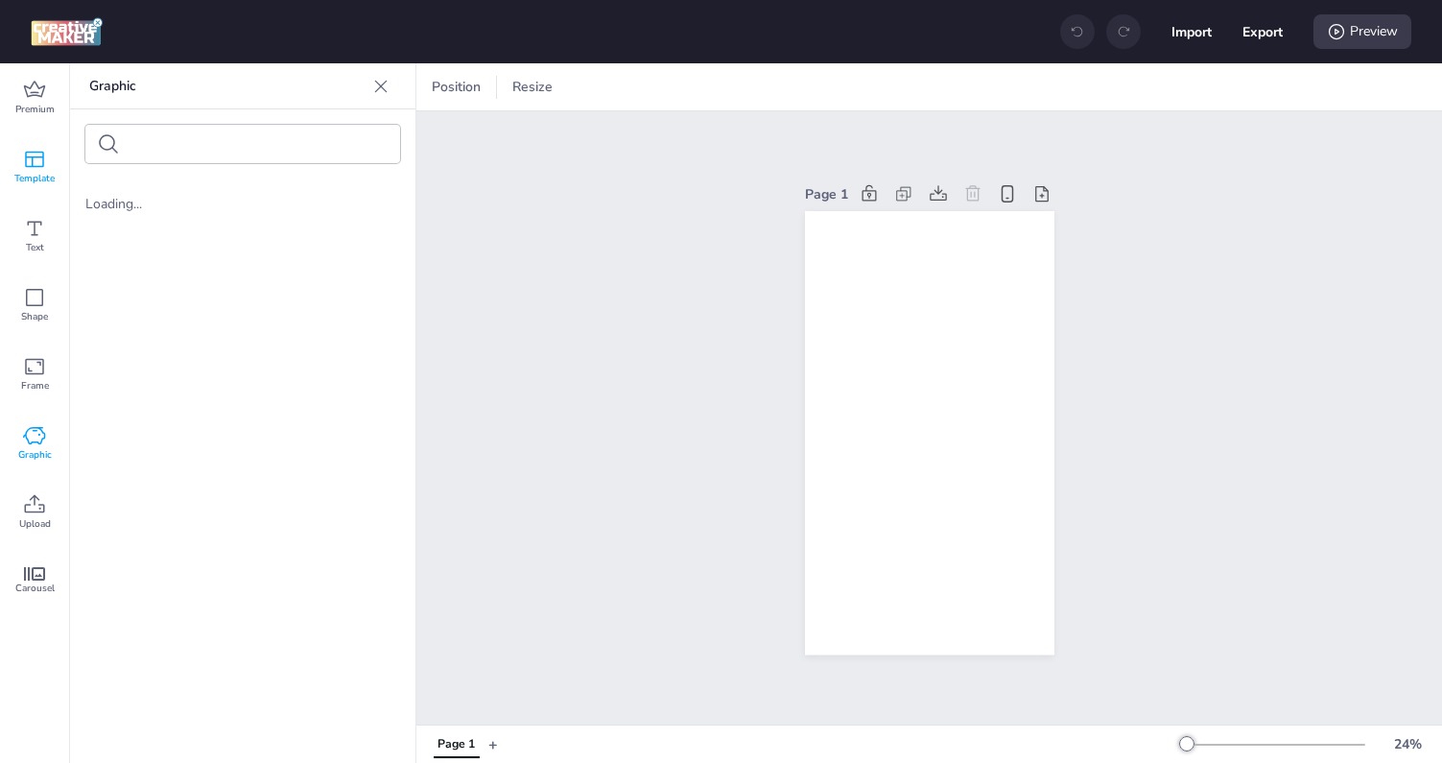
click at [30, 160] on icon at bounding box center [34, 159] width 23 height 23
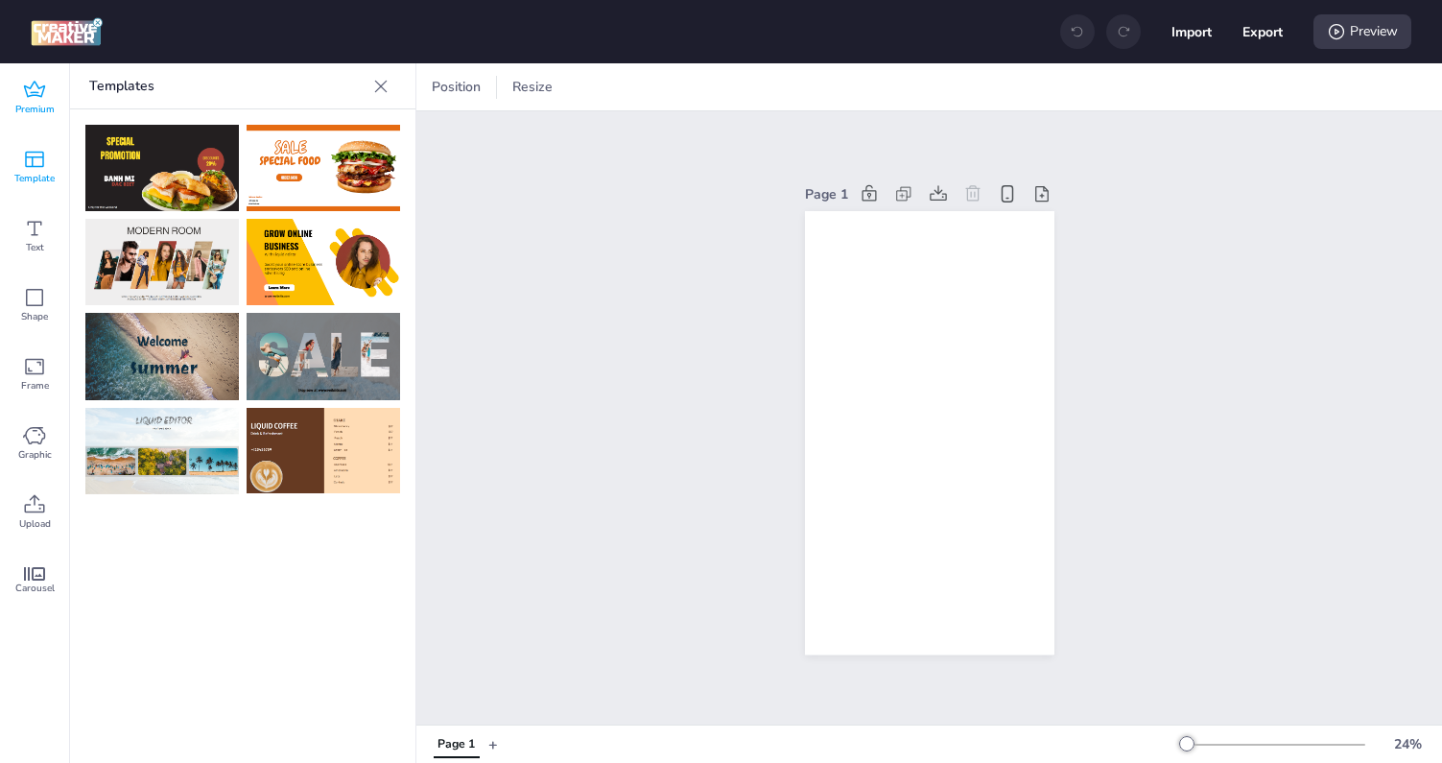
click at [30, 85] on icon at bounding box center [34, 90] width 23 height 23
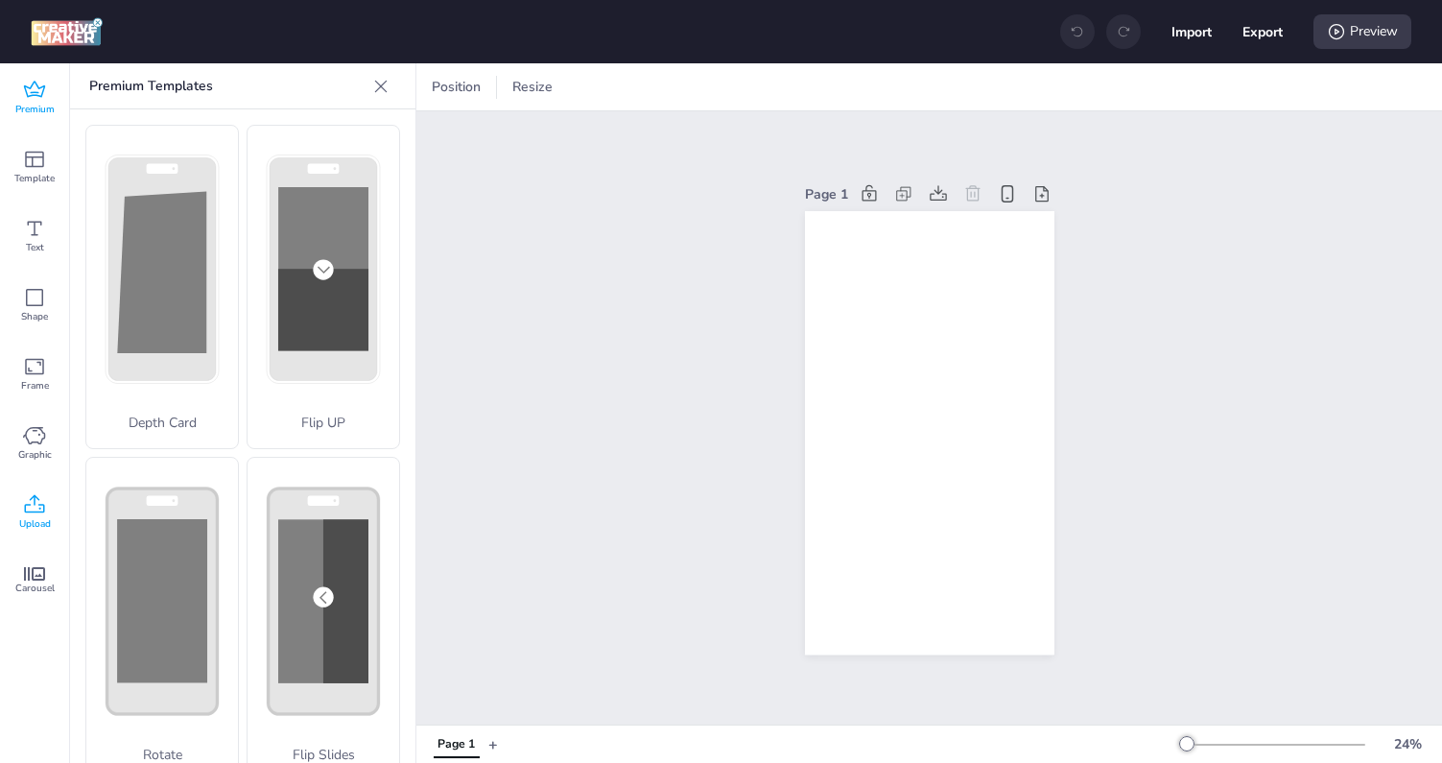
click at [48, 509] on div "Upload" at bounding box center [34, 512] width 69 height 69
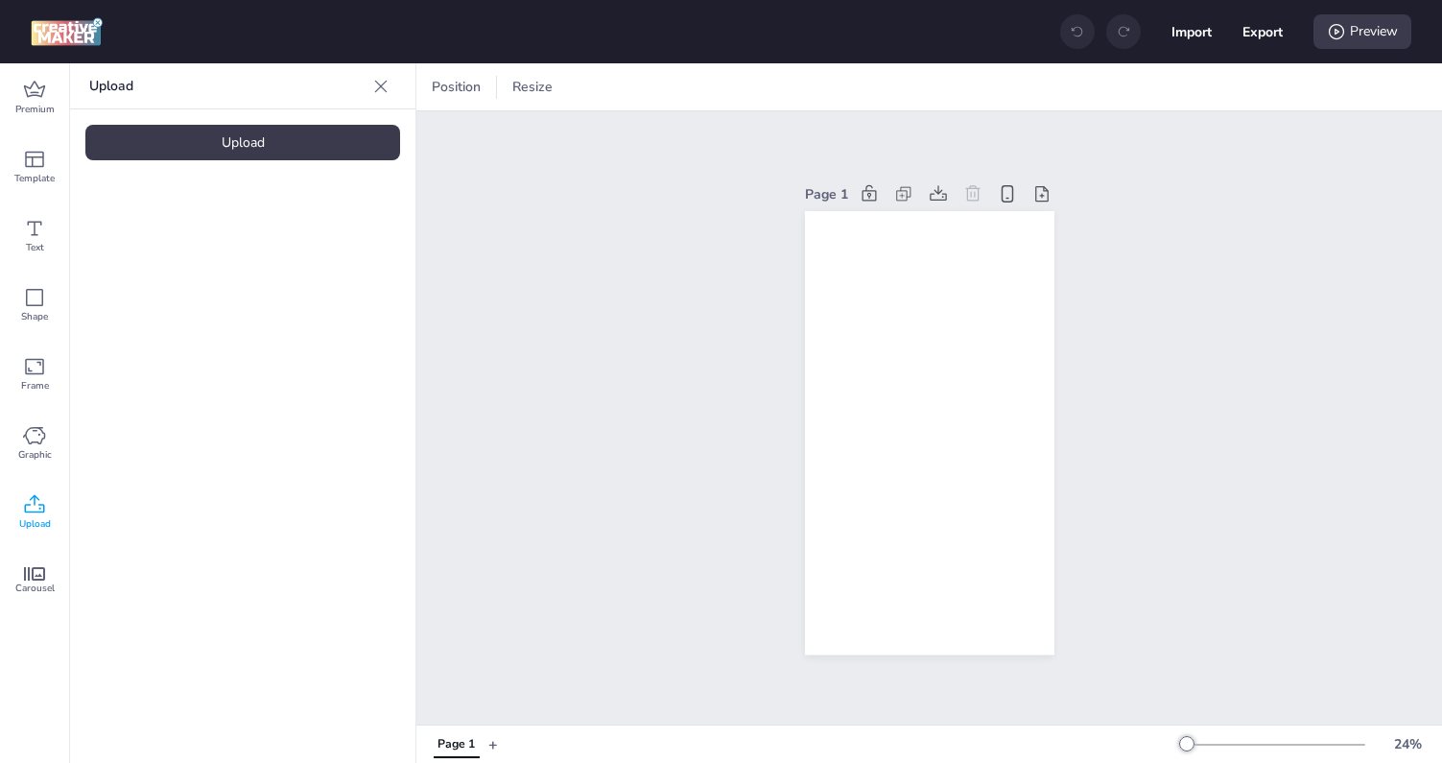
click at [223, 143] on div "Upload" at bounding box center [242, 142] width 315 height 35
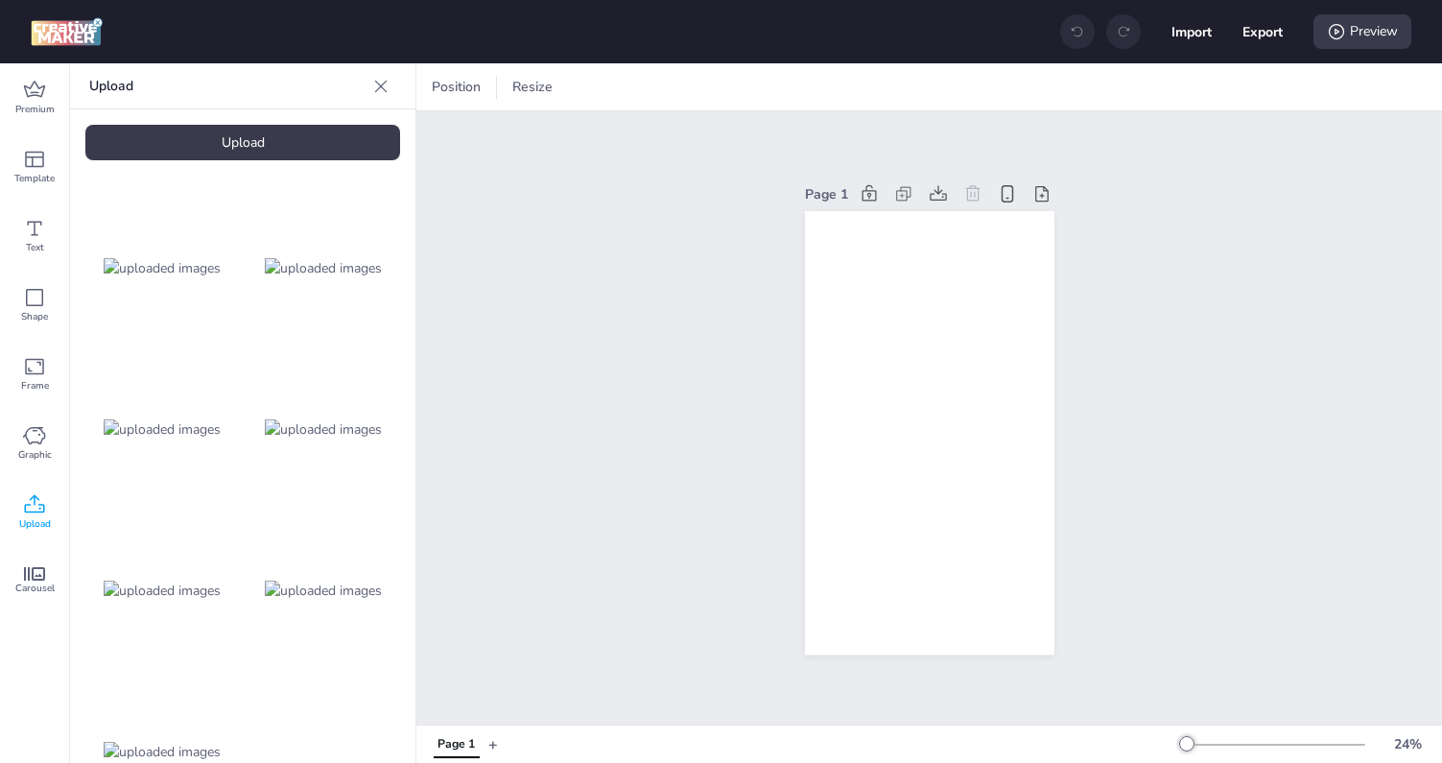
click at [283, 278] on img at bounding box center [323, 268] width 117 height 20
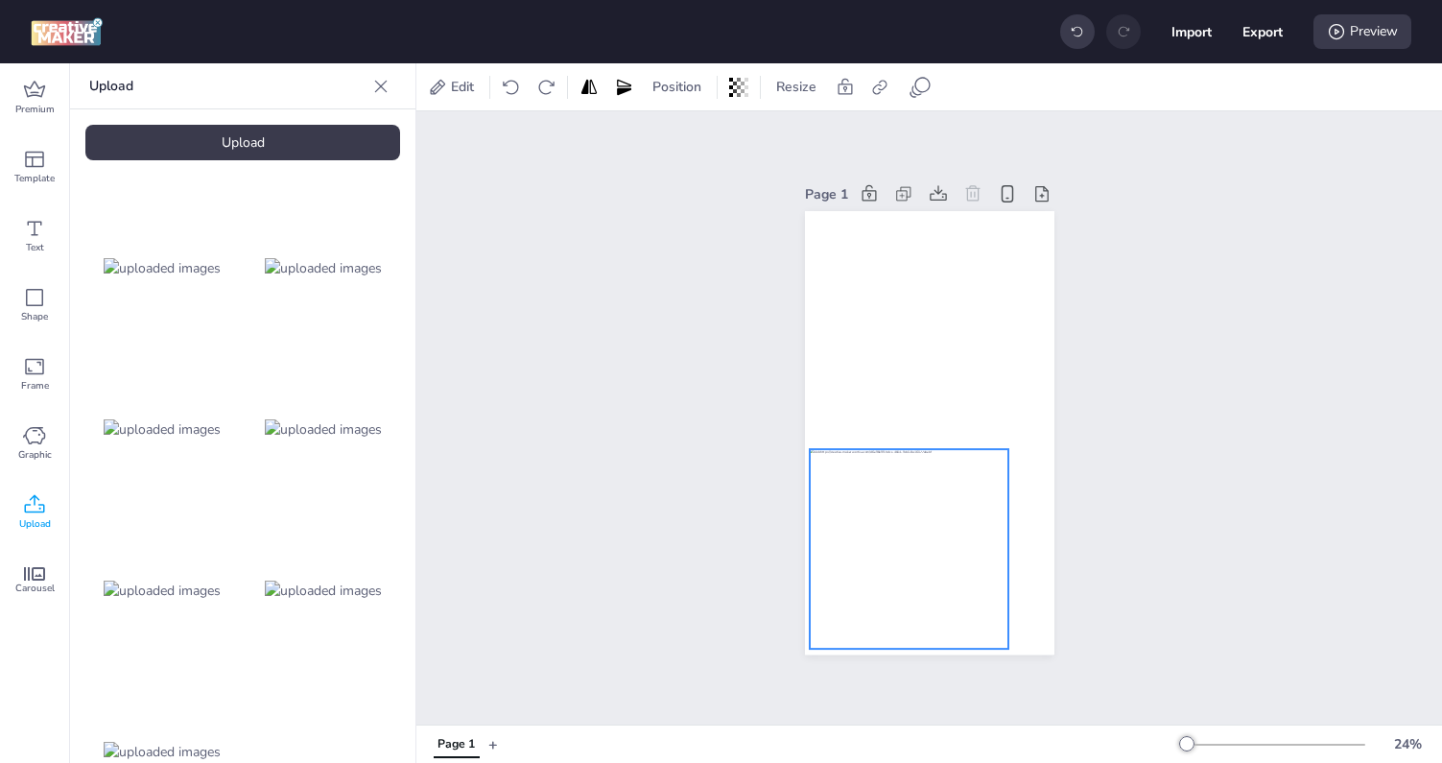
drag, startPoint x: 960, startPoint y: 471, endPoint x: 940, endPoint y: 588, distance: 118.8
click at [940, 588] on div at bounding box center [909, 549] width 200 height 200
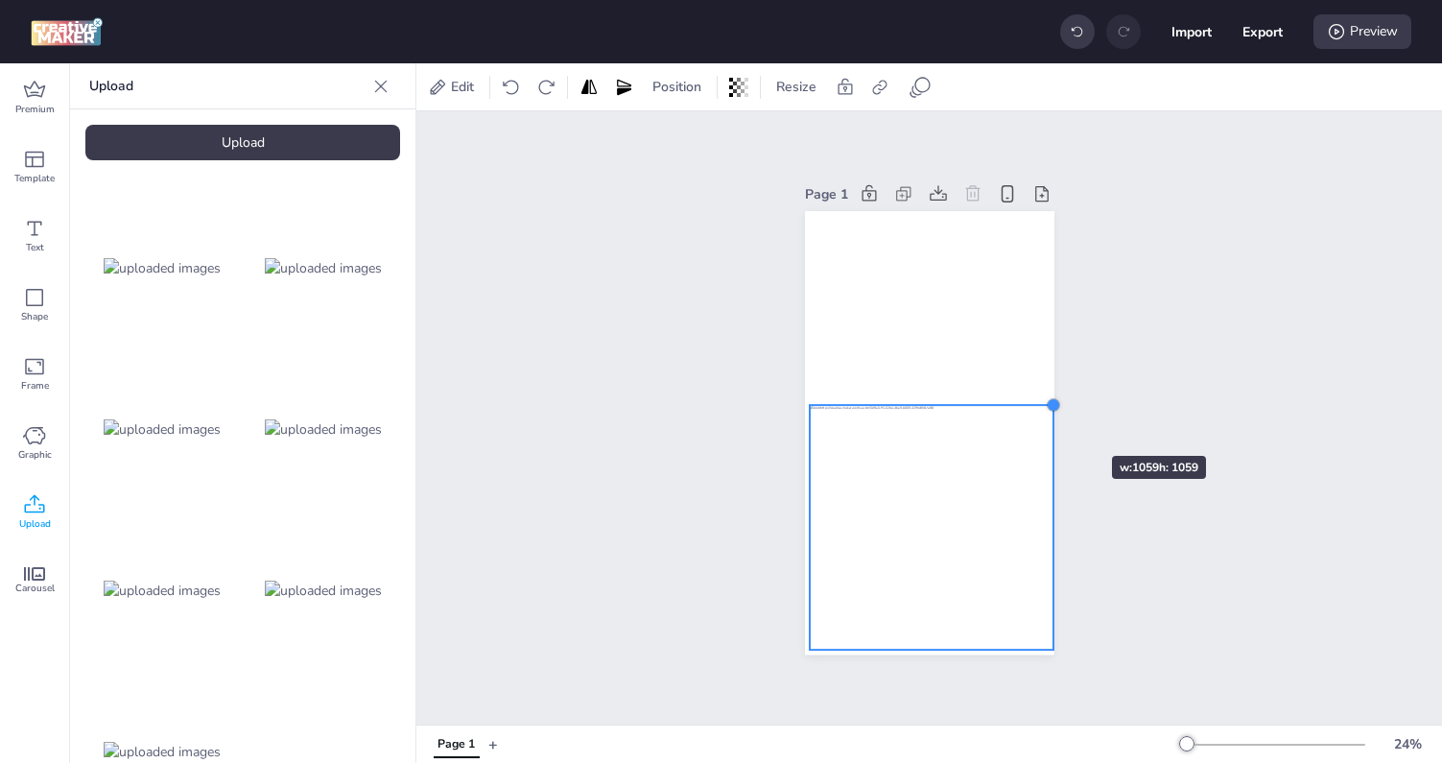
drag, startPoint x: 1009, startPoint y: 446, endPoint x: 1054, endPoint y: 421, distance: 51.5
click at [1054, 421] on div "Page 1" at bounding box center [929, 417] width 357 height 520
drag, startPoint x: 152, startPoint y: 299, endPoint x: 193, endPoint y: 299, distance: 41.3
click at [193, 278] on img at bounding box center [162, 268] width 117 height 20
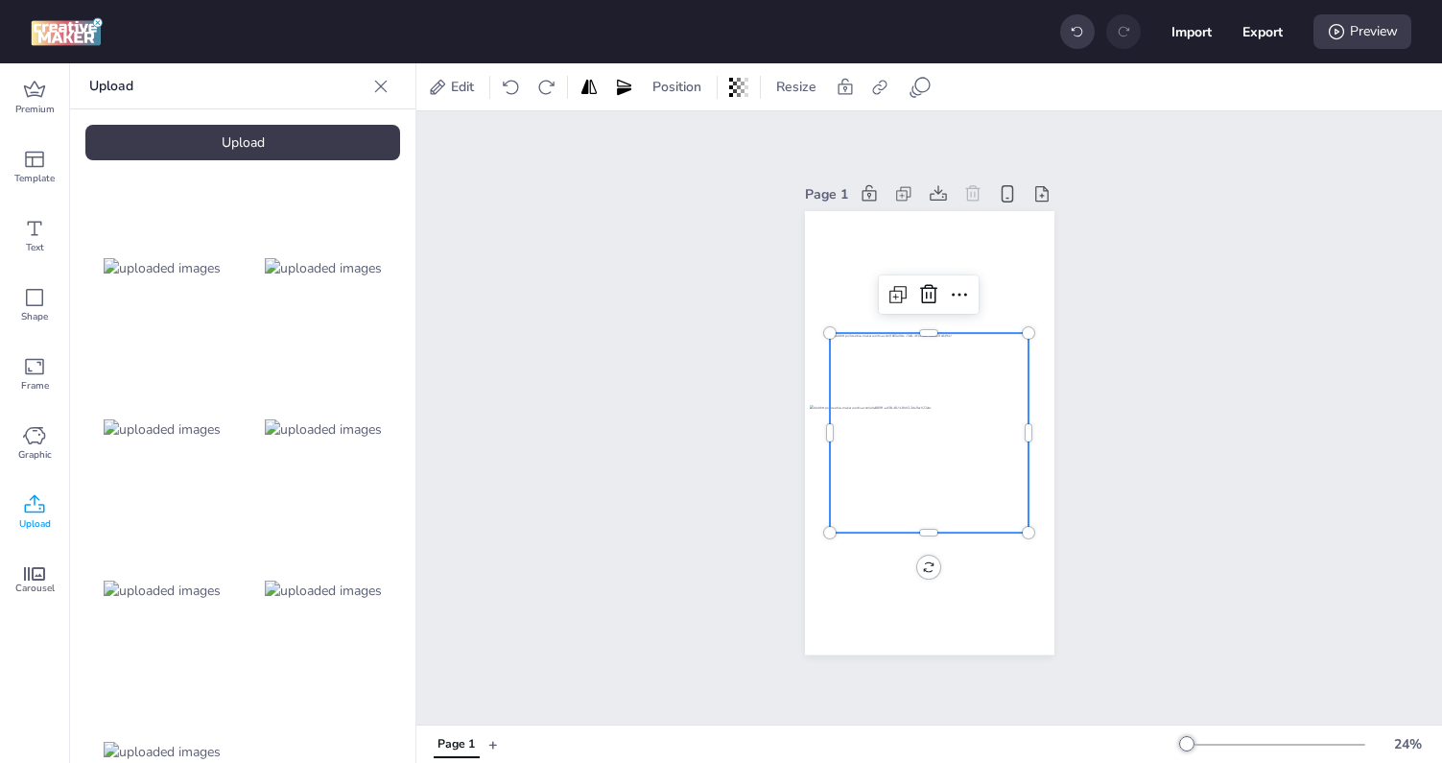
click at [173, 278] on img at bounding box center [162, 268] width 117 height 20
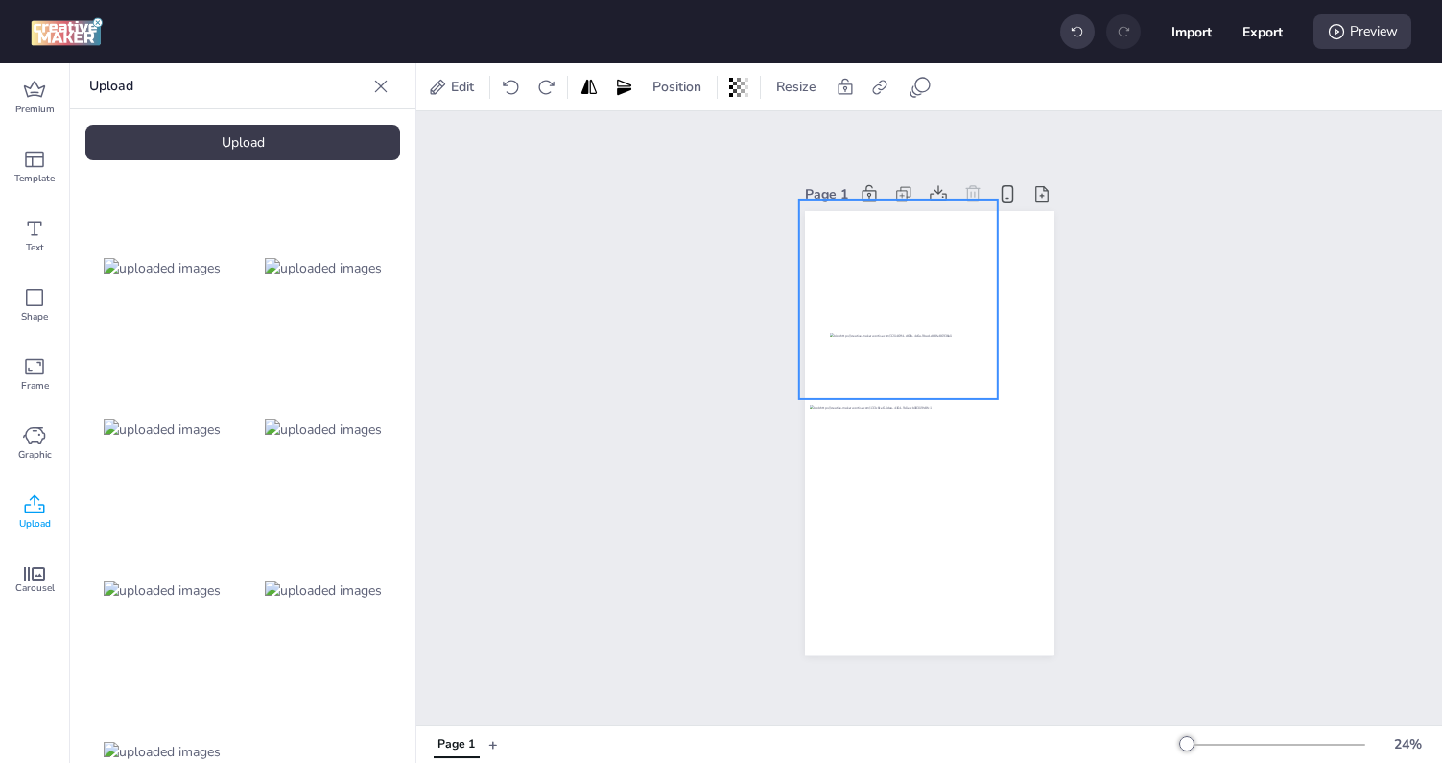
drag, startPoint x: 919, startPoint y: 476, endPoint x: 888, endPoint y: 367, distance: 112.7
click at [884, 338] on div at bounding box center [898, 300] width 200 height 200
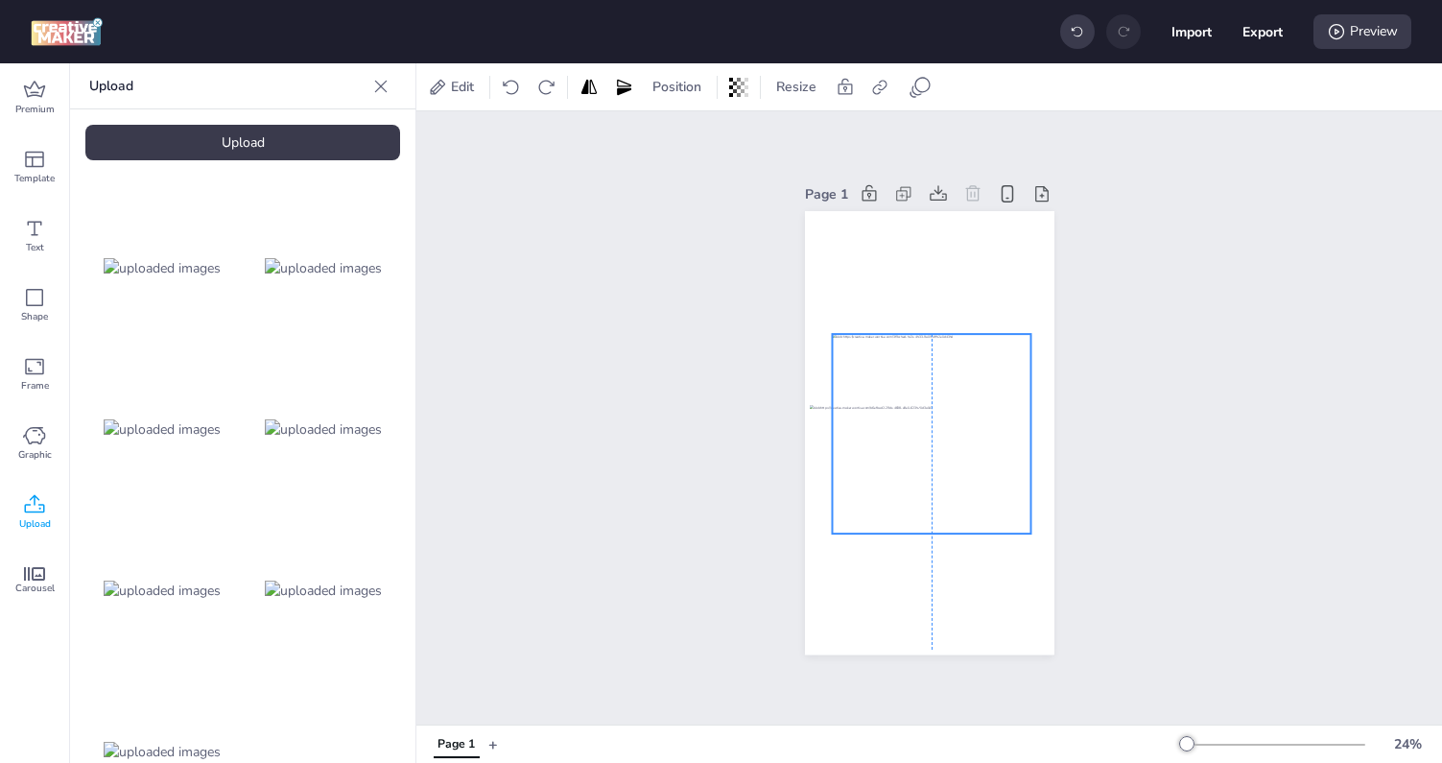
click at [940, 484] on div at bounding box center [932, 434] width 200 height 200
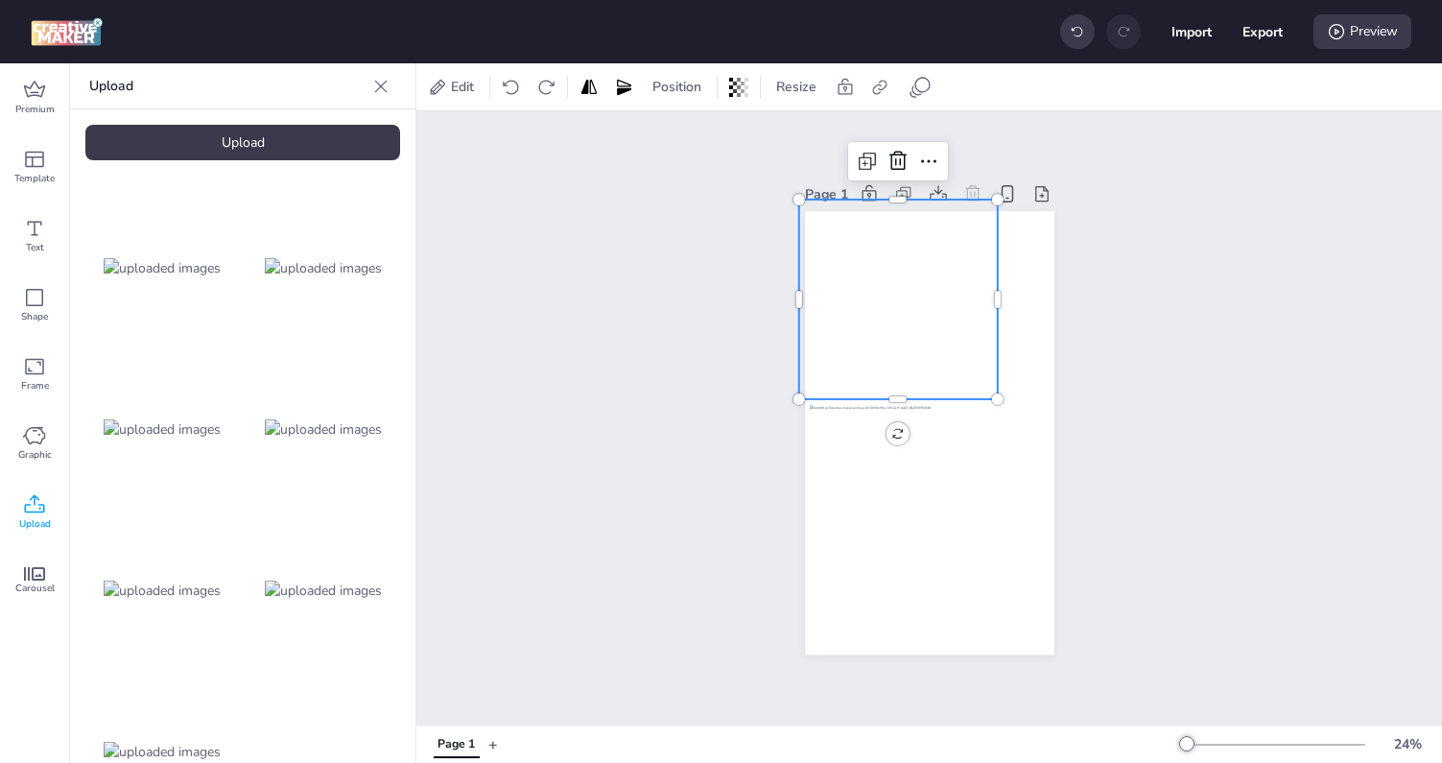
click at [909, 358] on div at bounding box center [898, 300] width 200 height 200
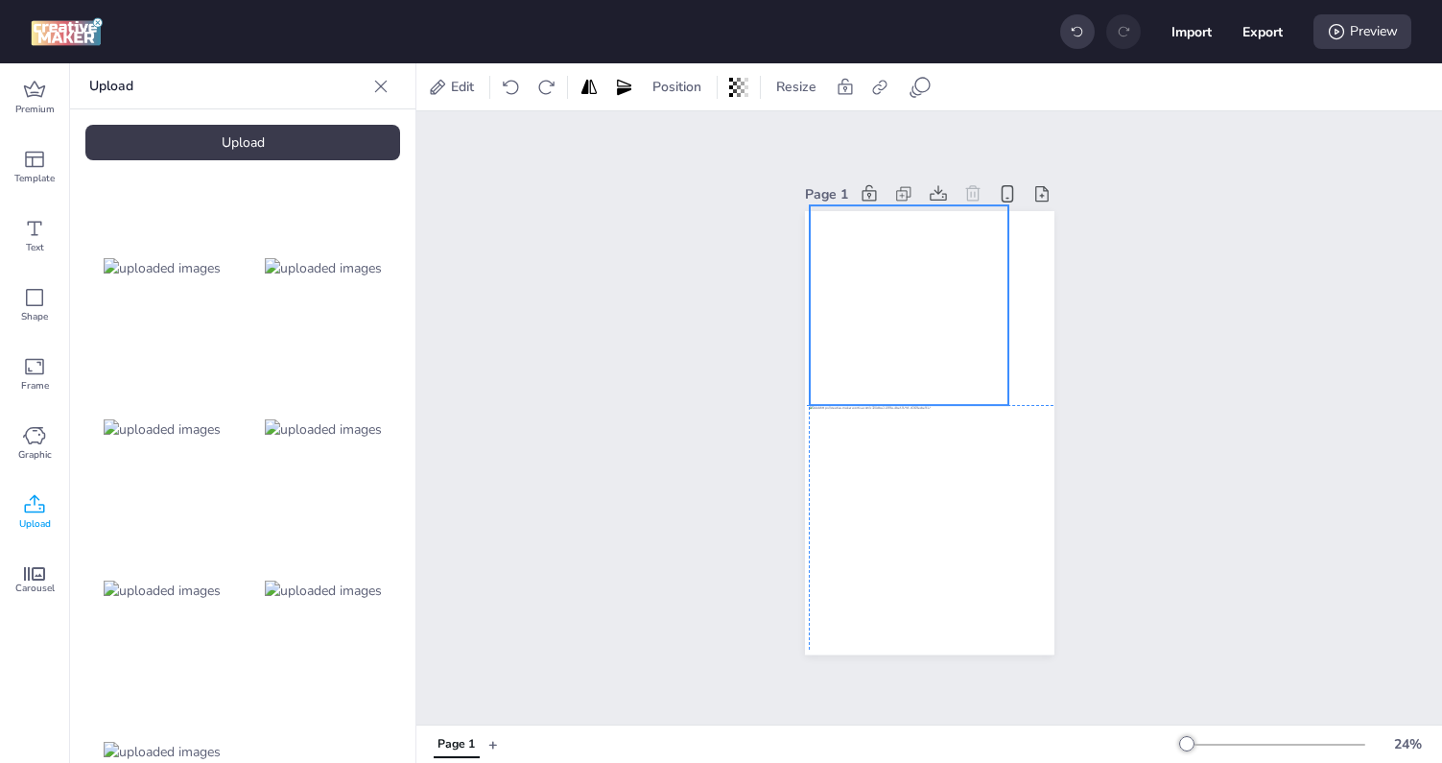
drag, startPoint x: 944, startPoint y: 342, endPoint x: 954, endPoint y: 348, distance: 11.2
click at [954, 348] on div at bounding box center [909, 306] width 200 height 200
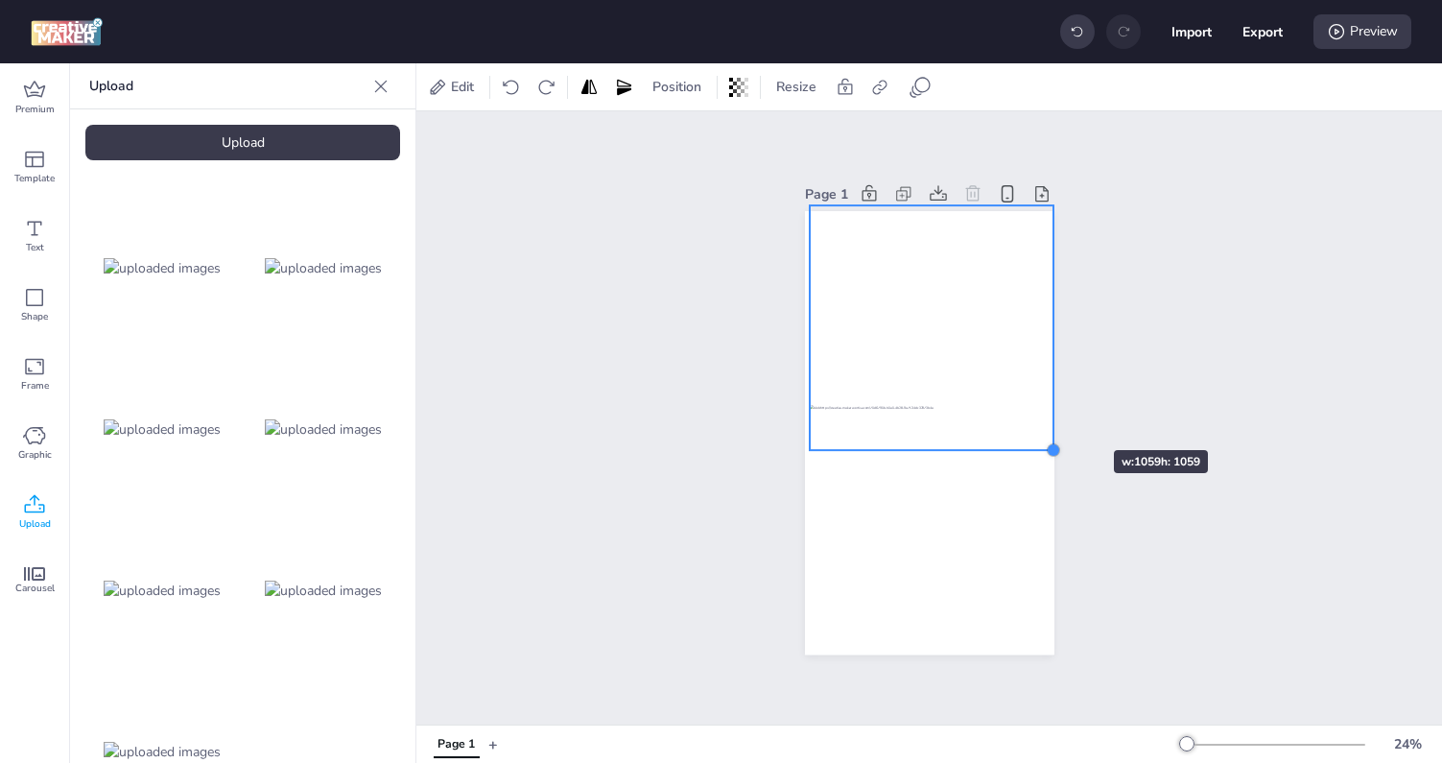
drag, startPoint x: 1011, startPoint y: 405, endPoint x: 1056, endPoint y: 415, distance: 46.3
click at [1056, 415] on div "Page 1" at bounding box center [929, 417] width 357 height 520
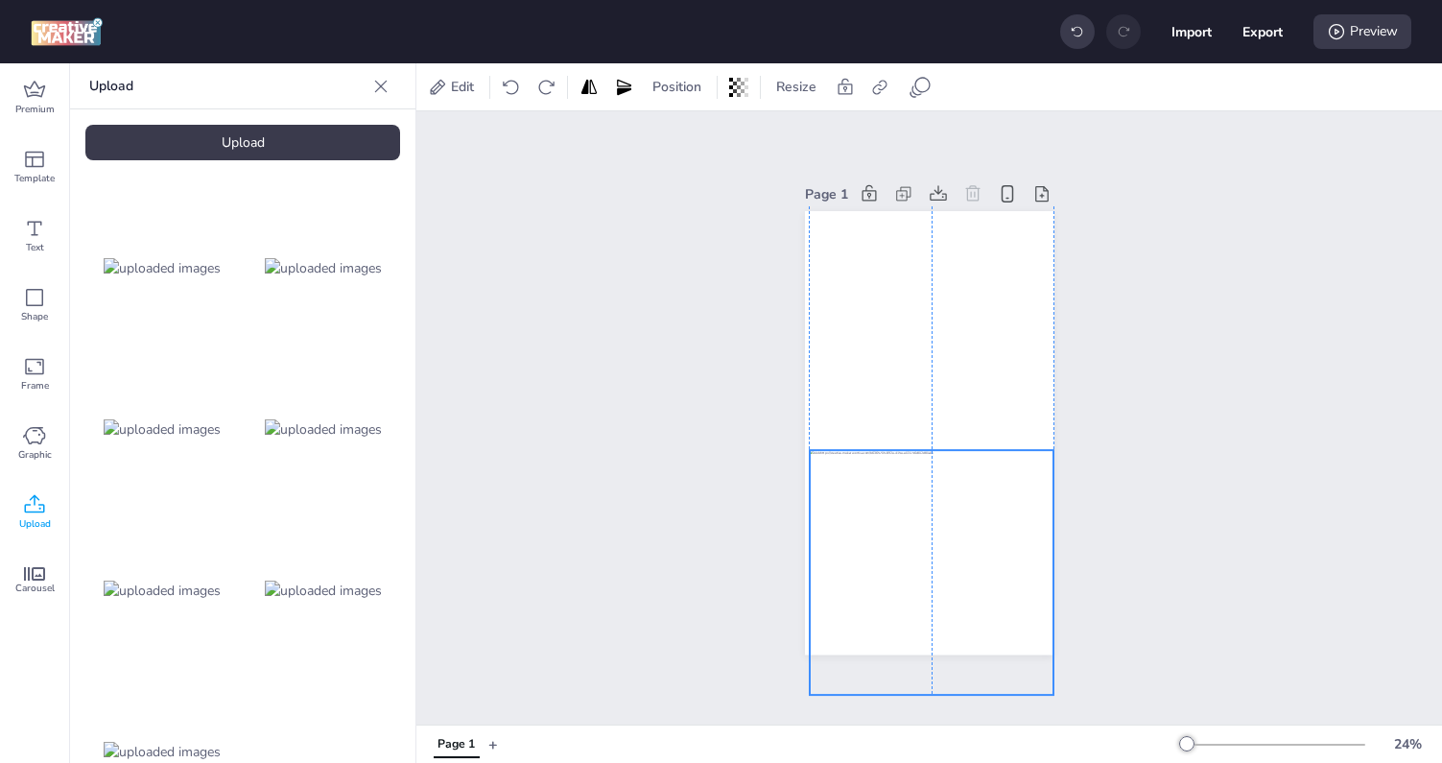
drag, startPoint x: 1037, startPoint y: 515, endPoint x: 1037, endPoint y: 558, distance: 43.2
click at [1037, 558] on div at bounding box center [931, 572] width 245 height 245
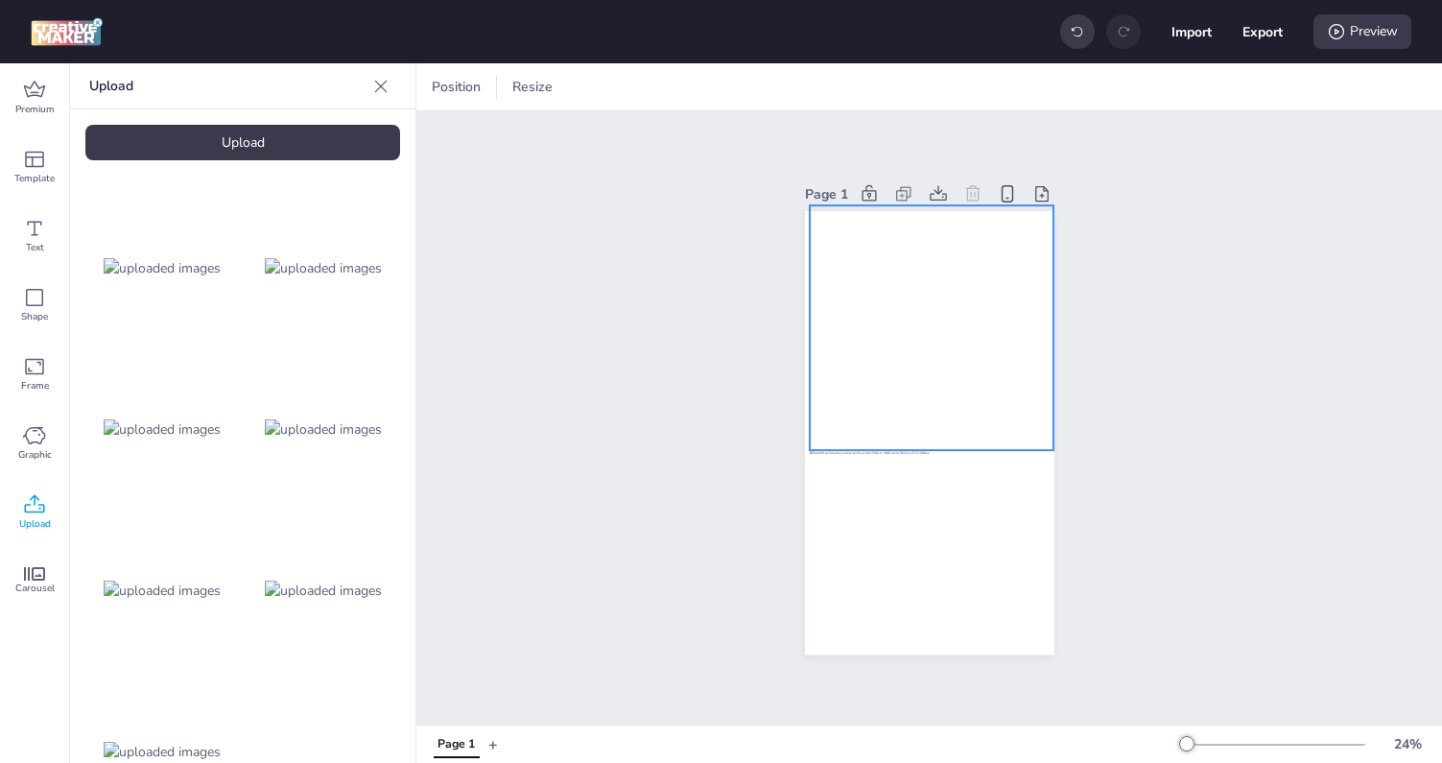
click at [828, 254] on div at bounding box center [931, 328] width 245 height 245
click at [826, 255] on div at bounding box center [931, 328] width 245 height 245
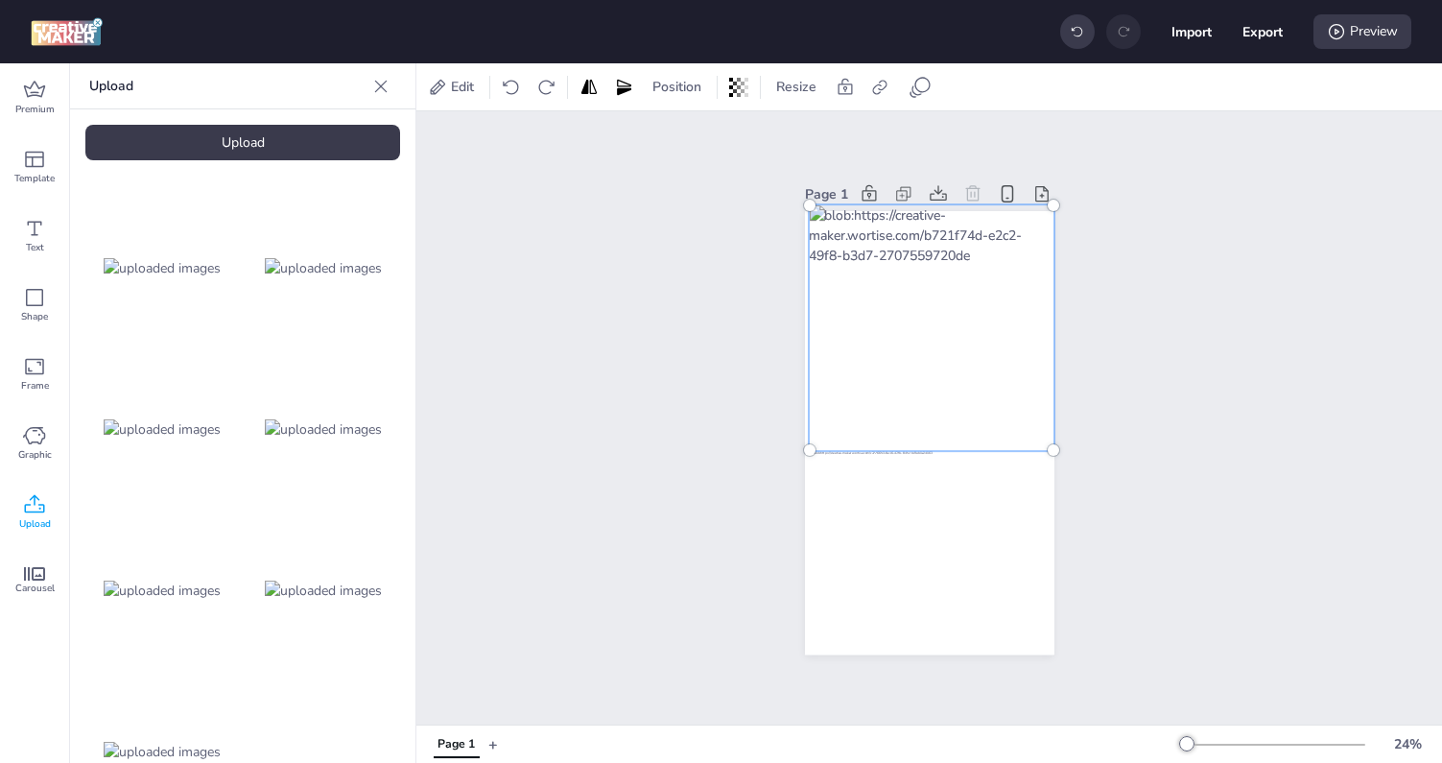
click at [1018, 231] on div at bounding box center [931, 329] width 268 height 268
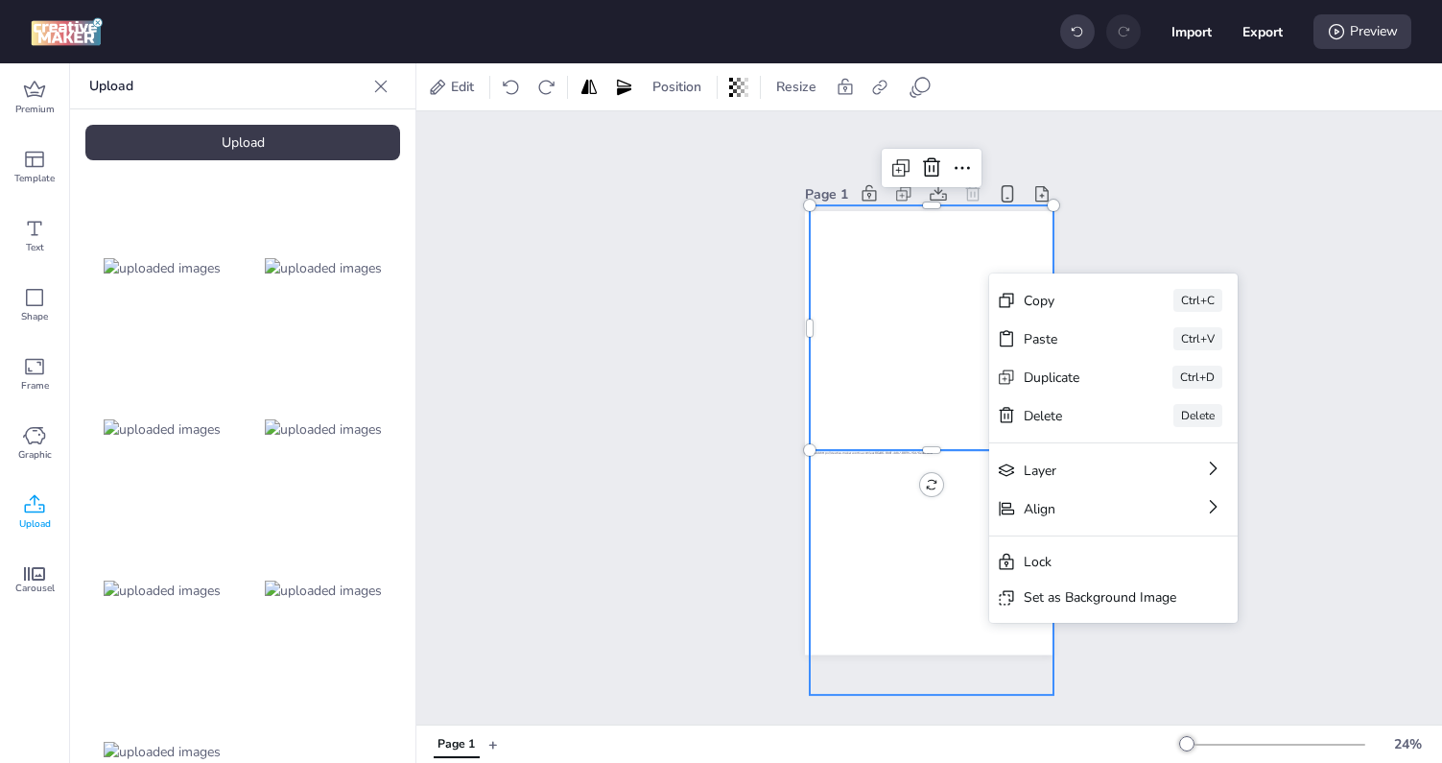
click at [907, 555] on div at bounding box center [931, 572] width 245 height 245
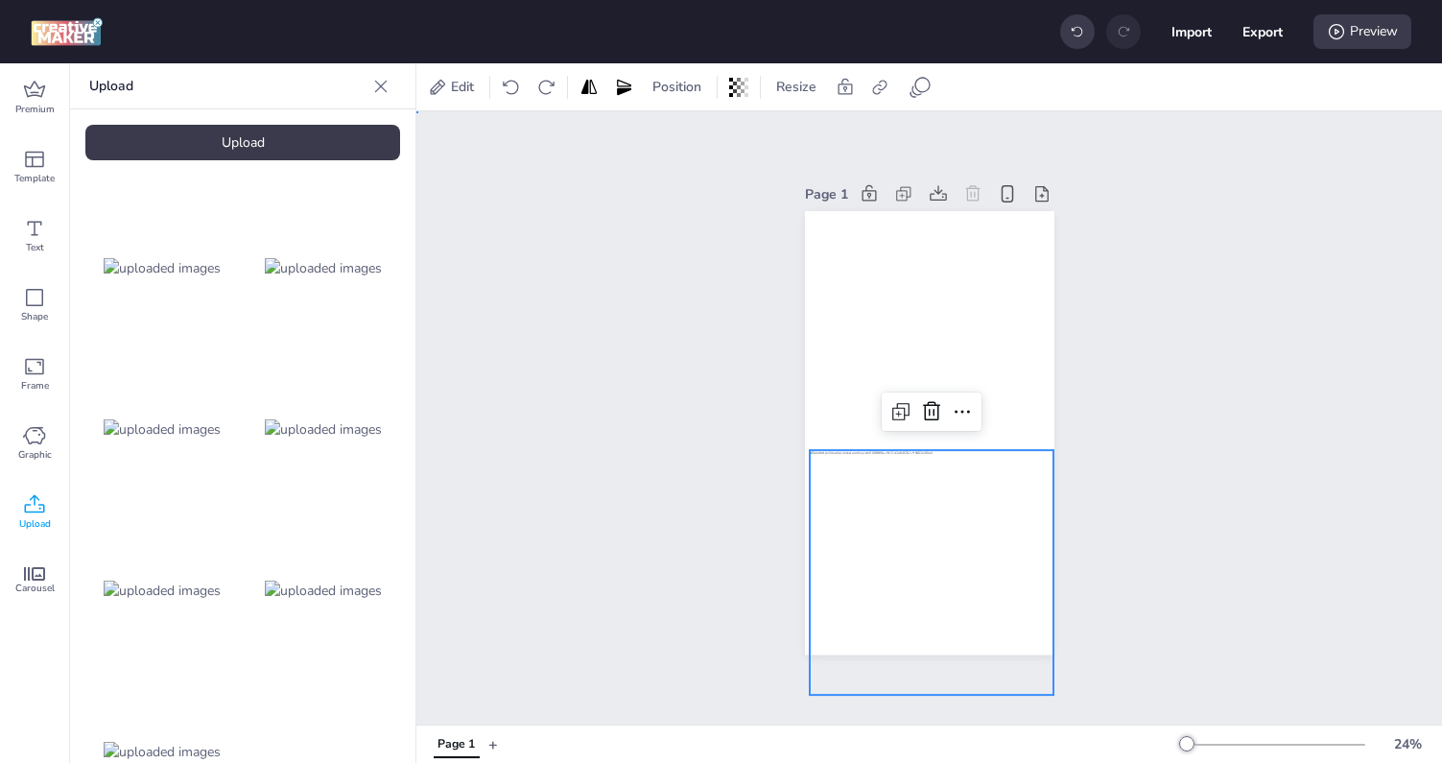
click at [695, 173] on div "Page 1" at bounding box center [929, 417] width 1026 height 613
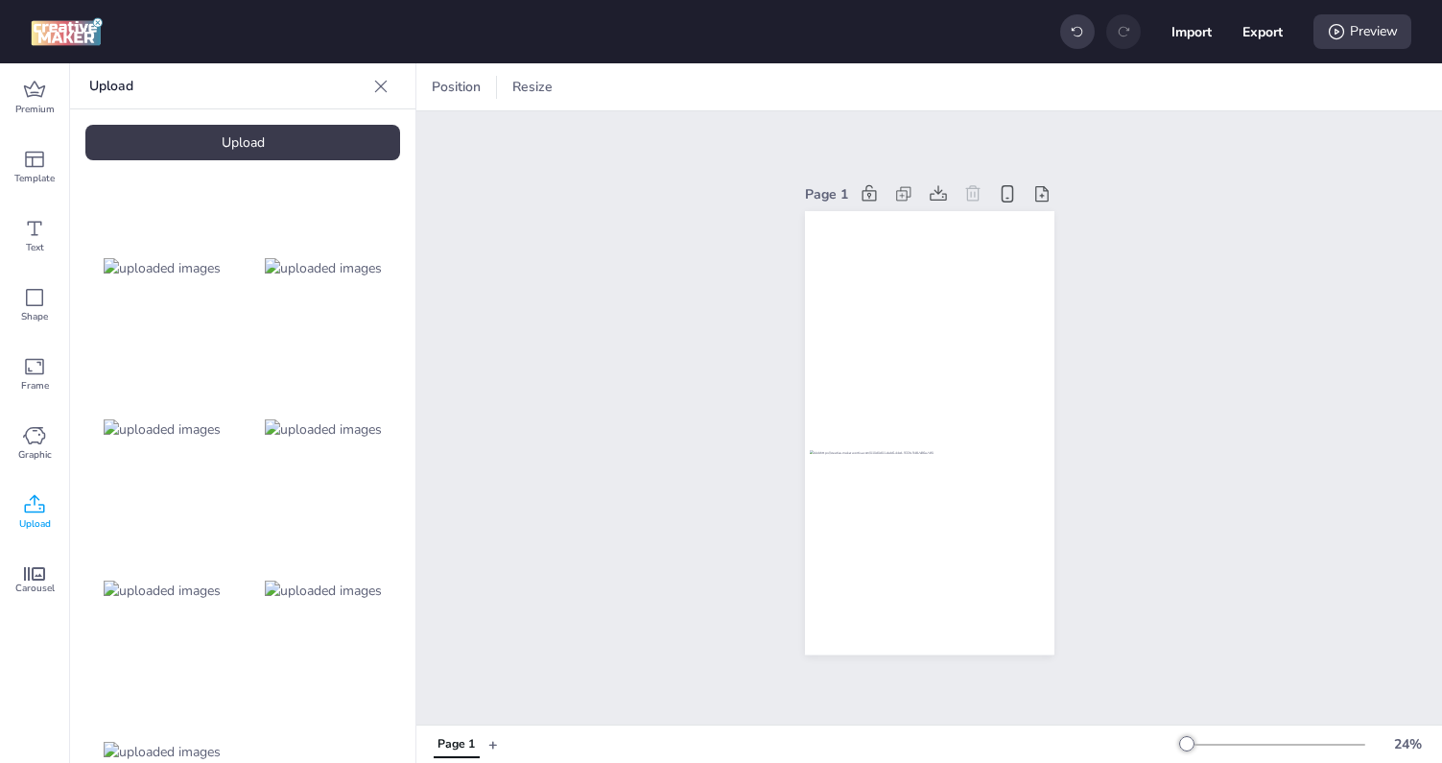
click at [690, 172] on div "Page 1" at bounding box center [929, 417] width 1026 height 613
click at [481, 98] on div "Position" at bounding box center [456, 87] width 64 height 31
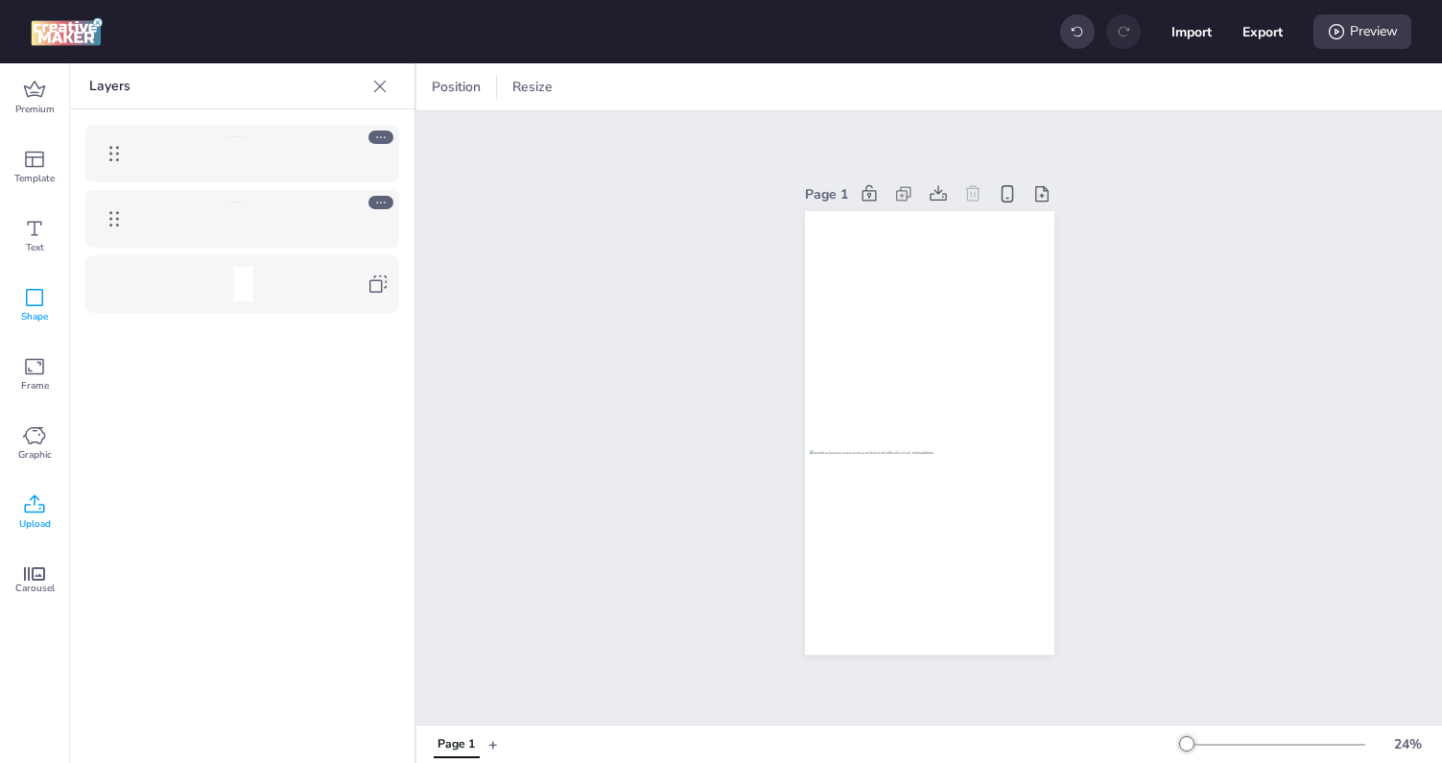
click at [53, 315] on div "Shape" at bounding box center [34, 305] width 69 height 69
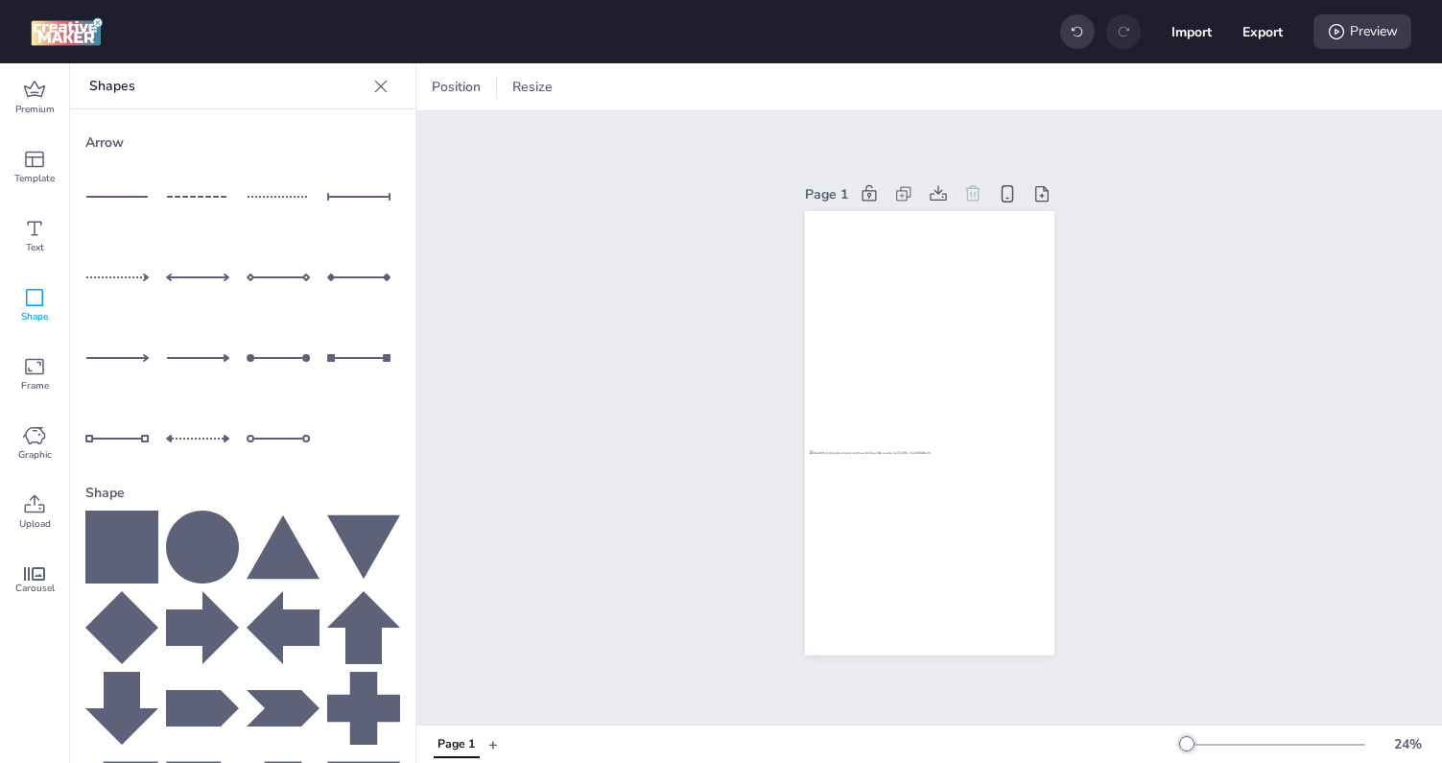
click at [143, 536] on icon at bounding box center [121, 546] width 73 height 73
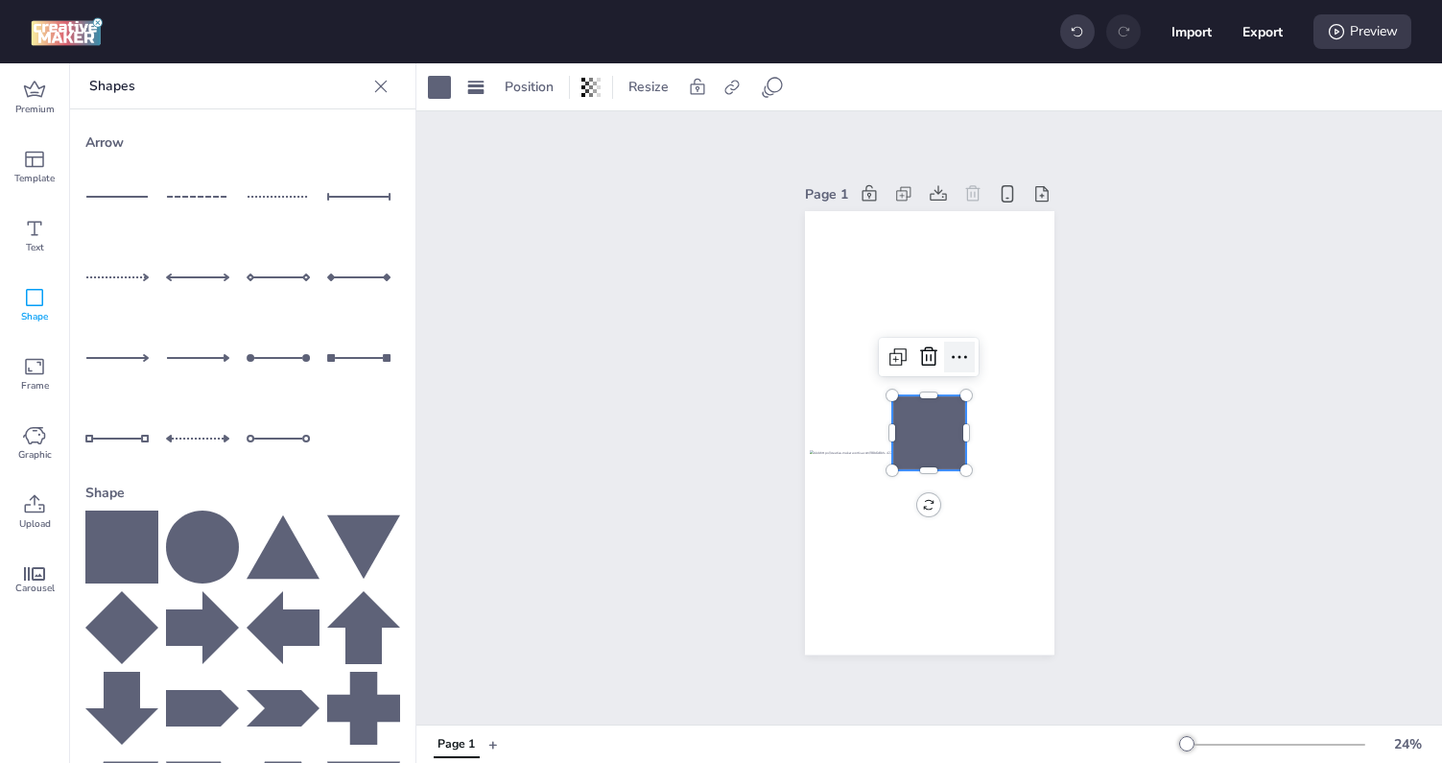
click at [951, 363] on icon at bounding box center [959, 356] width 23 height 23
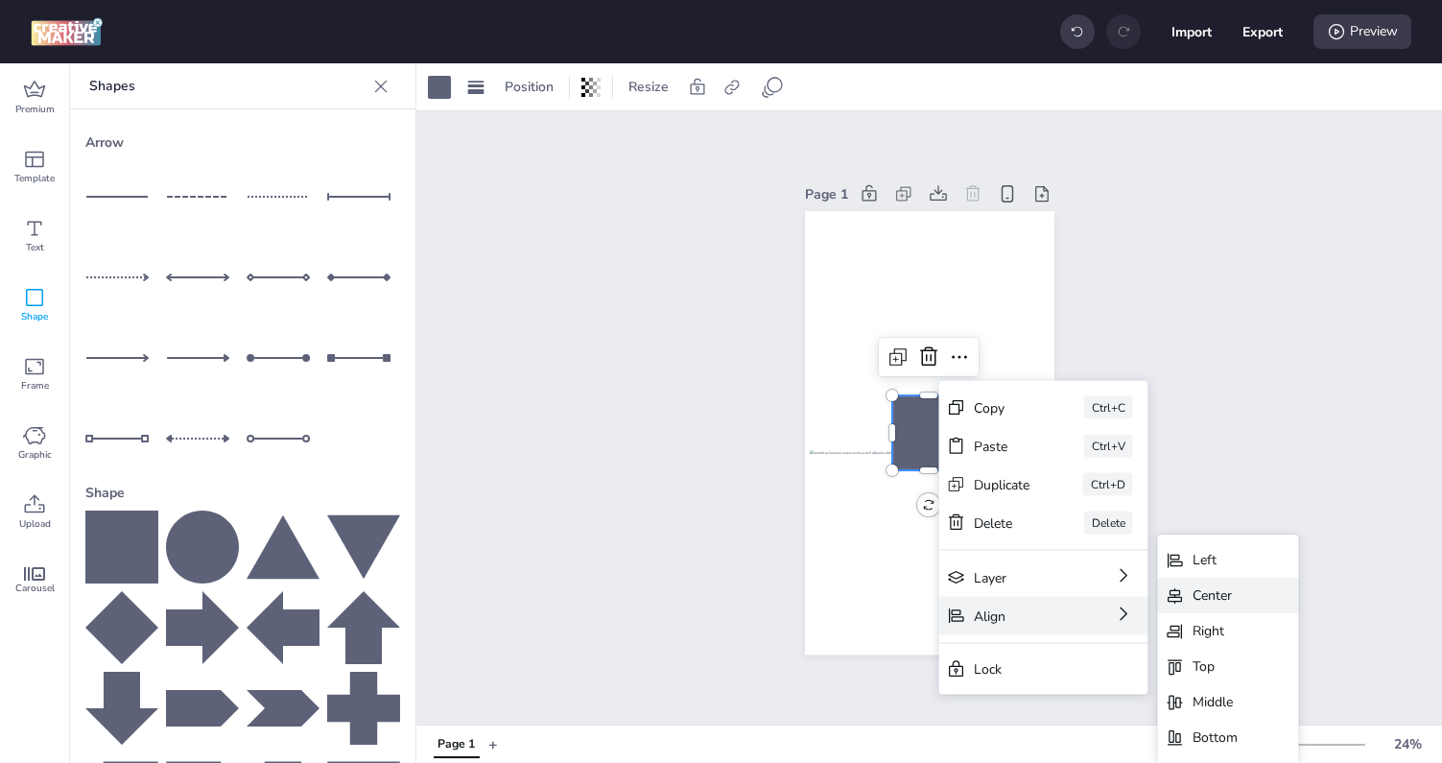
click at [1188, 589] on div "Center" at bounding box center [1228, 595] width 141 height 35
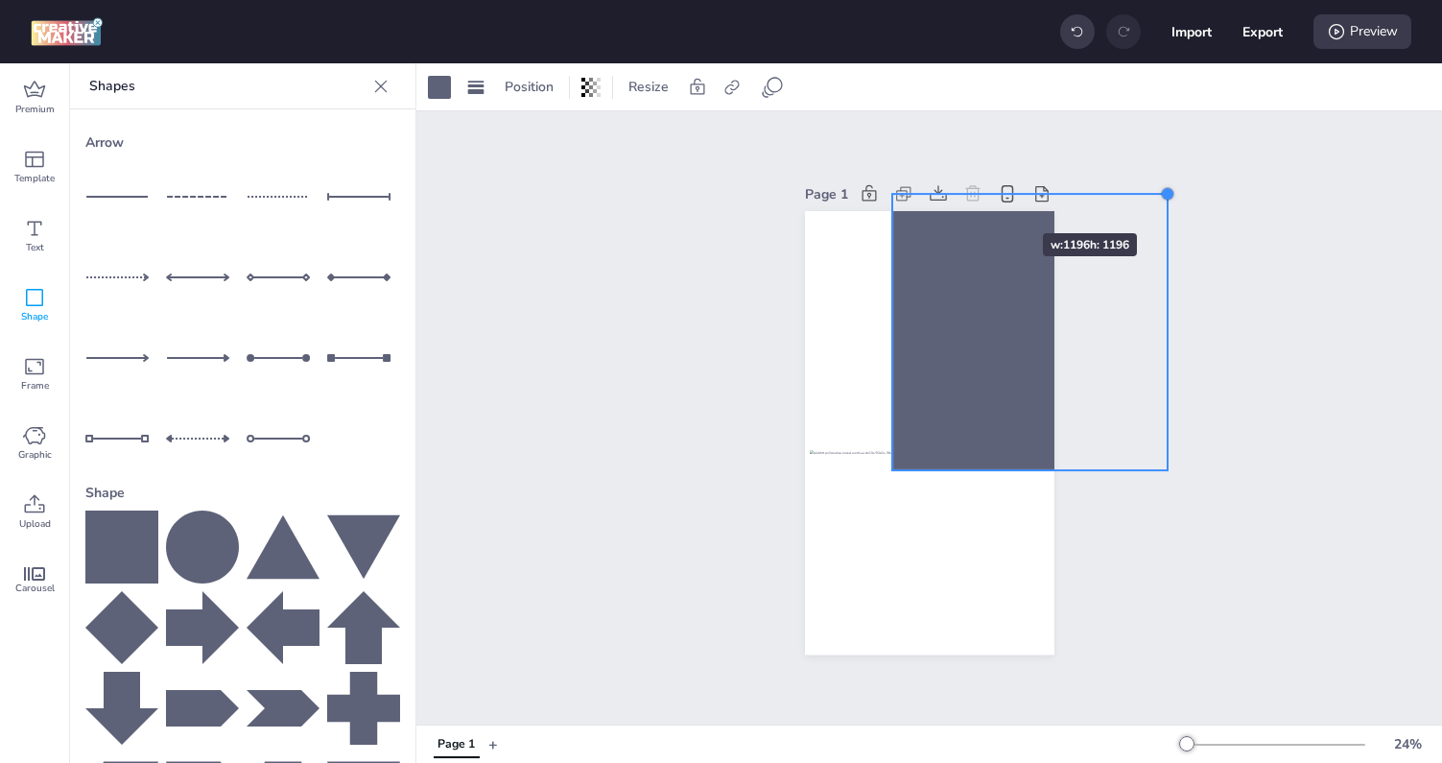
drag, startPoint x: 966, startPoint y: 400, endPoint x: 985, endPoint y: 199, distance: 202.4
click at [985, 199] on div "Page 1" at bounding box center [929, 417] width 249 height 520
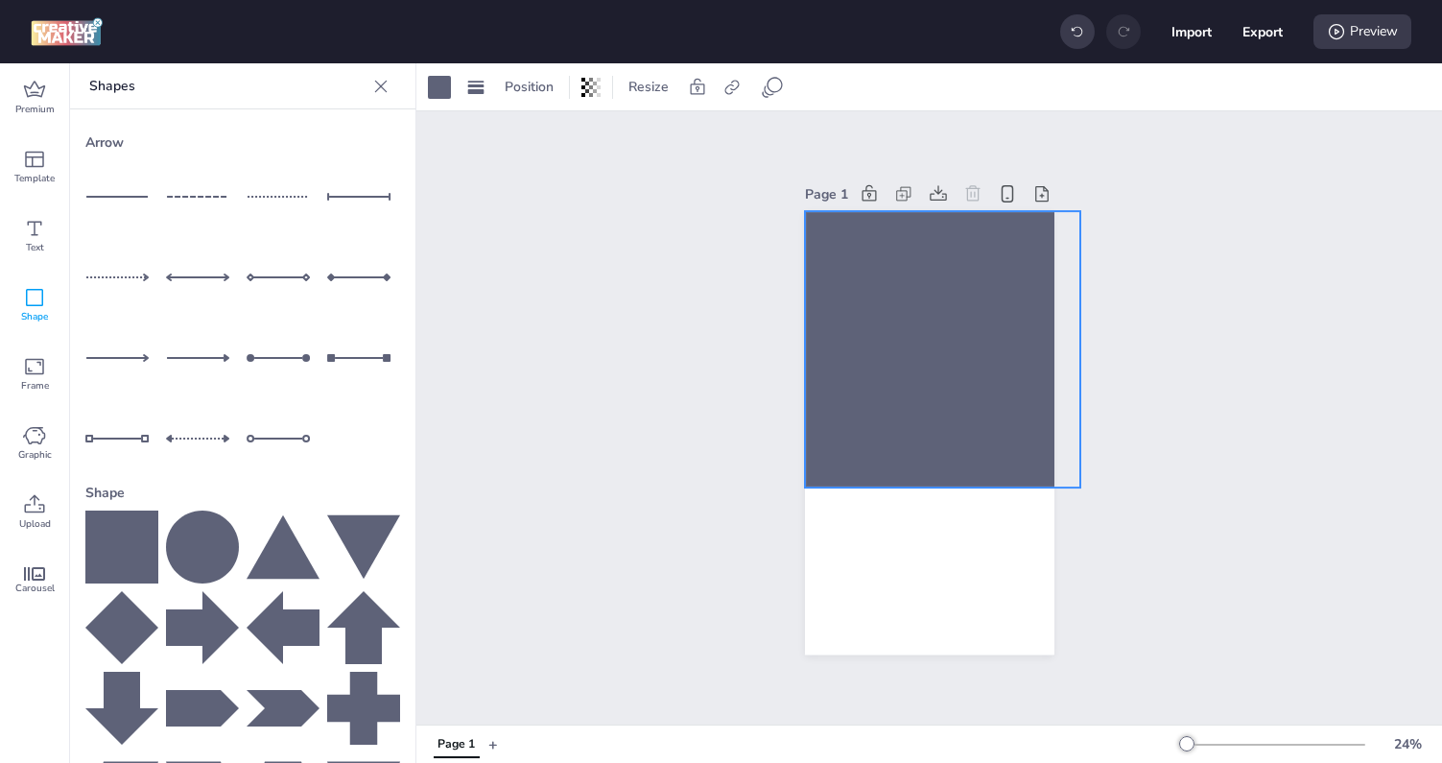
drag, startPoint x: 1056, startPoint y: 262, endPoint x: 969, endPoint y: 279, distance: 89.0
click at [969, 279] on div "Page 1" at bounding box center [929, 417] width 357 height 520
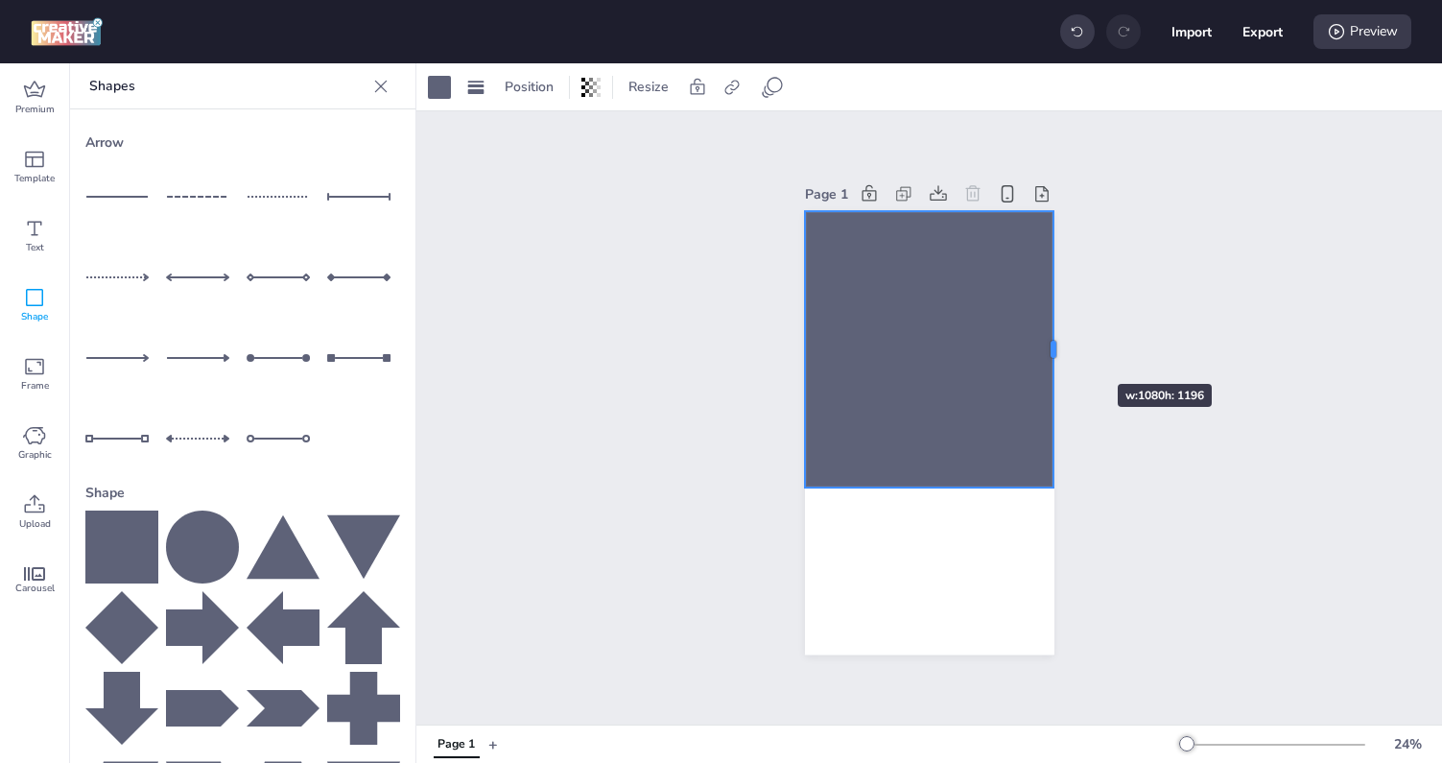
drag, startPoint x: 1087, startPoint y: 347, endPoint x: 1060, endPoint y: 349, distance: 26.9
click at [1060, 349] on div at bounding box center [1060, 349] width 15 height 276
click at [931, 486] on div at bounding box center [931, 349] width 249 height 276
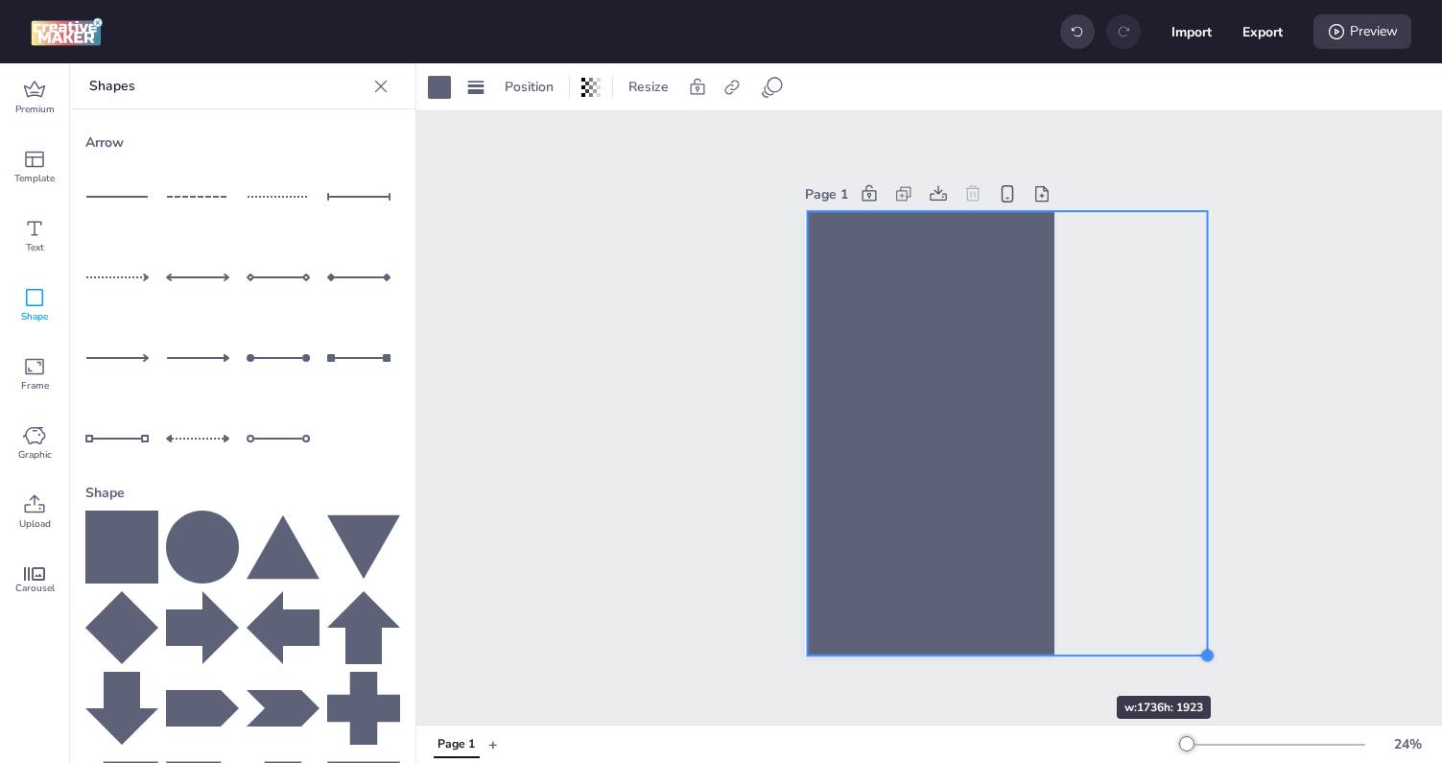
drag, startPoint x: 1058, startPoint y: 493, endPoint x: 1059, endPoint y: 661, distance: 167.9
click at [1059, 661] on div "Page 1" at bounding box center [929, 417] width 357 height 520
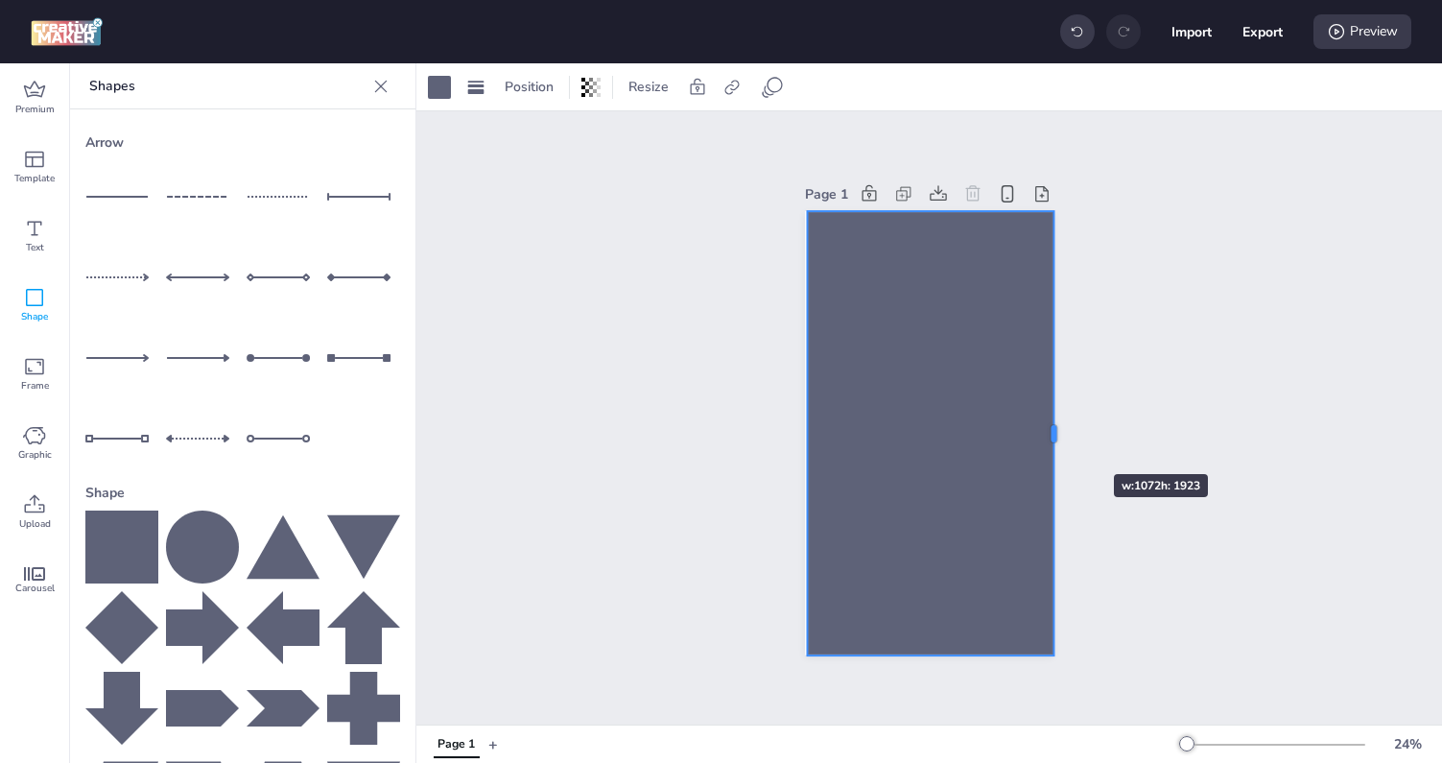
drag, startPoint x: 1210, startPoint y: 437, endPoint x: 1056, endPoint y: 439, distance: 153.5
click at [1056, 439] on div at bounding box center [1061, 433] width 15 height 444
click at [595, 85] on icon at bounding box center [590, 87] width 19 height 19
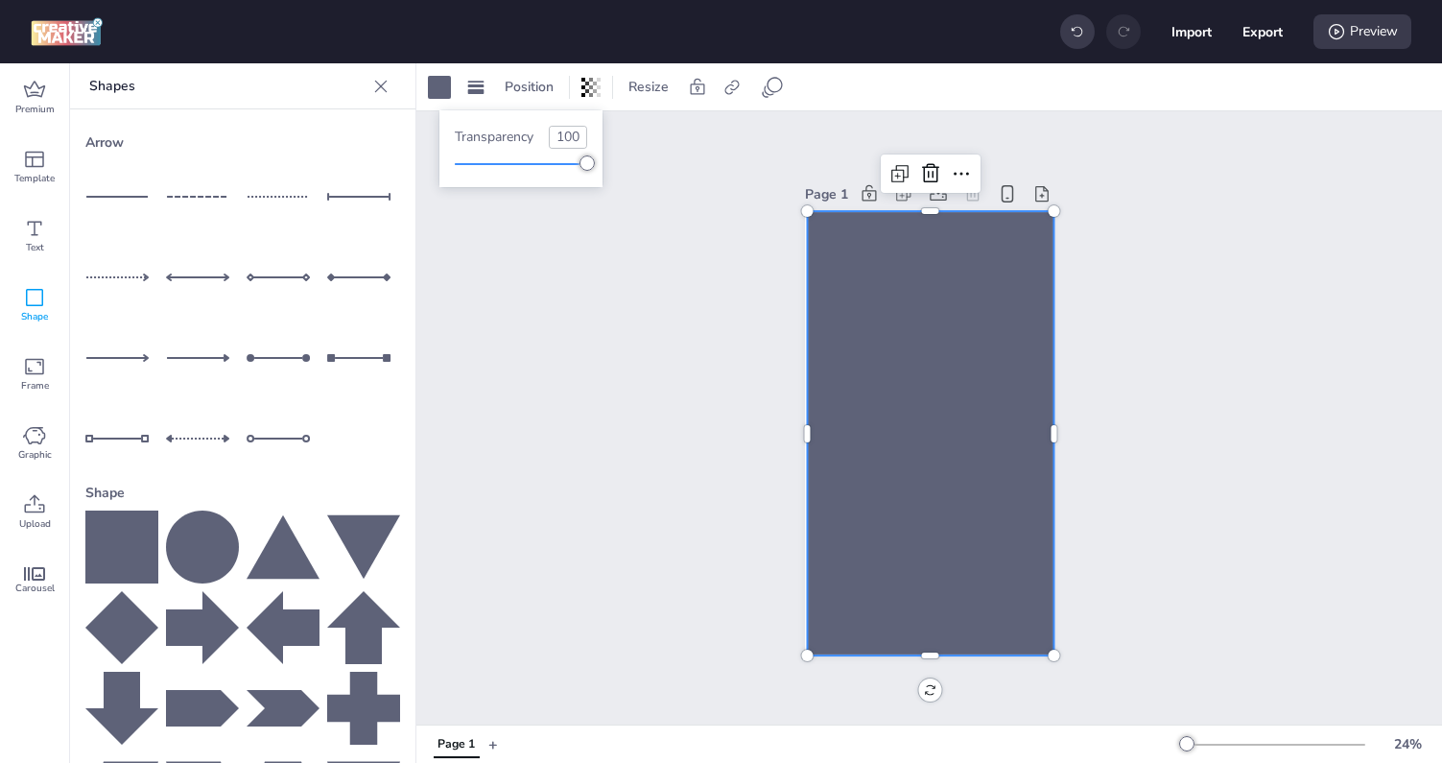
click at [574, 141] on input "100" at bounding box center [568, 137] width 36 height 21
type input "0"
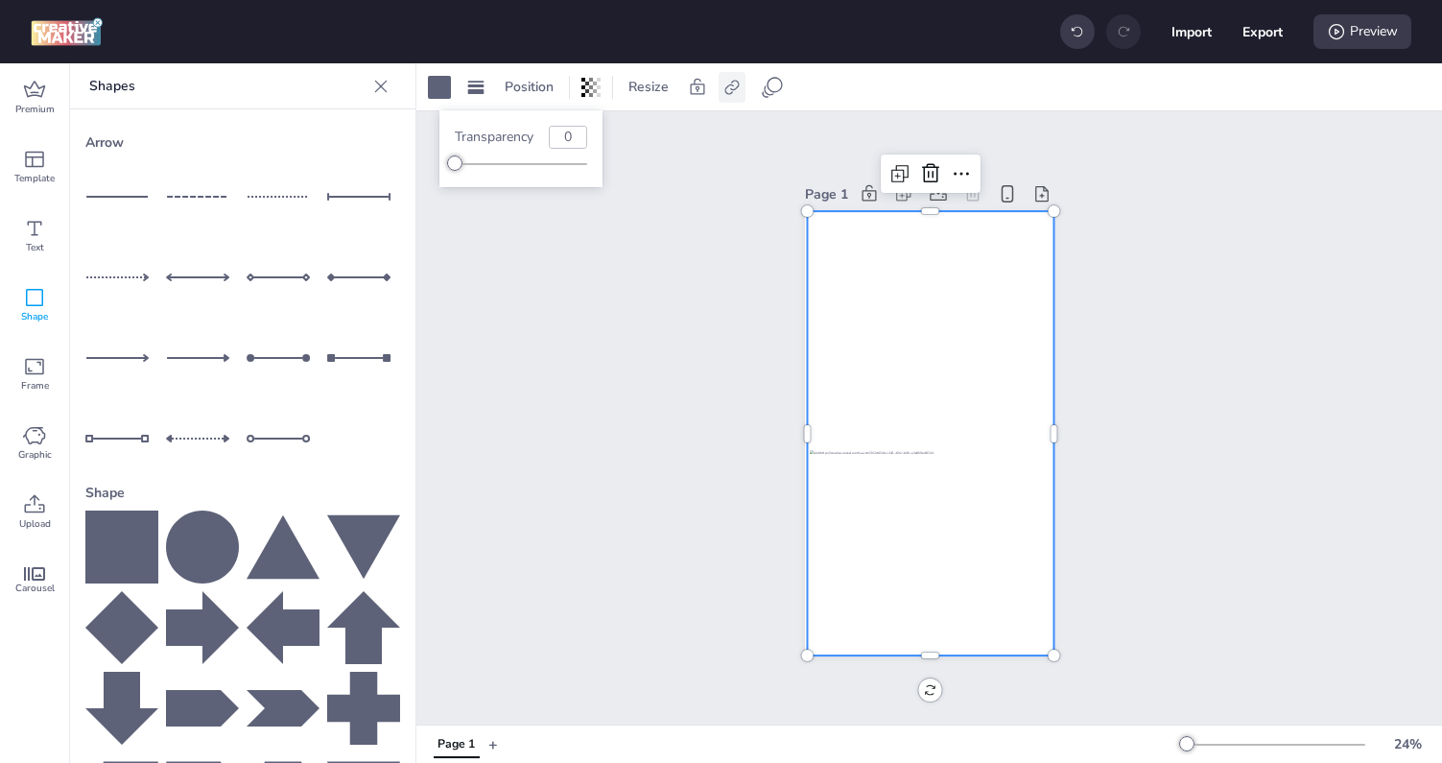
click at [726, 92] on icon at bounding box center [731, 87] width 14 height 14
click at [606, 134] on span "Activate hyperlink" at bounding box center [607, 136] width 106 height 20
click at [541, 137] on input "Activate hyperlink" at bounding box center [535, 143] width 12 height 12
checkbox input "true"
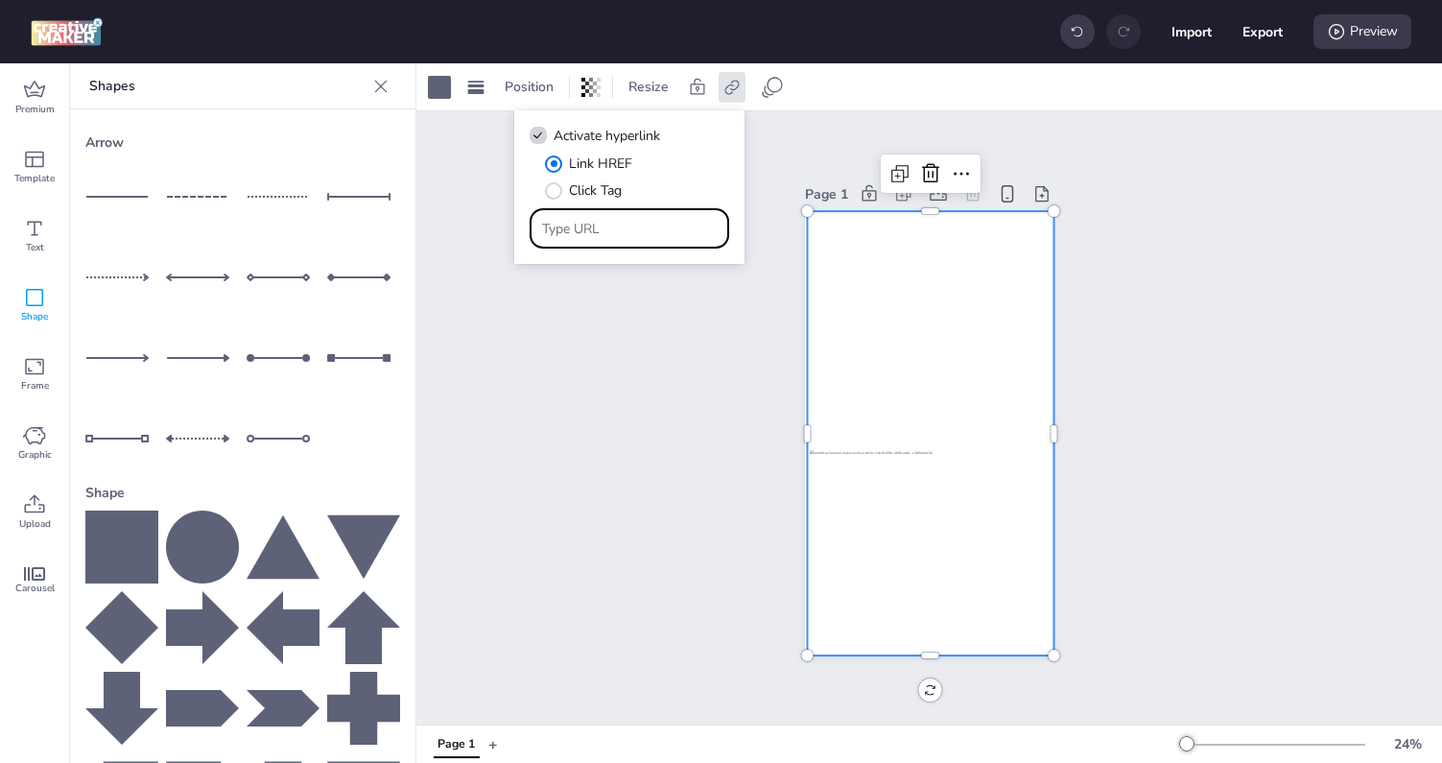
click at [631, 235] on input "Type URL" at bounding box center [630, 229] width 176 height 20
paste input "https://lootsito.com/freefire"
type input "https://lootsito.com/freefire"
click at [644, 231] on input "https://lootsito.com/freefire" at bounding box center [630, 229] width 176 height 20
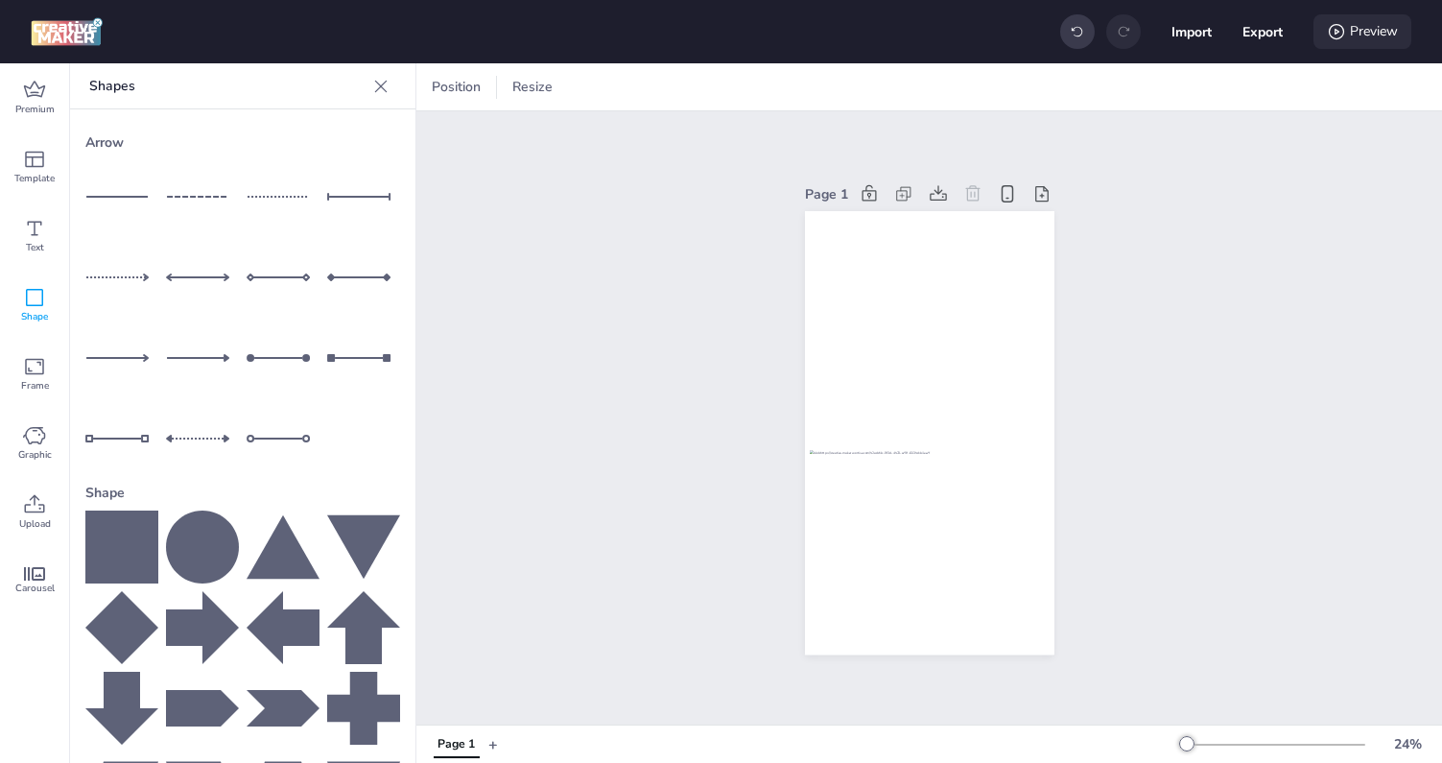
click at [1350, 31] on div "Preview" at bounding box center [1362, 31] width 98 height 35
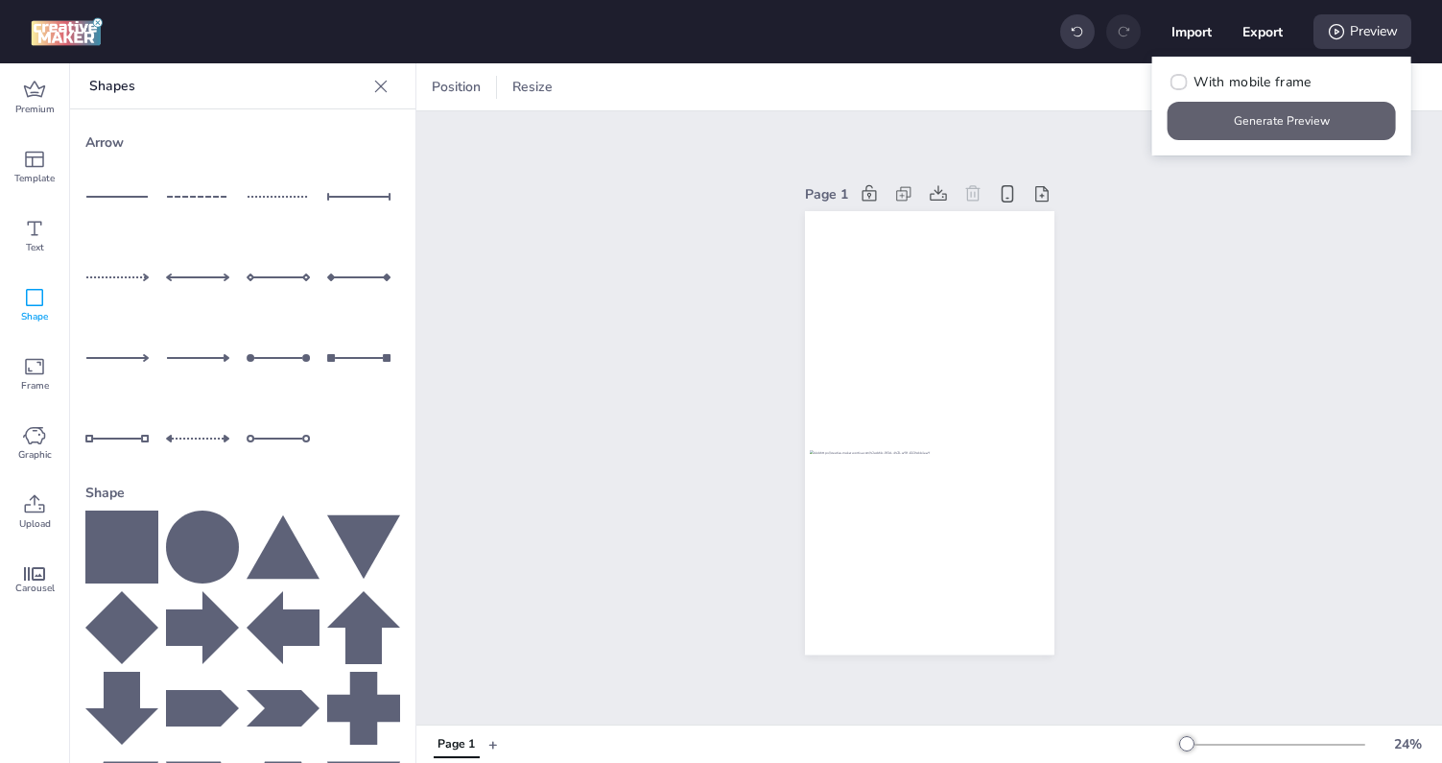
click at [1286, 111] on button "Generate Preview" at bounding box center [1282, 121] width 228 height 38
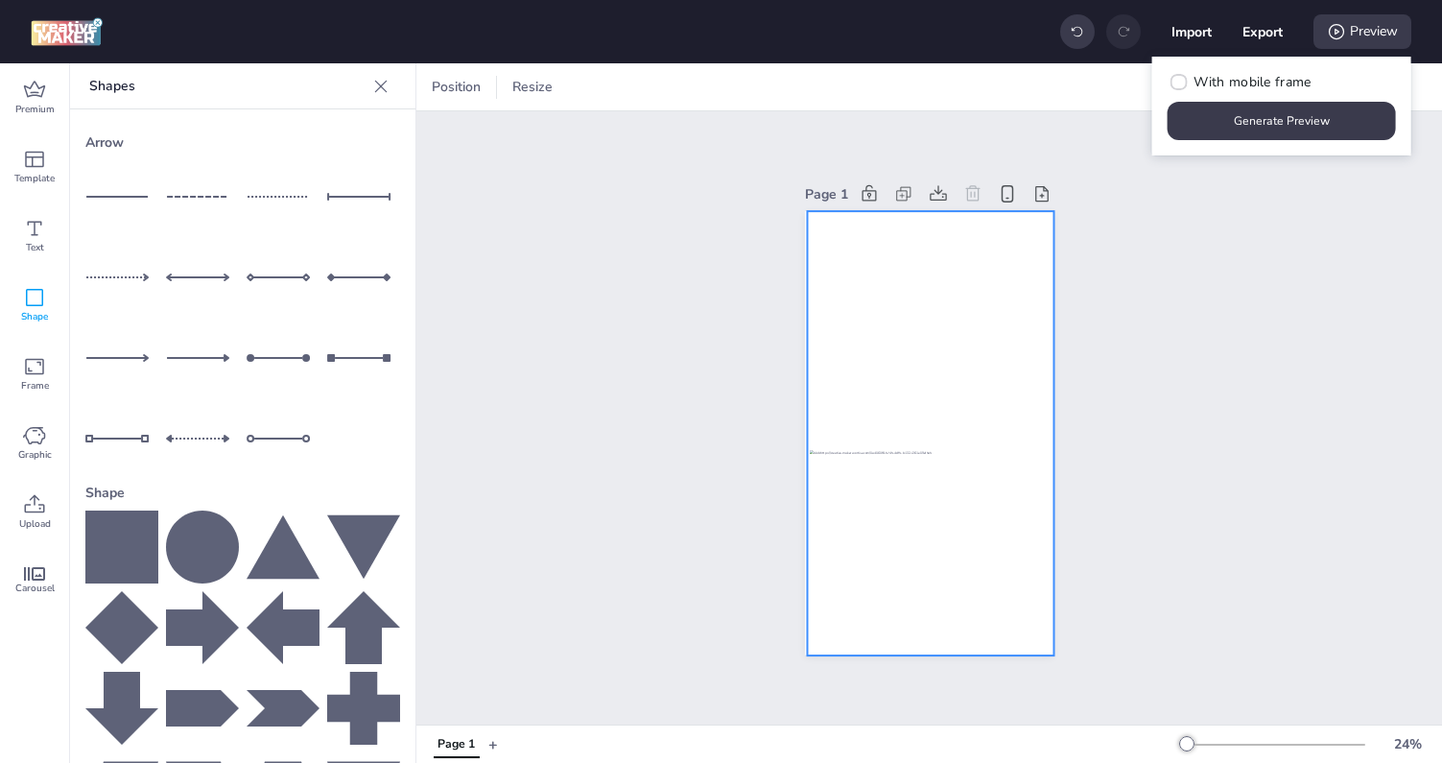
click at [855, 315] on div at bounding box center [931, 433] width 248 height 444
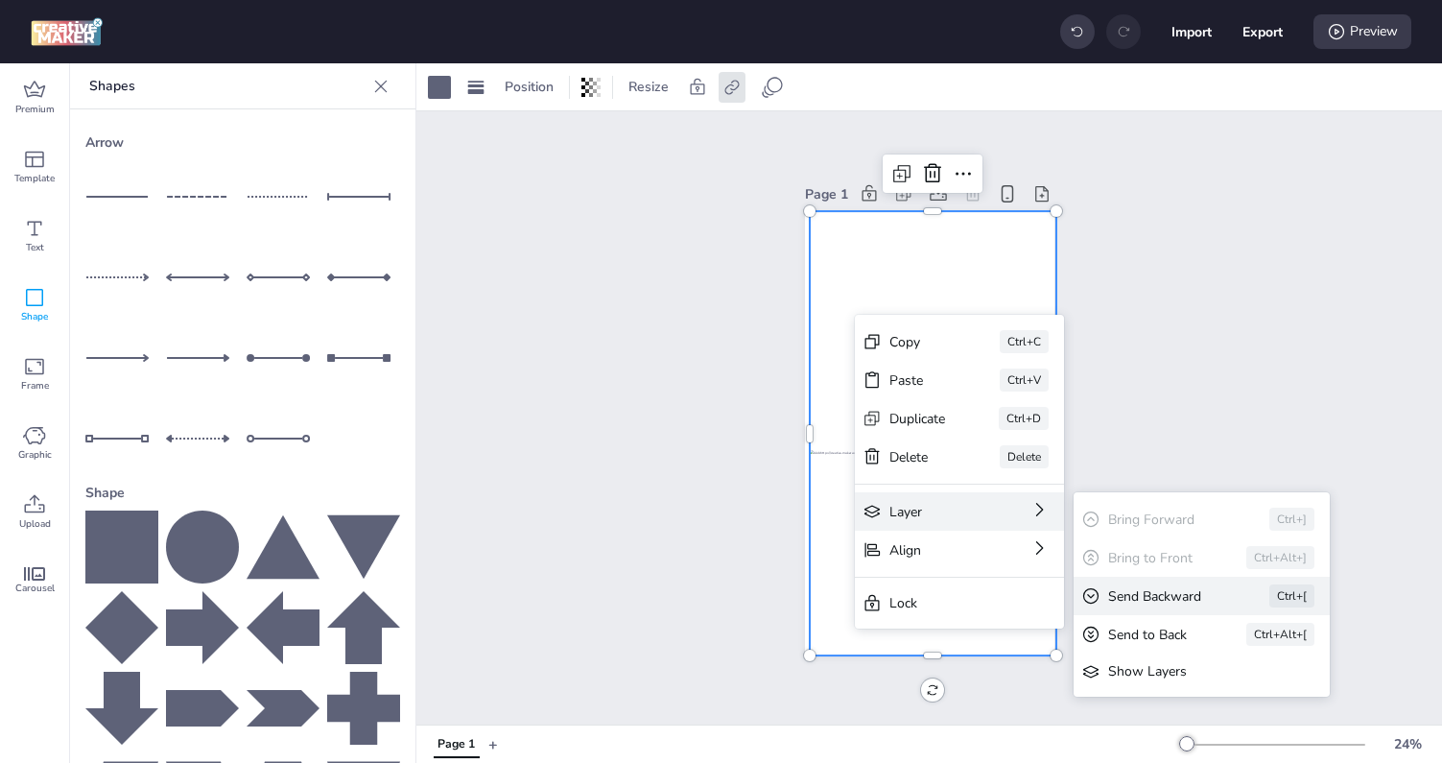
click at [1162, 592] on div "Send Backward" at bounding box center [1161, 596] width 107 height 20
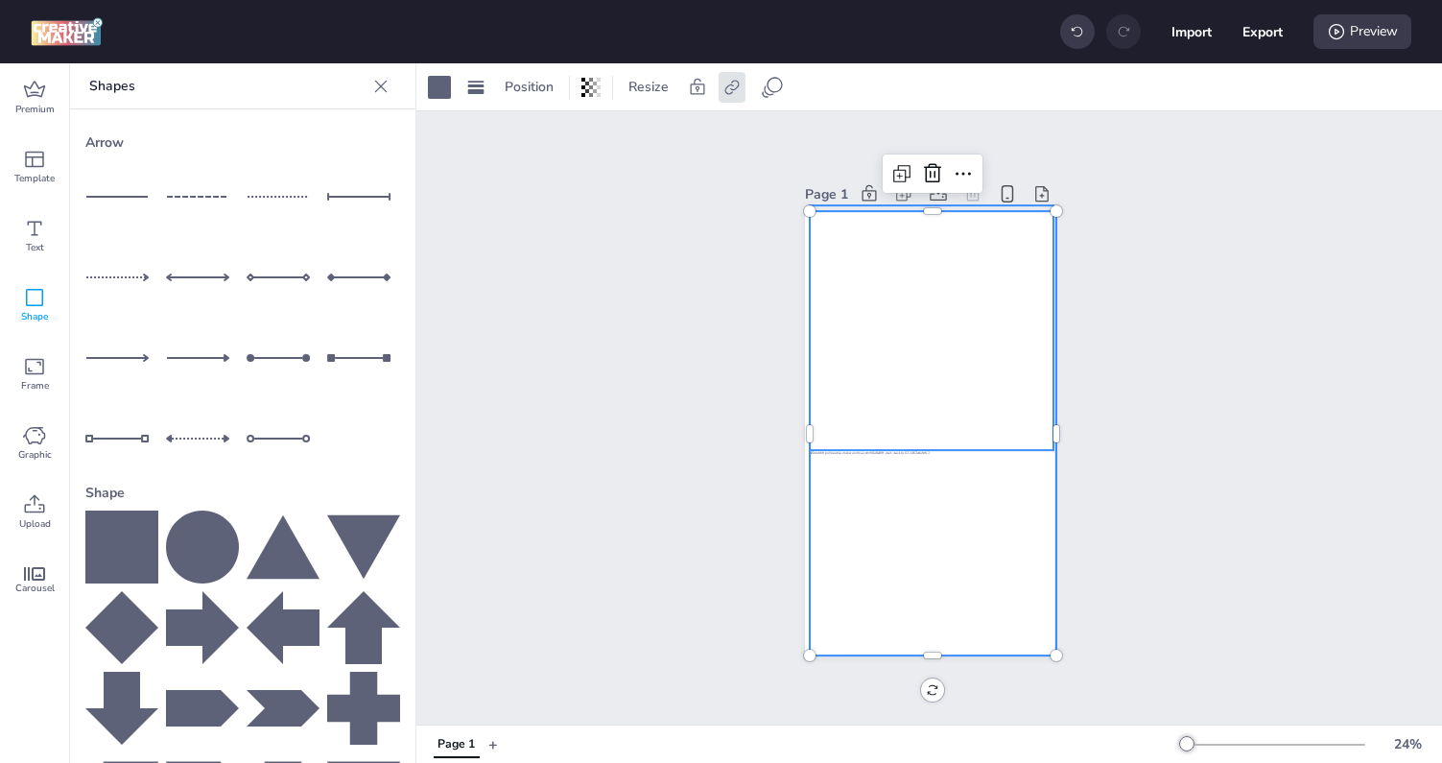
click at [948, 371] on div at bounding box center [931, 328] width 245 height 245
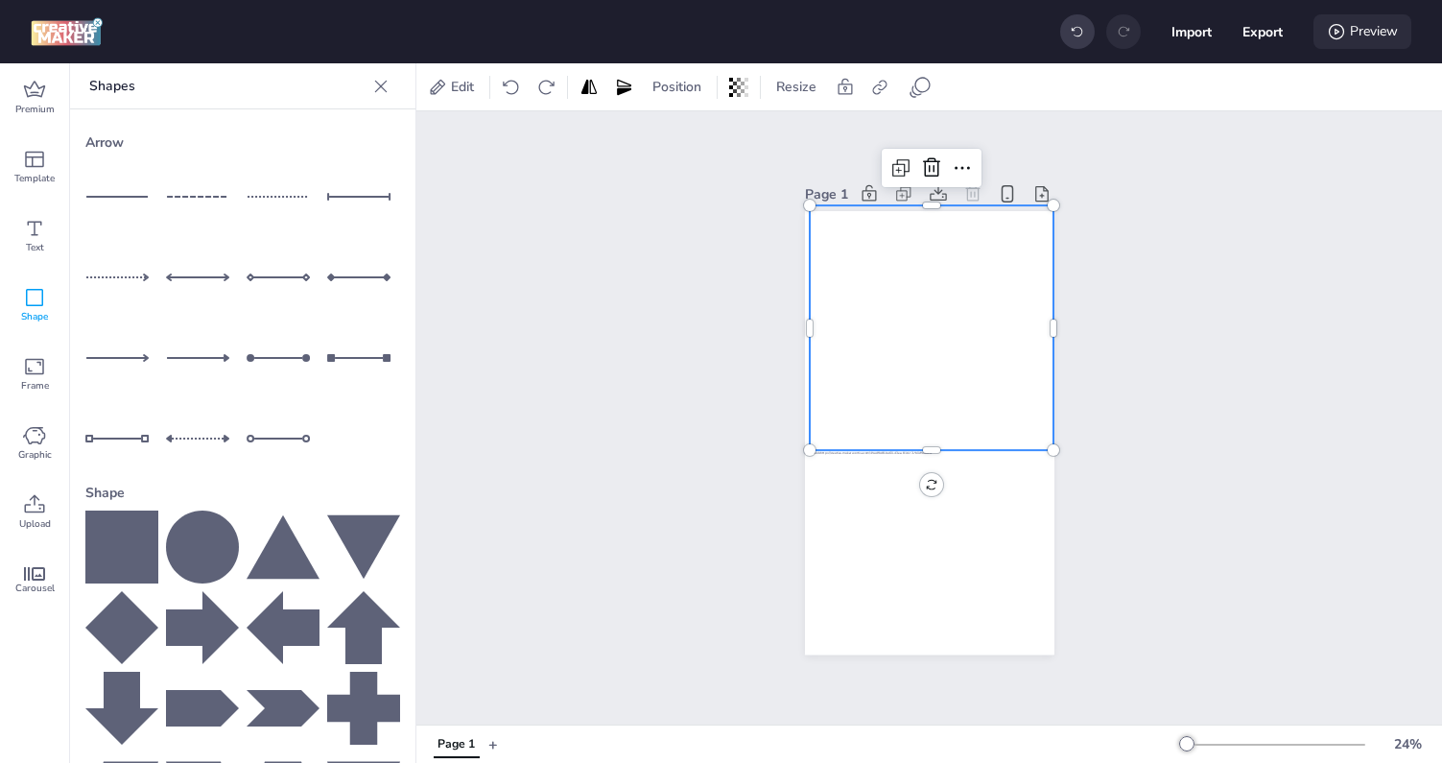
click at [1352, 31] on div "Preview" at bounding box center [1362, 31] width 98 height 35
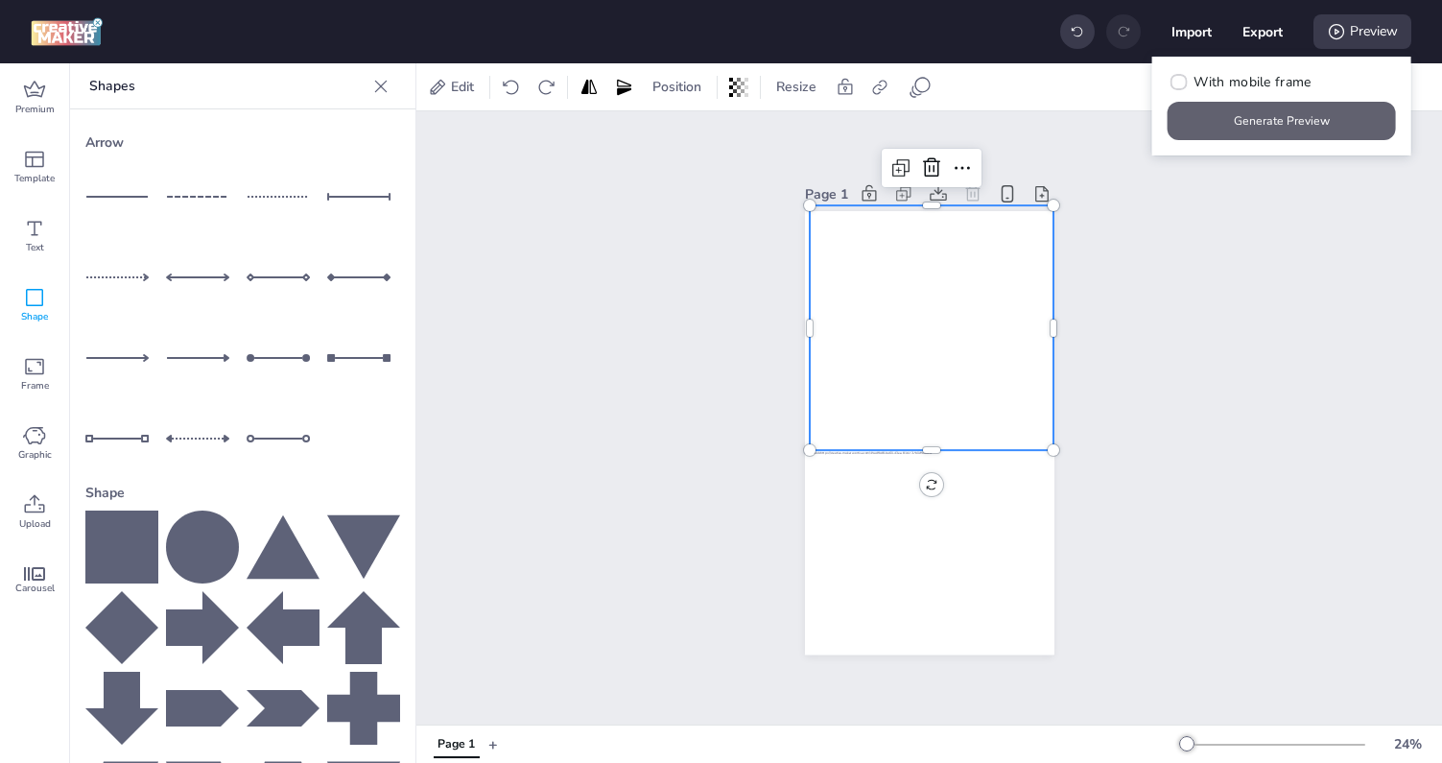
click at [1285, 104] on button "Generate Preview" at bounding box center [1282, 121] width 228 height 38
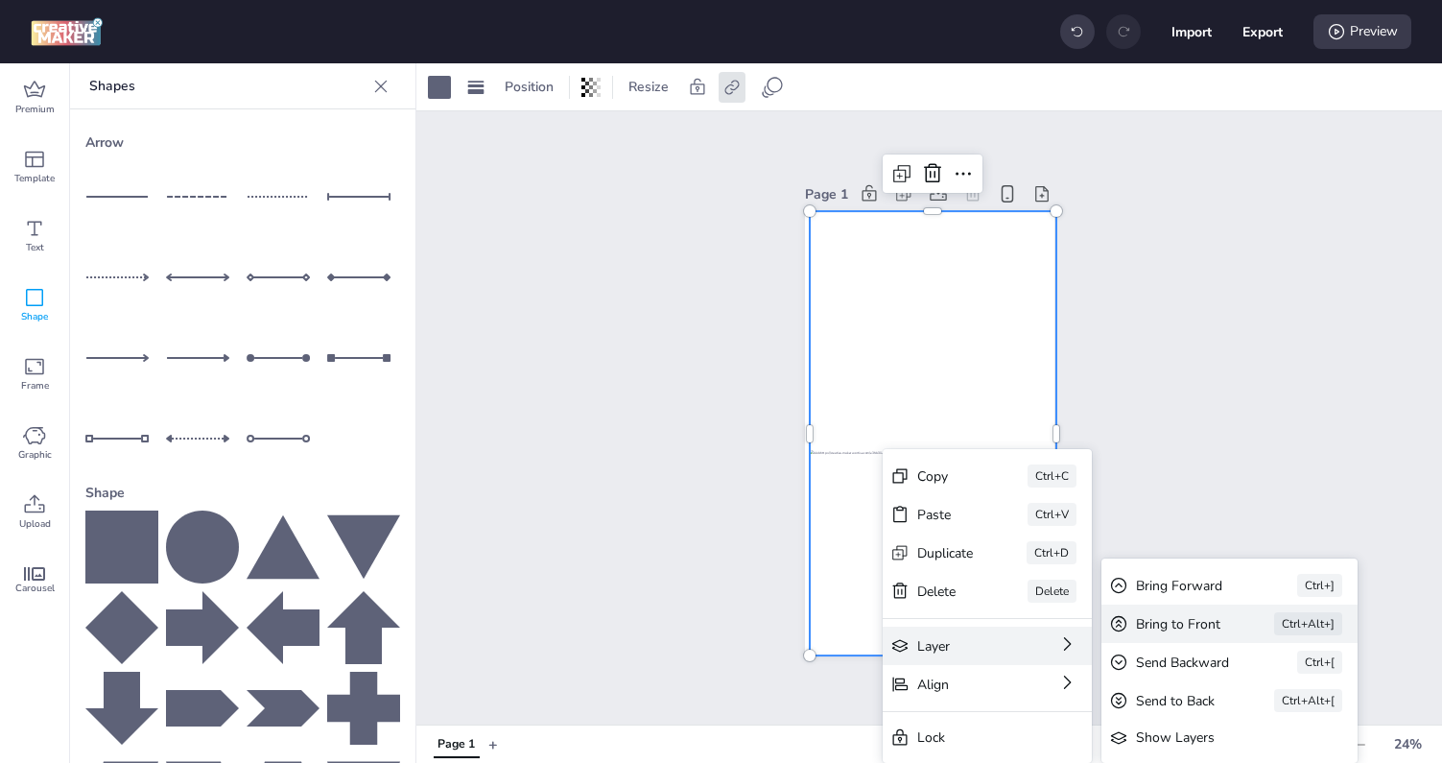
click at [1154, 628] on div "Bring to Front" at bounding box center [1178, 624] width 84 height 20
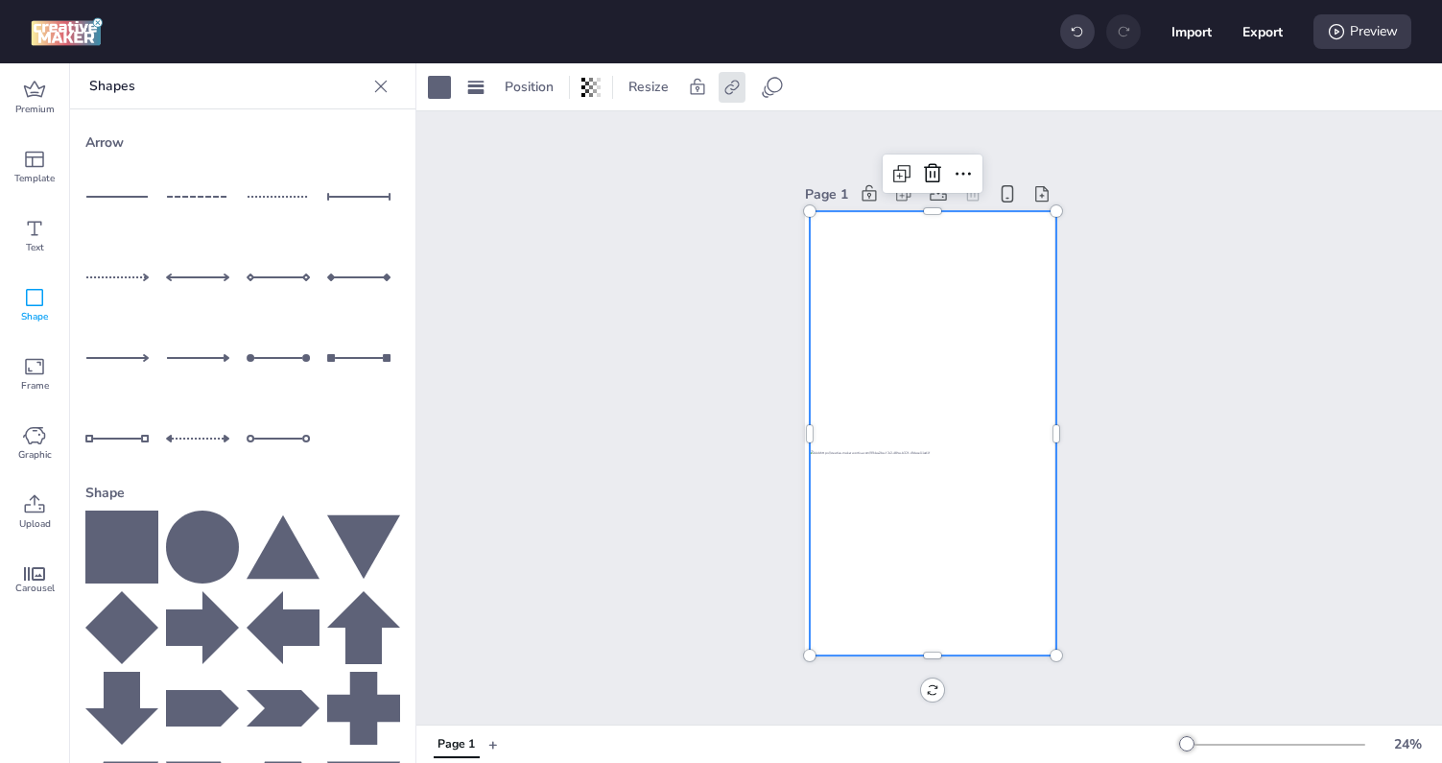
click at [1159, 533] on div "Page 1" at bounding box center [929, 417] width 1026 height 613
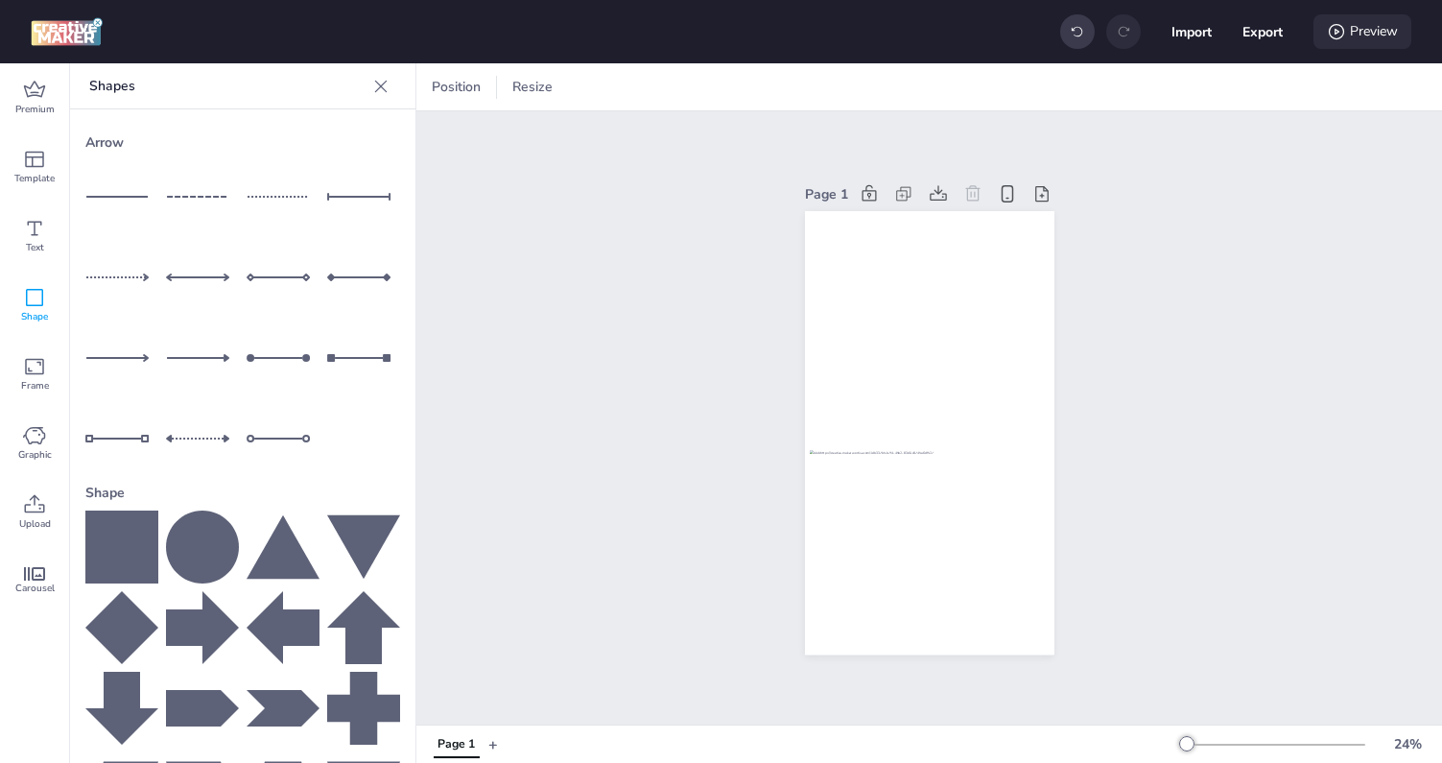
click at [1359, 37] on div "Preview" at bounding box center [1362, 31] width 98 height 35
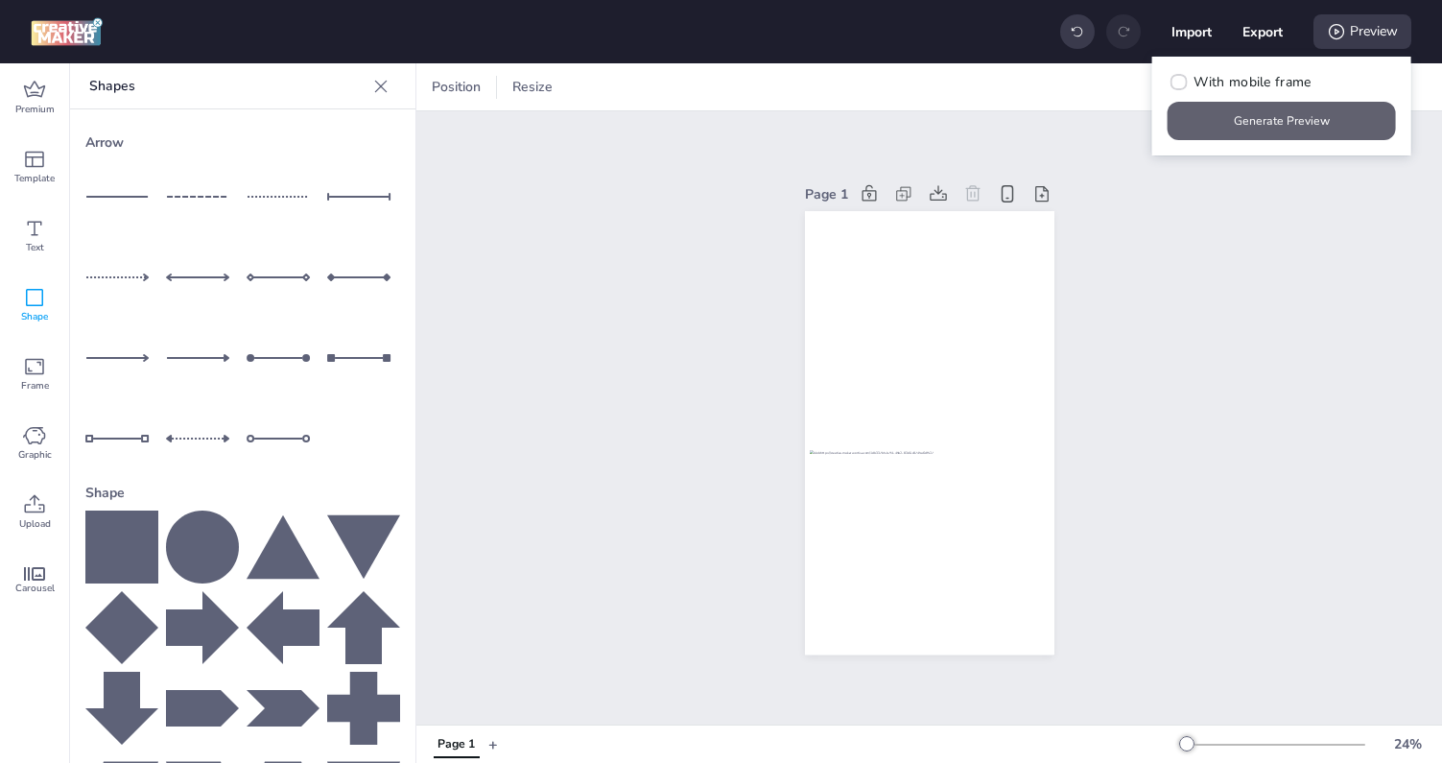
click at [1217, 111] on button "Generate Preview" at bounding box center [1282, 121] width 228 height 38
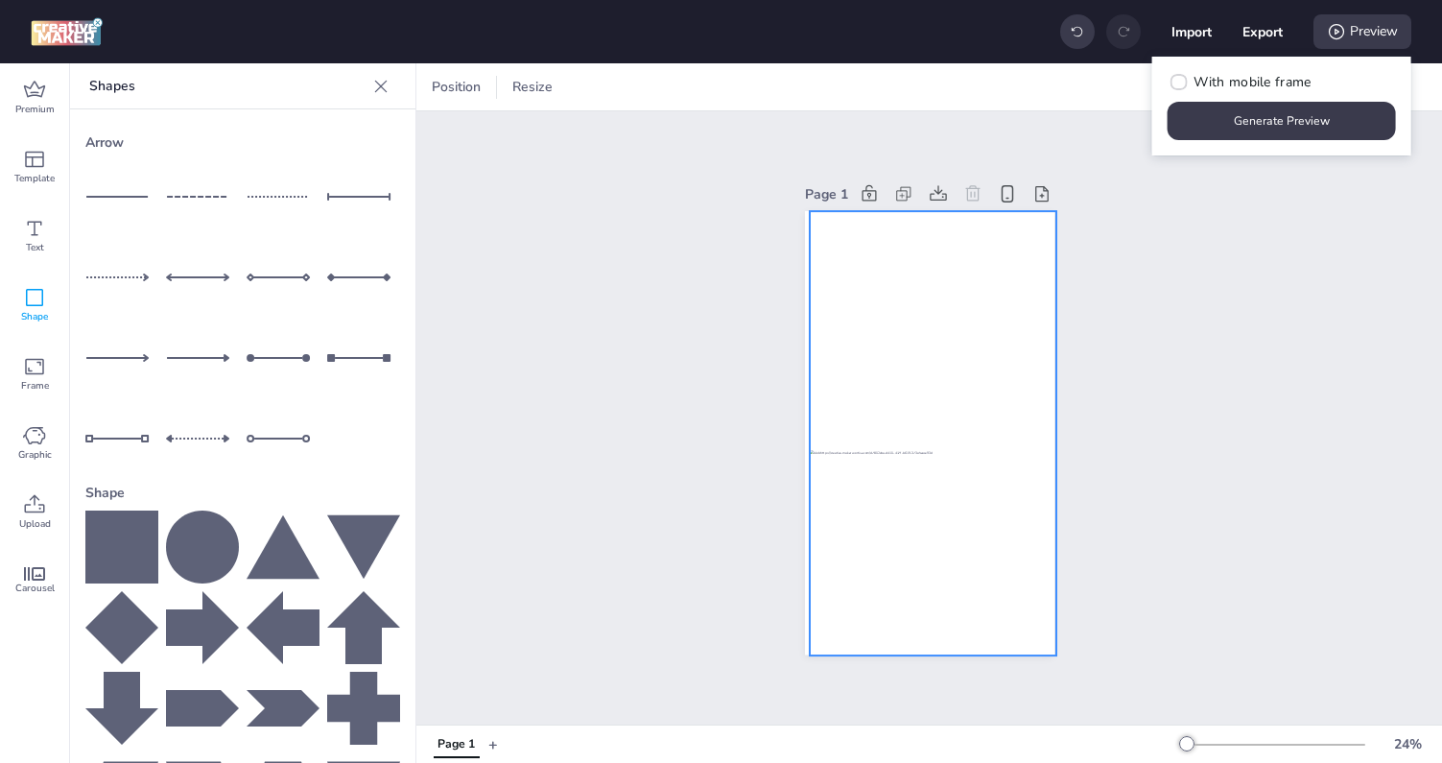
click at [881, 541] on div at bounding box center [933, 433] width 248 height 444
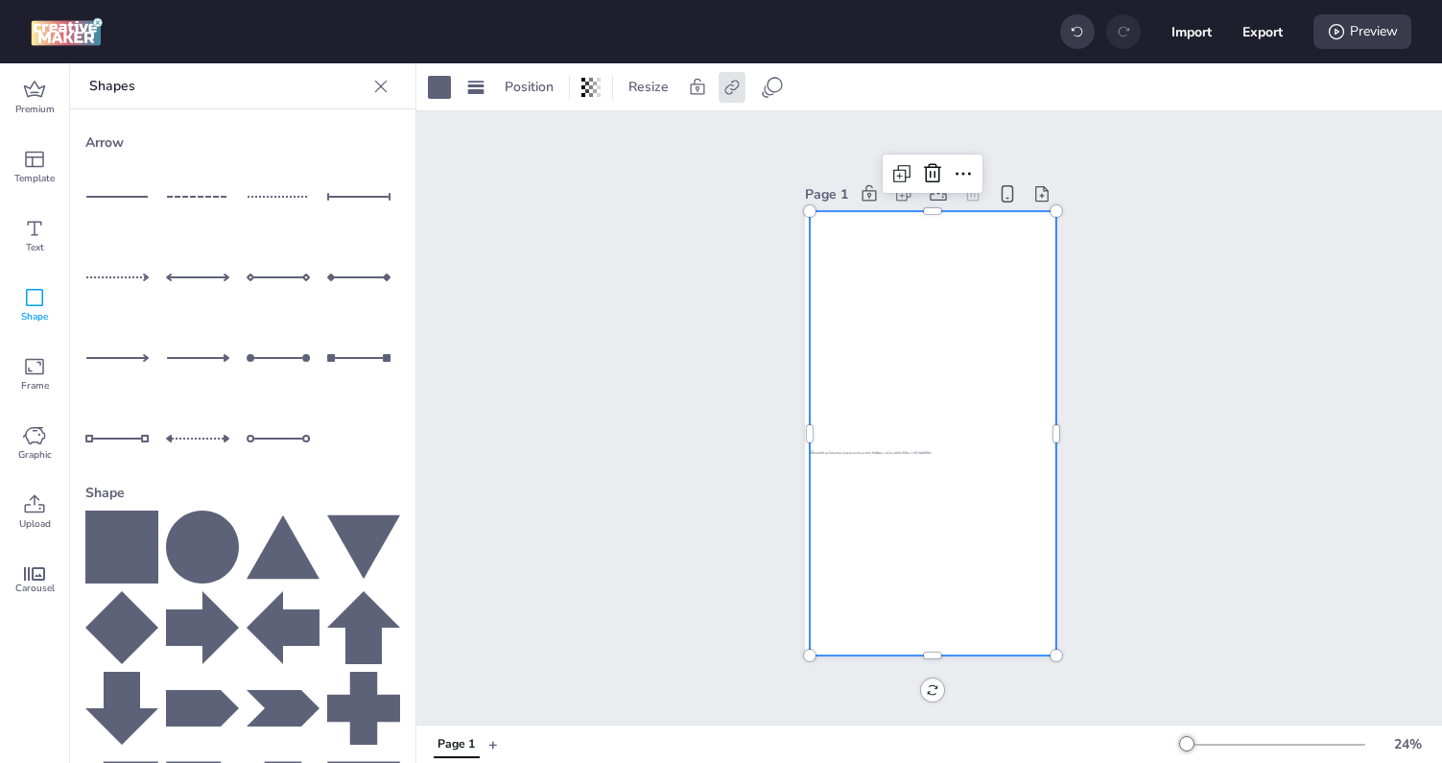
click at [885, 521] on div at bounding box center [933, 433] width 248 height 444
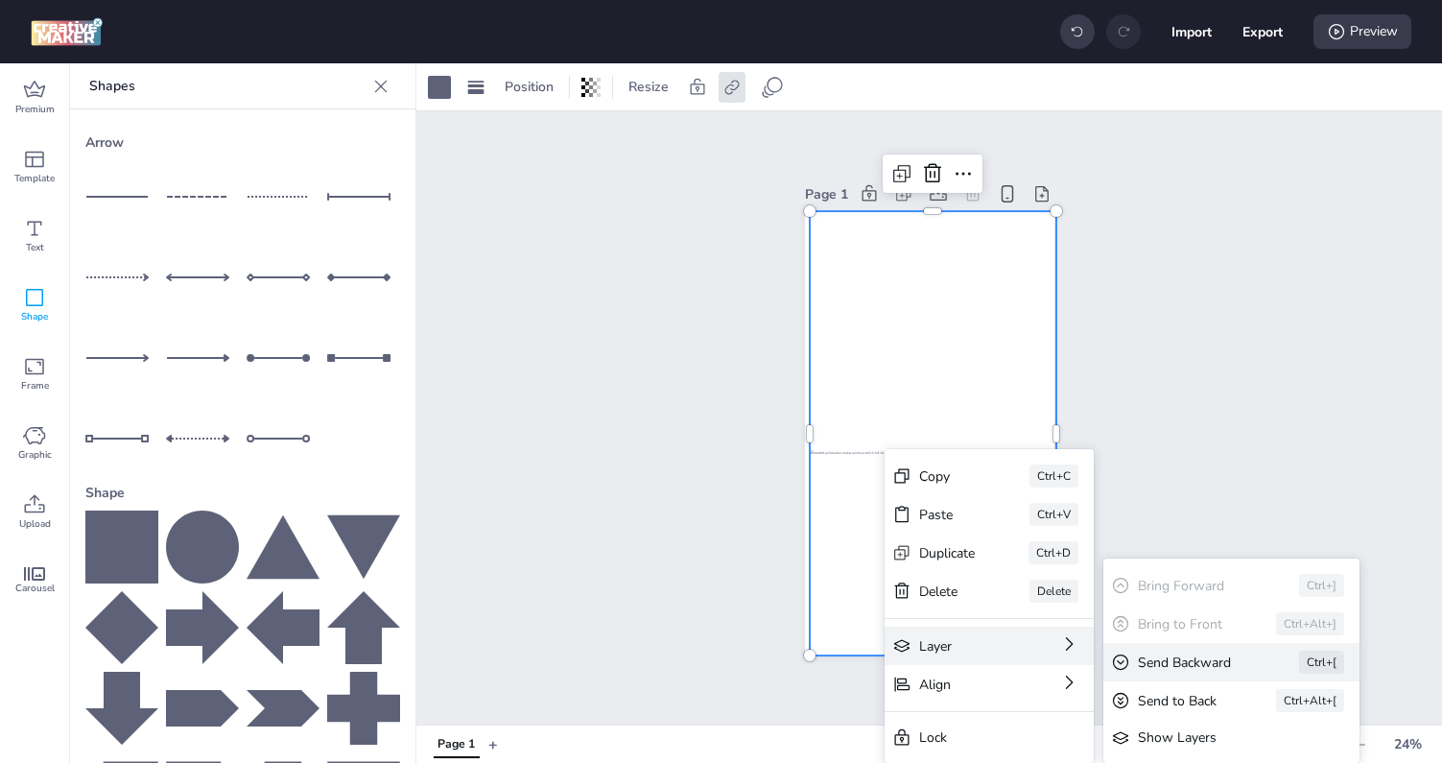
click at [1188, 675] on div "Send Backward Ctrl+[" at bounding box center [1231, 662] width 256 height 38
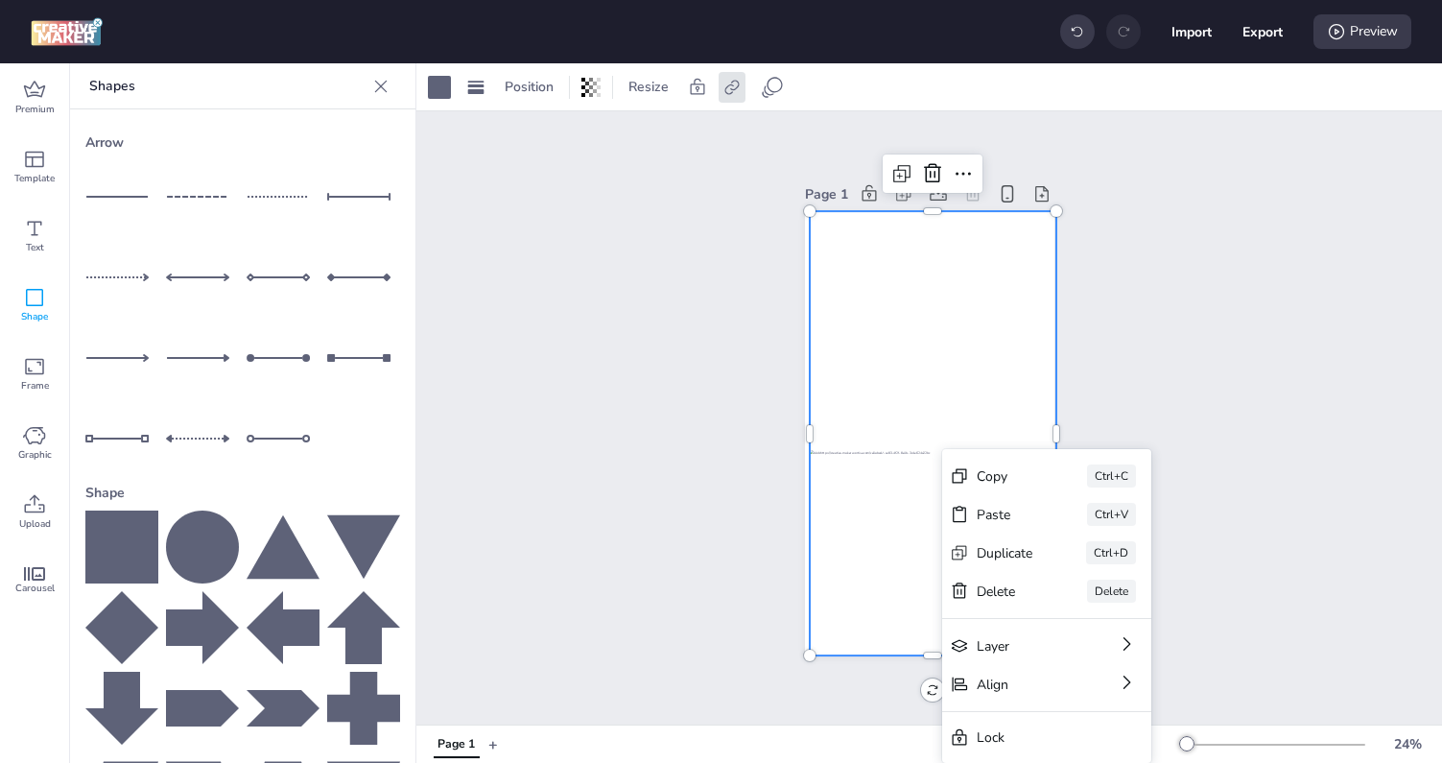
click at [856, 537] on div at bounding box center [933, 433] width 248 height 444
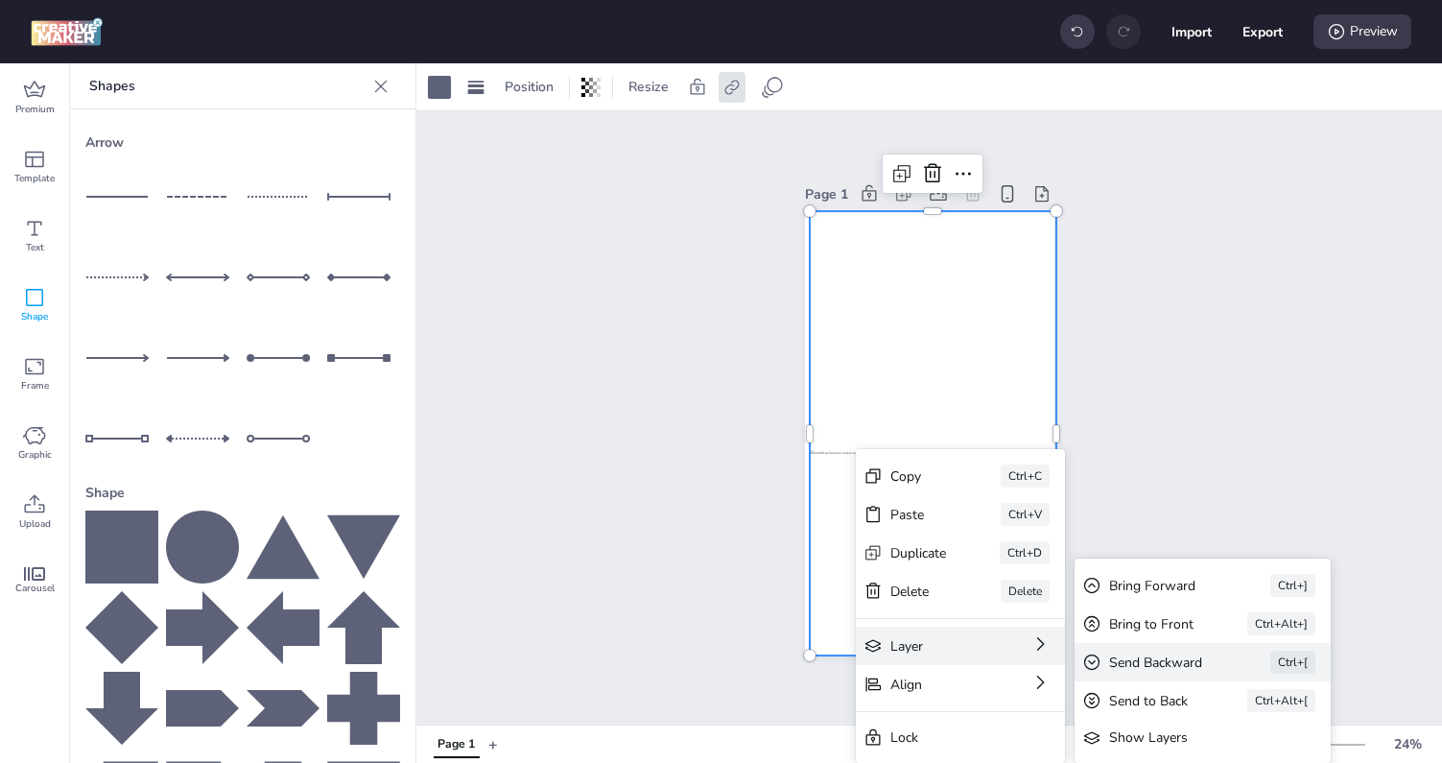
click at [1126, 667] on div "Send Backward" at bounding box center [1162, 662] width 107 height 20
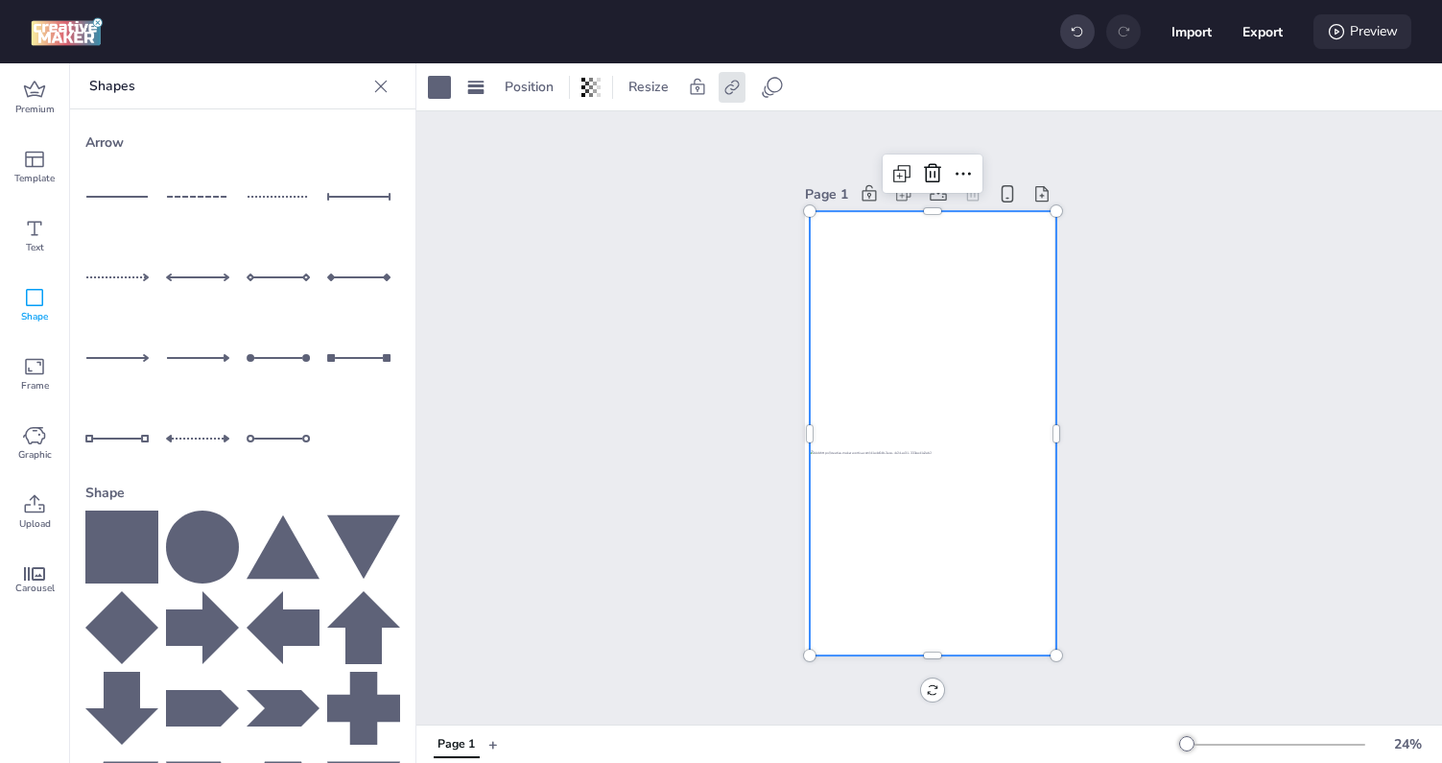
click at [1352, 20] on div "Preview" at bounding box center [1362, 31] width 98 height 35
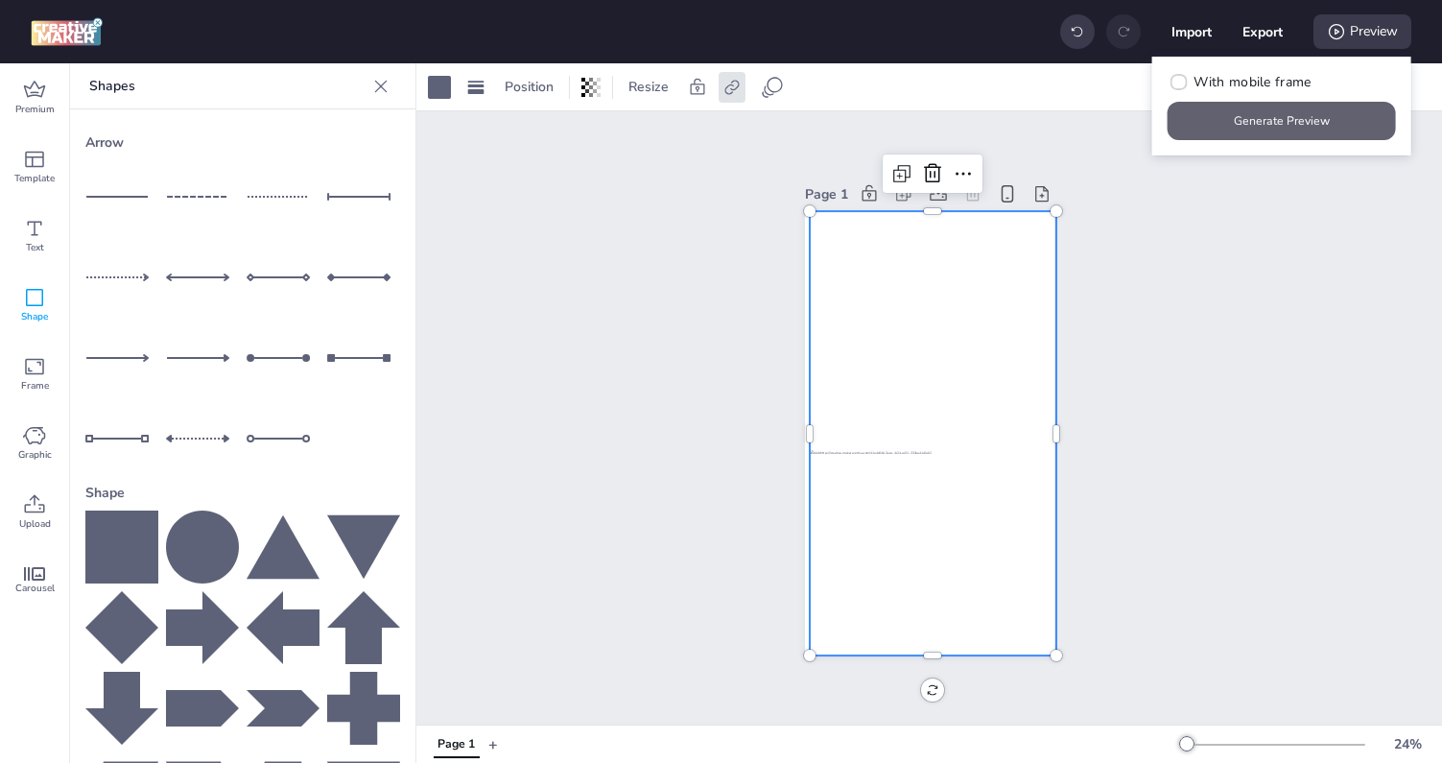
click at [1271, 127] on button "Generate Preview" at bounding box center [1282, 121] width 228 height 38
